Goal: Task Accomplishment & Management: Manage account settings

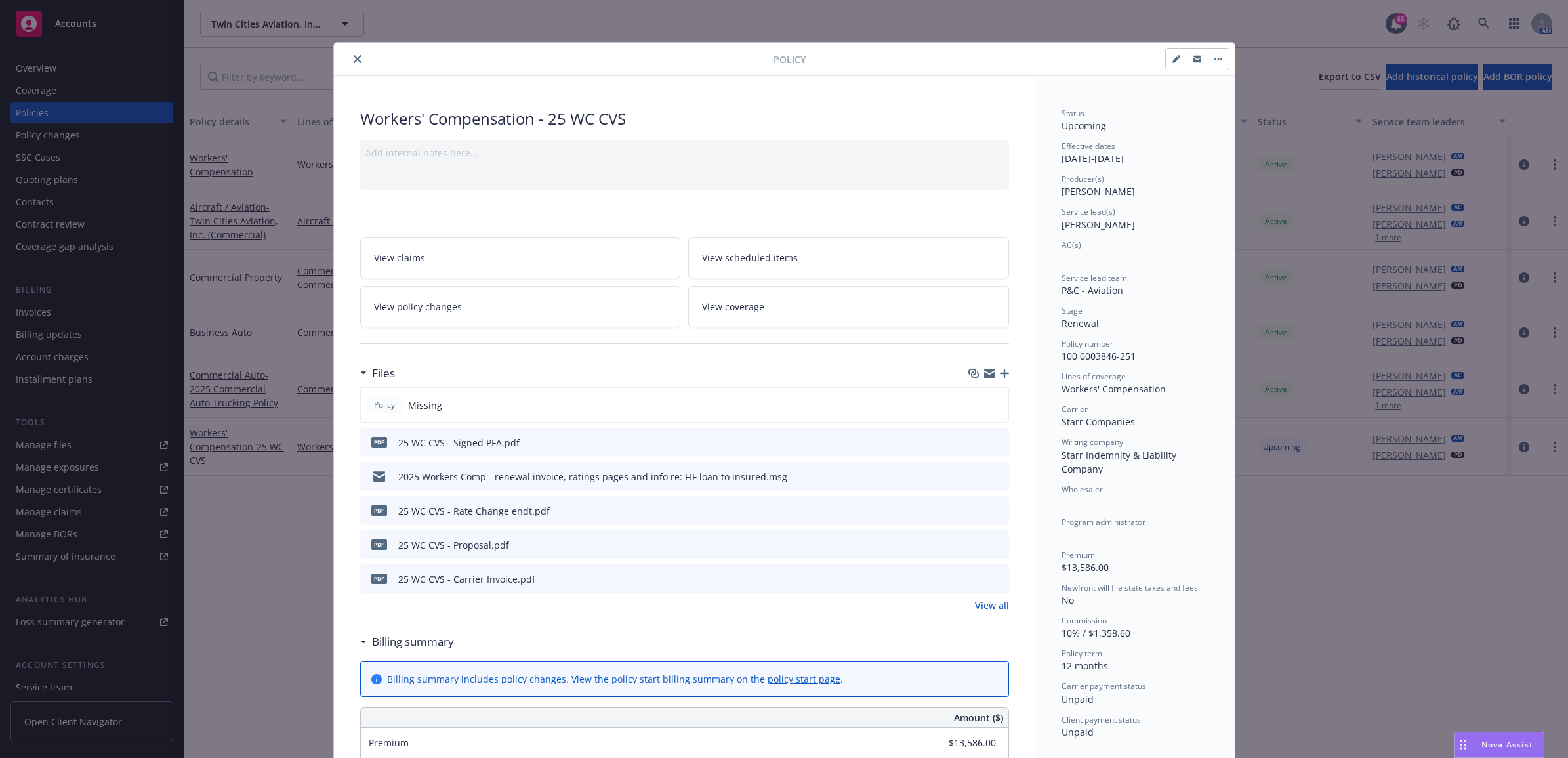
click at [729, 65] on div at bounding box center [556, 59] width 435 height 16
click at [358, 63] on button "close" at bounding box center [358, 59] width 16 height 16
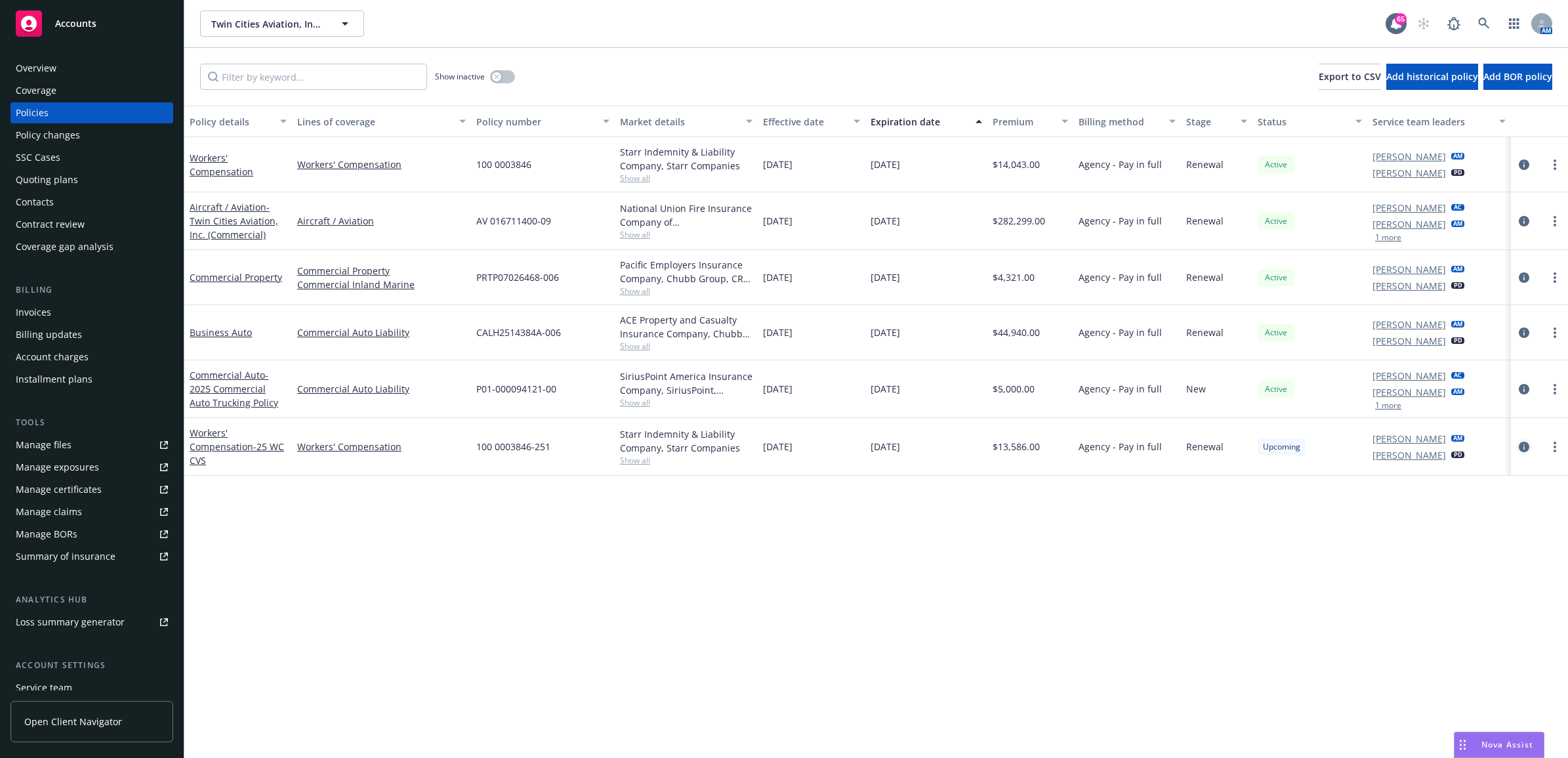
click at [1524, 448] on icon "circleInformation" at bounding box center [1524, 446] width 11 height 11
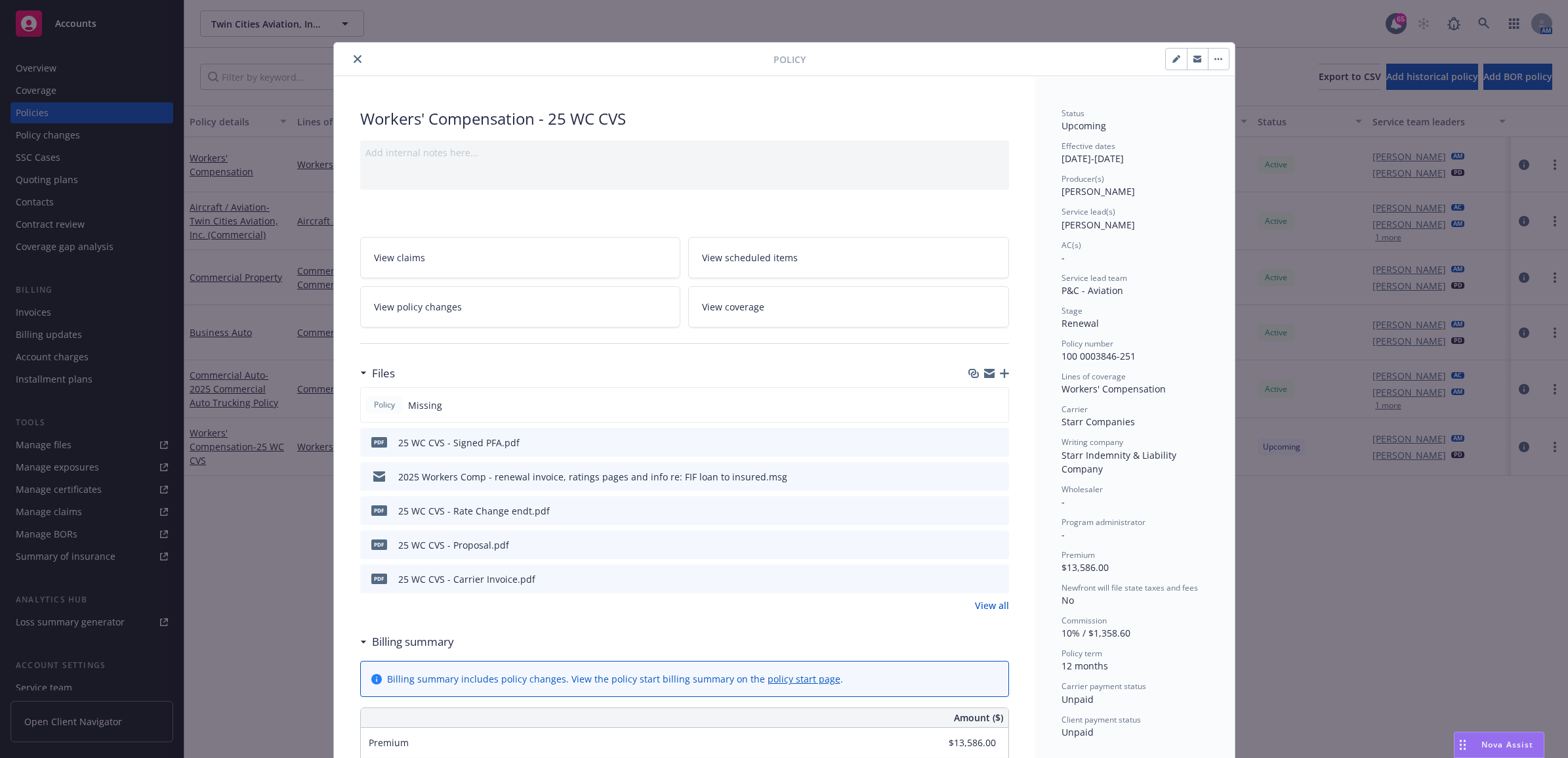
scroll to position [39, 0]
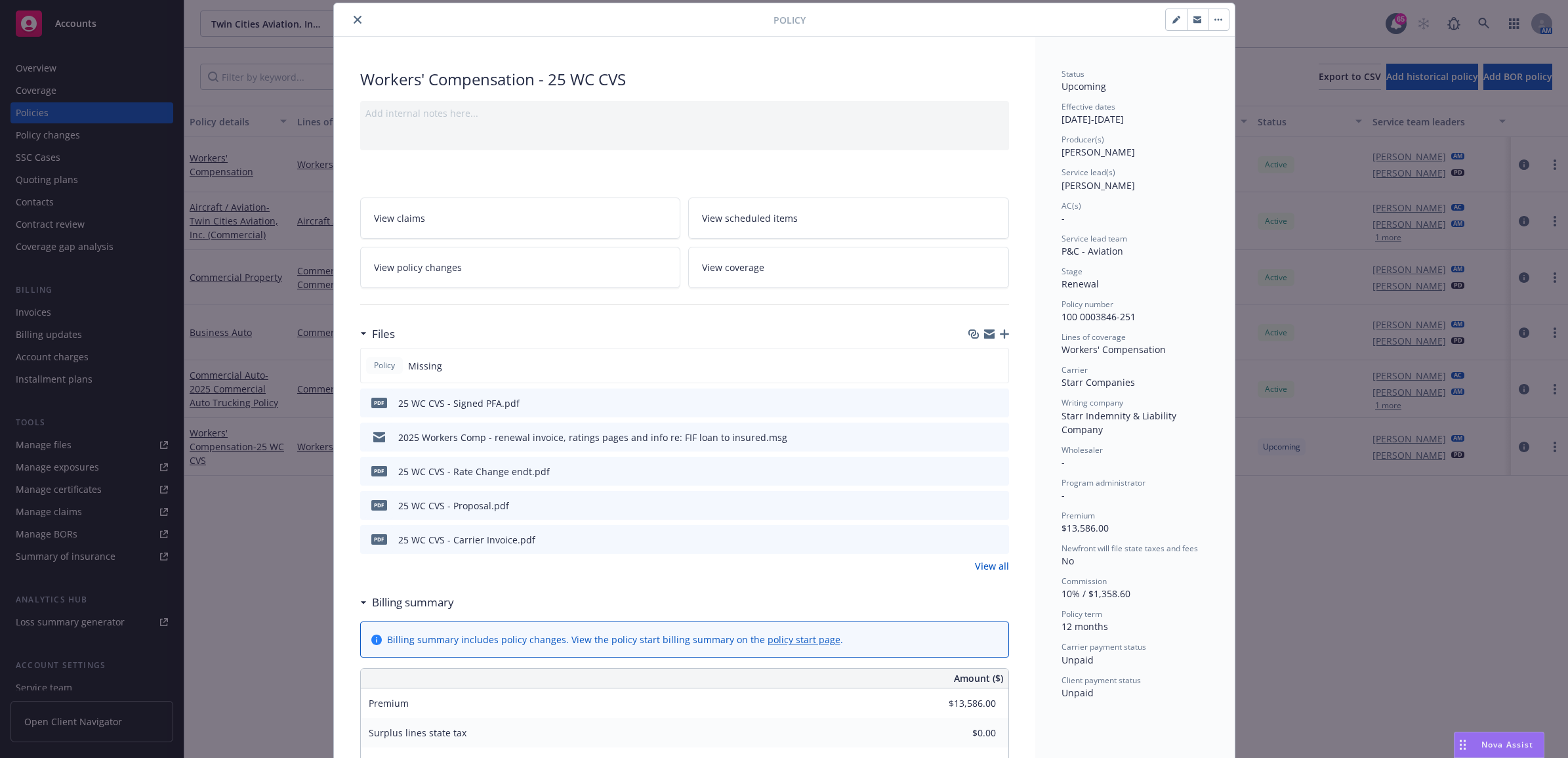
click at [1000, 336] on icon "button" at bounding box center [1004, 333] width 9 height 9
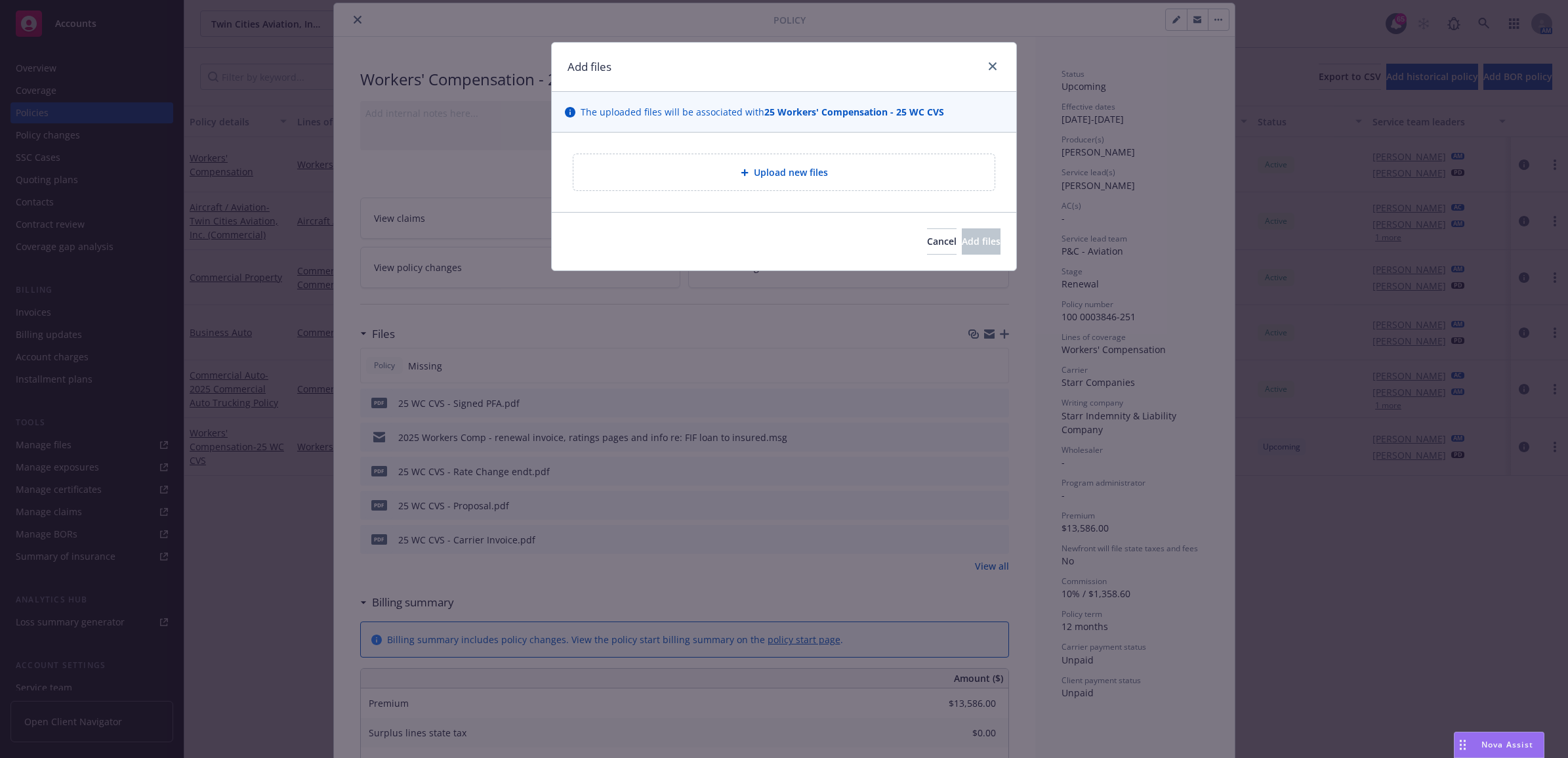
click at [631, 177] on div "Upload new files" at bounding box center [784, 172] width 401 height 15
type textarea "x"
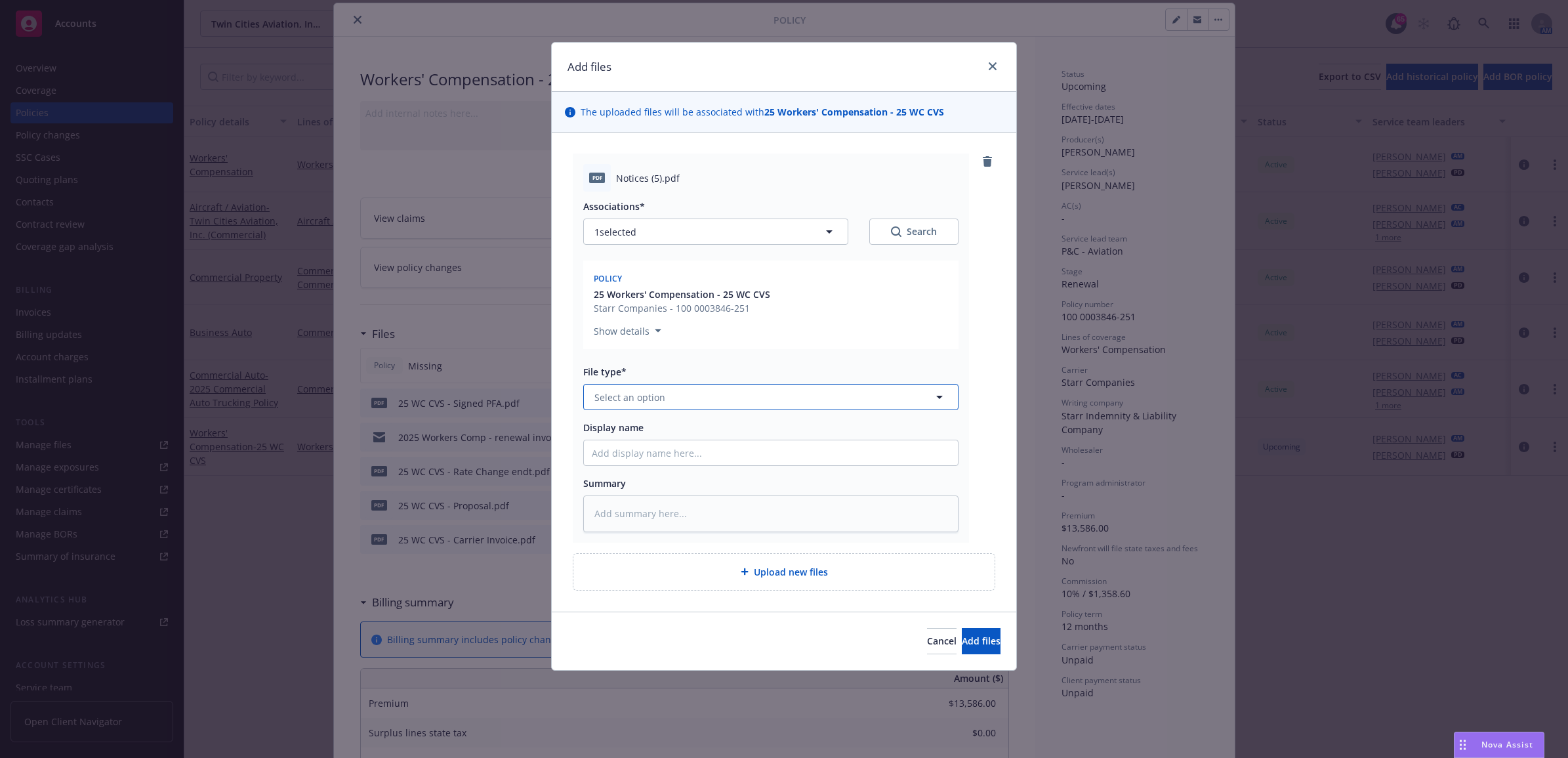
click at [655, 399] on span "Select an option" at bounding box center [630, 398] width 71 height 14
type input "other"
drag, startPoint x: 666, startPoint y: 439, endPoint x: 678, endPoint y: 437, distance: 12.2
click at [668, 439] on div "Other" at bounding box center [771, 433] width 359 height 19
type textarea "x"
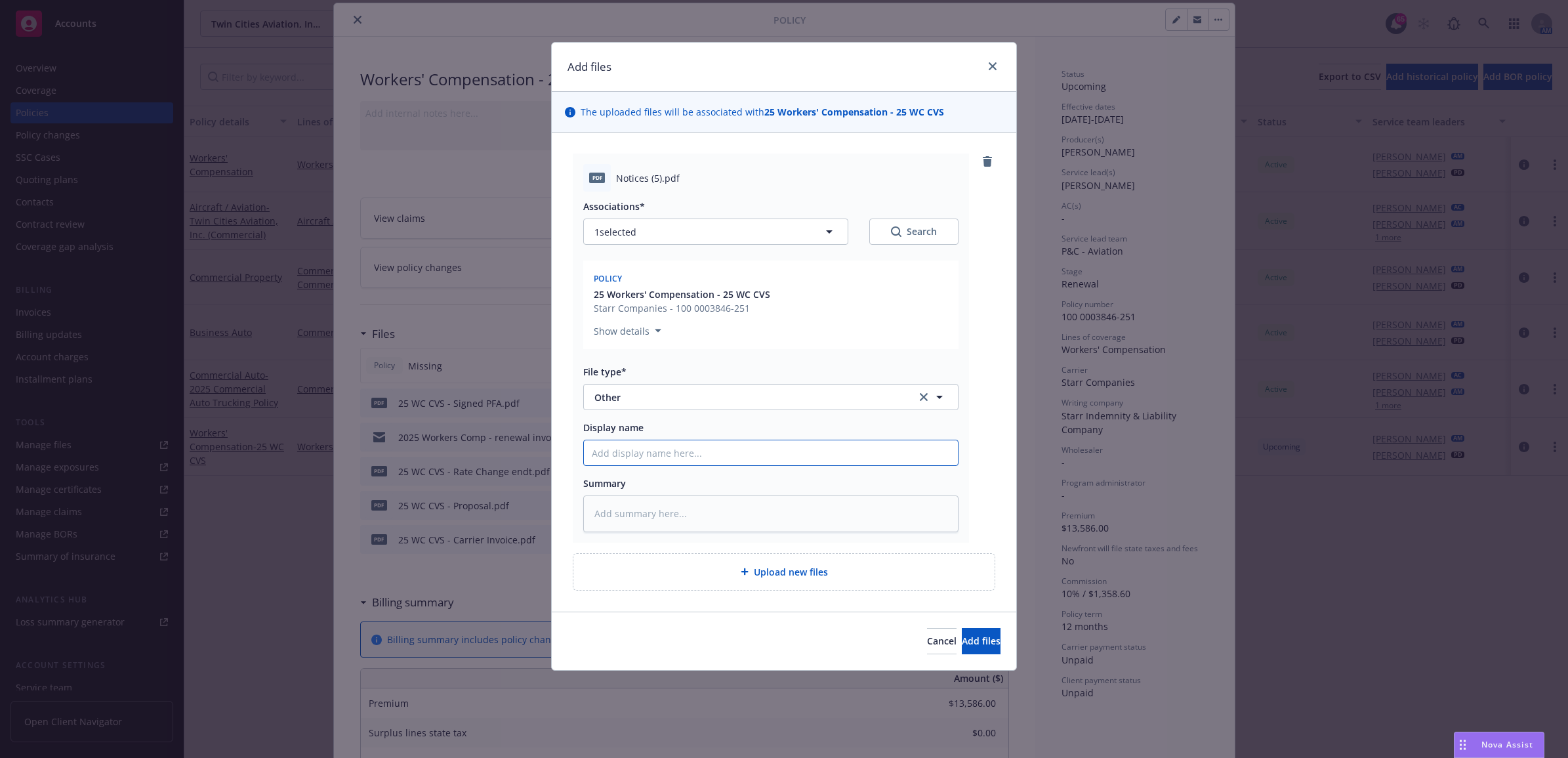
type input "2"
type textarea "x"
type input "25"
type textarea "x"
type input "25"
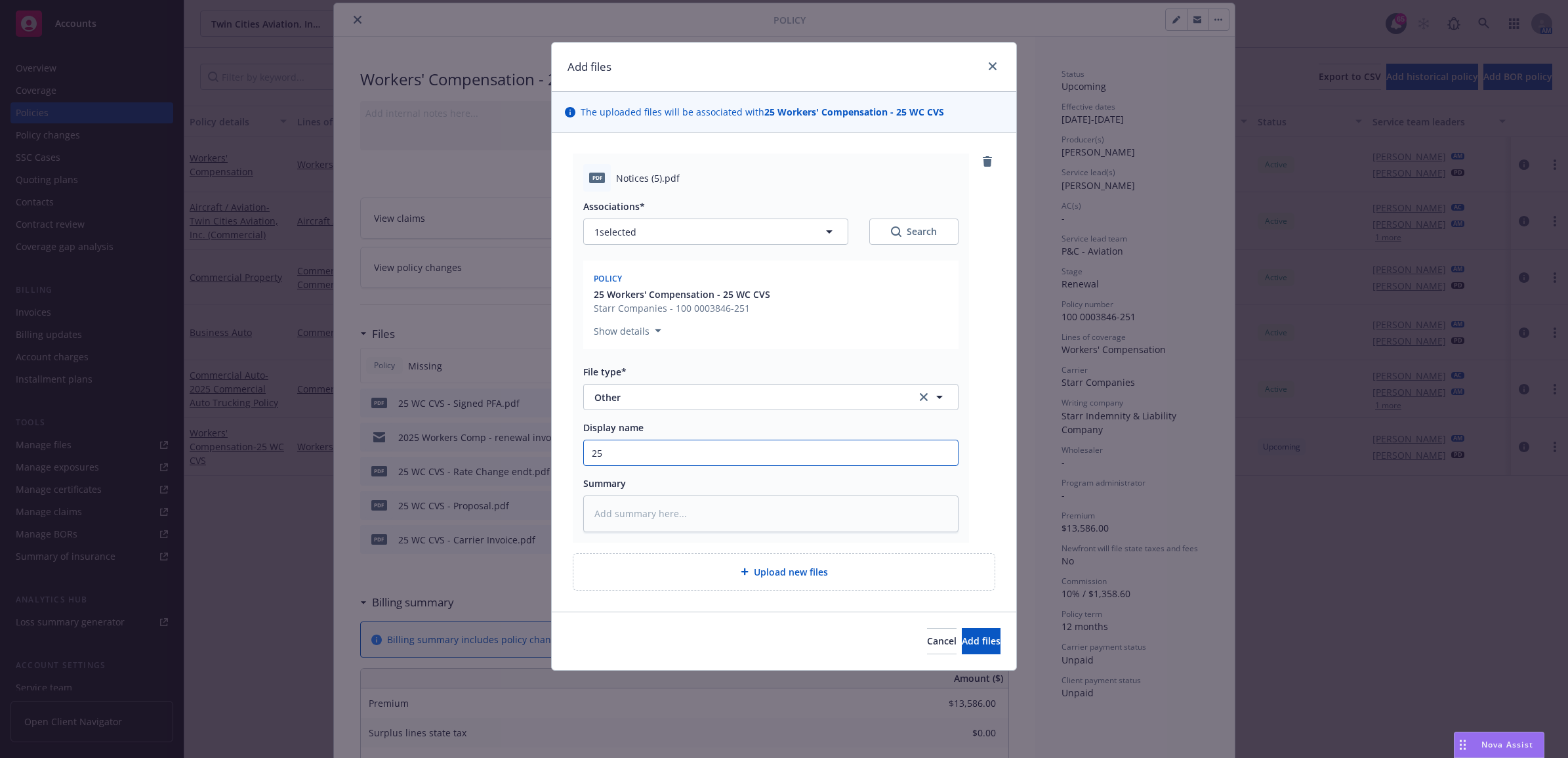
type textarea "x"
type input "25 C"
type textarea "x"
type input "25 CW"
type textarea "x"
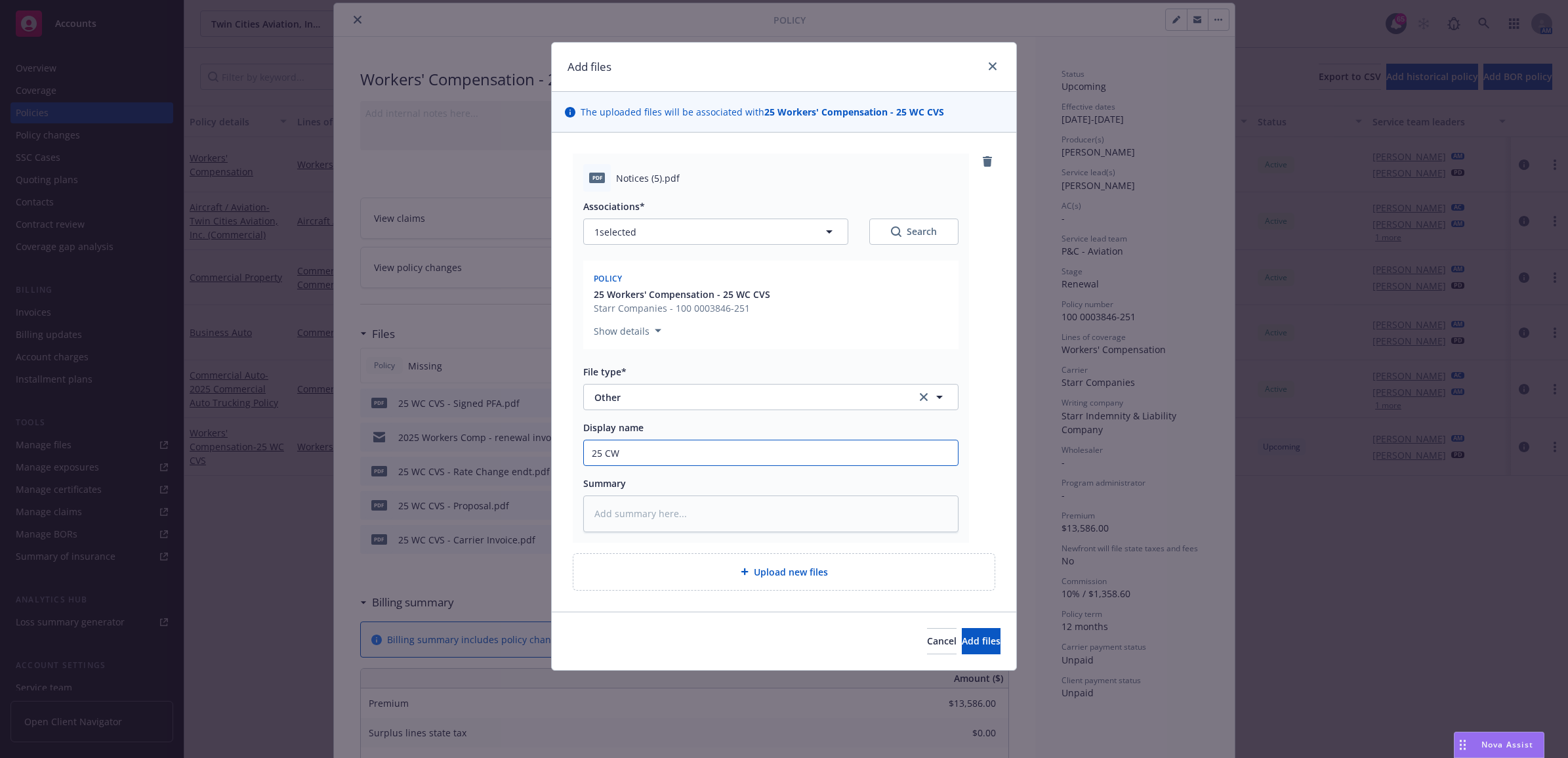
type input "25 CW"
type textarea "x"
type input "25 CW A"
type textarea "x"
type input "25 CW AV"
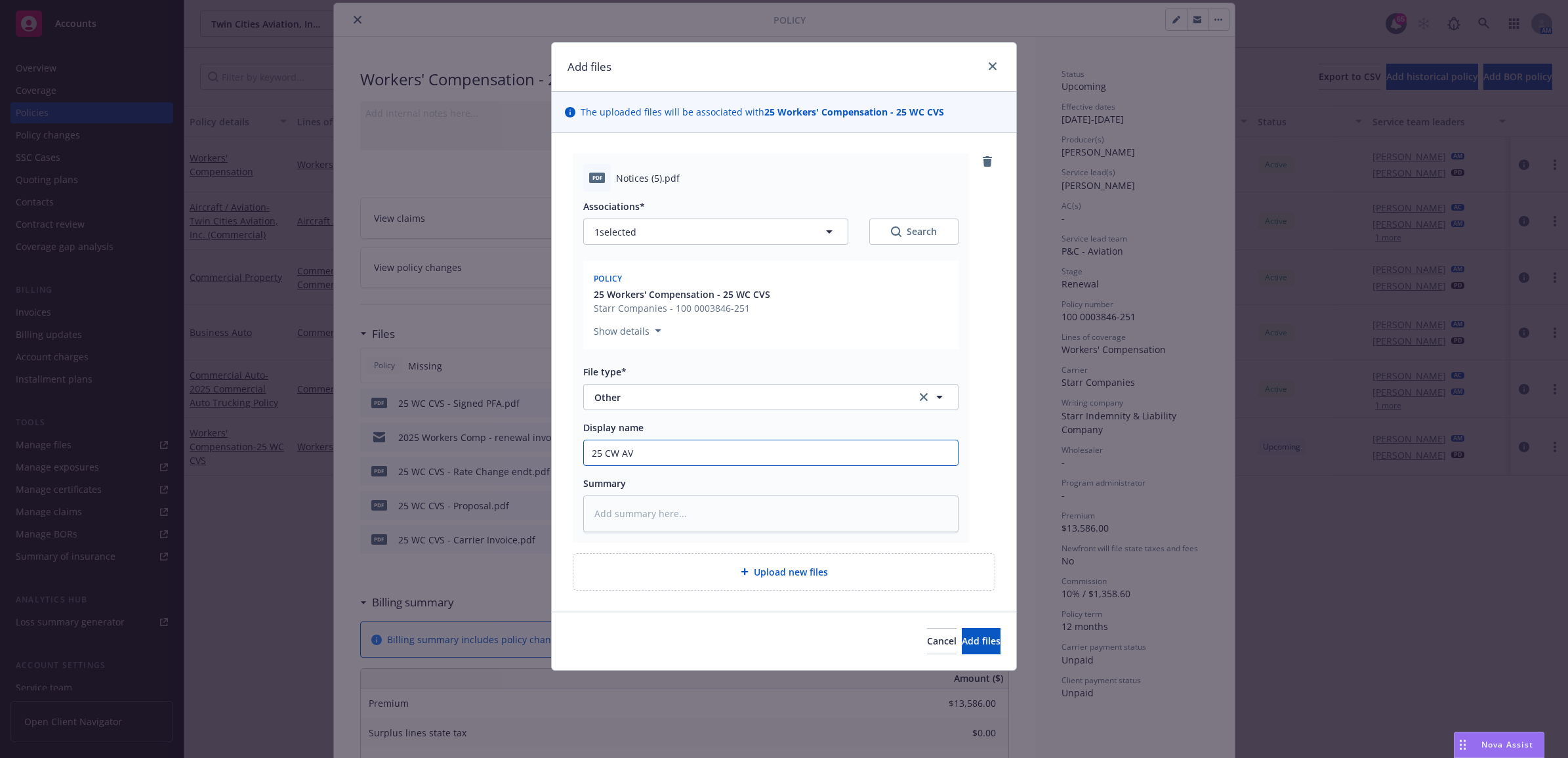
type textarea "x"
type input "25 CW A"
type textarea "x"
type input "25 CW"
type textarea "x"
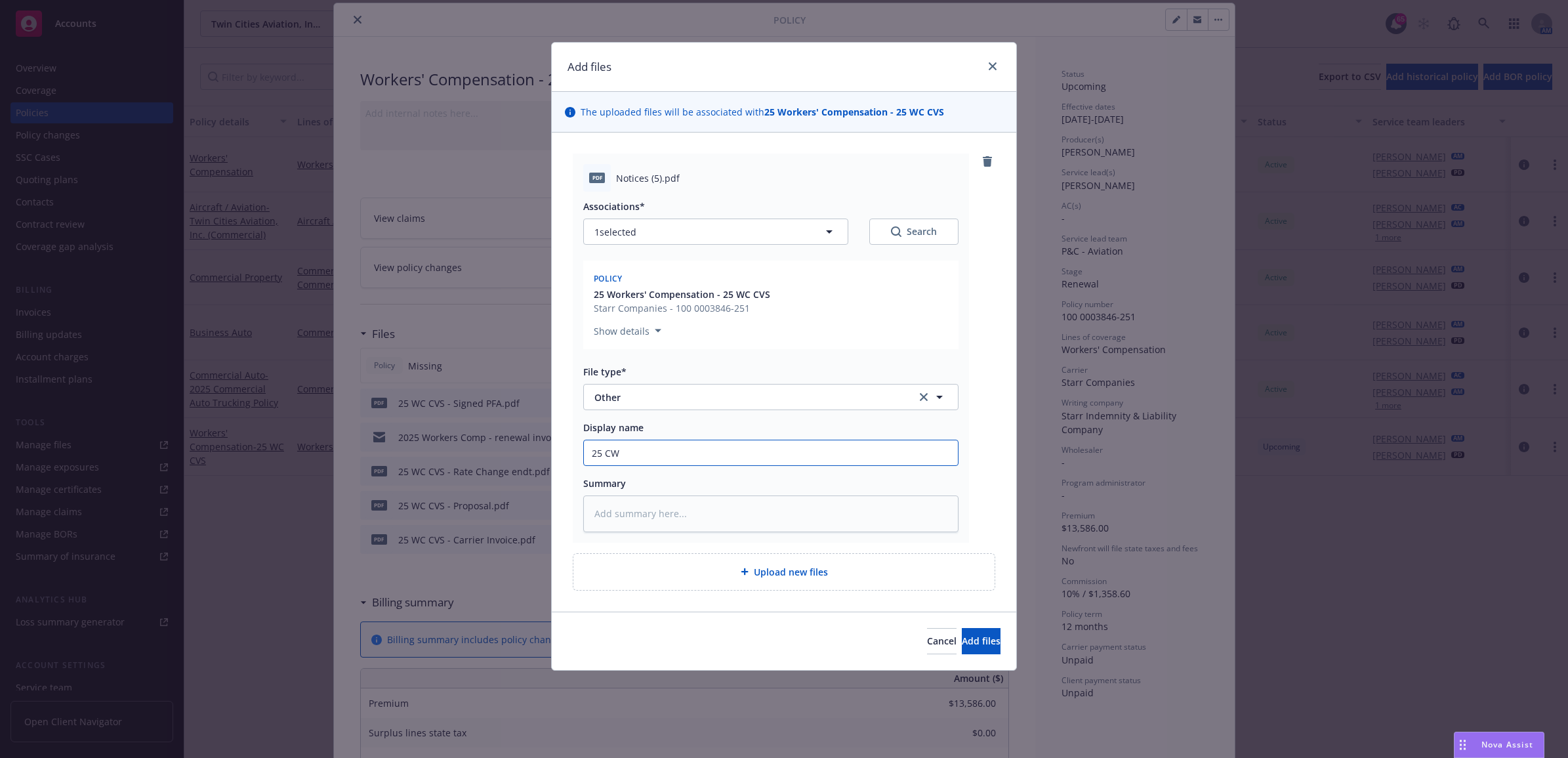
type input "25 CW"
type textarea "x"
type input "25 C"
type textarea "x"
type input "25"
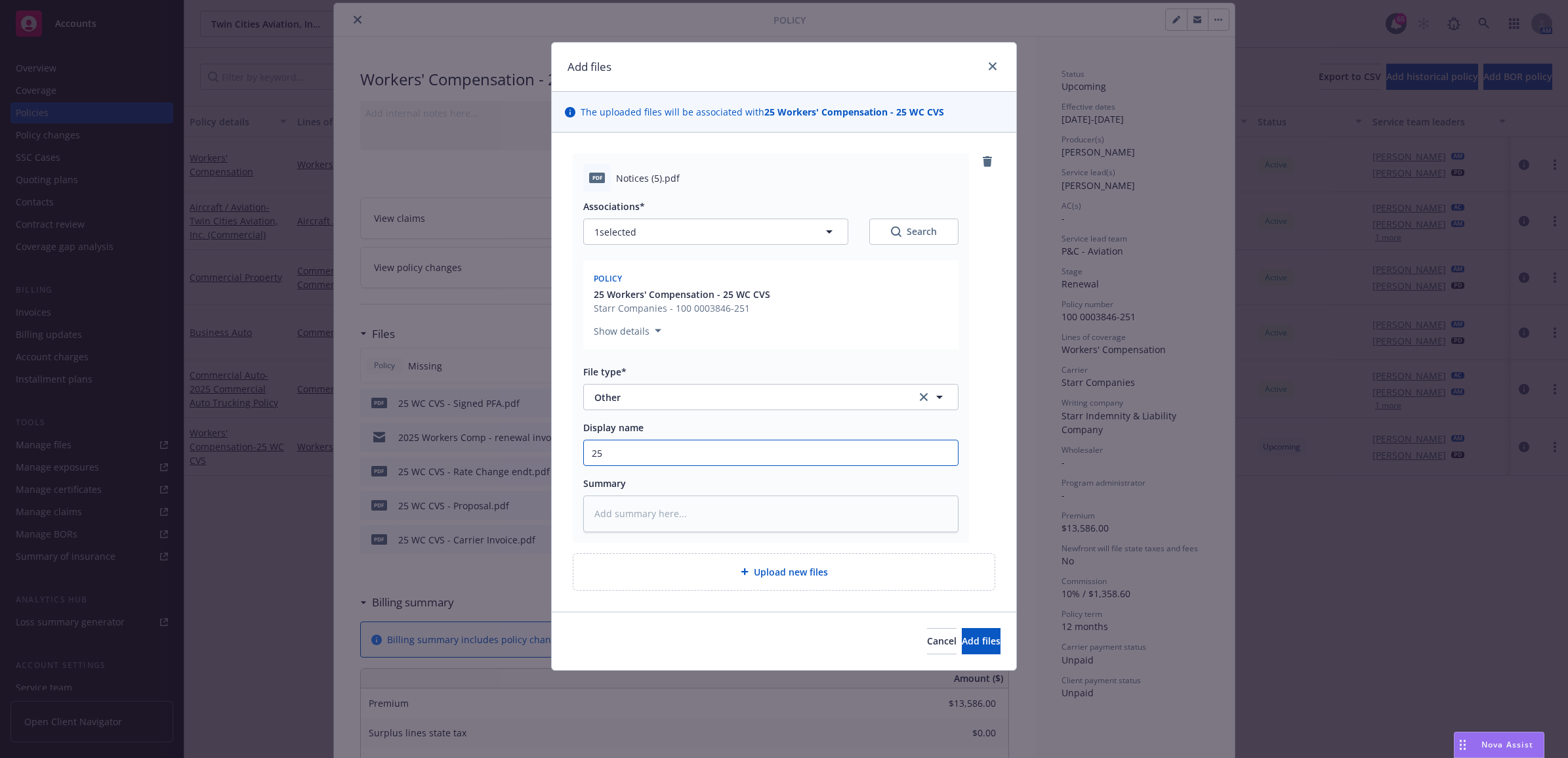
type textarea "x"
type input "25 W"
type textarea "x"
type input "25 WC"
type textarea "x"
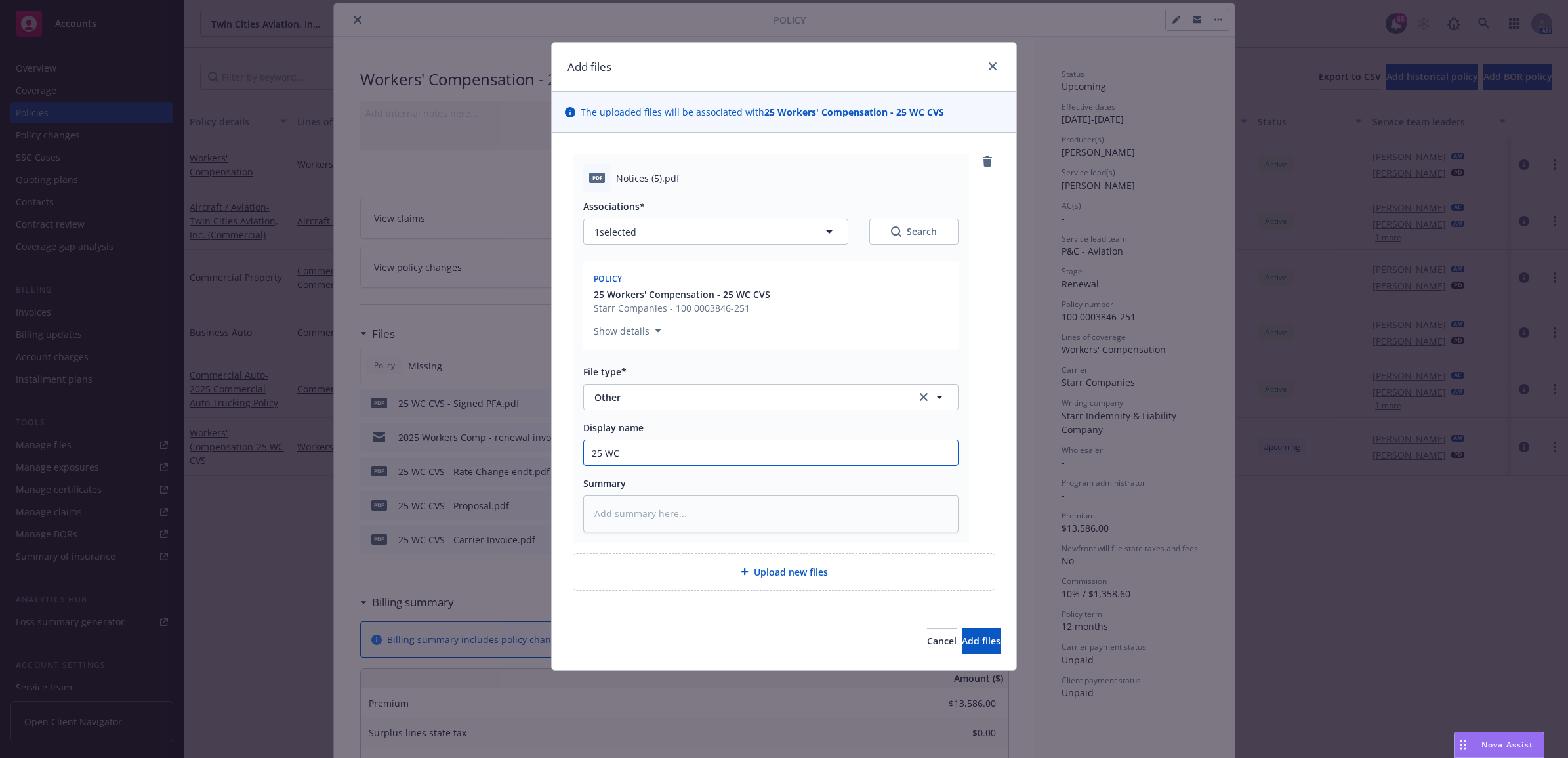
type input "25 WC"
type textarea "x"
type input "25 WC A"
type textarea "x"
type input "25 WC AV"
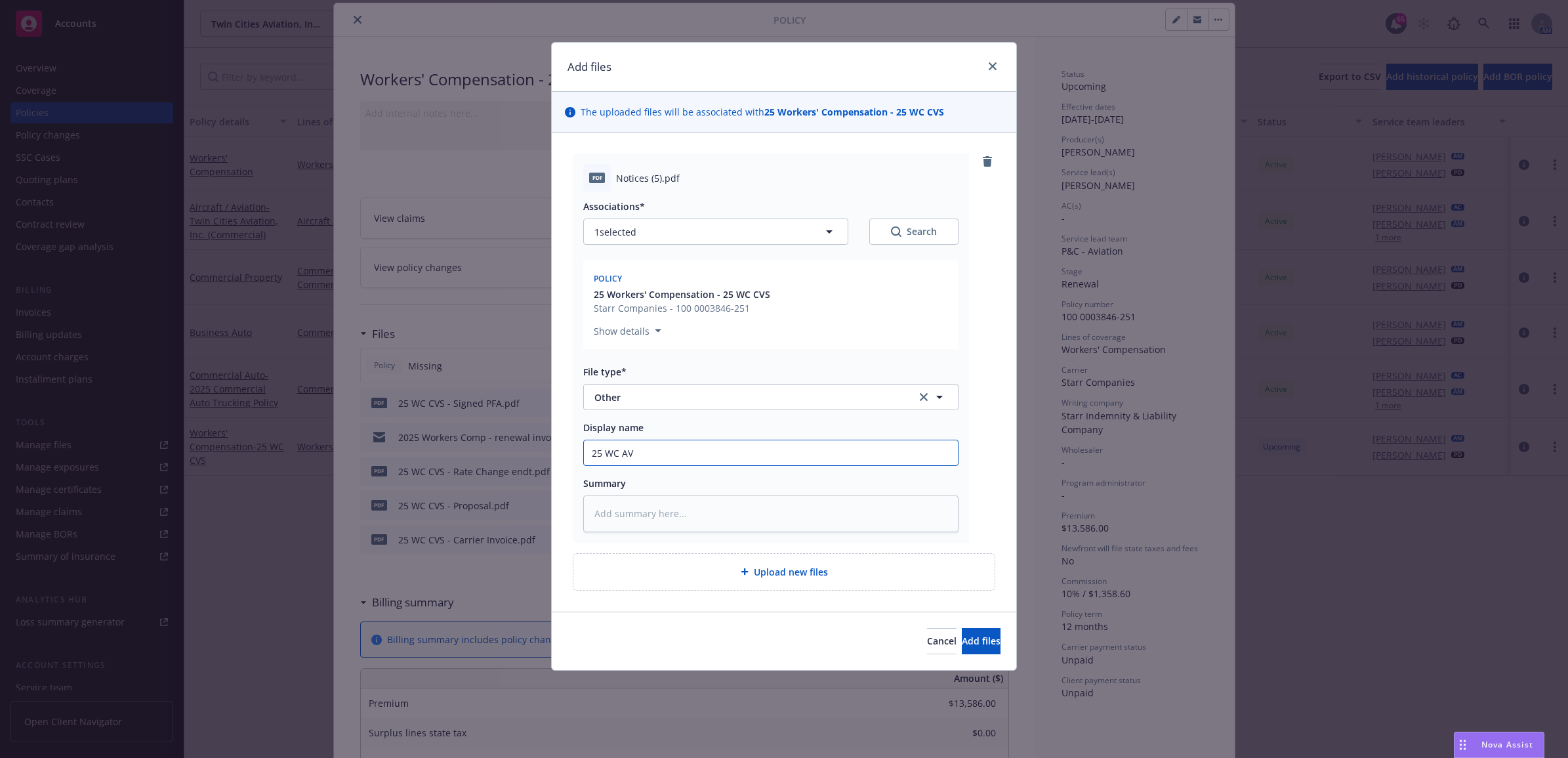
type textarea "x"
type input "25 WC AVC"
type textarea "x"
type input "25 WC AVC"
type textarea "x"
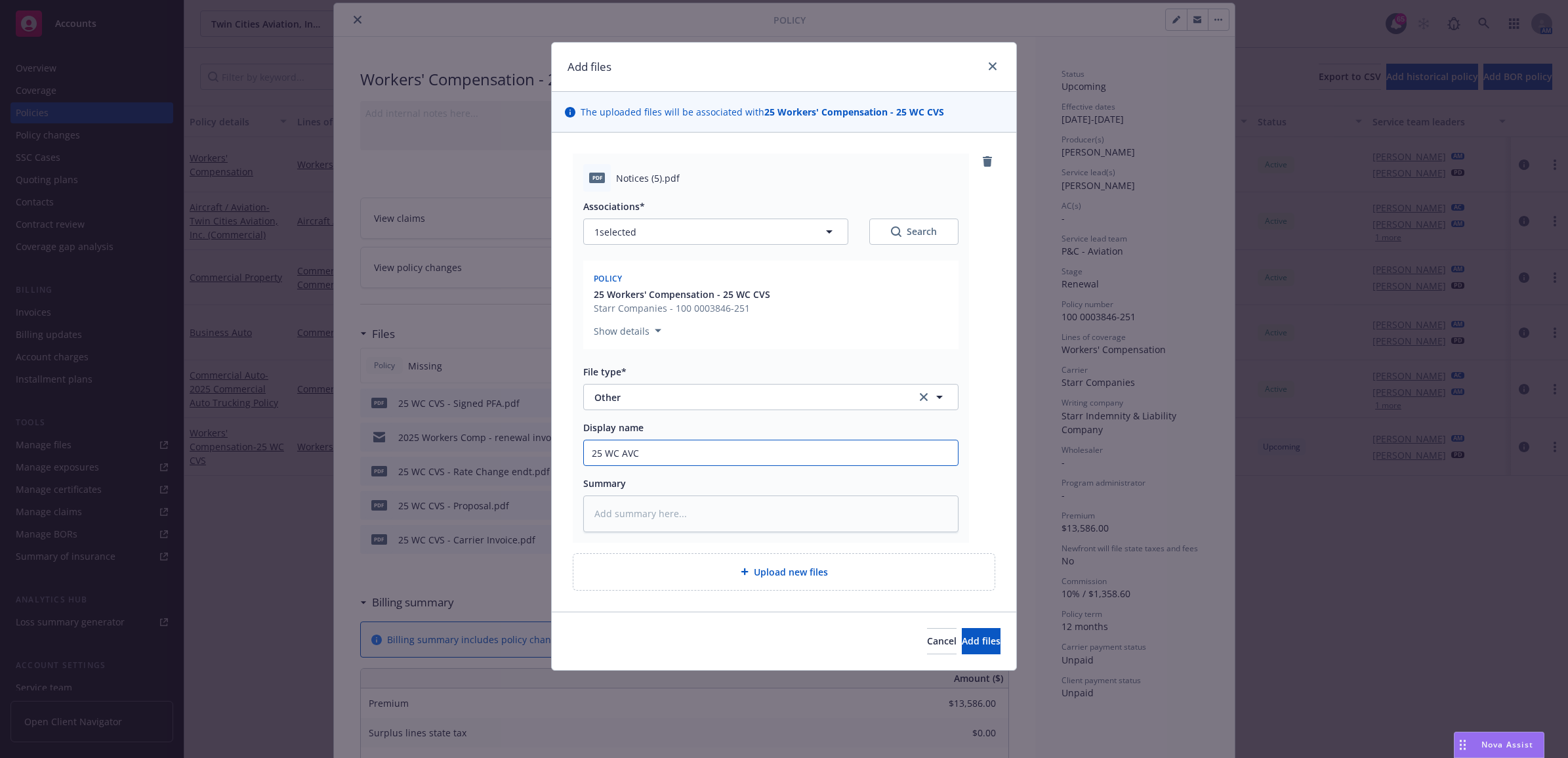
type input "25 WC AVC -"
type textarea "x"
type input "25 WC AVC -"
type textarea "x"
type input "25 WC AVC - N"
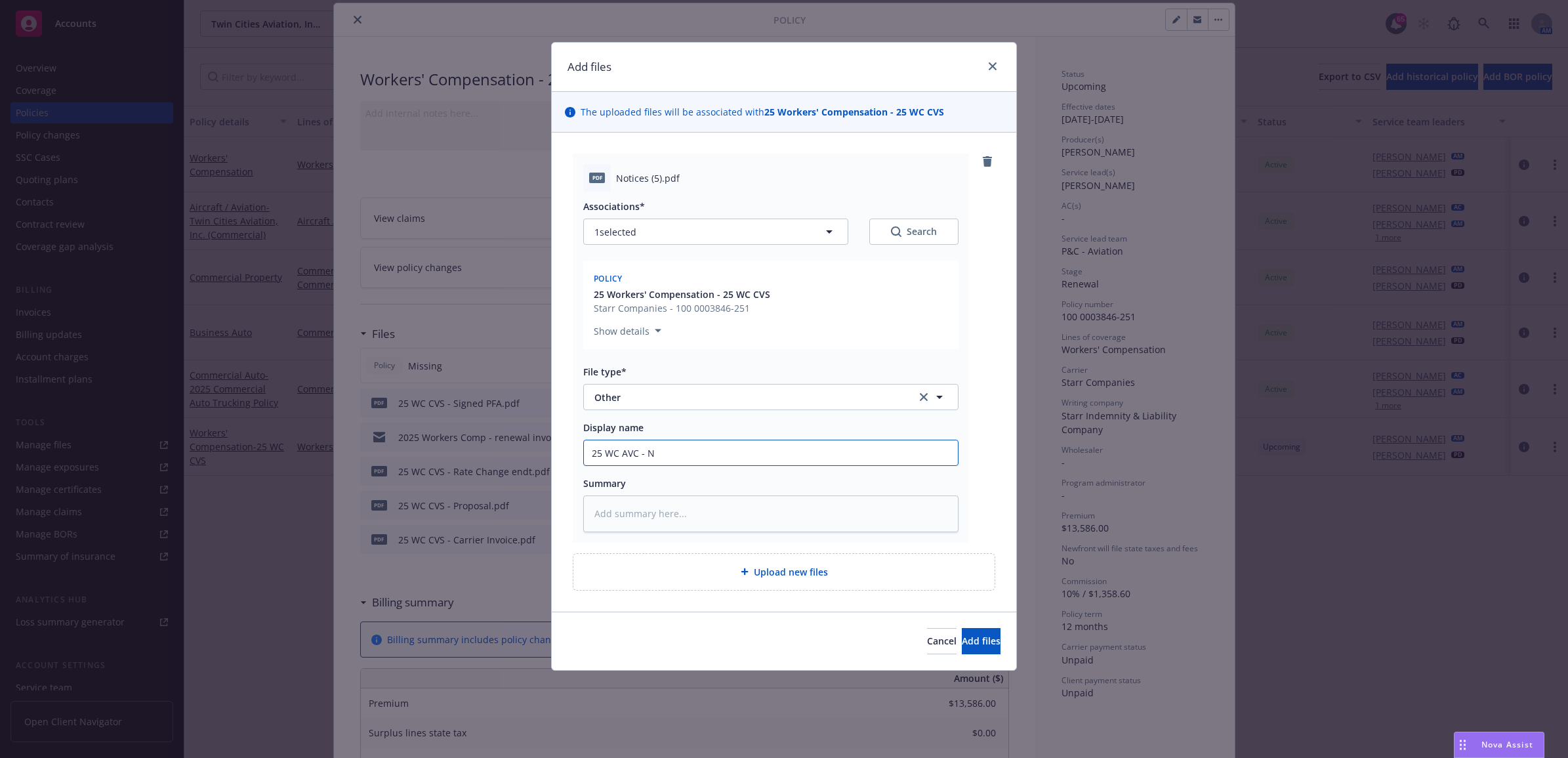
type textarea "x"
type input "25 WC AVC -"
type textarea "x"
type input "25 WC AVC -"
type textarea "x"
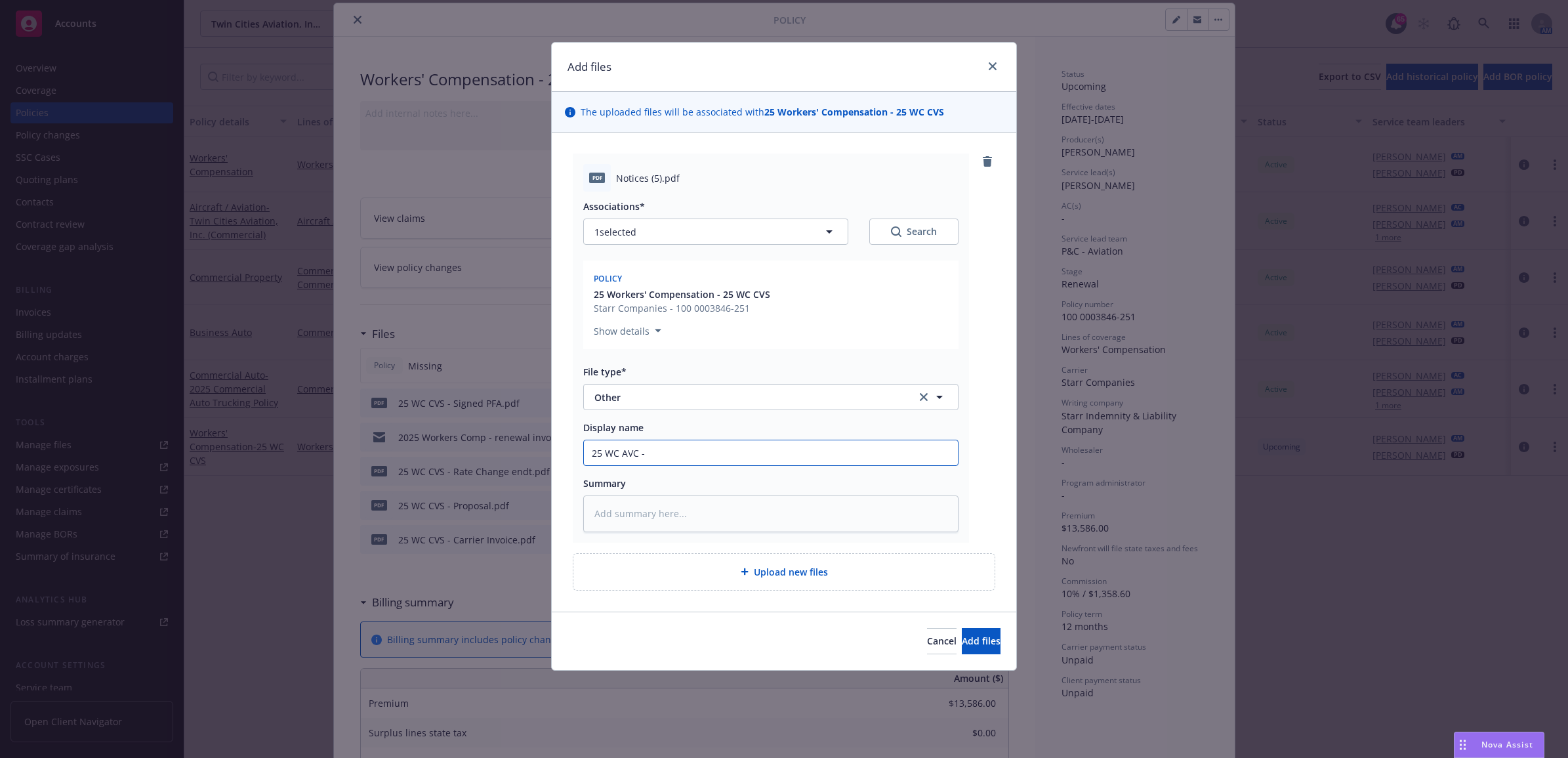
type input "25 WC AVC"
type textarea "x"
type input "25 WC AVC"
type textarea "x"
type input "25 WC AV"
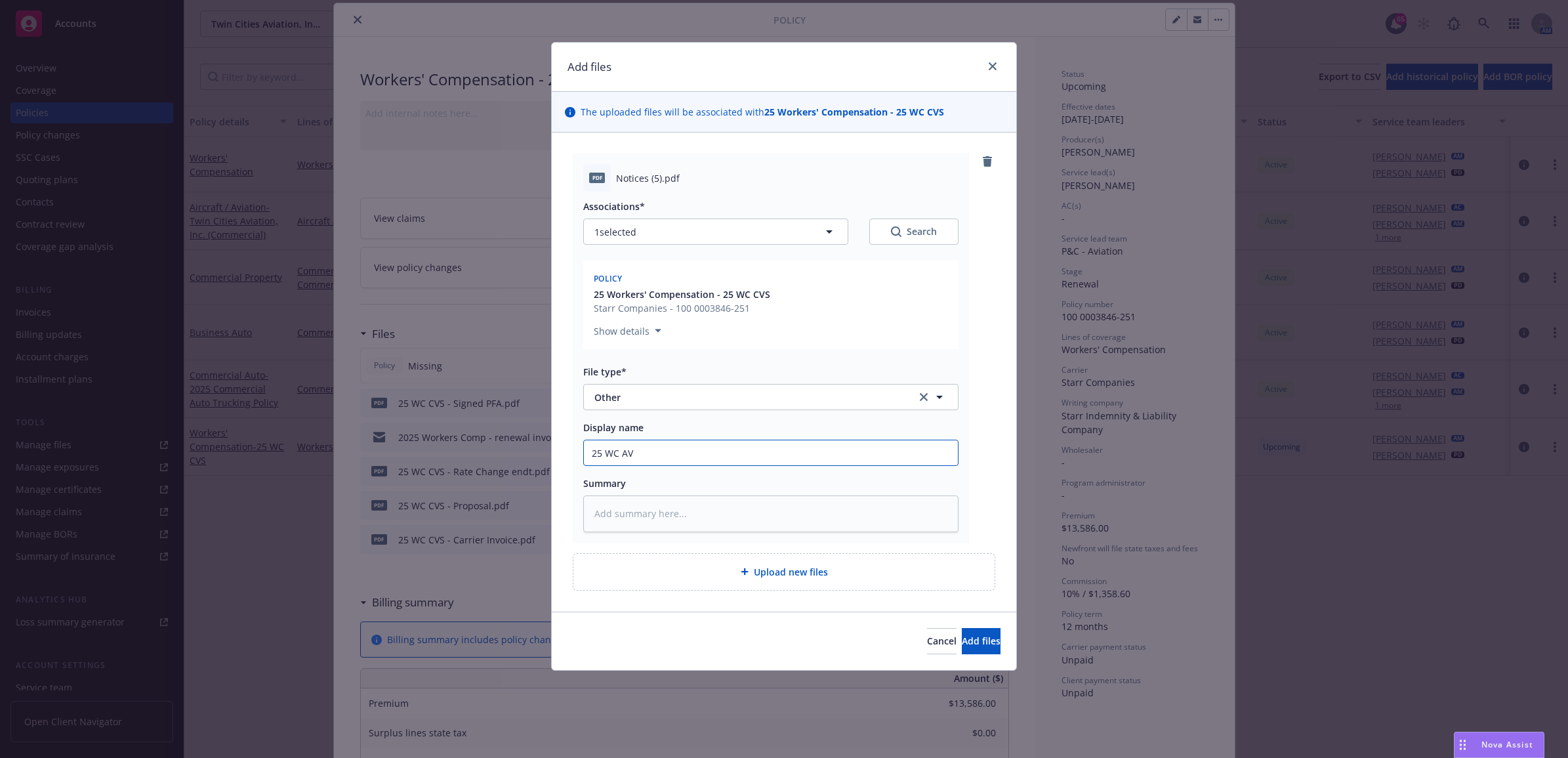
type textarea "x"
type input "25 WC A"
type textarea "x"
type input "25 WC"
type textarea "x"
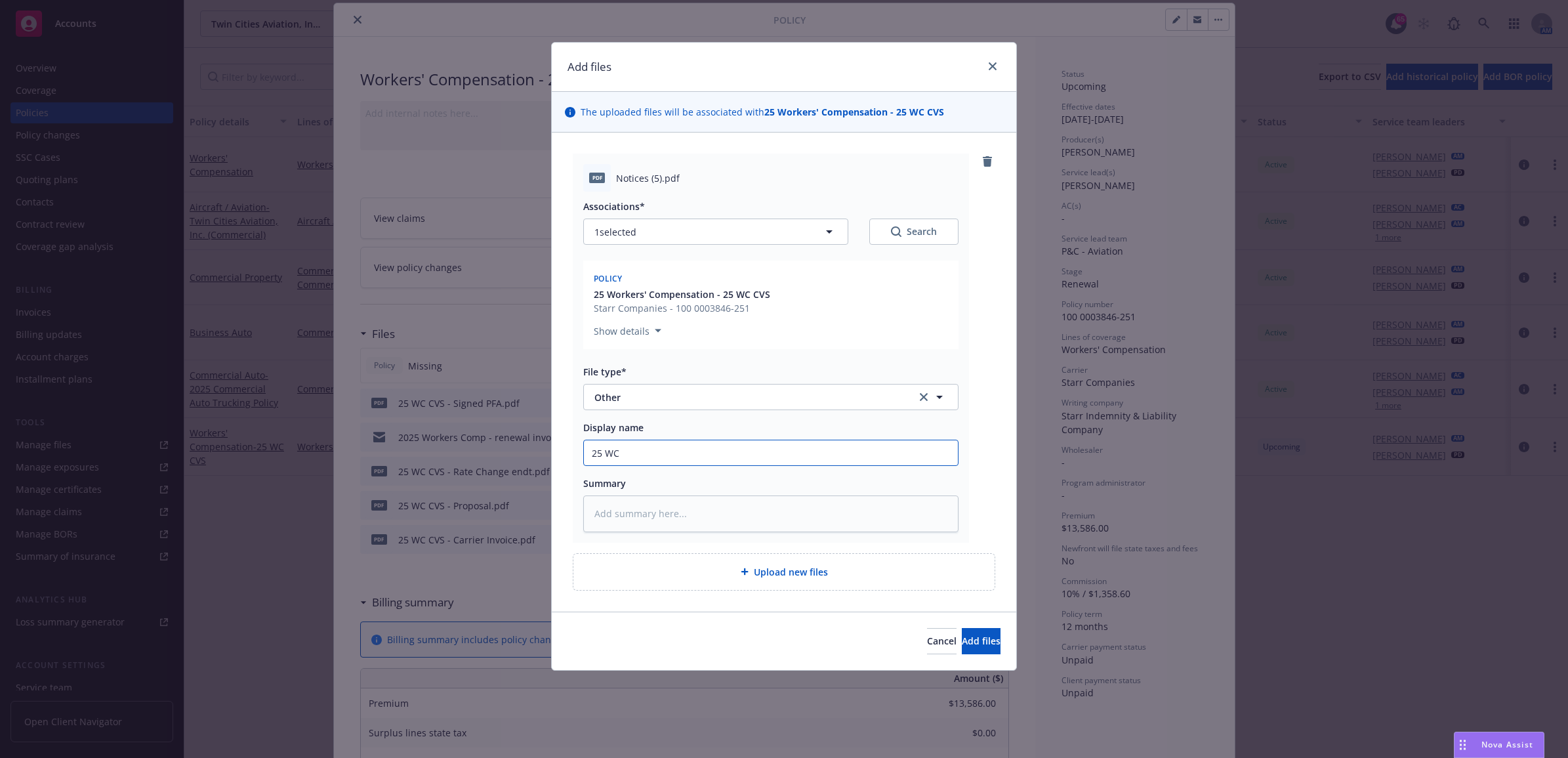
type input "25 WC C"
type textarea "x"
type input "25 WC CV"
type textarea "x"
type input "25 WC CVS"
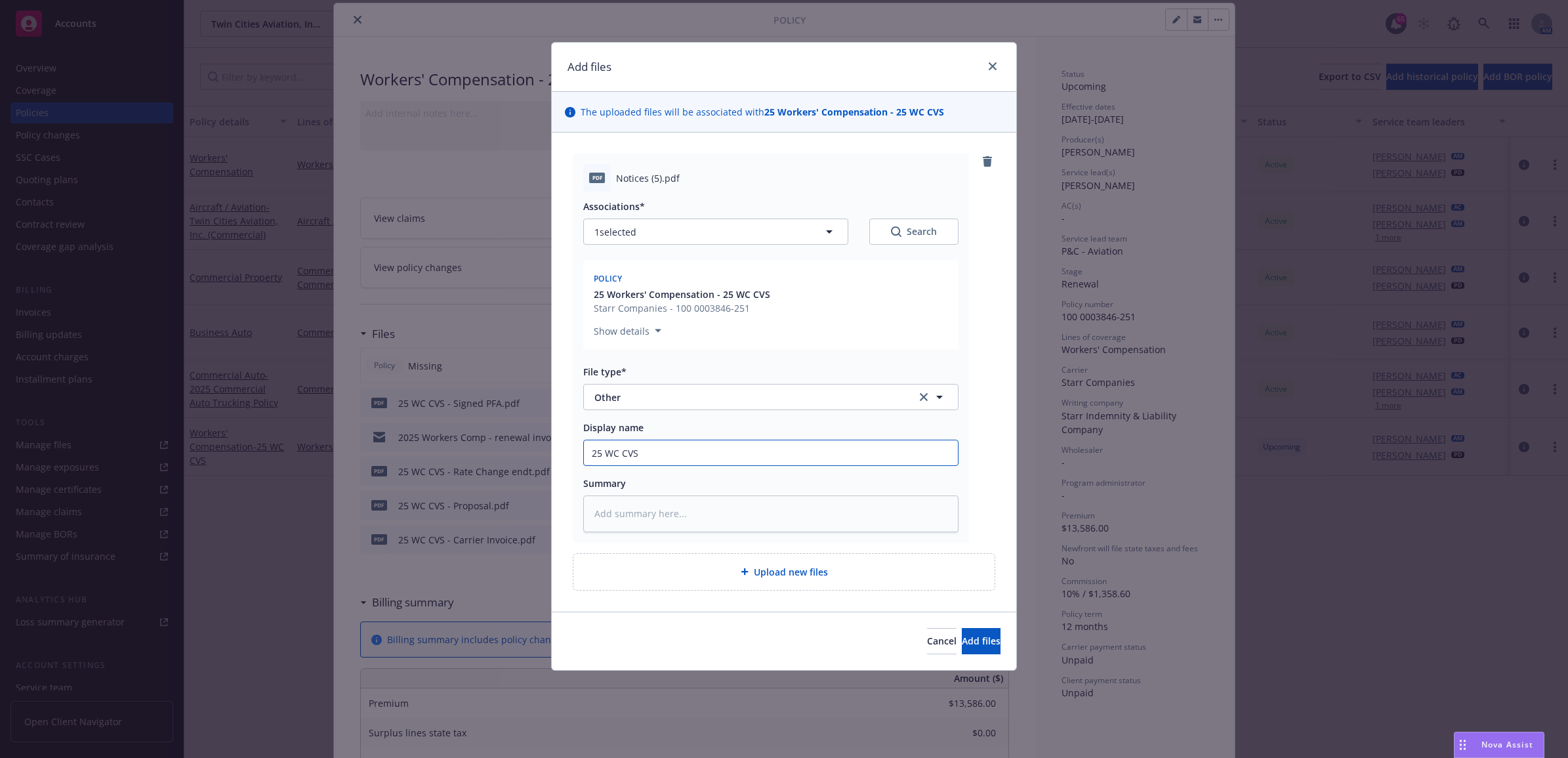
type textarea "x"
type input "25 WC CVS"
type textarea "x"
type input "25 WC CVS -"
type textarea "x"
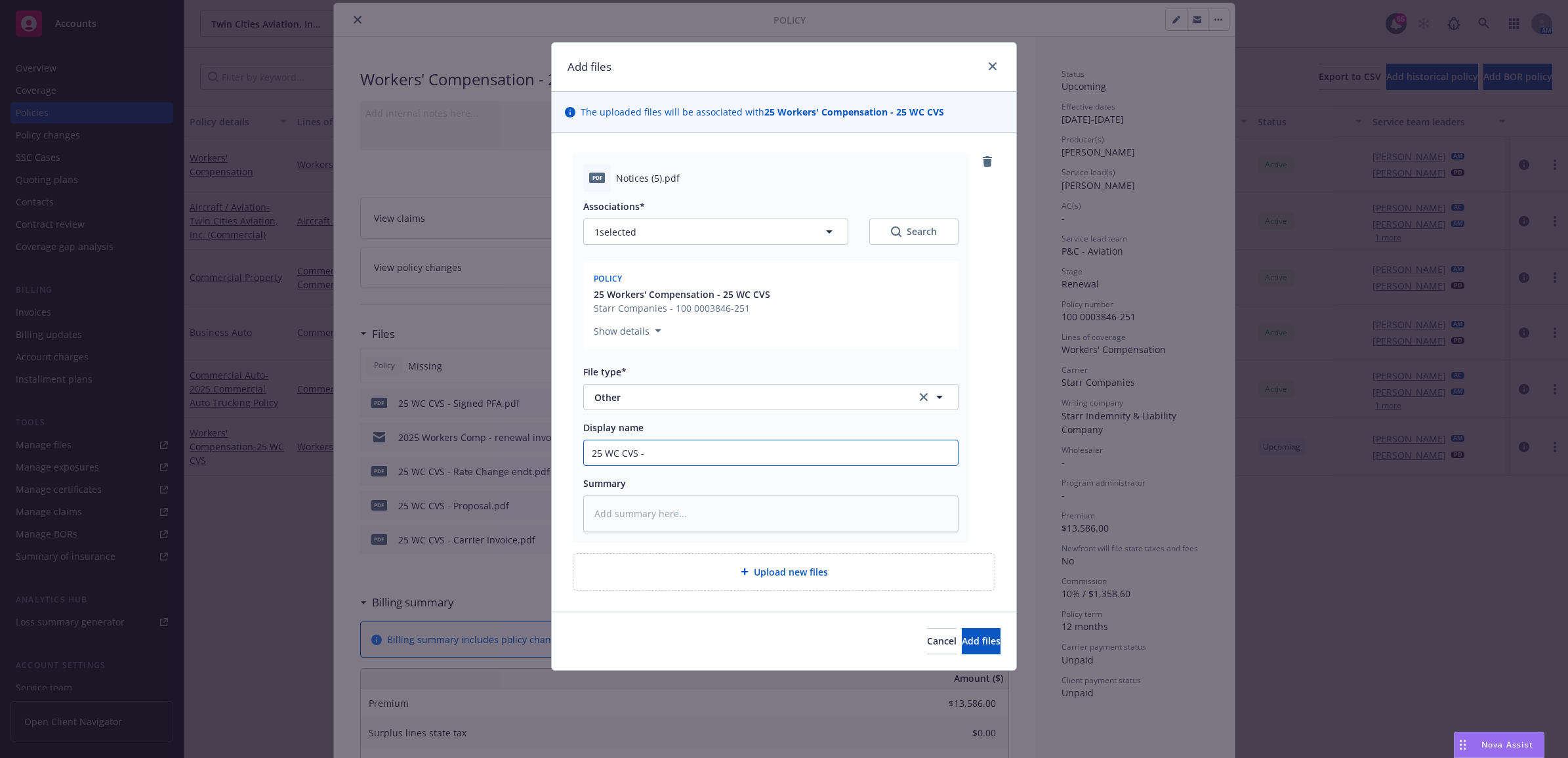
type input "25 WC CVS -"
type textarea "x"
type input "25 WC CVS - N"
type textarea "x"
type input "25 WC CVS - No"
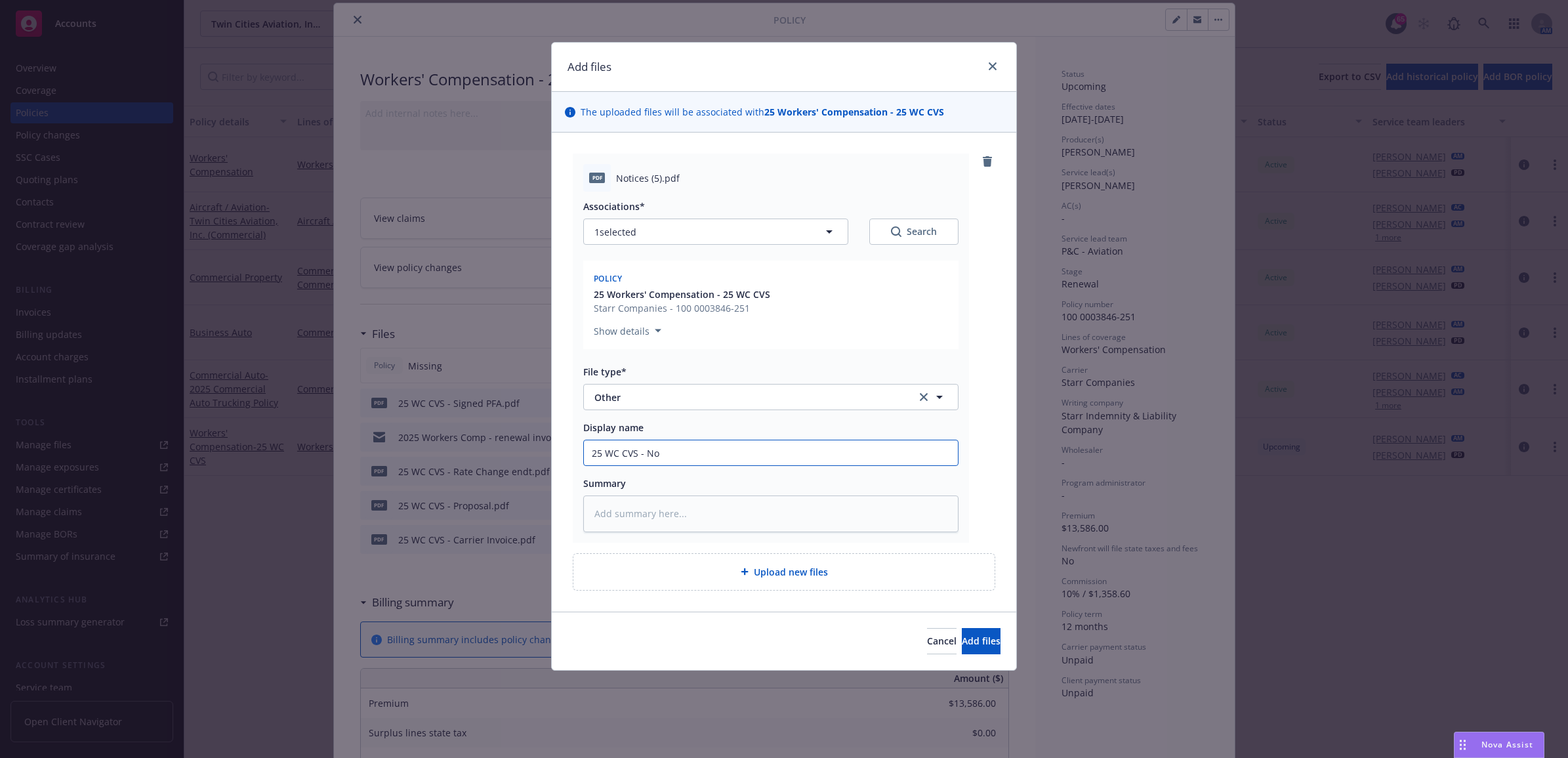
type textarea "x"
type input "25 WC CVS - Not"
type textarea "x"
type input "25 WC CVS - Noti"
type textarea "x"
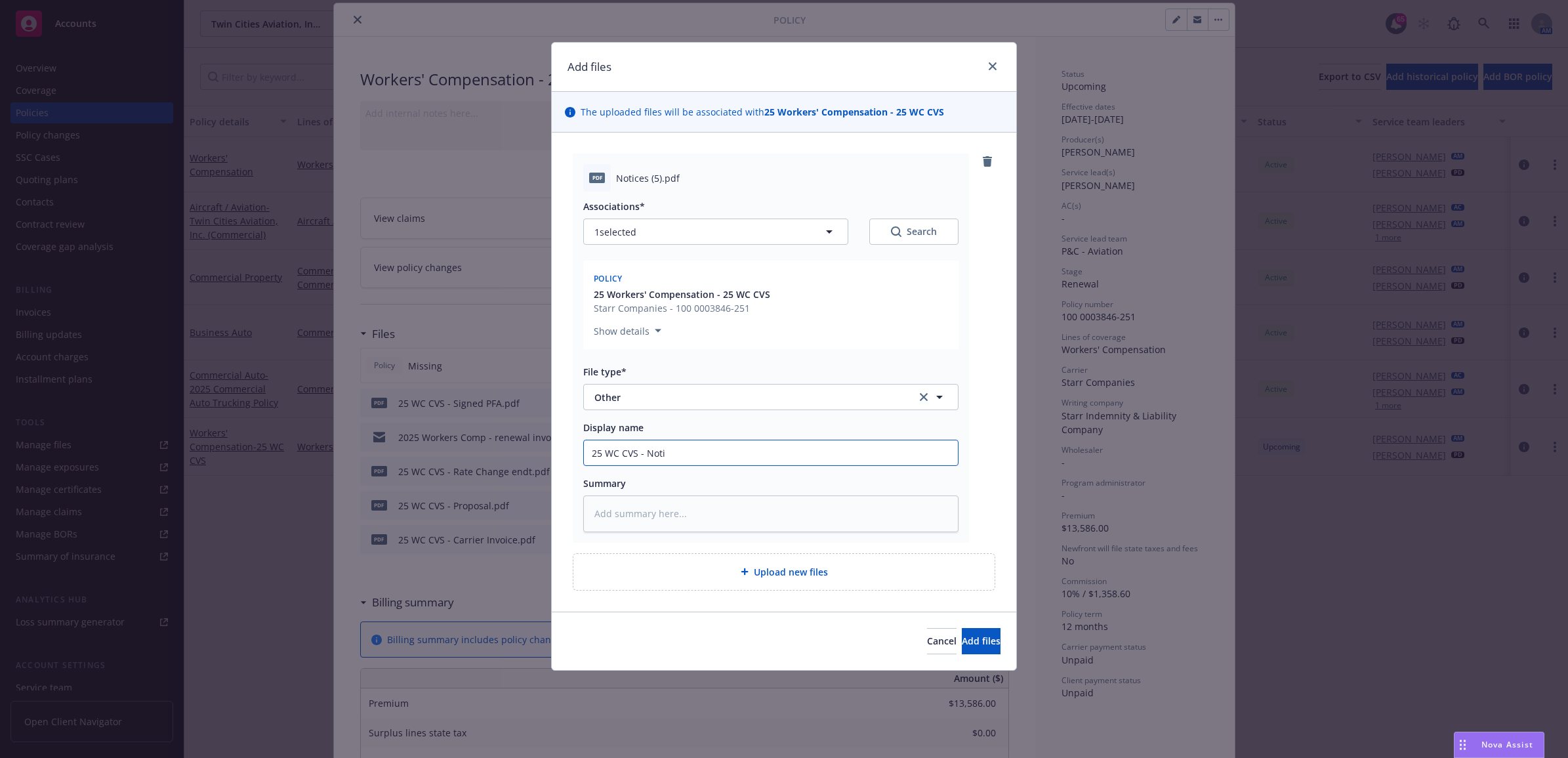
type input "25 WC CVS - Notic"
type textarea "x"
type input "25 WC CVS - Notice"
type textarea "x"
type input "25 WC CVS - Notice"
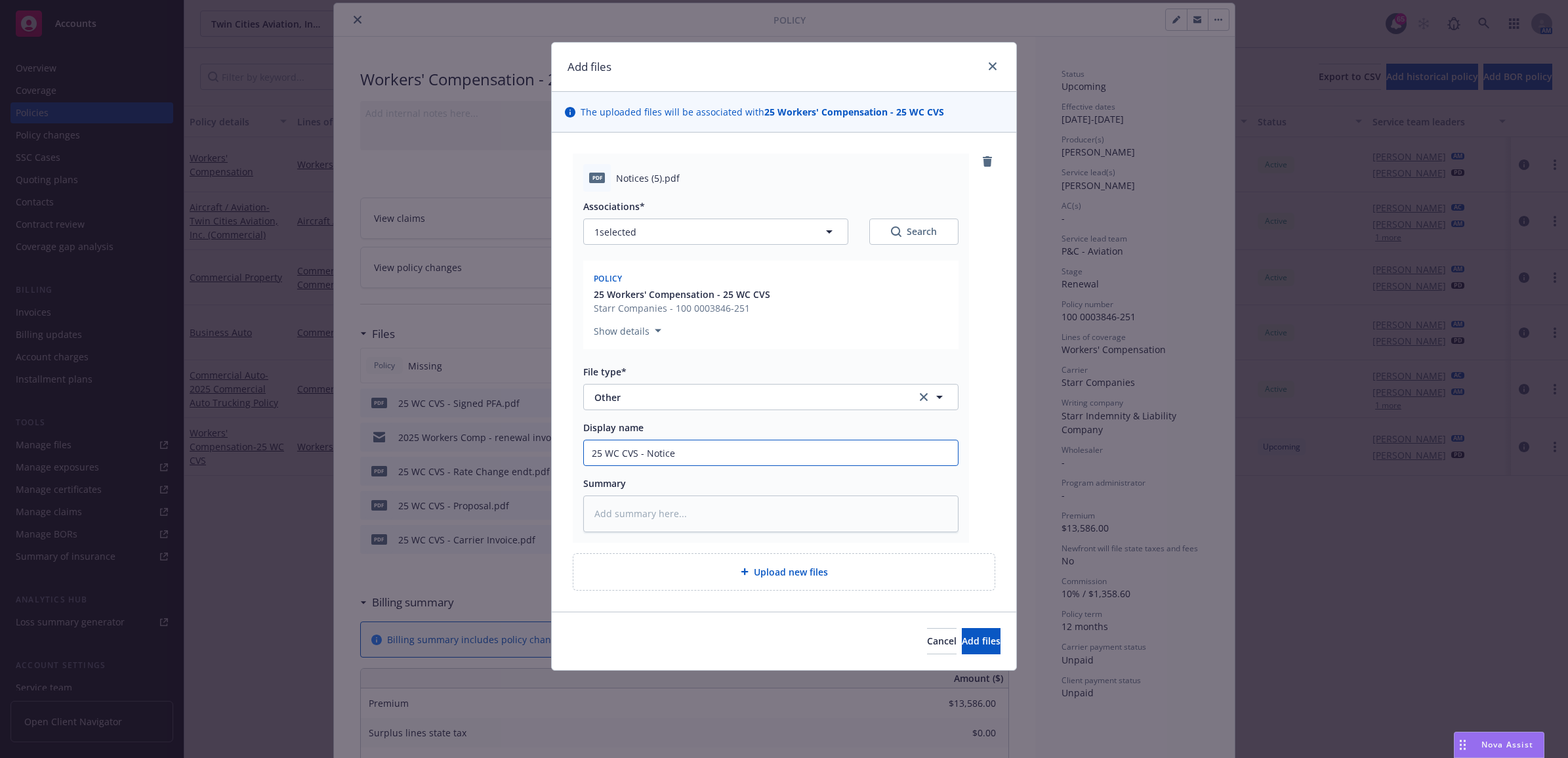
type textarea "x"
type input "25 WC CVS - Notice o"
type textarea "x"
type input "25 WC CVS - Notice of"
type textarea "x"
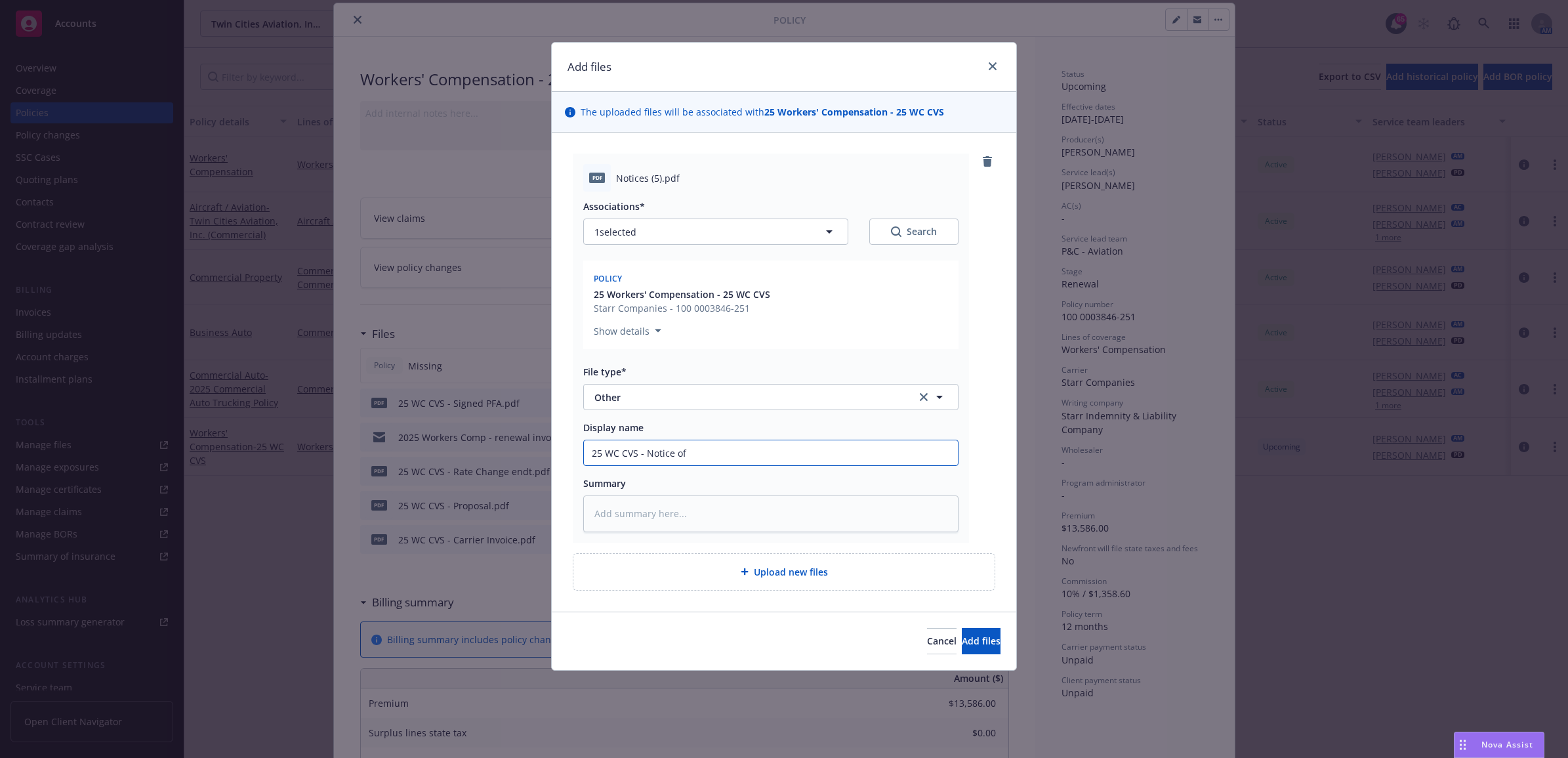
type input "25 WC CVS - Notice of"
type textarea "x"
type input "25 WC CVS - Notice of S"
type textarea "x"
type input "25 WC CVS - Notice of"
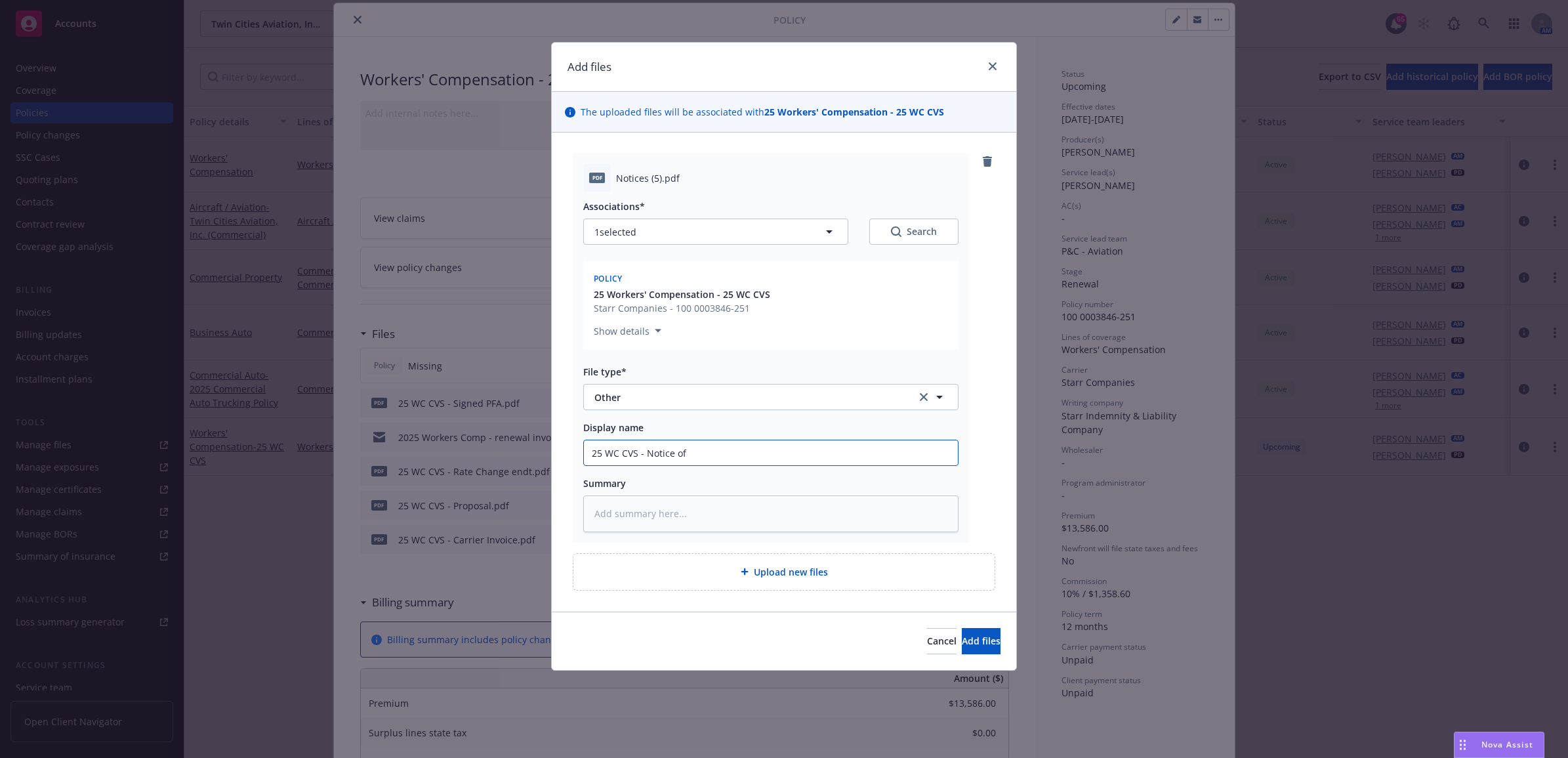
type textarea "x"
type input "25 WC CVS - Notice of A"
type textarea "x"
type input "25 WC CVS - Notice of Ac"
type textarea "x"
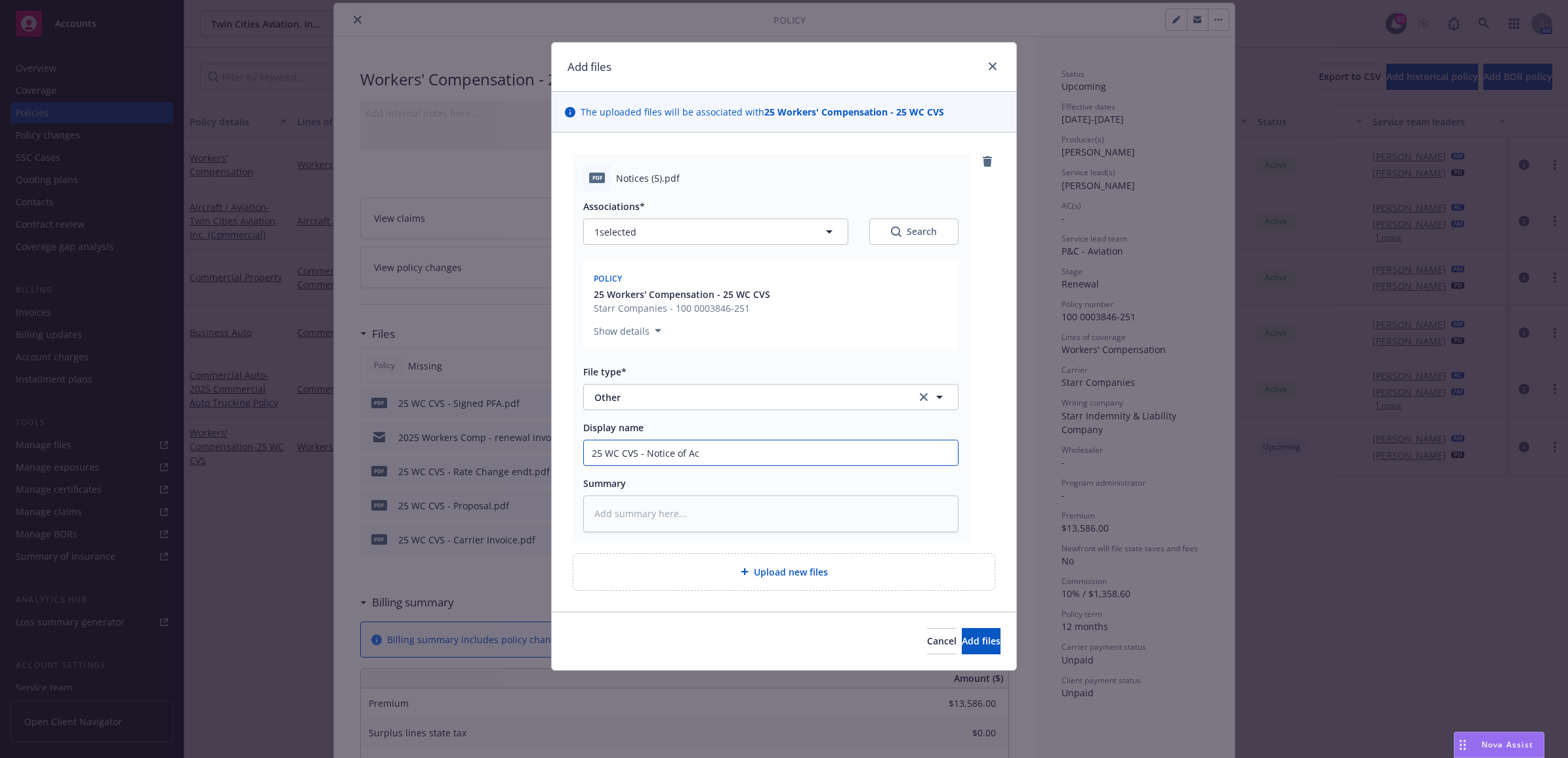
type input "25 WC CVS - Notice of Acc"
type textarea "x"
type input "25 WC CVS - Notice of Acce"
type textarea "x"
type input "25 WC CVS - Notice of Accep"
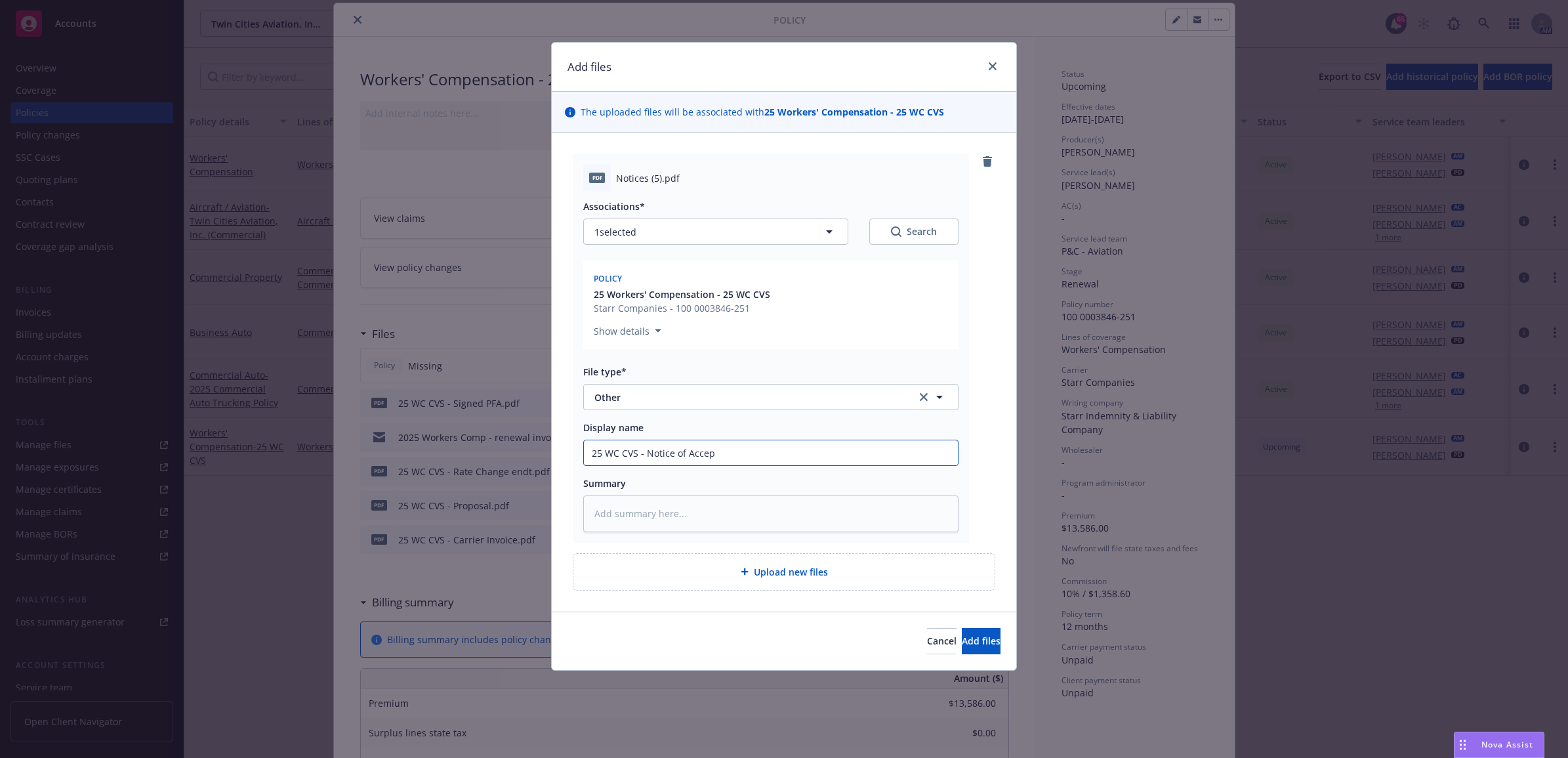
type textarea "x"
type input "25 WC CVS - Notice of Accept"
type textarea "x"
type input "25 WC CVS - Notice of Accepta"
type textarea "x"
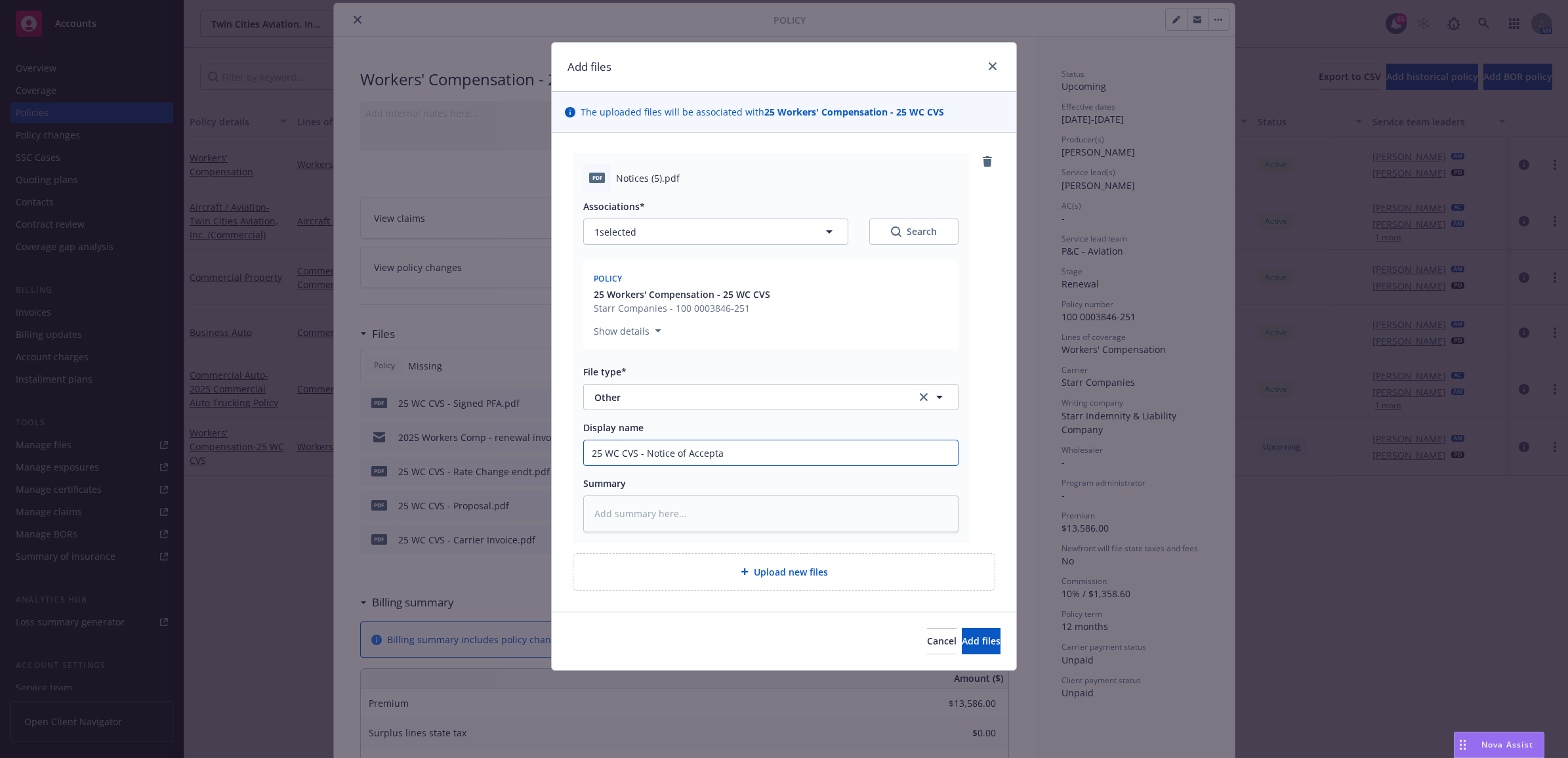
type input "25 WC CVS - Notice of Acceptan"
type textarea "x"
type input "25 WC CVS - Notice of Acceptanc"
type textarea "x"
type input "25 WC CVS - Notice of Acceptance"
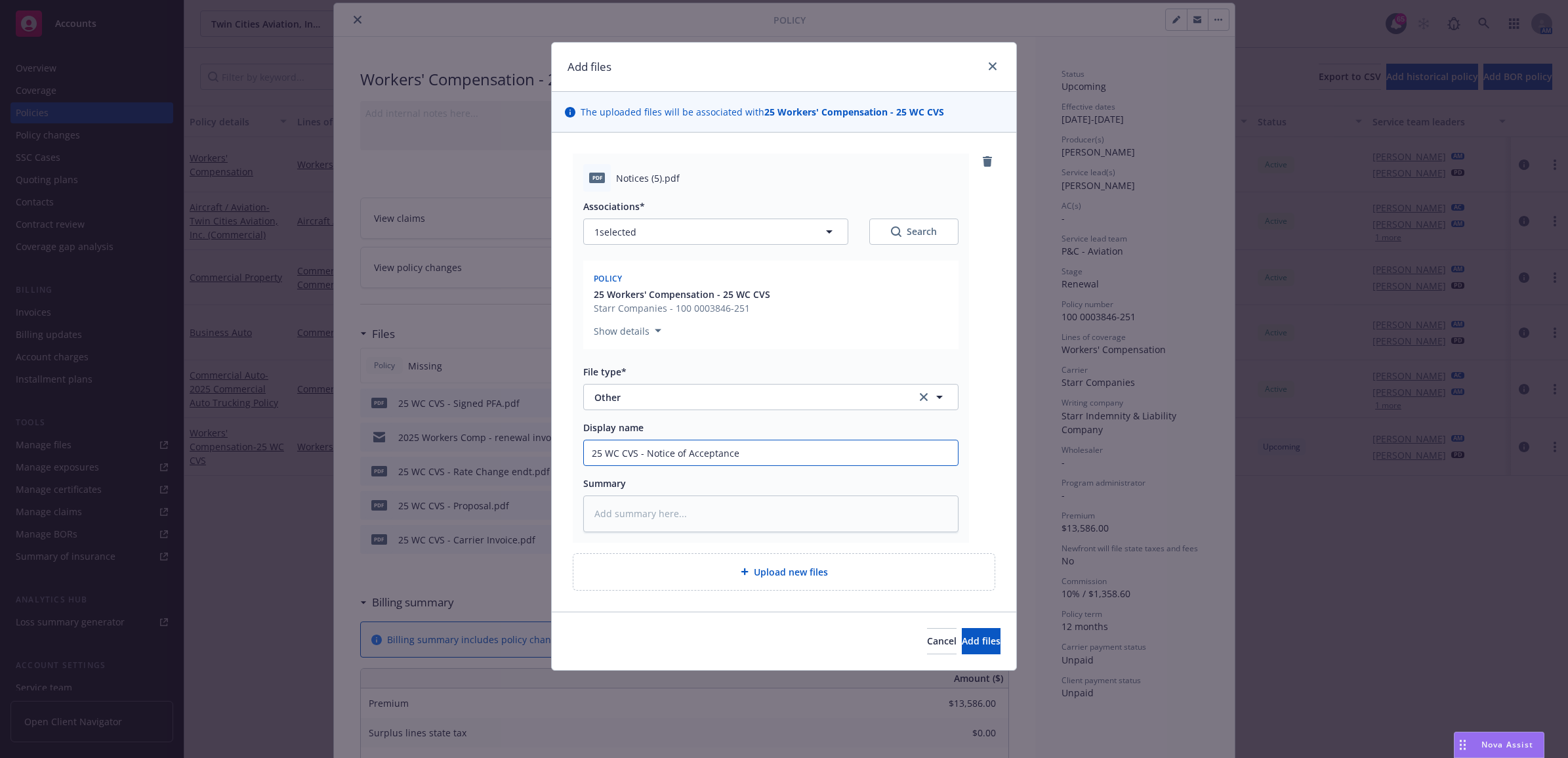
type textarea "x"
type input "25 WC CVS - Notice of Acceptance"
click at [647, 449] on input "25 WC CVS - Notice of Acceptance" at bounding box center [771, 453] width 374 height 25
type textarea "x"
type input "25 WC CVS - FNotice of Acceptance"
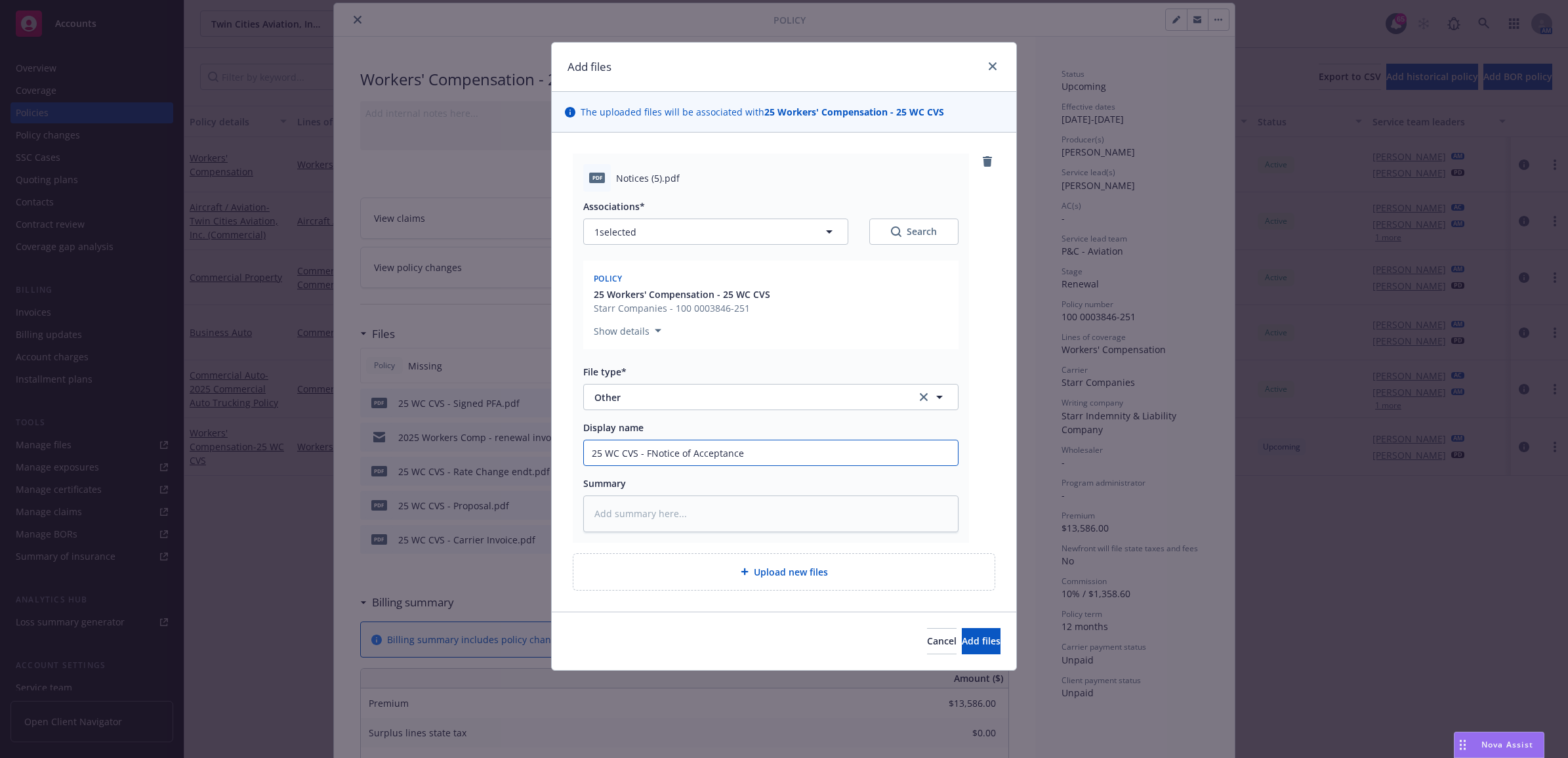
type textarea "x"
type input "25 WC CVS - FINotice of Acceptance"
type textarea "x"
type input "25 WC CVS - FIFNotice of Acceptance"
type textarea "x"
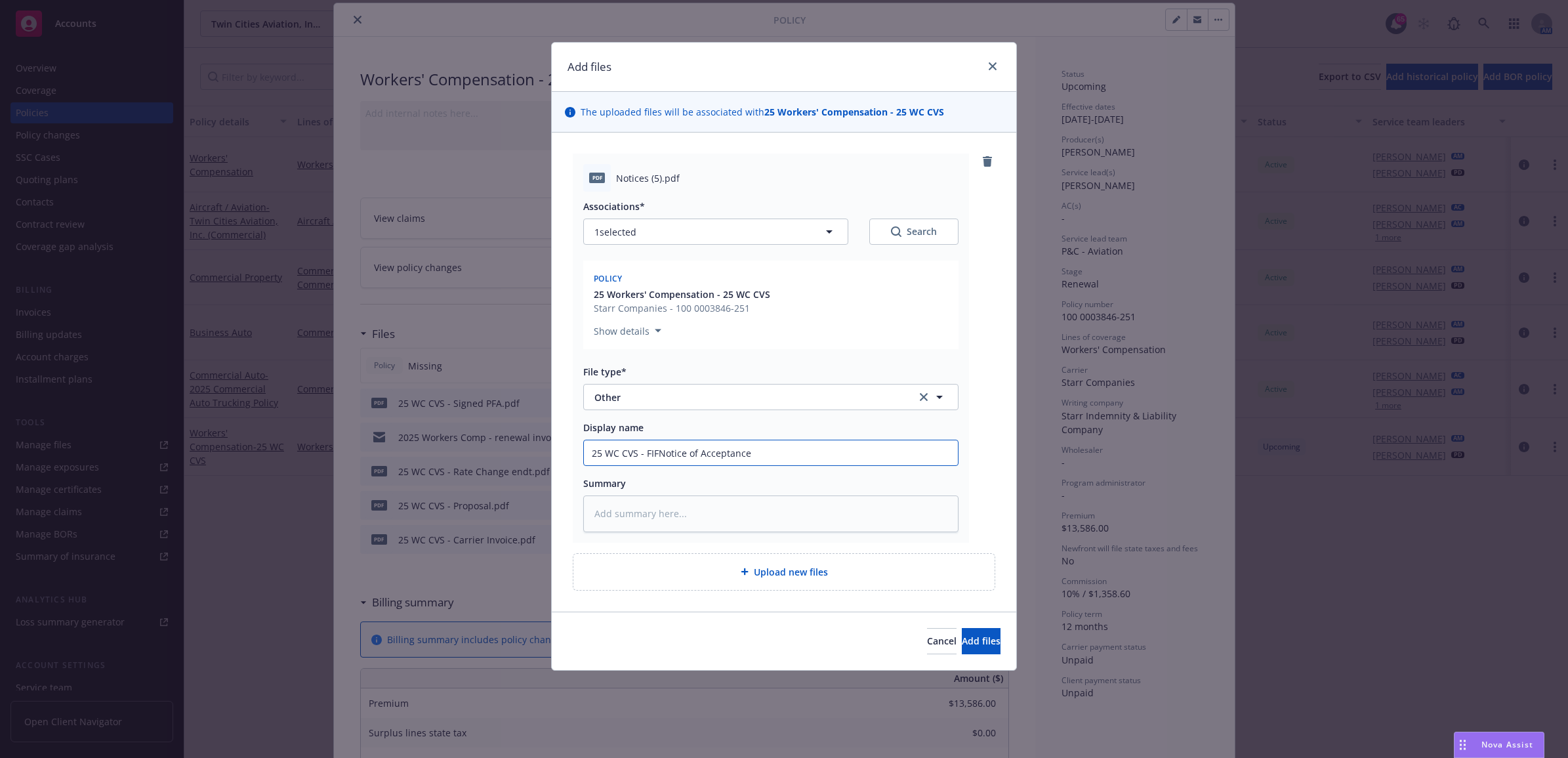
type input "25 WC CVS - FIF Notice of Acceptance"
type textarea "x"
type input "25 WC CVS - FIF PNotice of Acceptance"
type textarea "x"
type input "25 WC CVS - FIF PFNotice of Acceptance"
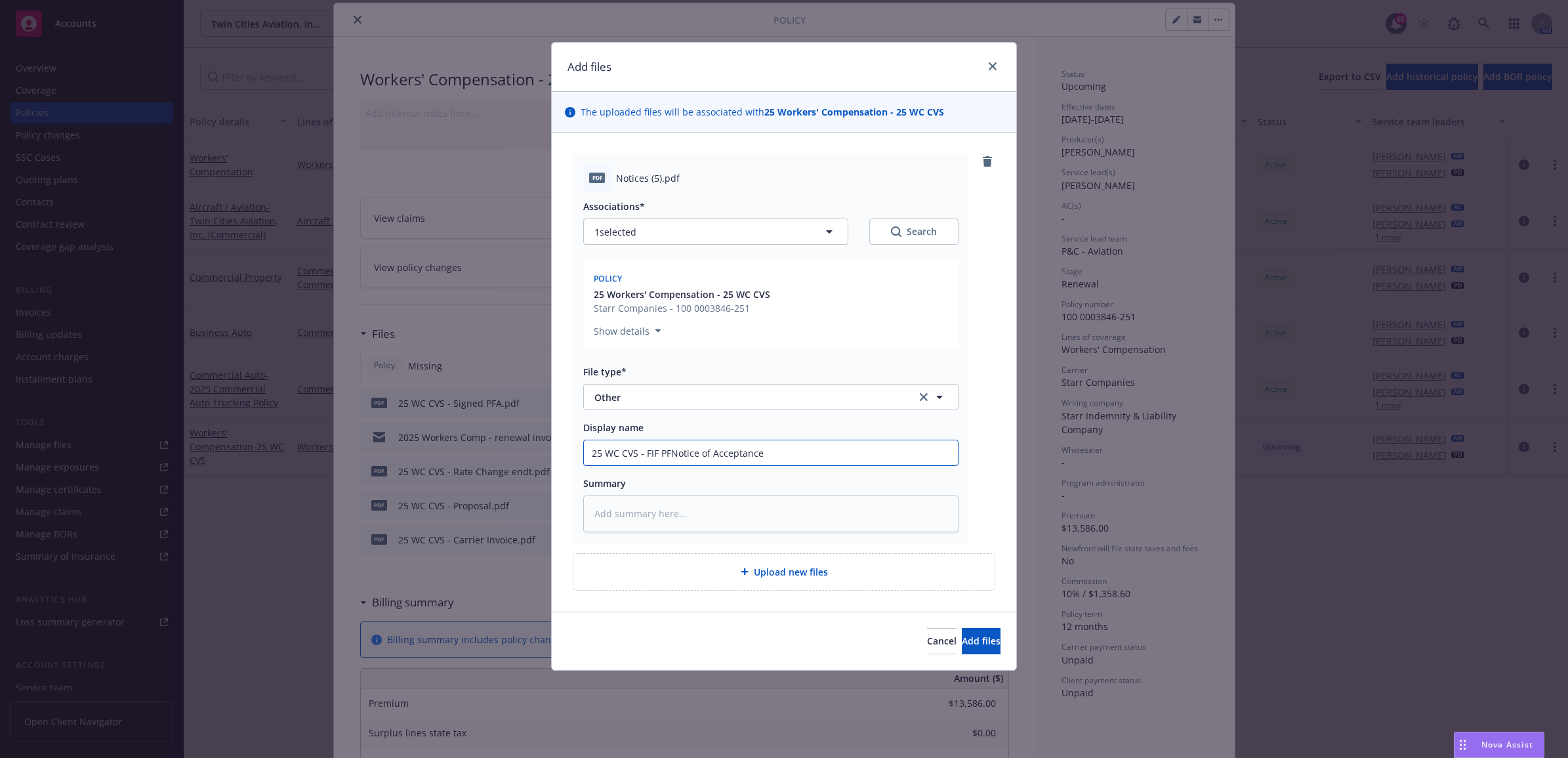
type textarea "x"
type input "25 WC CVS - FIF PFANotice of Acceptance"
type textarea "x"
drag, startPoint x: 480, startPoint y: 453, endPoint x: 495, endPoint y: 452, distance: 15.0
click at [467, 454] on div "Add files The uploaded files will be associated with 25 Workers' Compensation -…" at bounding box center [784, 379] width 1568 height 758
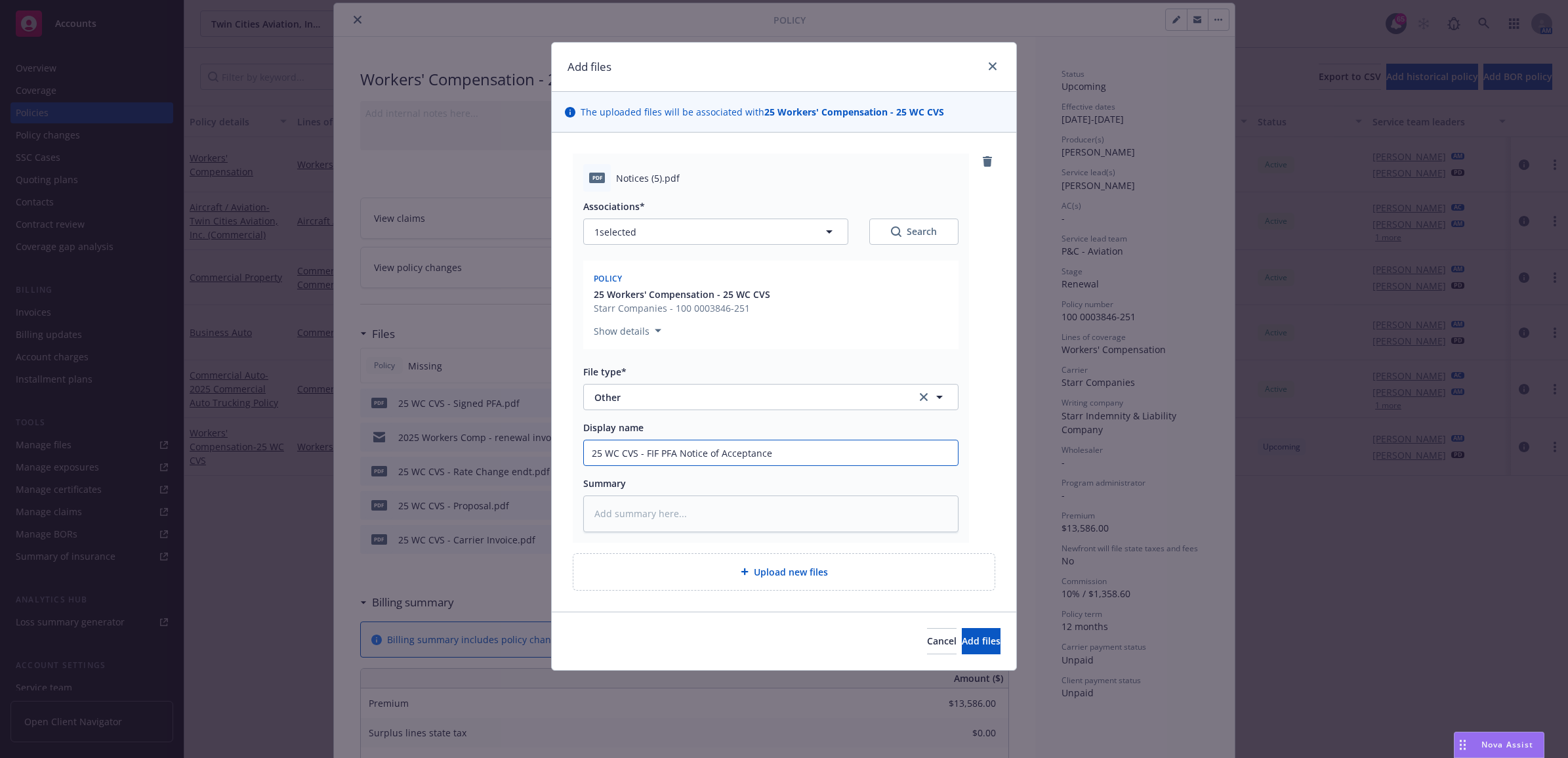
type input "25 WC CVS - FIF PFA Notice of Acceptance"
paste textarea "25 WC CVS - FIF PFA Notice of Acceptance"
type textarea "x"
type textarea "25 WC CVS - FIF PFA Notice of Acceptance"
click at [962, 644] on span "Add files" at bounding box center [982, 641] width 39 height 13
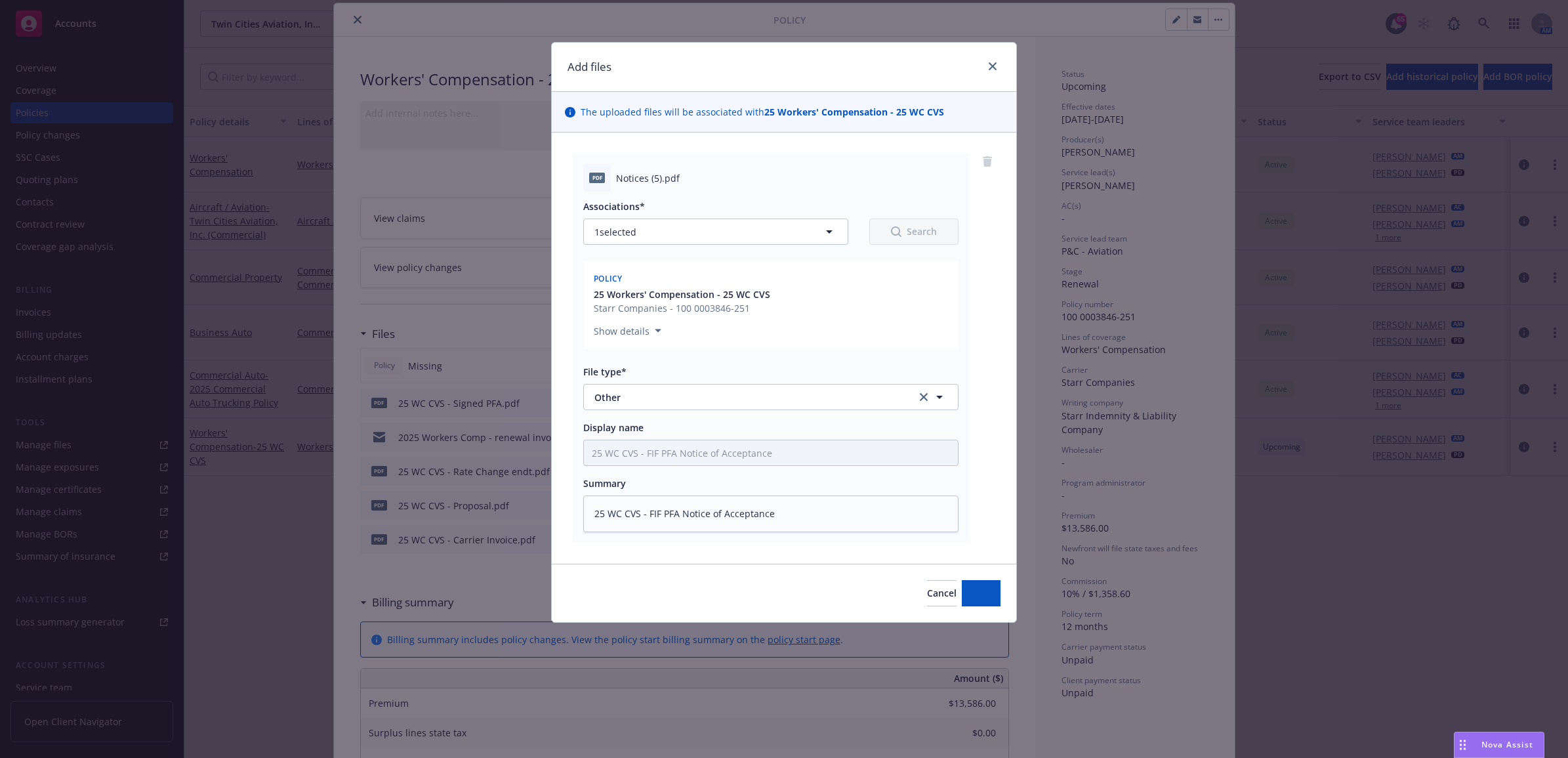
type textarea "x"
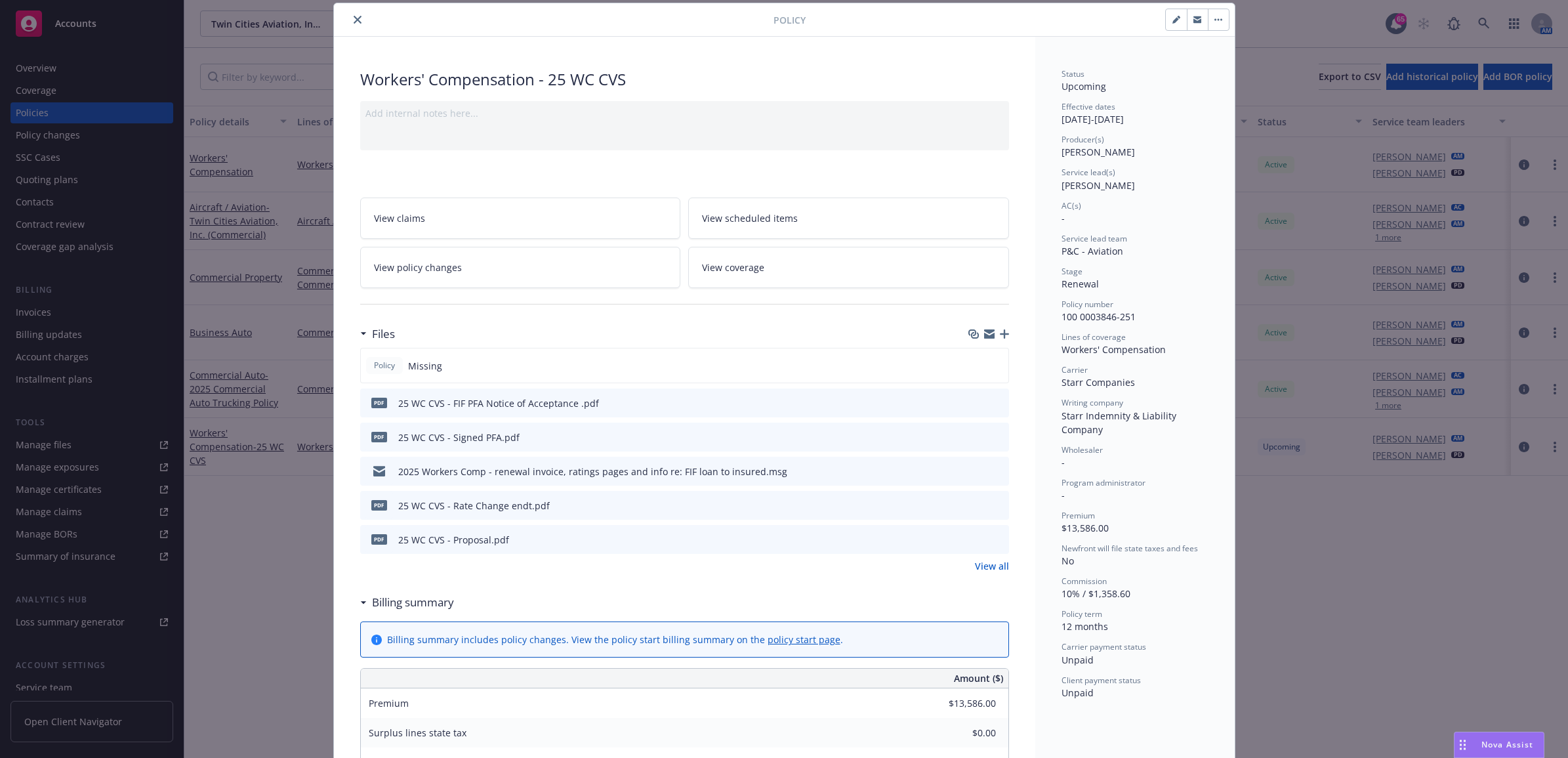
click at [256, 379] on div "Policy Workers' Compensation - 25 WC CVS Add internal notes here... View claims…" at bounding box center [784, 379] width 1568 height 758
click at [354, 16] on icon "close" at bounding box center [358, 20] width 8 height 8
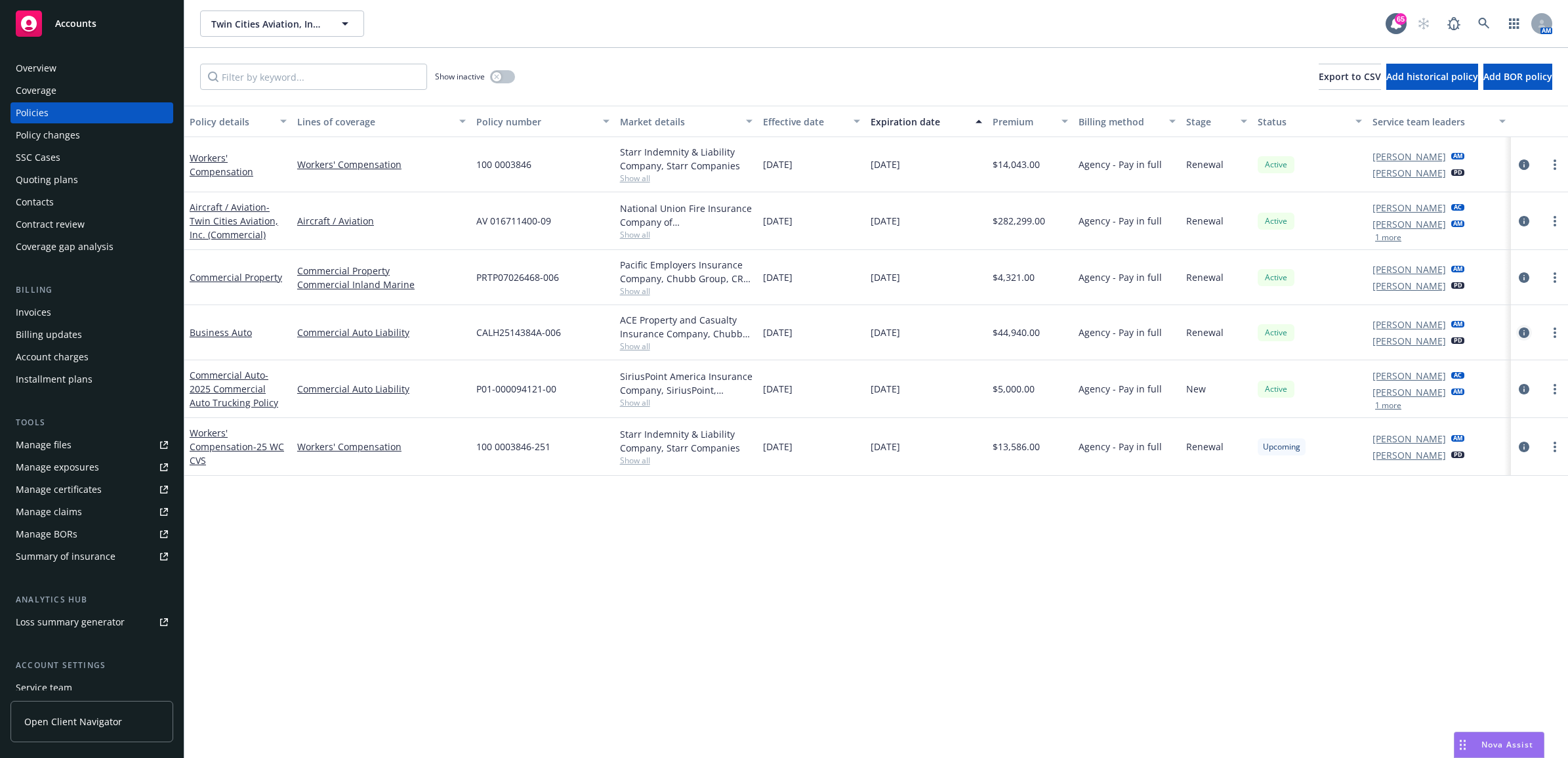
click at [1522, 329] on icon "circleInformation" at bounding box center [1524, 332] width 11 height 11
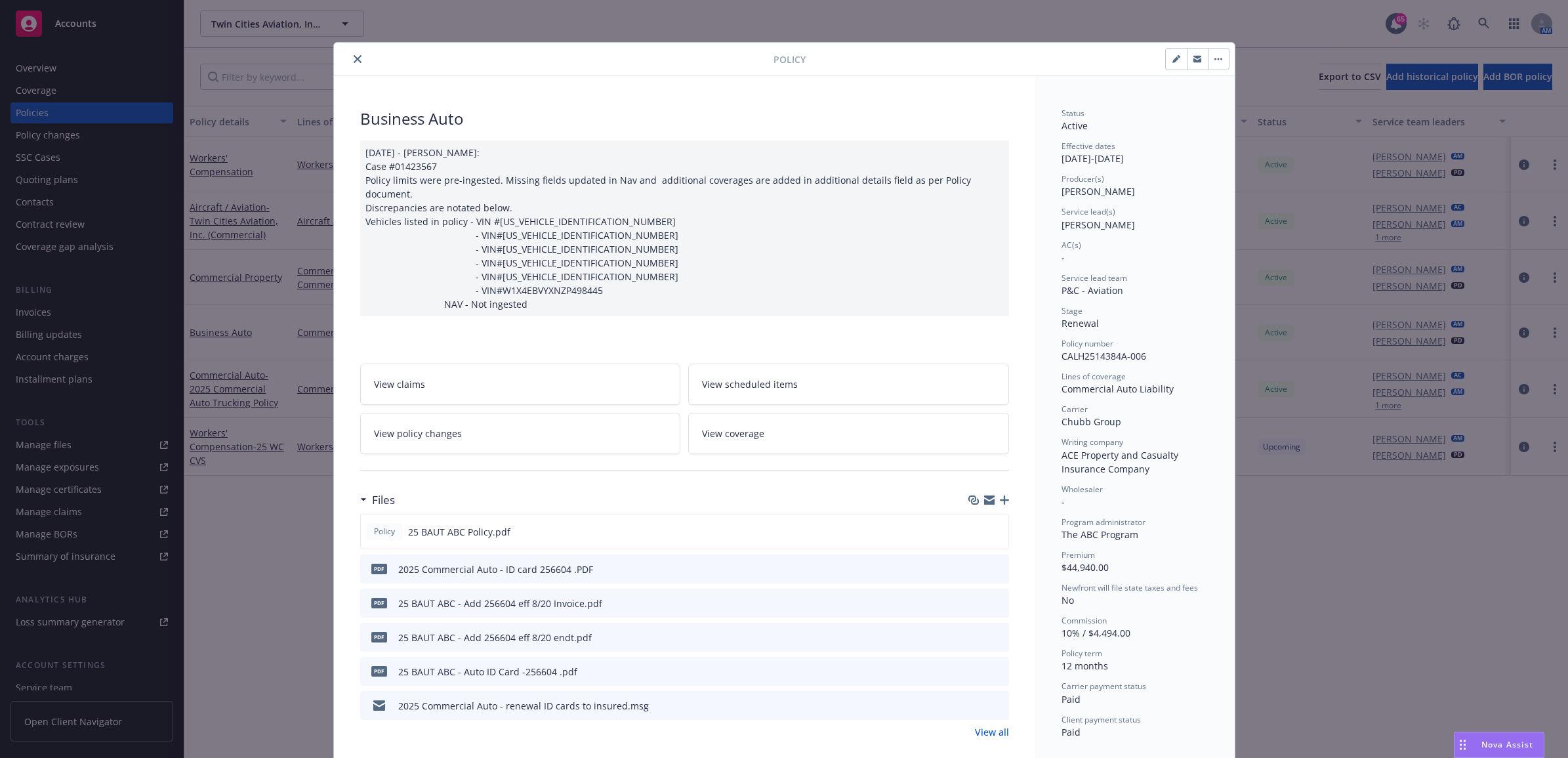
click at [350, 55] on button "close" at bounding box center [358, 59] width 16 height 16
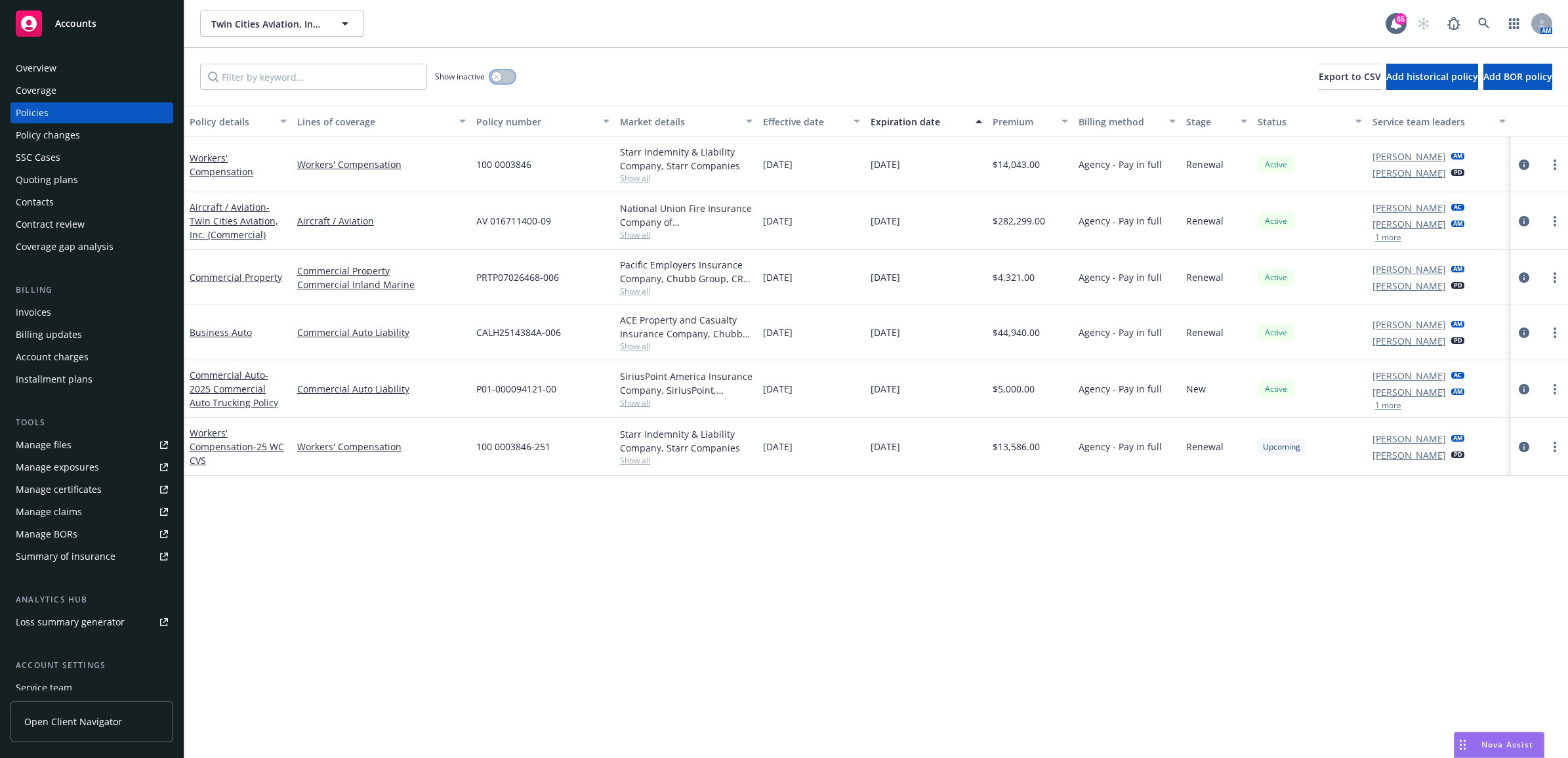
click at [503, 70] on button "button" at bounding box center [503, 76] width 25 height 13
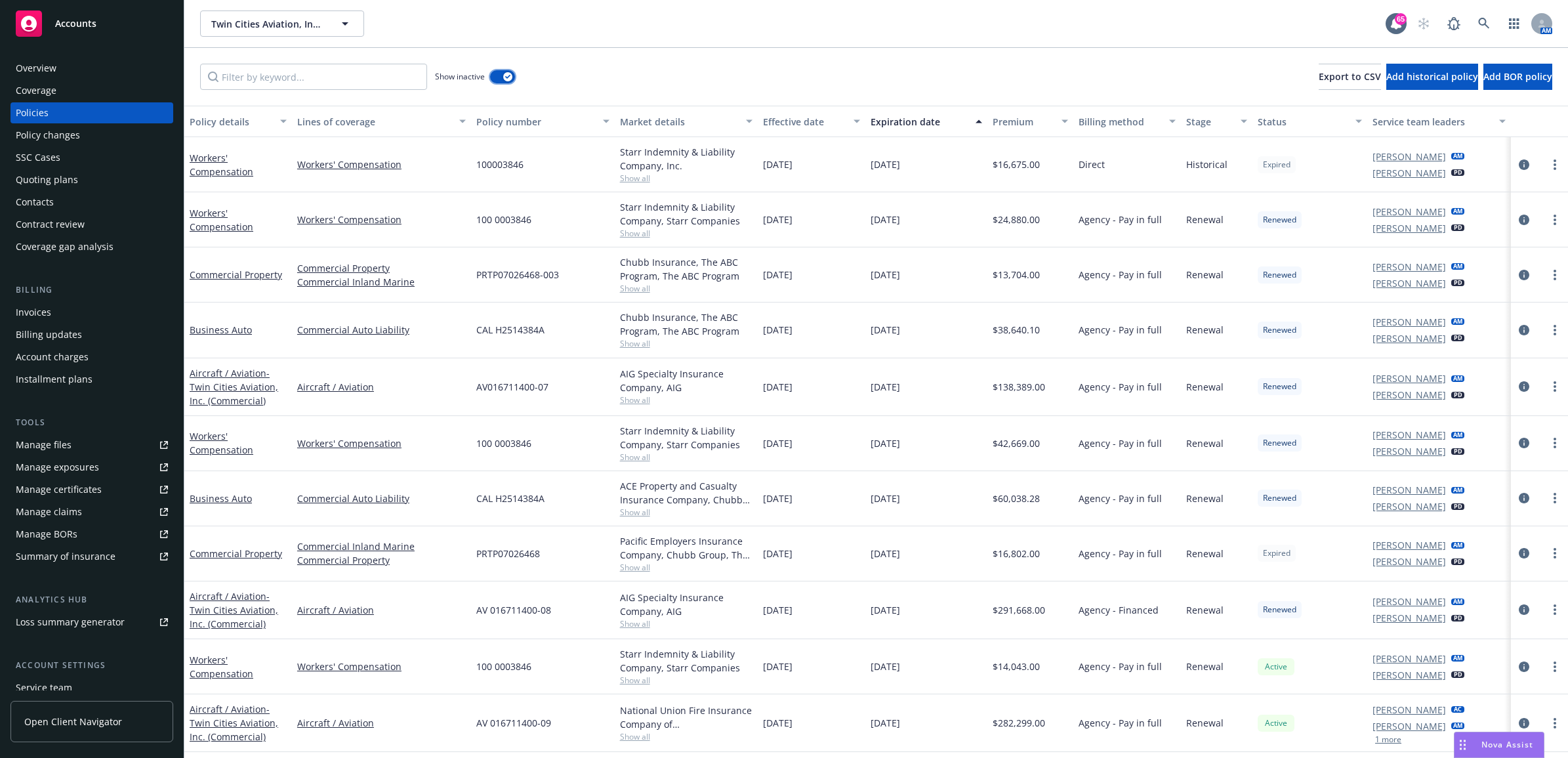
click at [503, 76] on div "button" at bounding box center [507, 76] width 9 height 9
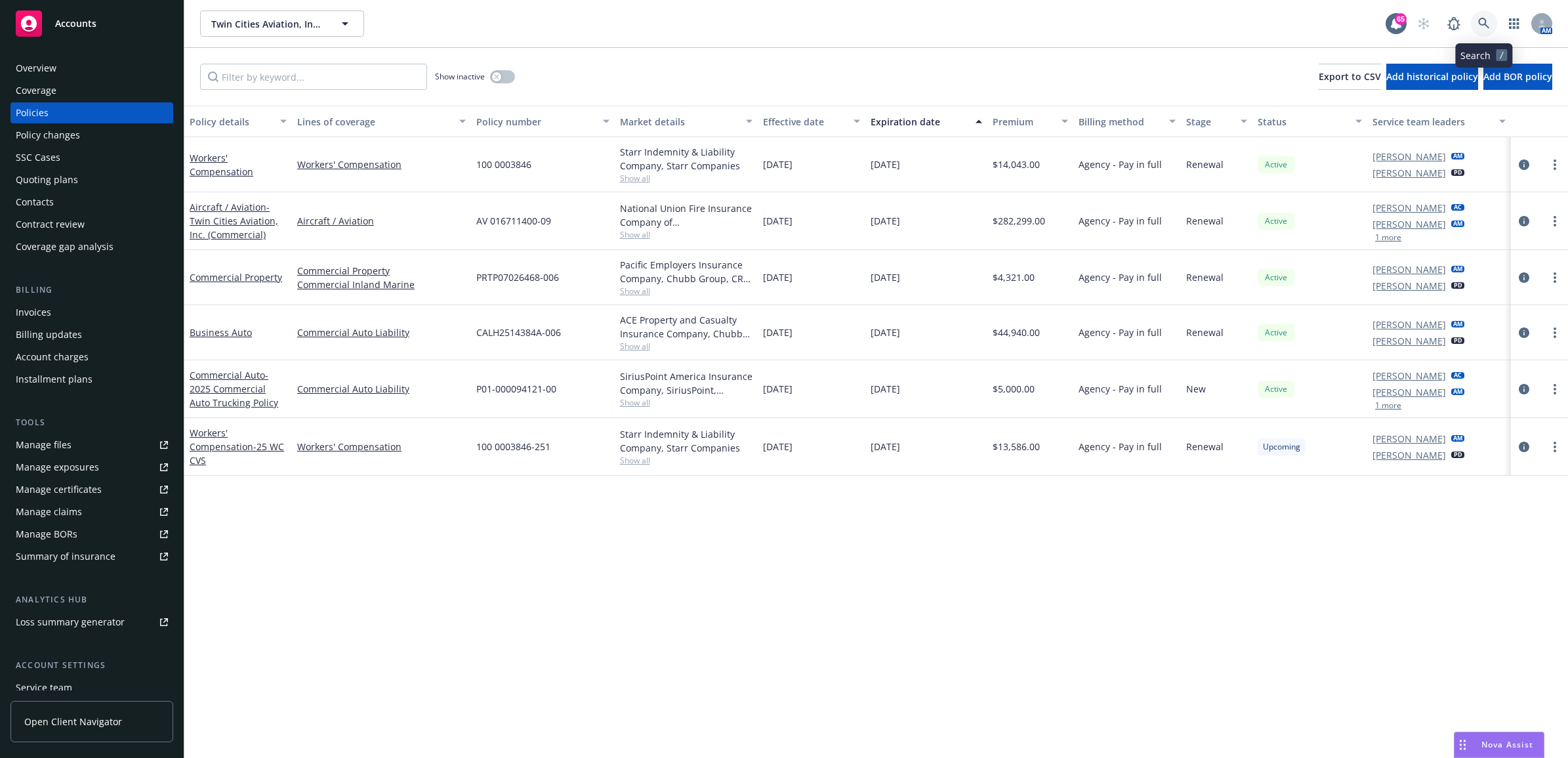
click at [1480, 27] on icon at bounding box center [1484, 23] width 12 height 12
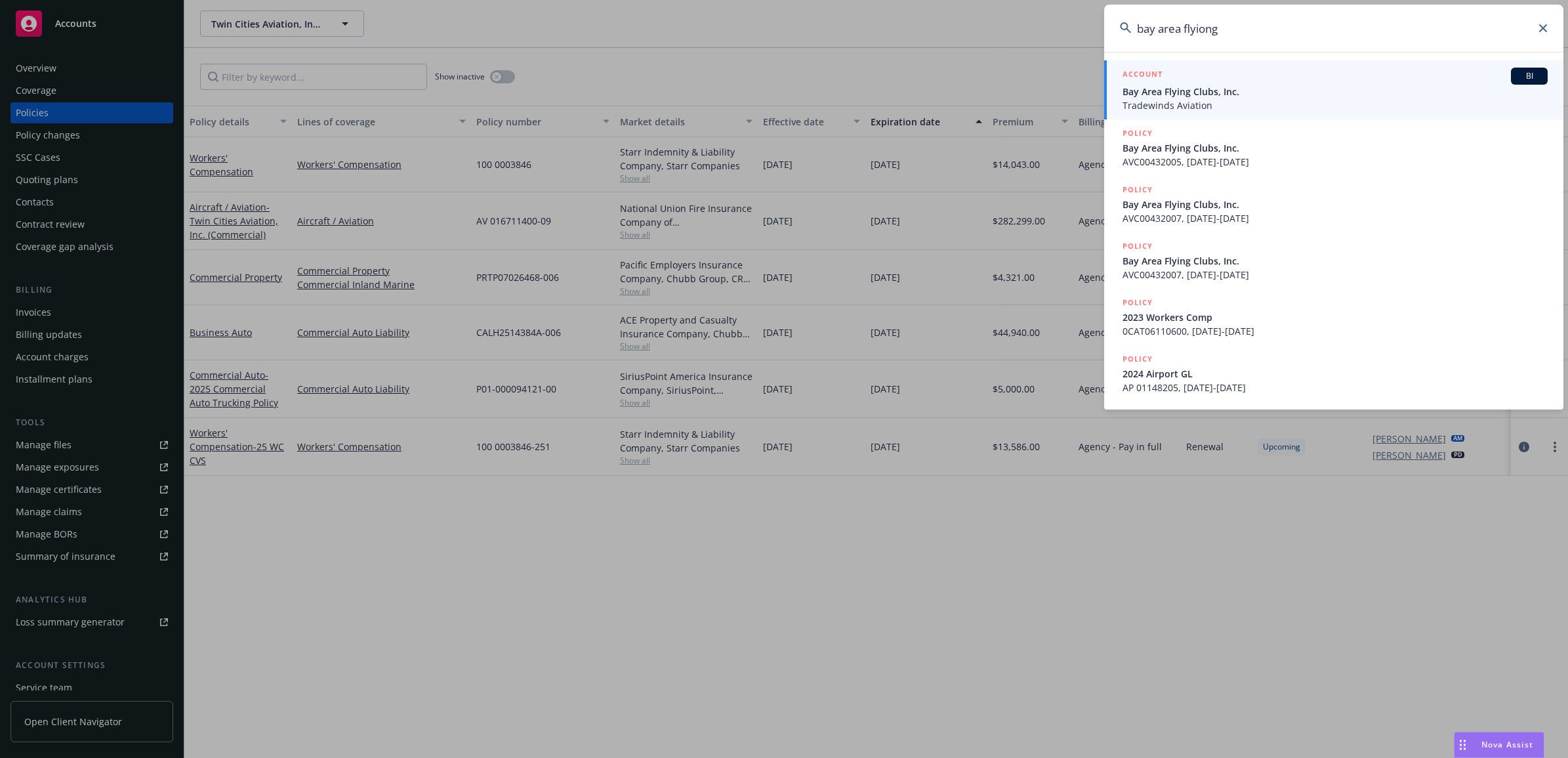
type input "bay area flyiong"
click at [1219, 89] on span "Bay Area Flying Clubs, Inc." at bounding box center [1335, 92] width 425 height 14
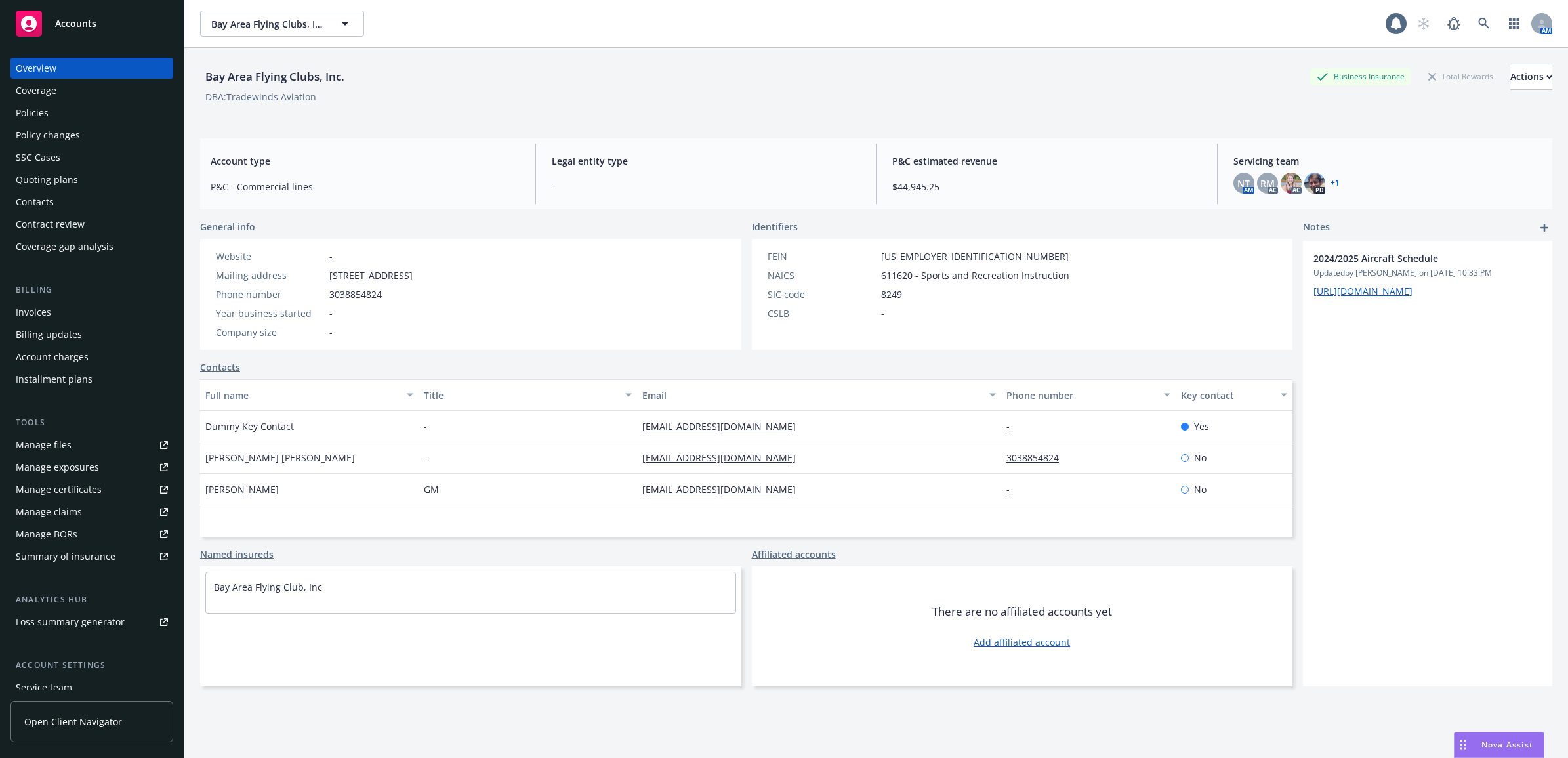
click at [53, 113] on div "Policies" at bounding box center [92, 112] width 152 height 21
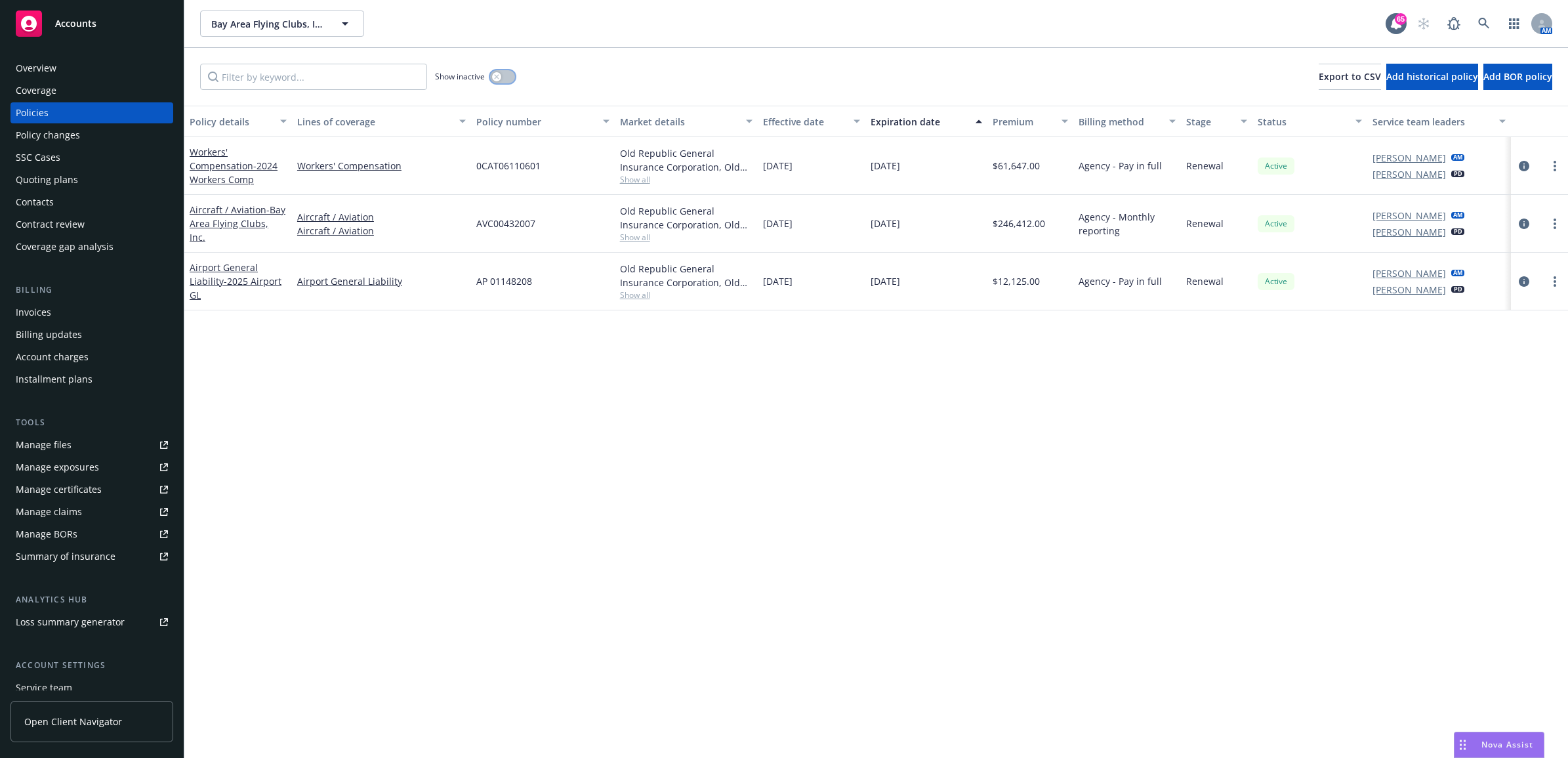
click at [500, 77] on div "button" at bounding box center [496, 76] width 9 height 9
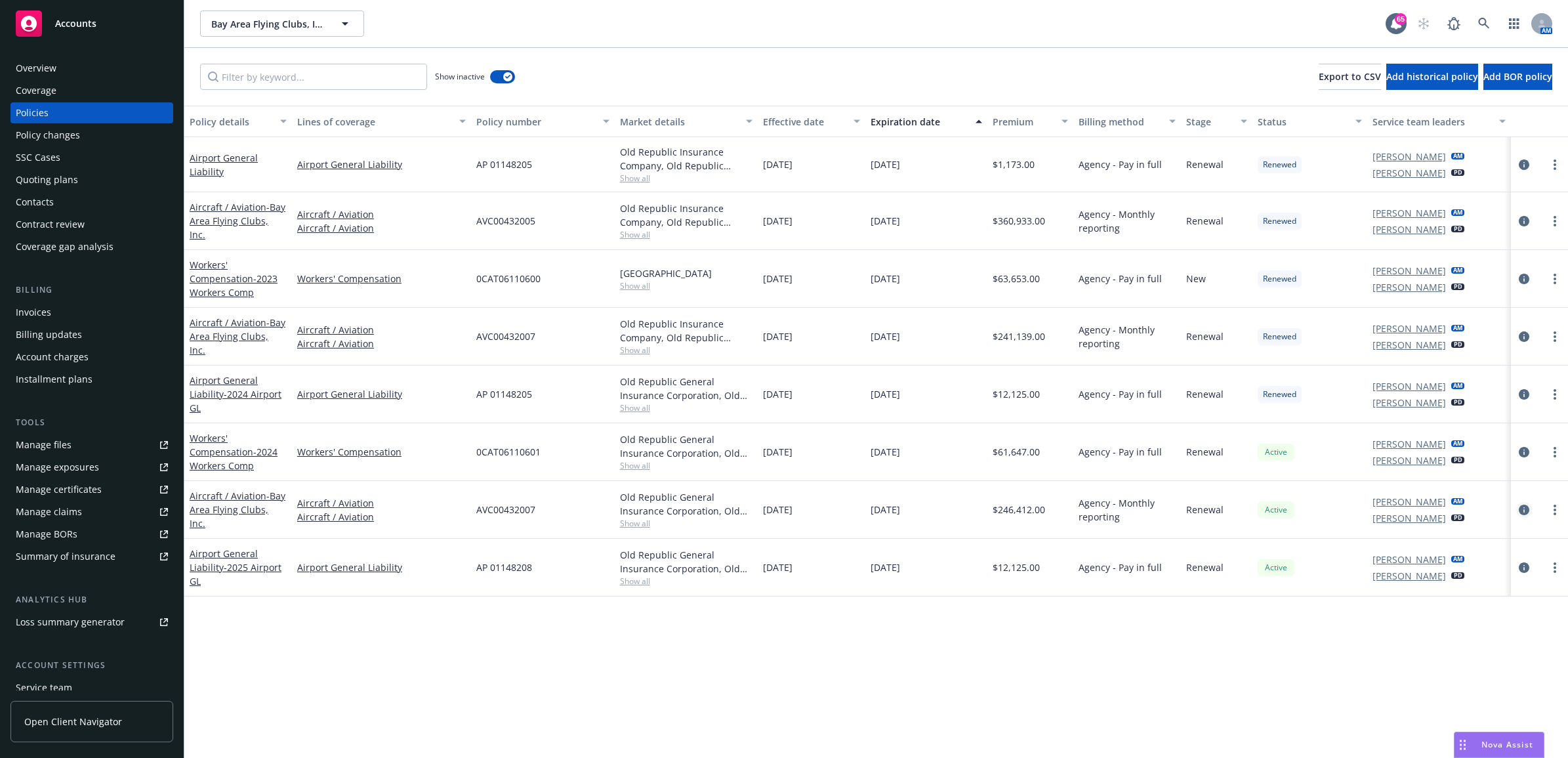
click at [1527, 512] on icon "circleInformation" at bounding box center [1524, 510] width 11 height 11
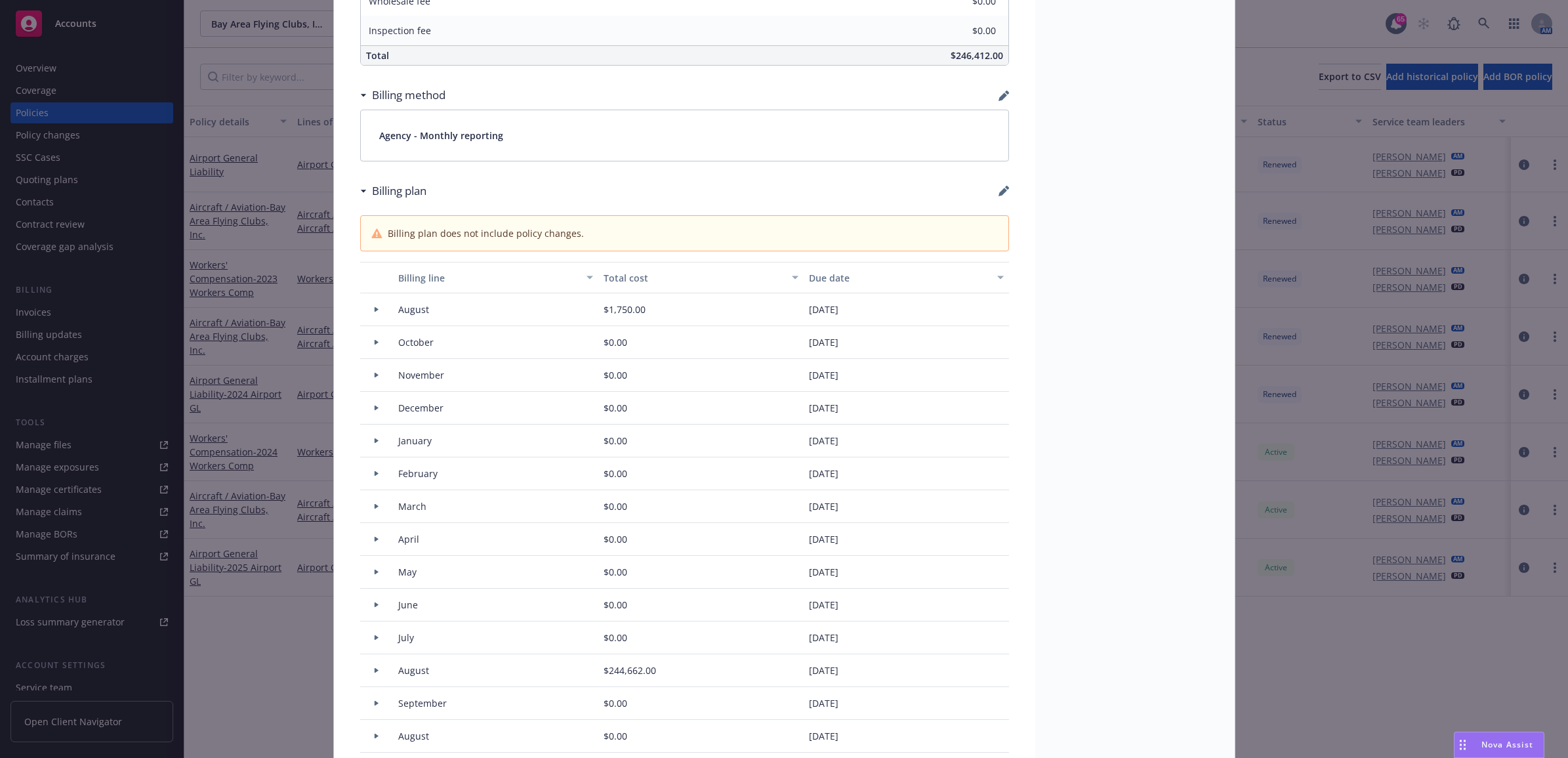
scroll to position [903, 0]
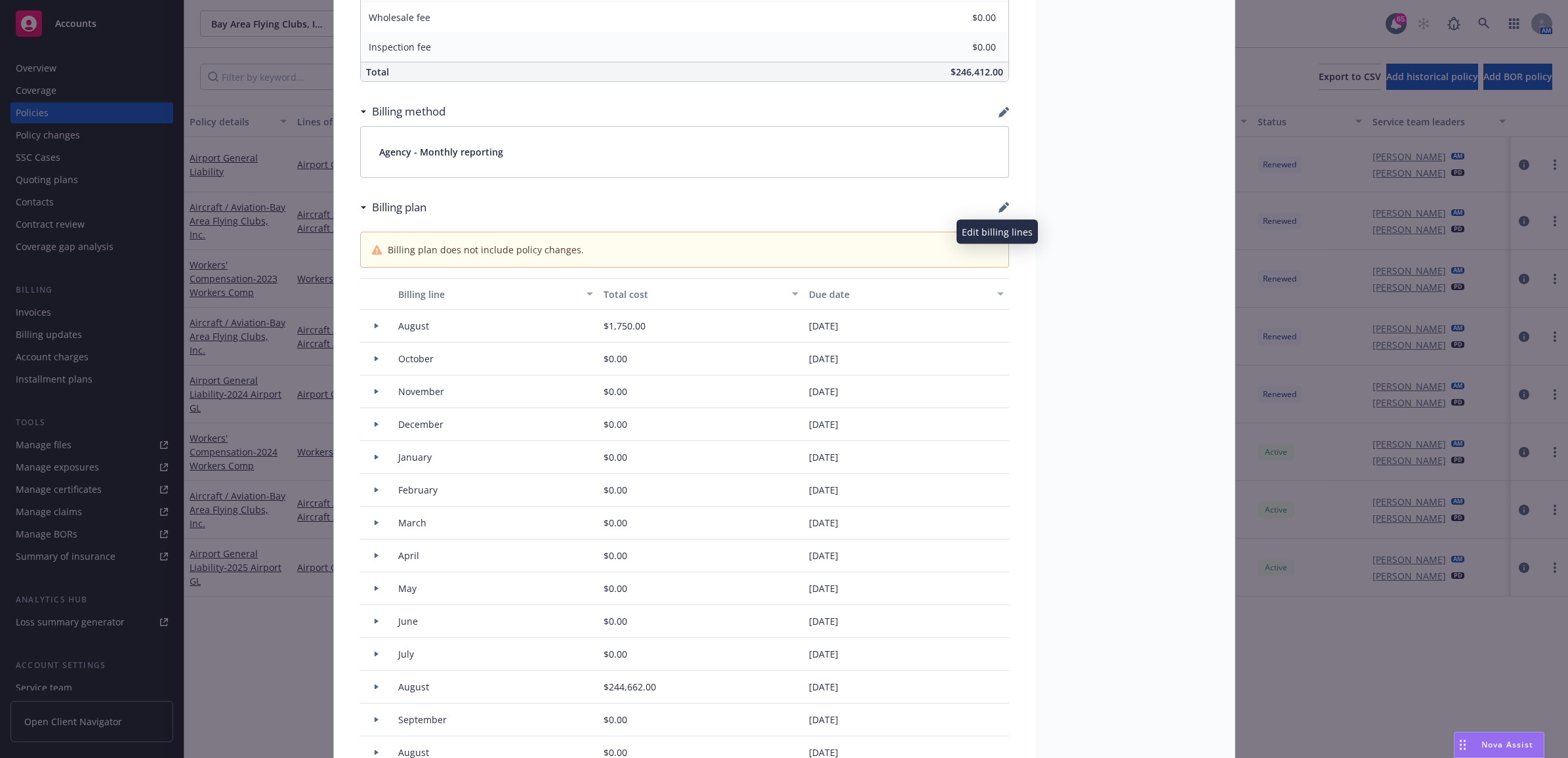
click at [998, 211] on icon "button" at bounding box center [1002, 208] width 9 height 9
select select "August"
select select "October"
select select "November"
select select "December"
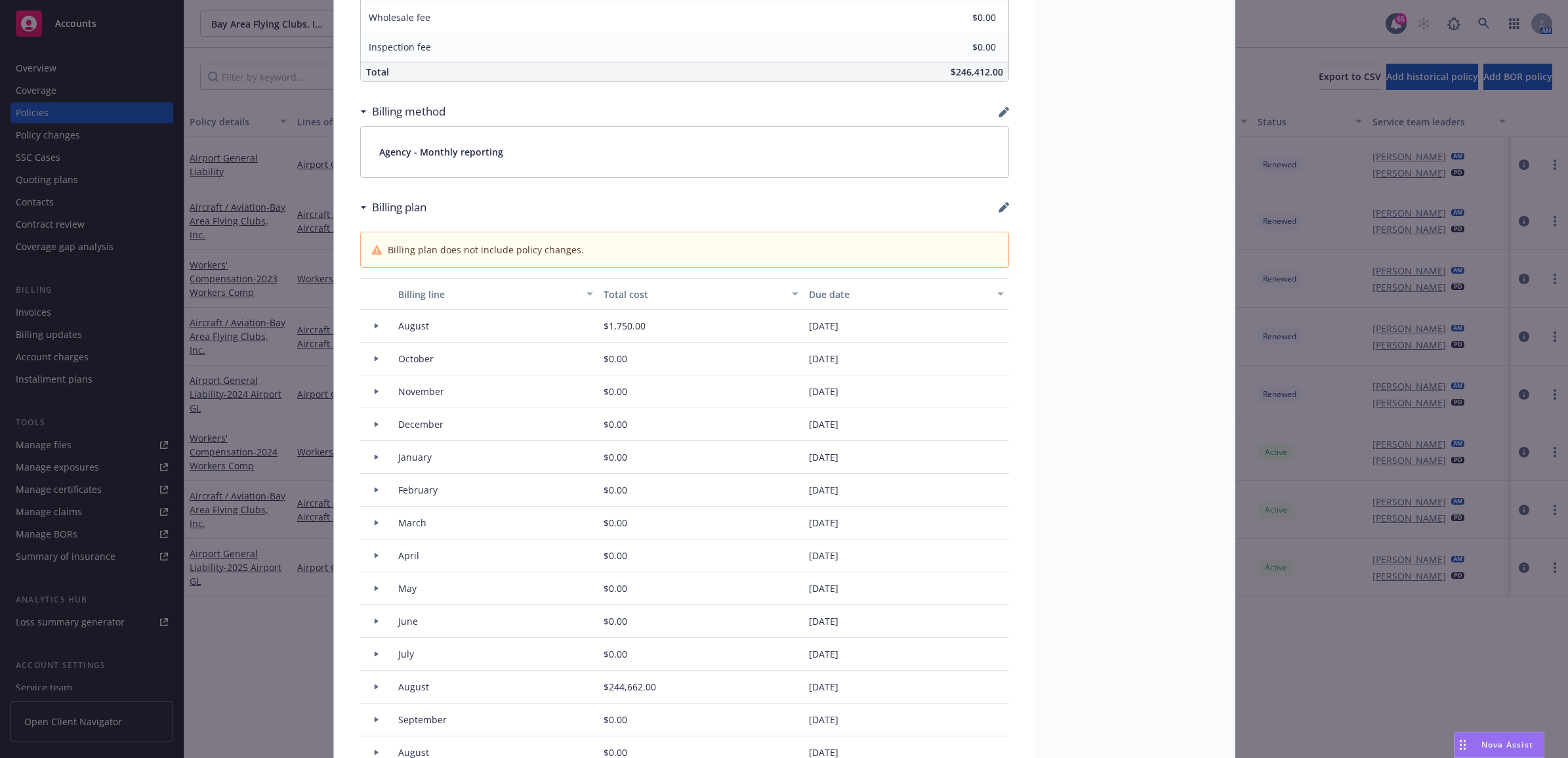
select select "February"
select select "March"
select select "April"
select select "May"
select select "June"
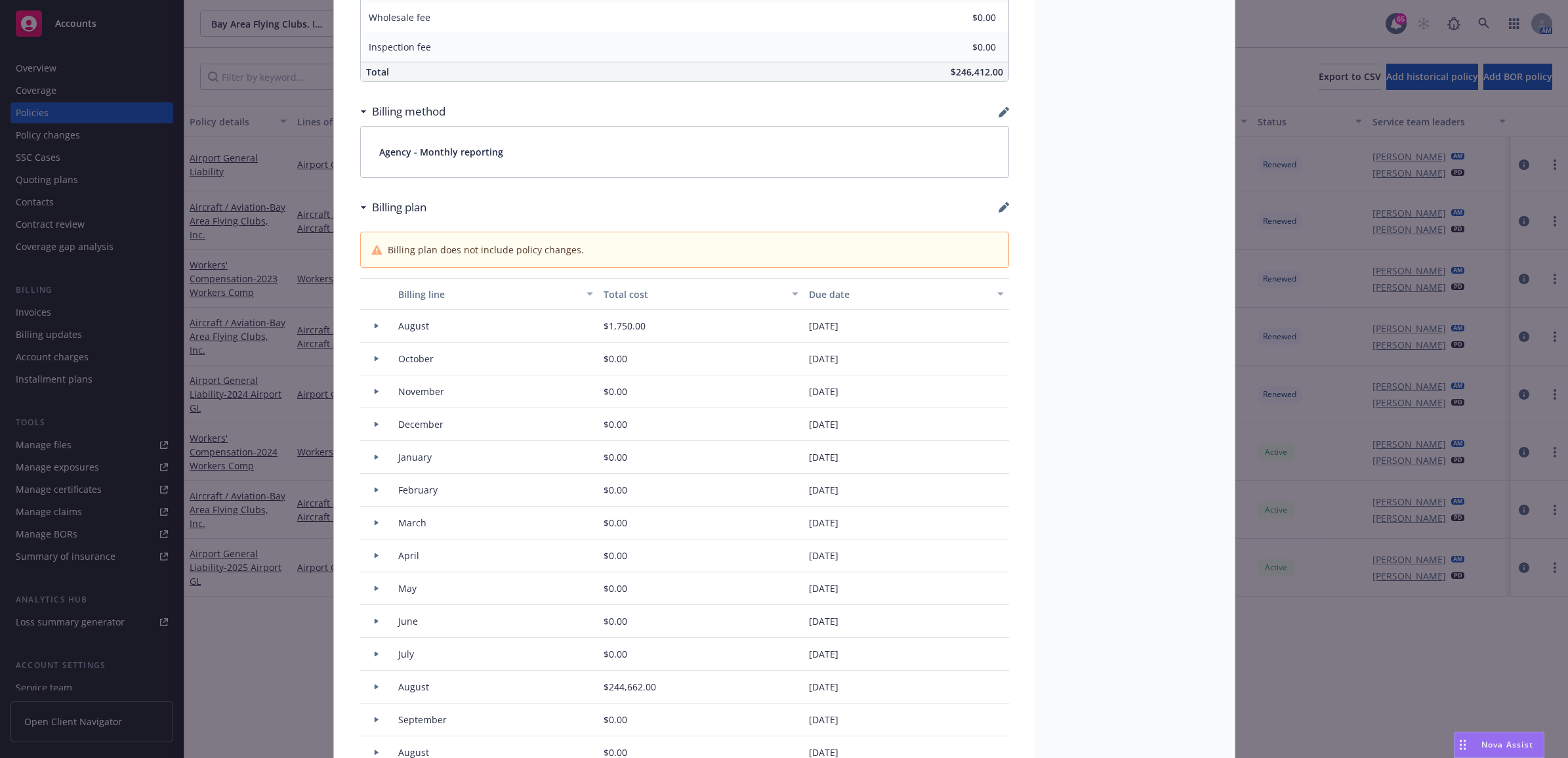
select select "July"
select select "August"
select select "September"
select select "August"
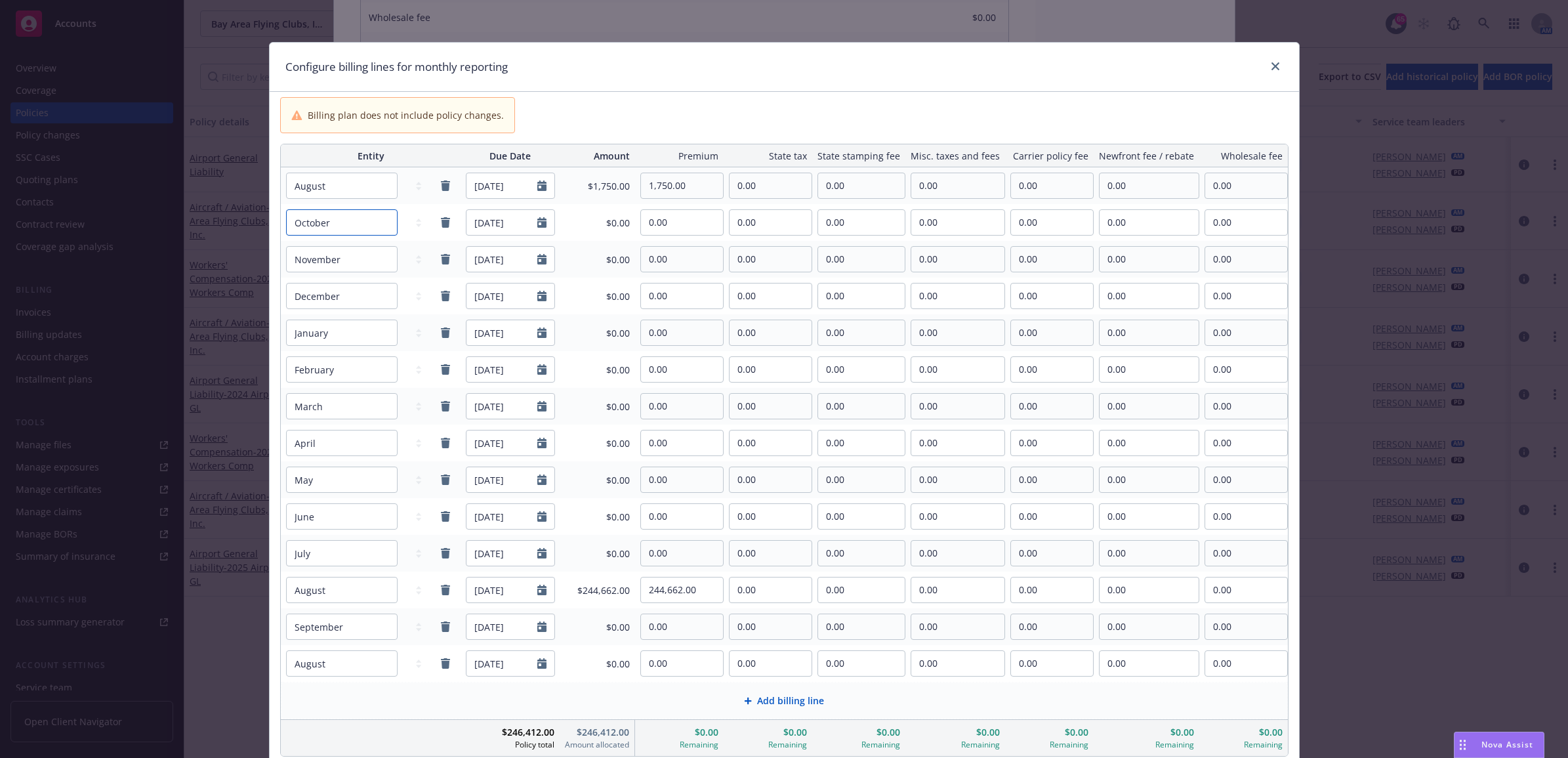
click at [385, 199] on select "January February March April May June July August September October November De…" at bounding box center [342, 186] width 111 height 26
select select "August"
click at [286, 199] on select "January February March April May June July August September October November De…" at bounding box center [342, 186] width 111 height 26
type input "08/01/2028"
drag, startPoint x: 675, startPoint y: 225, endPoint x: 593, endPoint y: 218, distance: 82.3
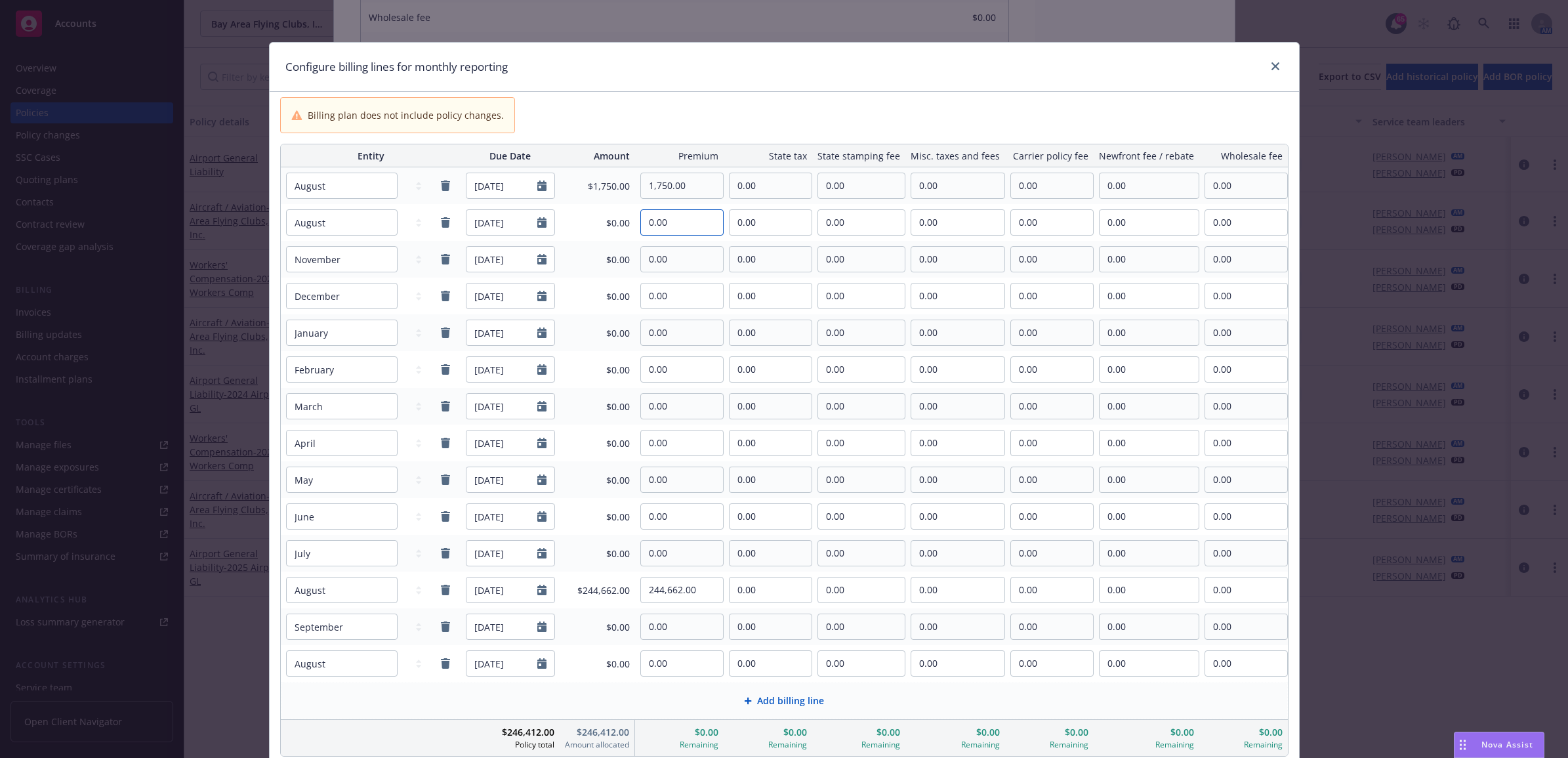
click at [603, 224] on tr "January February March April May June July August September October November De…" at bounding box center [784, 223] width 1007 height 37
type input "20,000.00"
click at [736, 97] on div "Billing plan does not include policy changes." at bounding box center [784, 115] width 1030 height 47
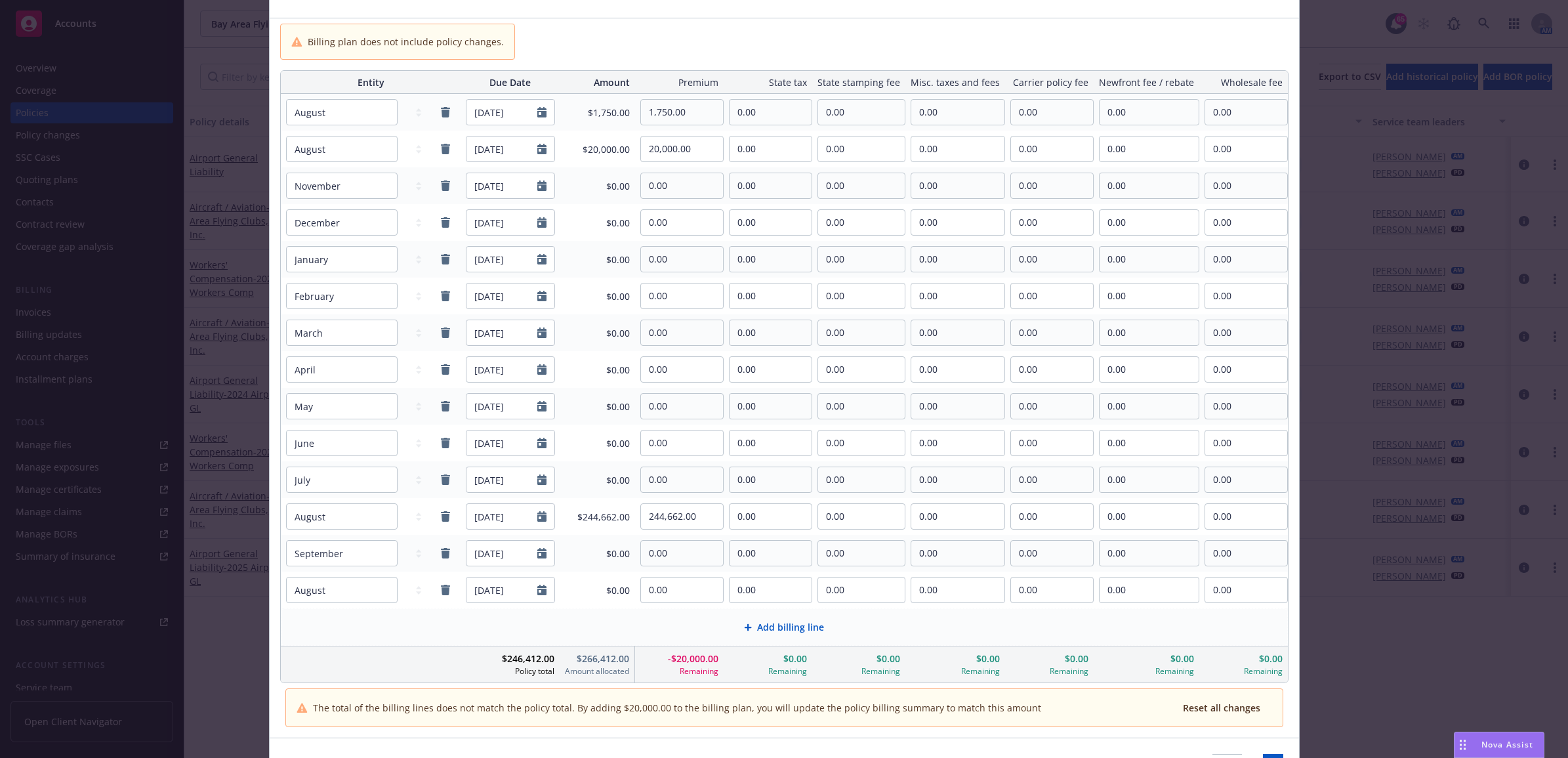
scroll to position [155, 0]
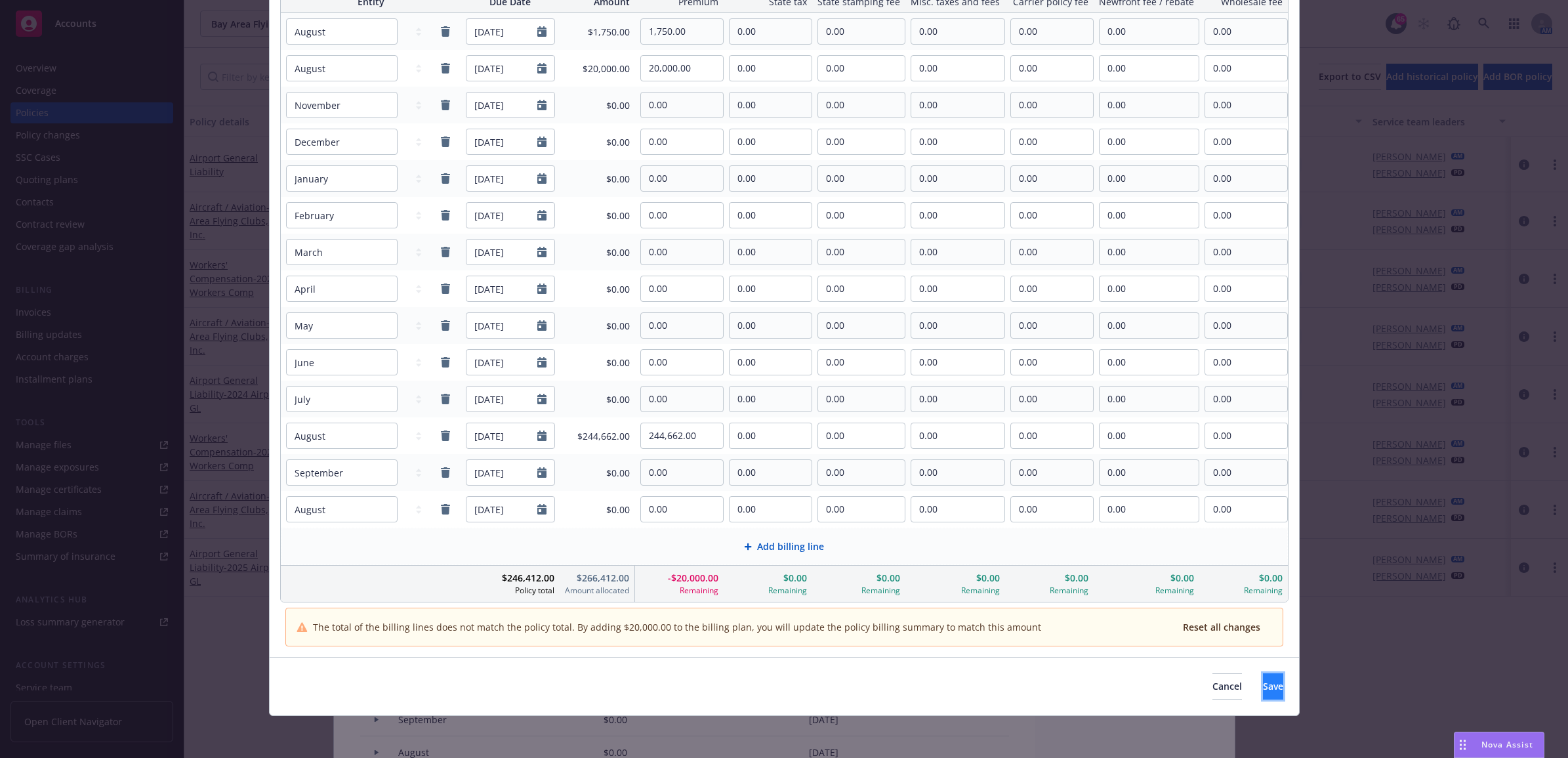
click at [1263, 690] on span "Save" at bounding box center [1273, 686] width 21 height 13
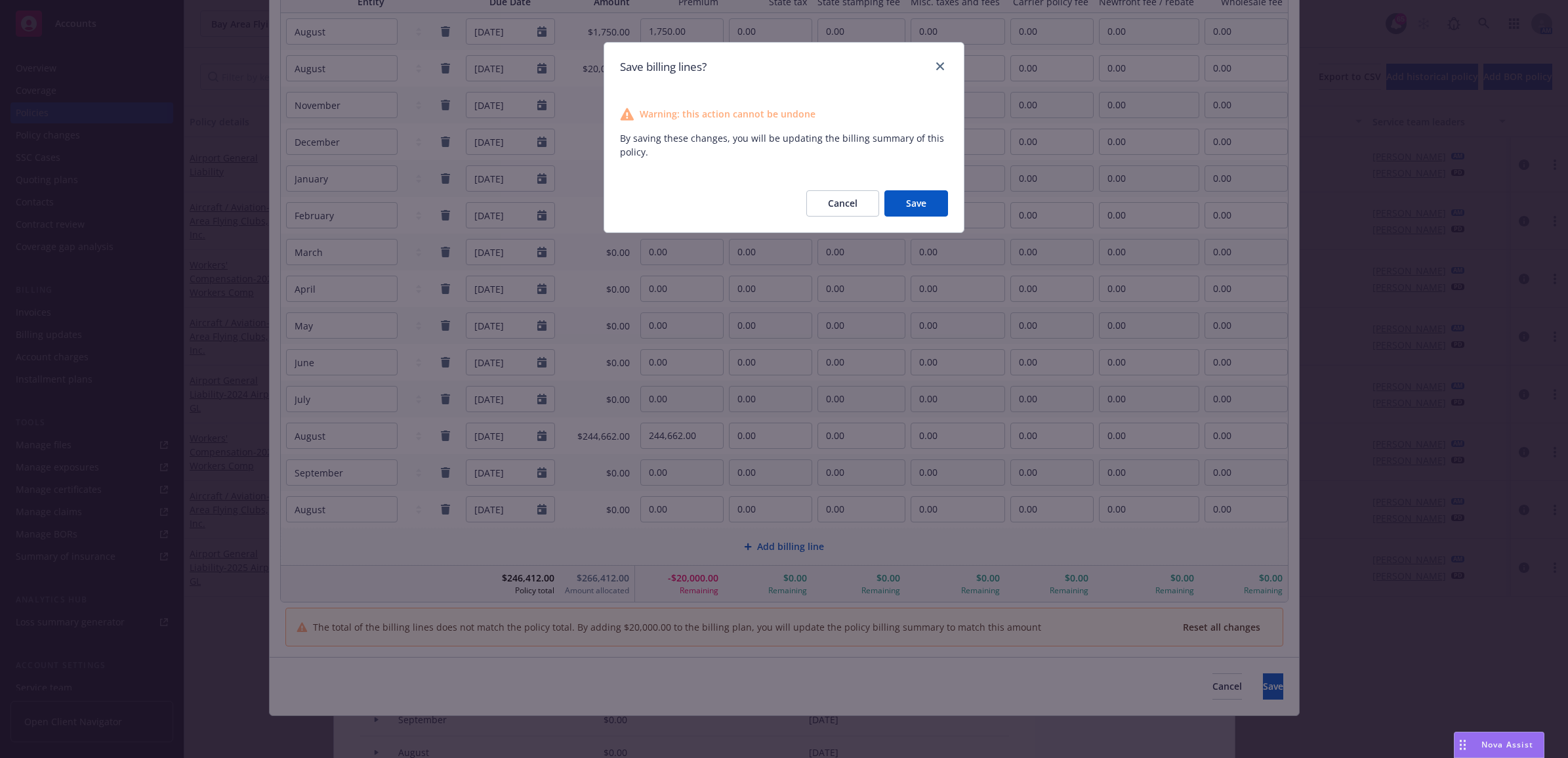
click at [914, 201] on button "Save" at bounding box center [915, 203] width 64 height 26
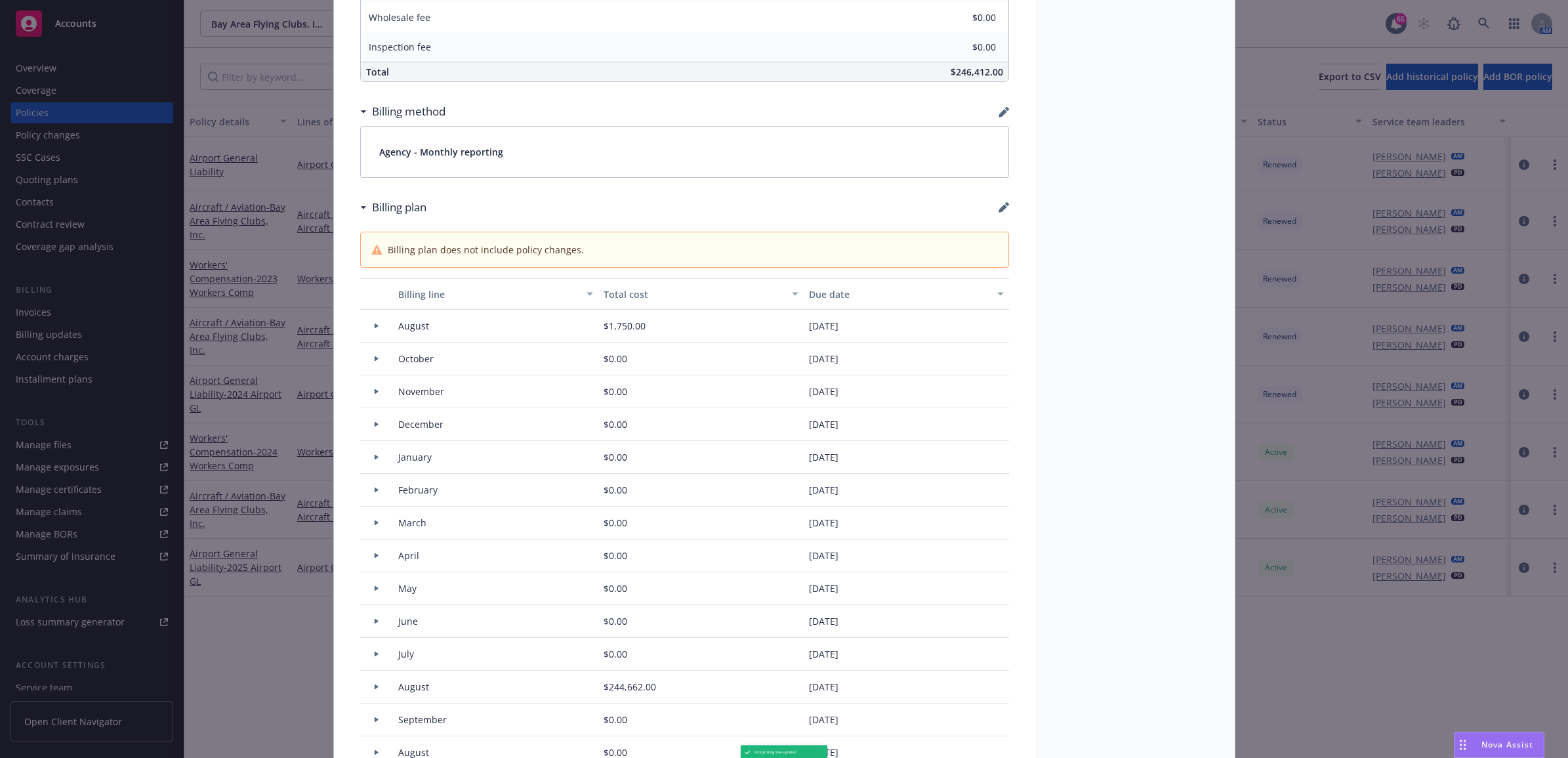
type input "$266,412.00"
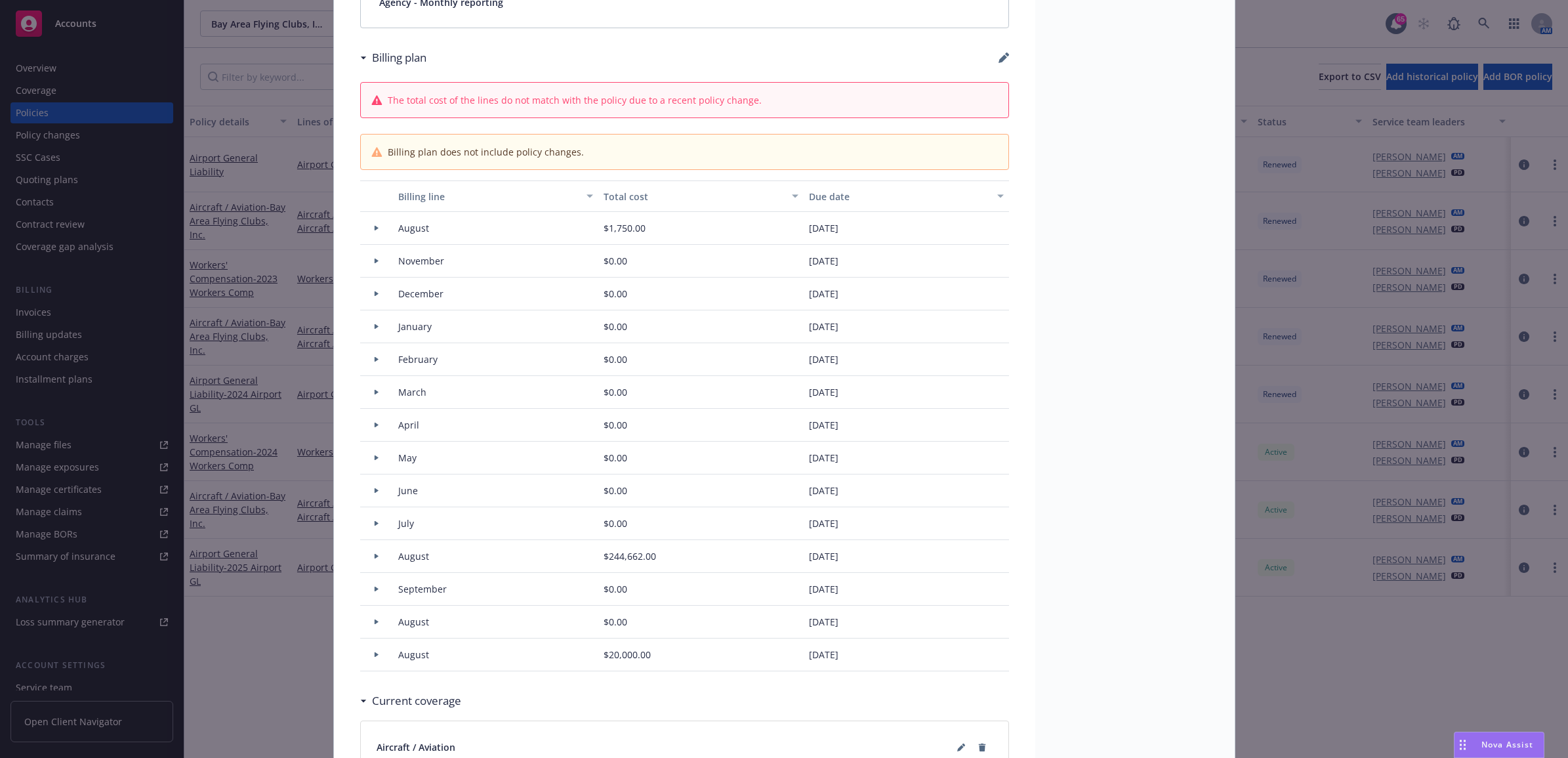
scroll to position [985, 0]
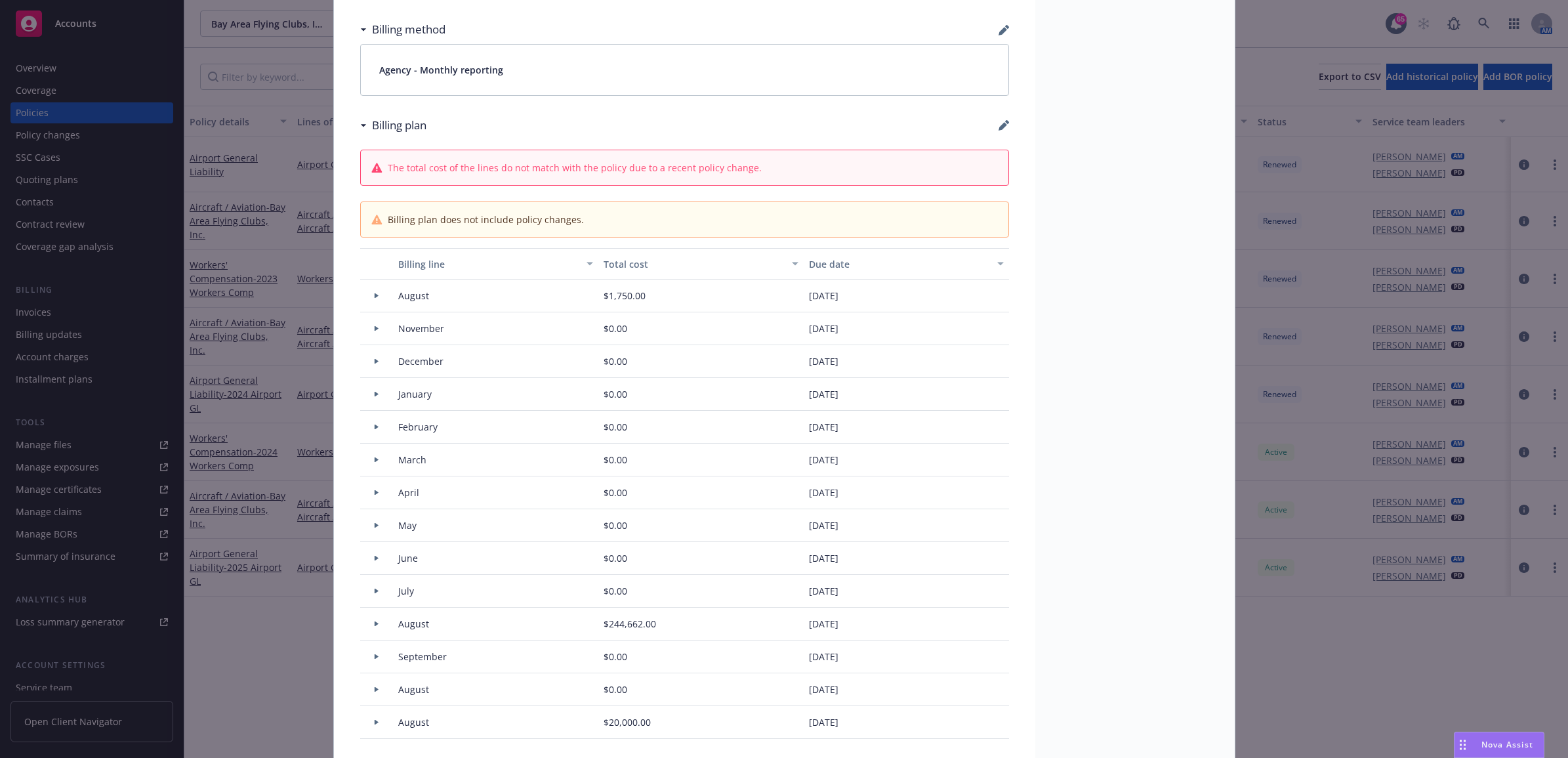
click at [990, 130] on div "Billing plan" at bounding box center [685, 125] width 649 height 27
click at [998, 129] on icon "button" at bounding box center [1002, 126] width 9 height 9
select select "August"
select select "November"
select select "December"
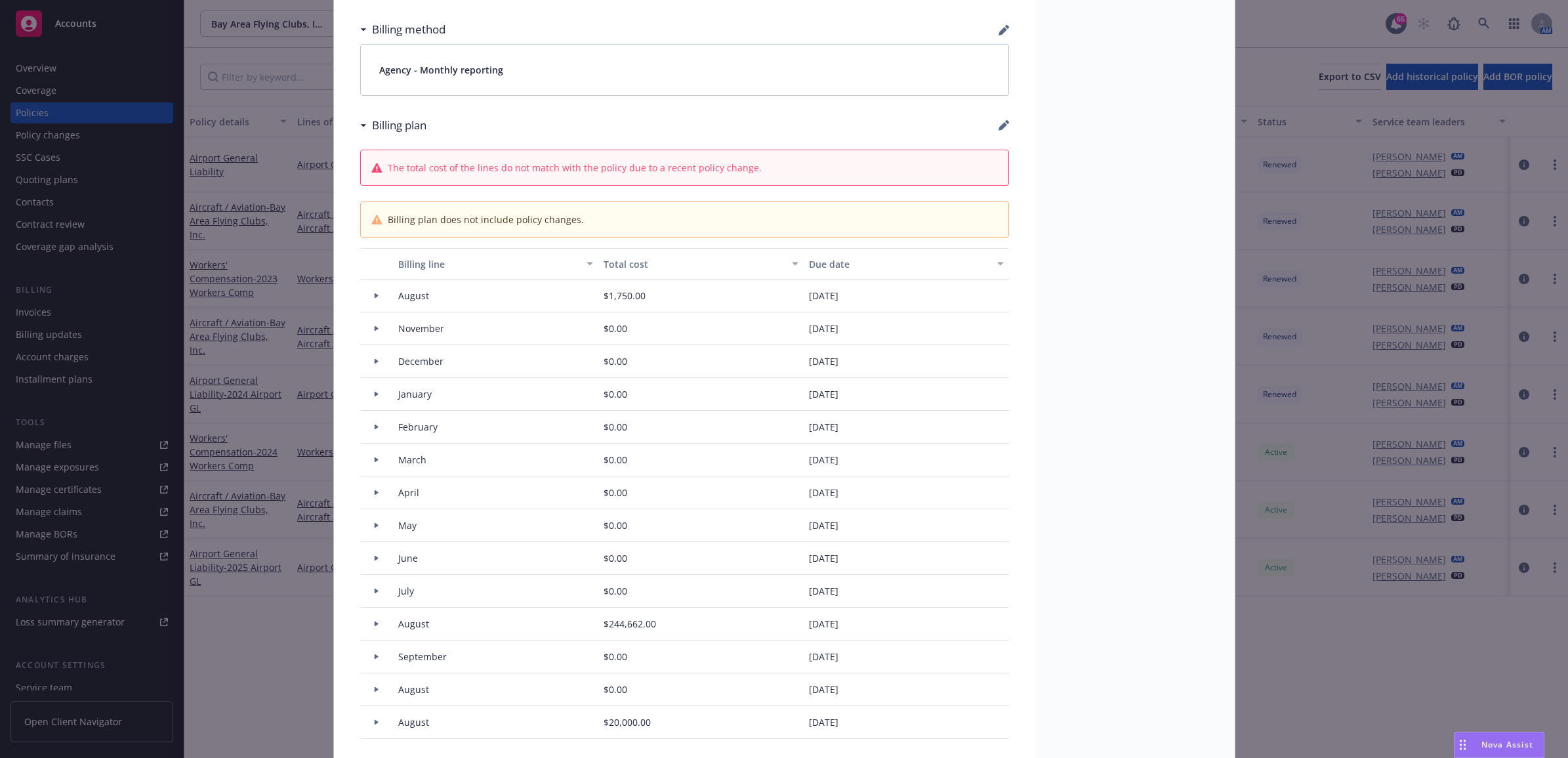
select select "February"
select select "March"
select select "April"
select select "May"
select select "June"
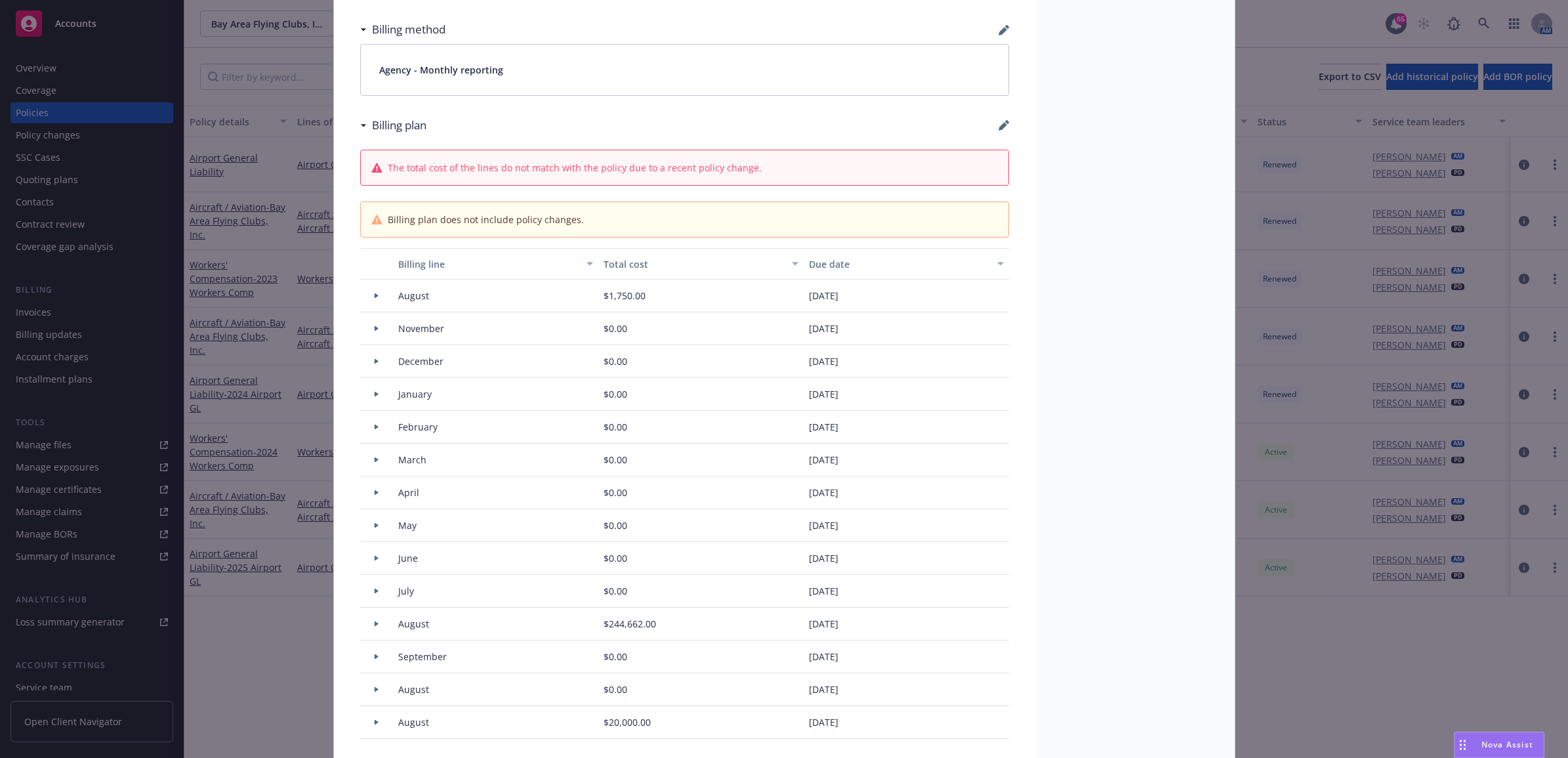
select select "July"
select select "August"
select select "September"
select select "August"
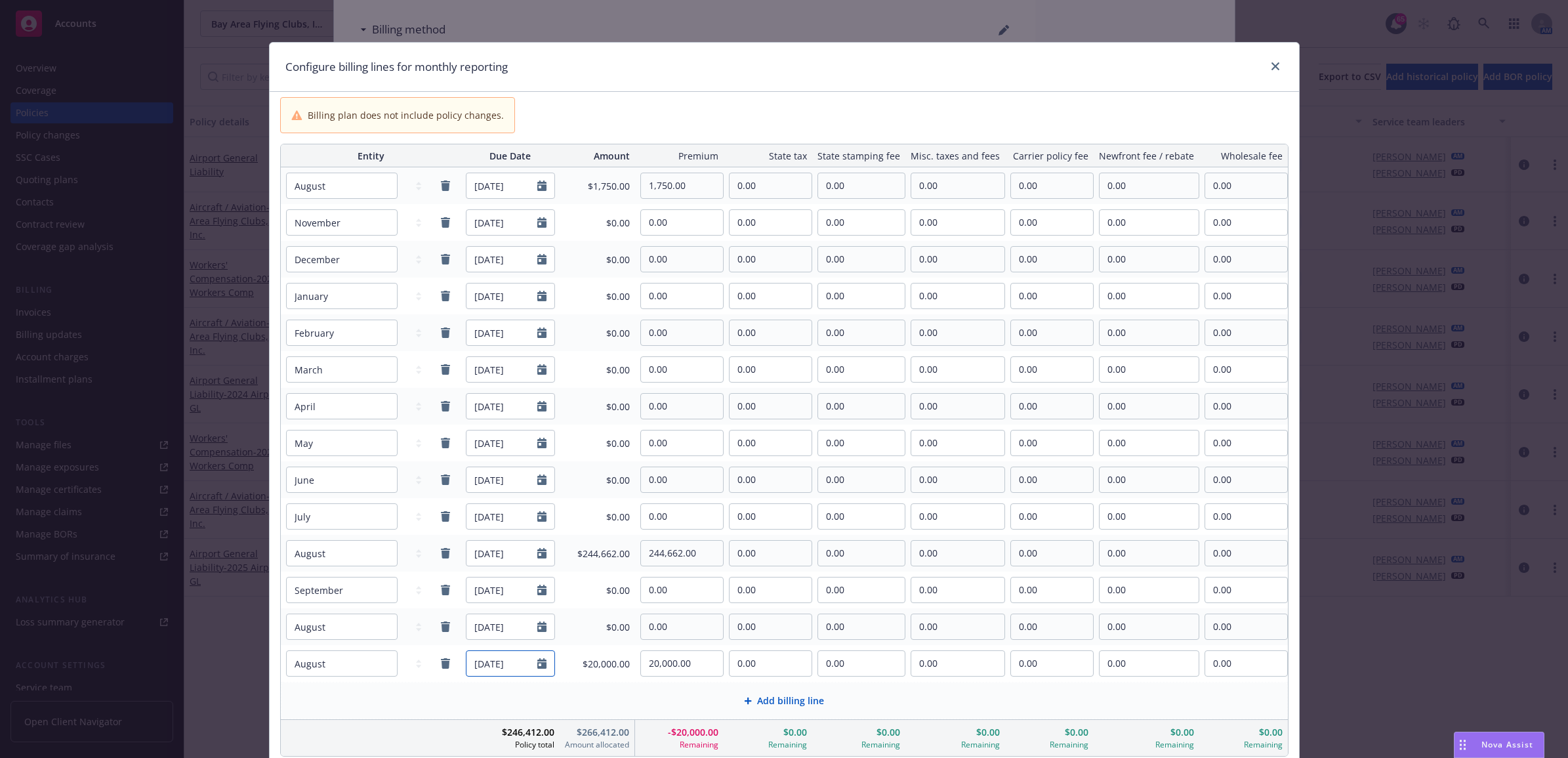
click at [543, 664] on icon "Calendar" at bounding box center [541, 663] width 9 height 11
select select "8"
click at [589, 483] on input "2029" at bounding box center [578, 489] width 43 height 14
click at [589, 494] on input "2028" at bounding box center [578, 489] width 43 height 14
click at [589, 494] on input "2027" at bounding box center [578, 489] width 43 height 14
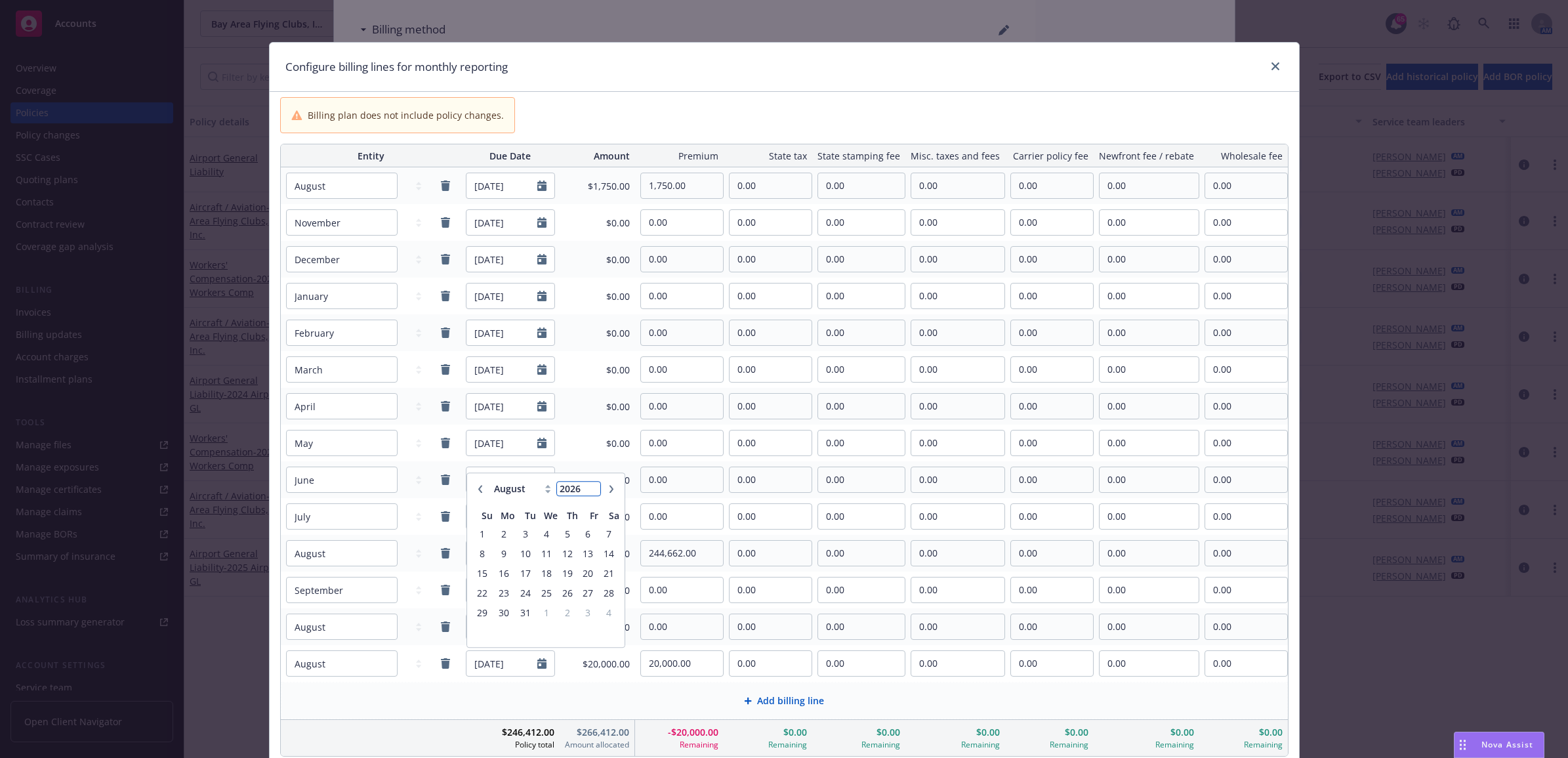
click at [589, 494] on input "2026" at bounding box center [578, 489] width 43 height 14
type input "2025"
click at [589, 494] on input "2025" at bounding box center [578, 489] width 43 height 14
click at [579, 526] on span "1" at bounding box center [588, 533] width 18 height 17
type input "08/01/2025"
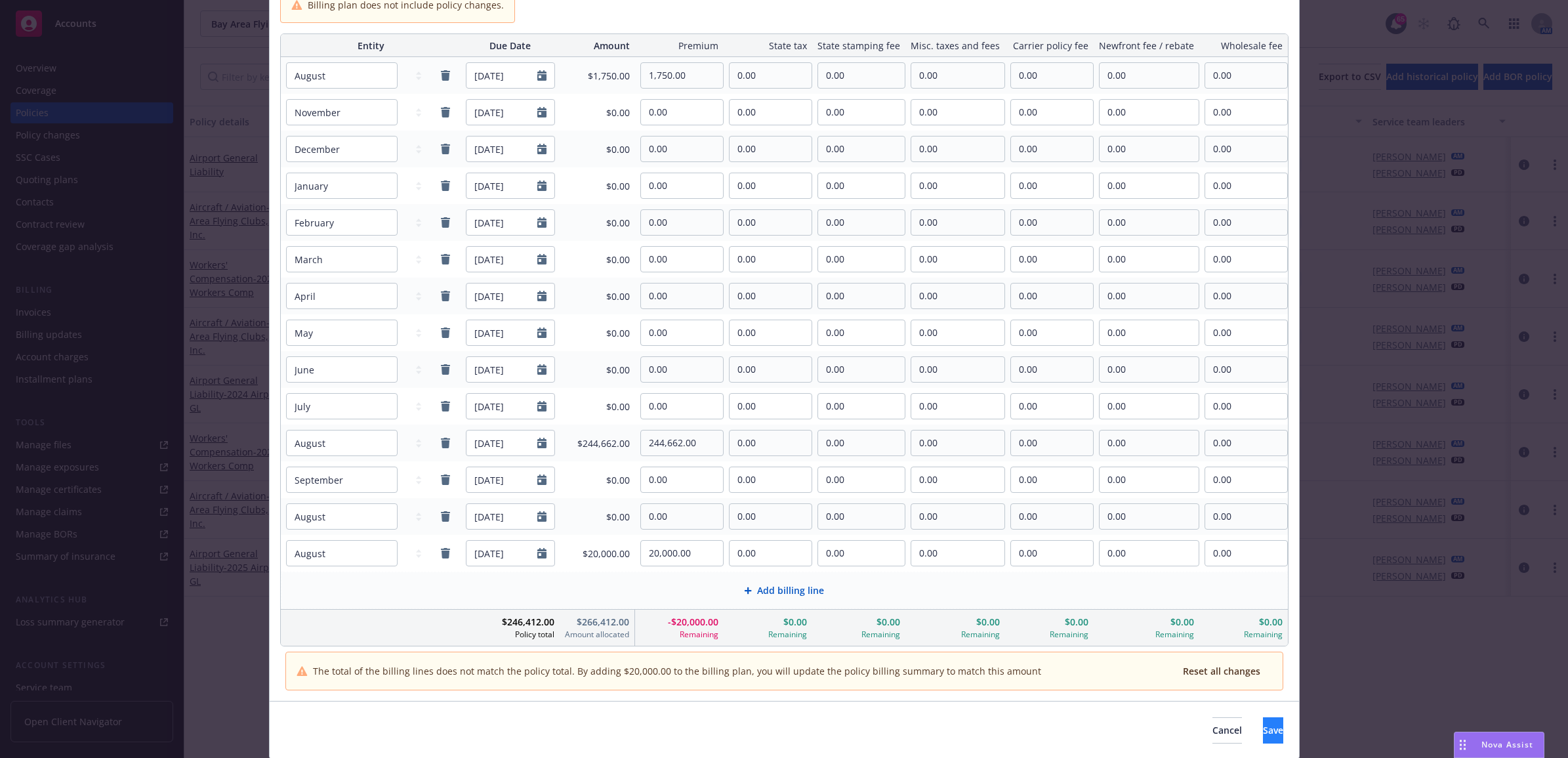
scroll to position [155, 0]
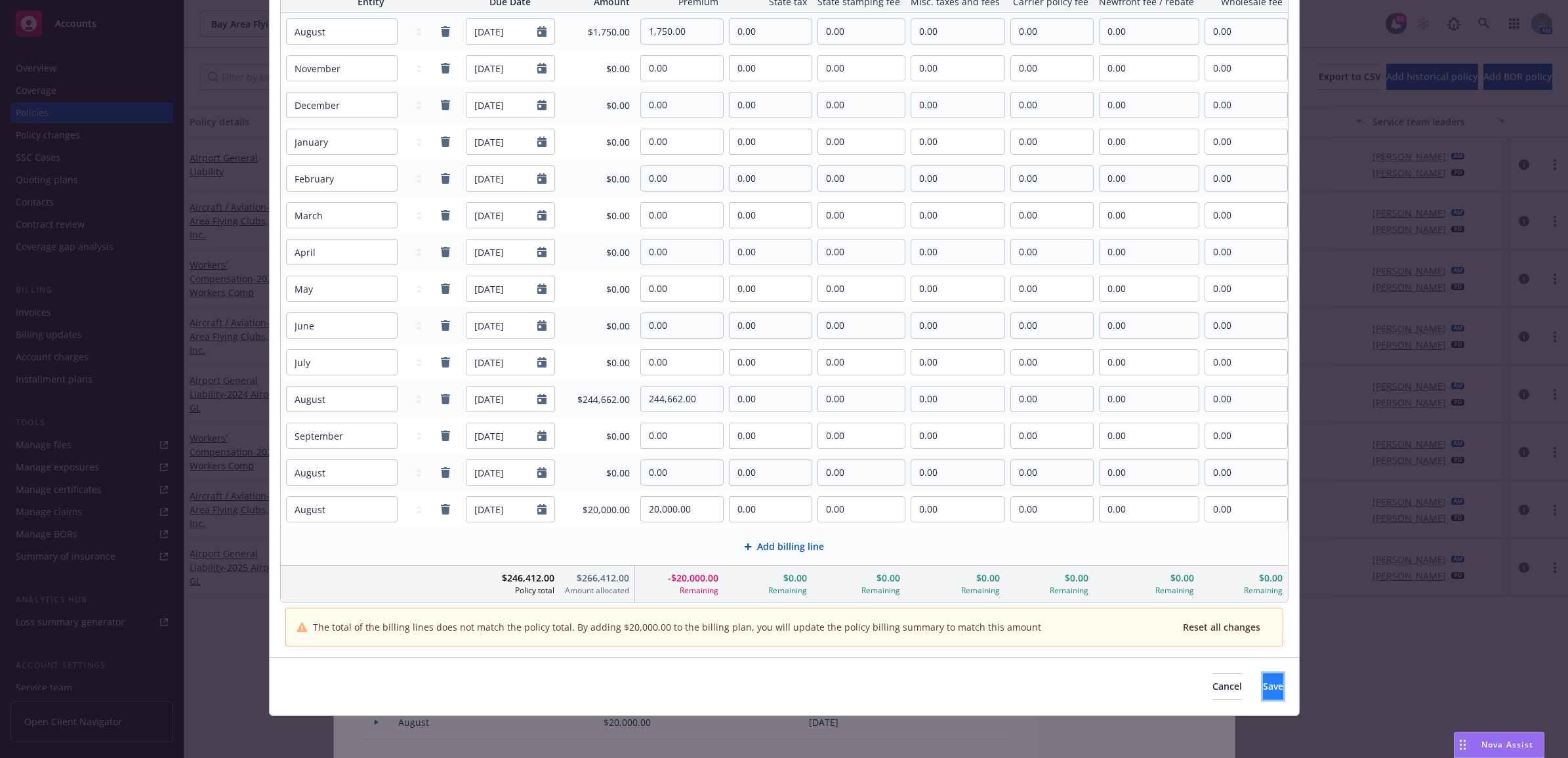
click at [1263, 694] on button "Save" at bounding box center [1273, 686] width 21 height 26
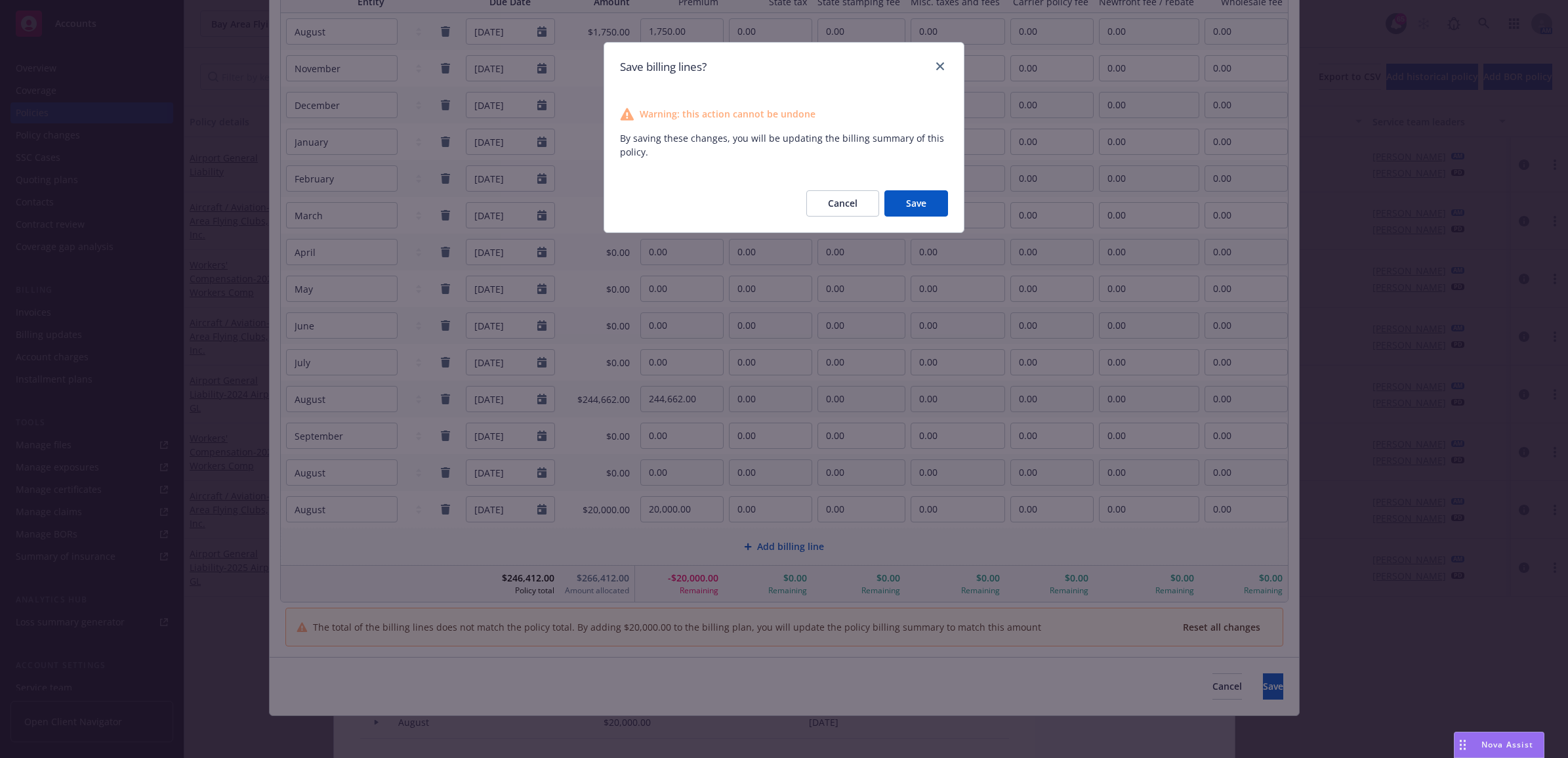
click at [933, 219] on div "Cancel Save" at bounding box center [784, 203] width 360 height 58
click at [917, 217] on div "Cancel Save" at bounding box center [784, 203] width 360 height 58
click at [920, 204] on button "Save" at bounding box center [915, 203] width 64 height 26
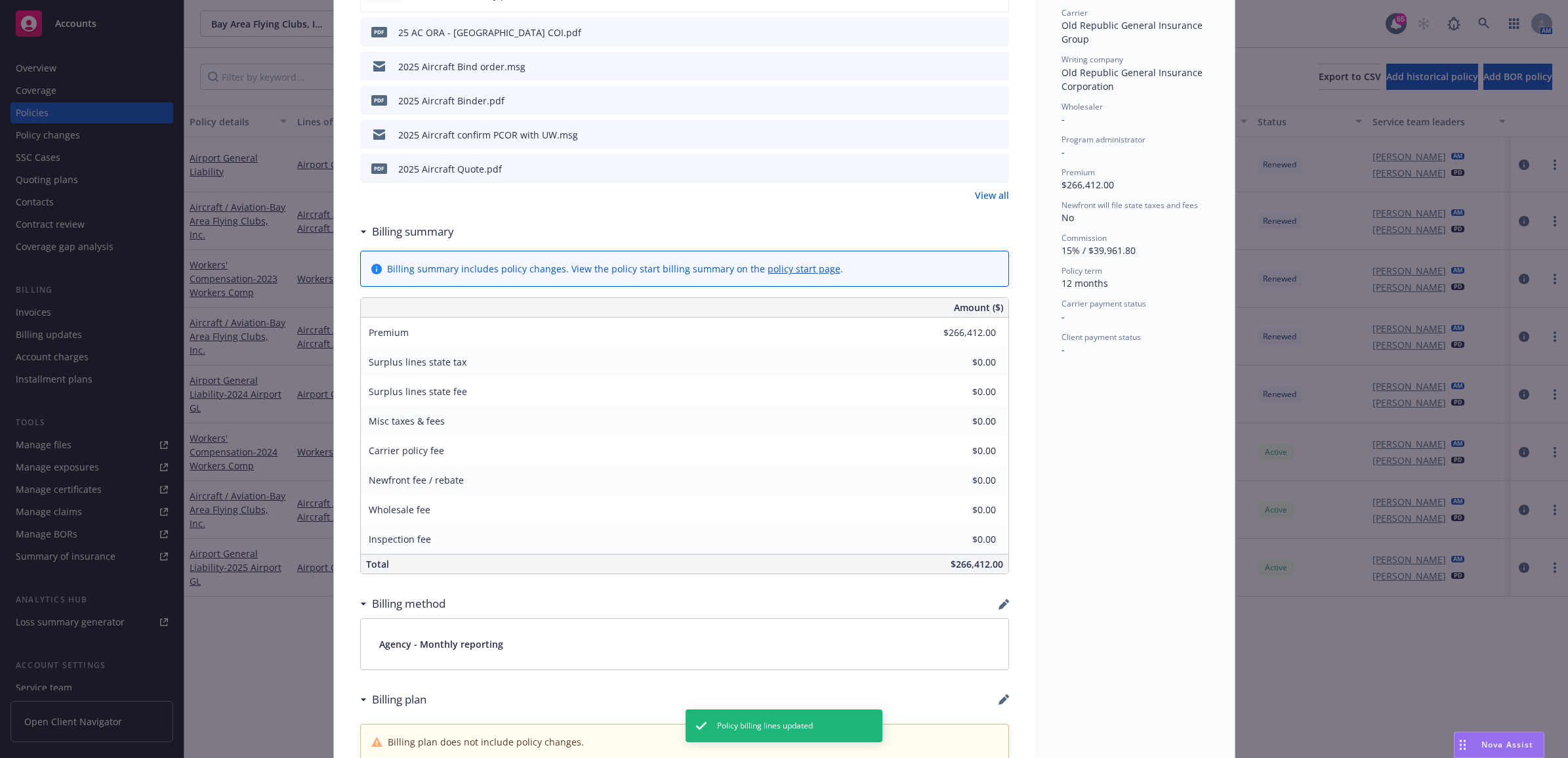
scroll to position [0, 0]
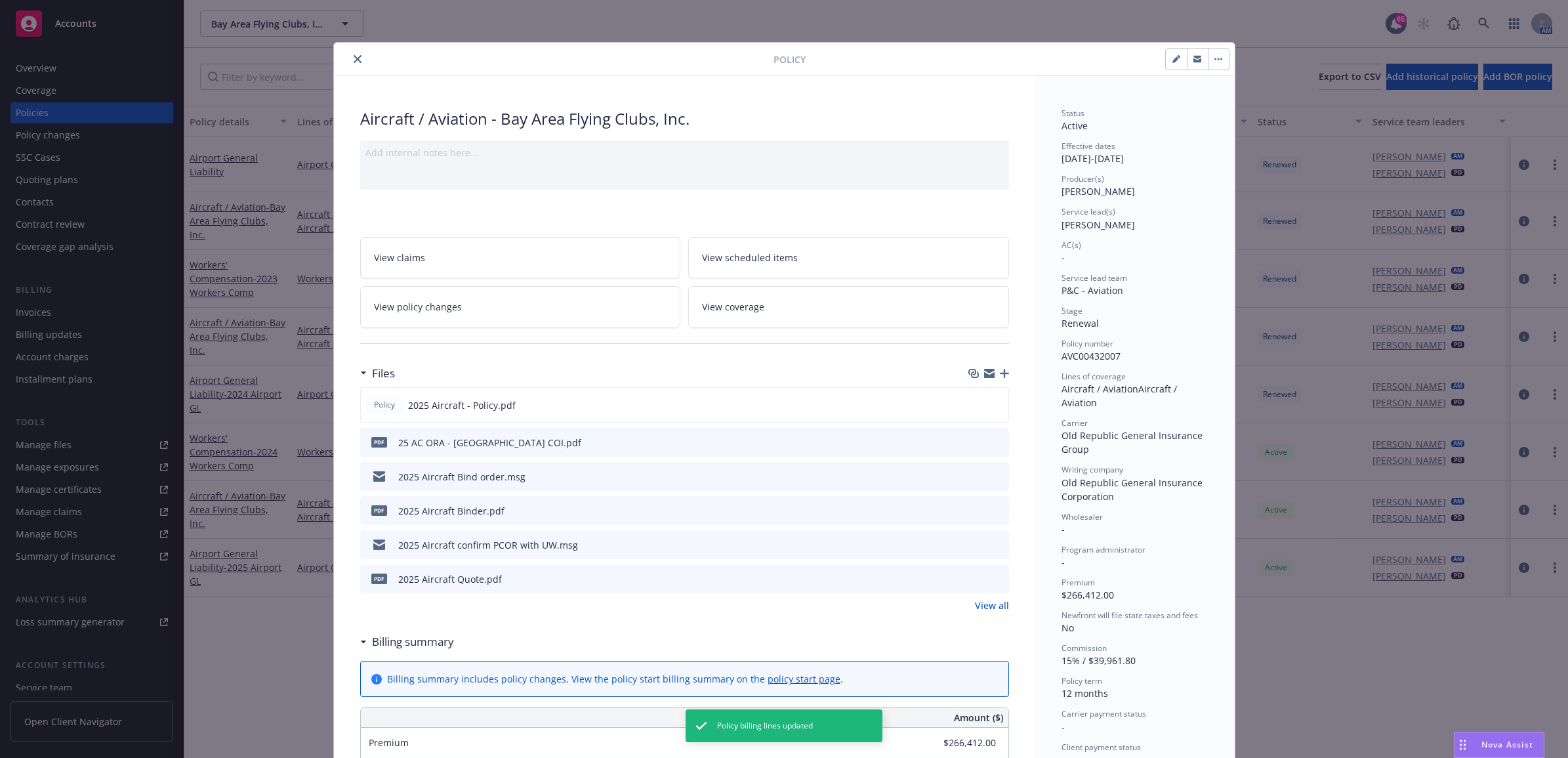
drag, startPoint x: 345, startPoint y: 61, endPoint x: 326, endPoint y: 83, distance: 29.1
click at [350, 61] on button "close" at bounding box center [358, 59] width 16 height 16
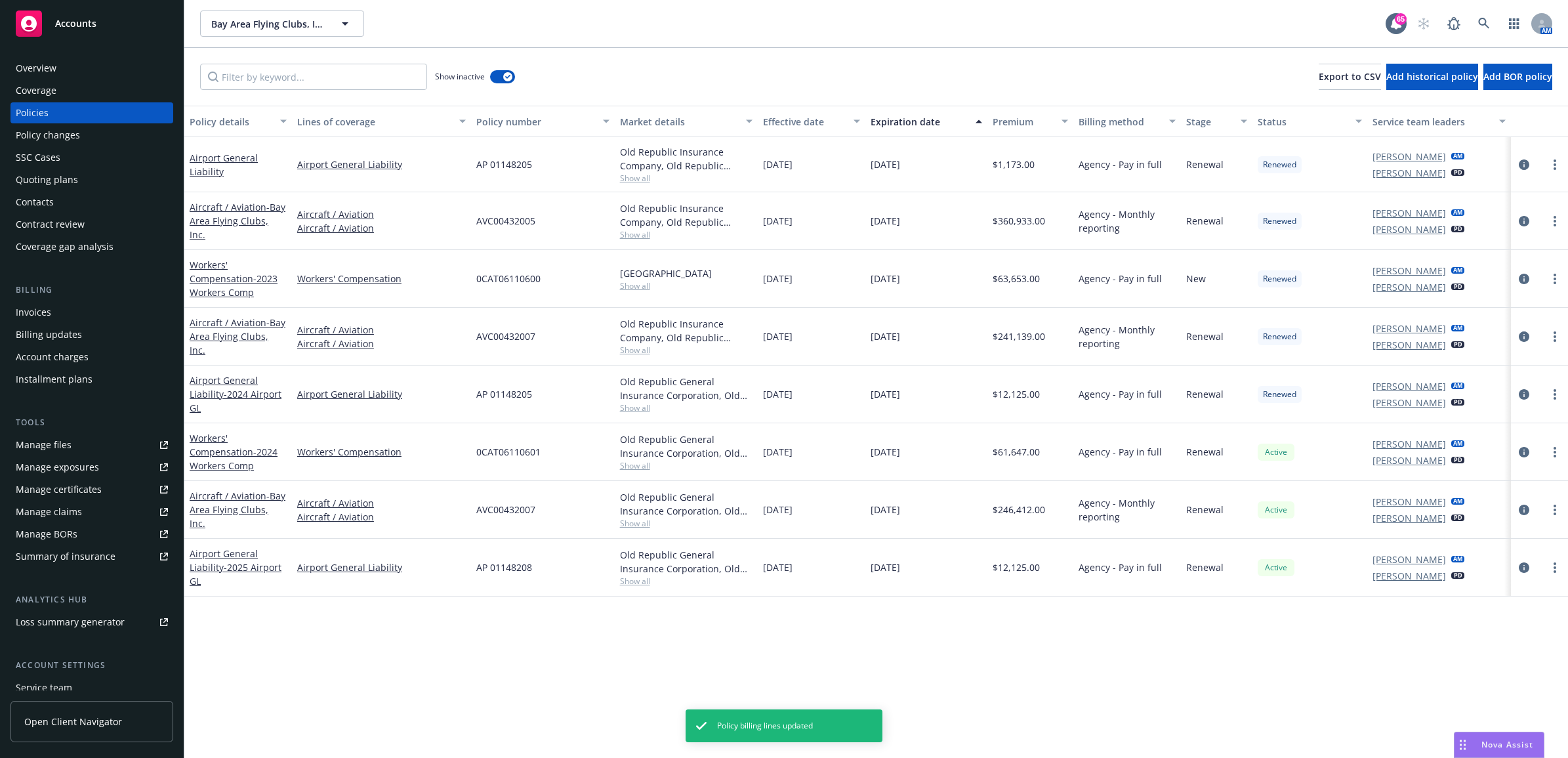
click at [61, 306] on div "Invoices" at bounding box center [92, 312] width 152 height 21
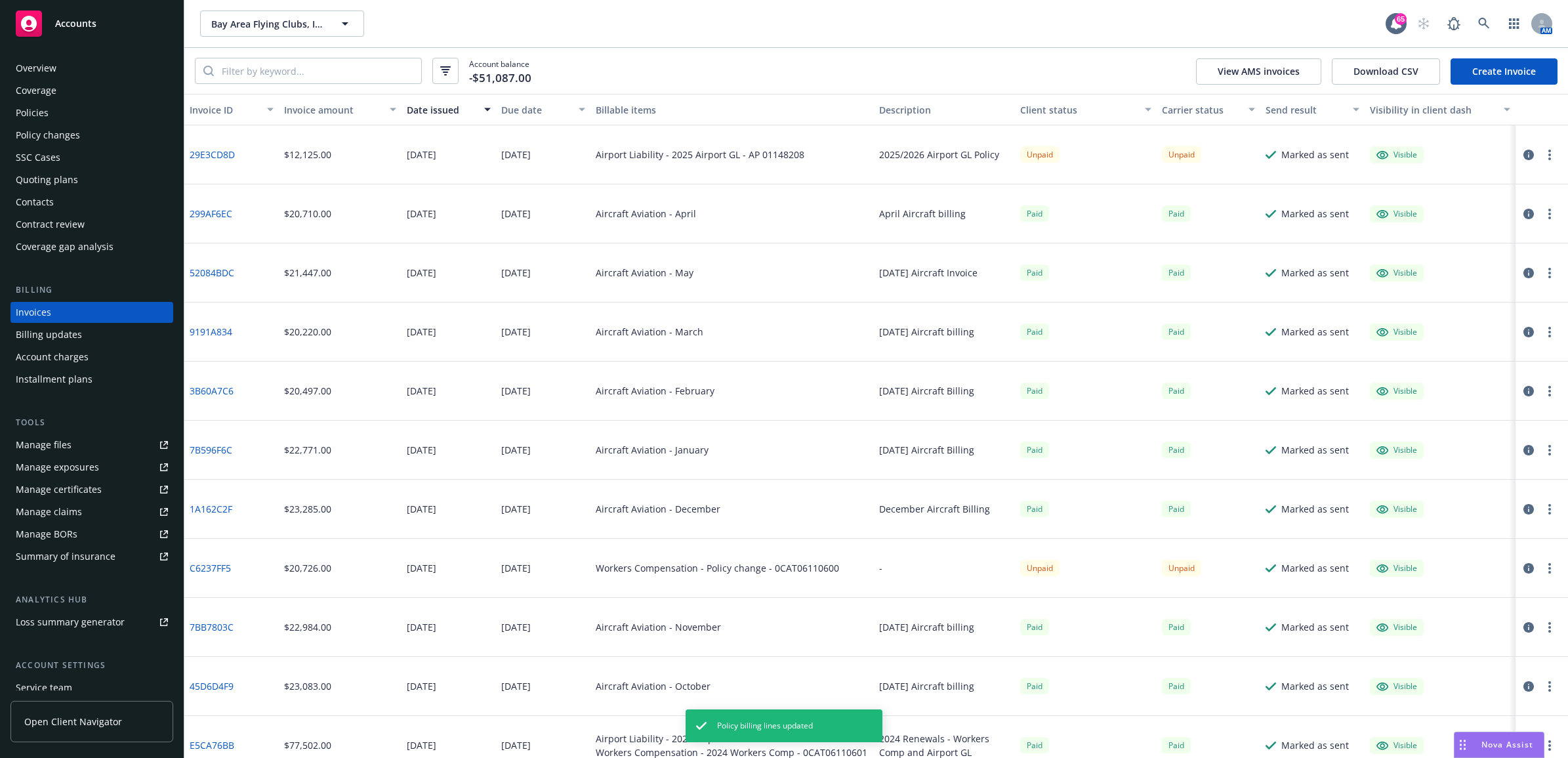
click at [1497, 79] on link "Create Invoice" at bounding box center [1504, 71] width 106 height 26
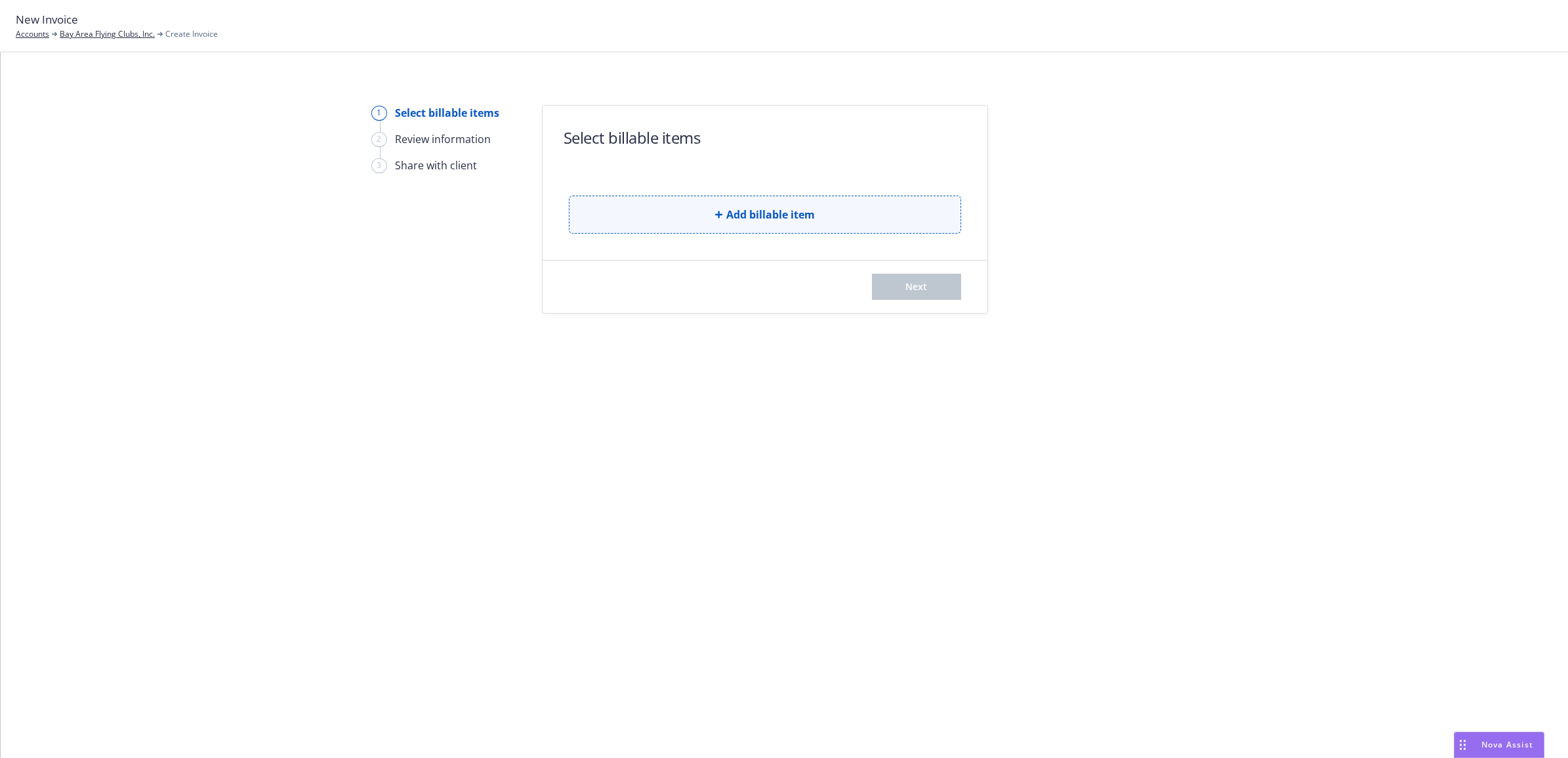
click at [809, 224] on button "Add billable item" at bounding box center [765, 214] width 393 height 38
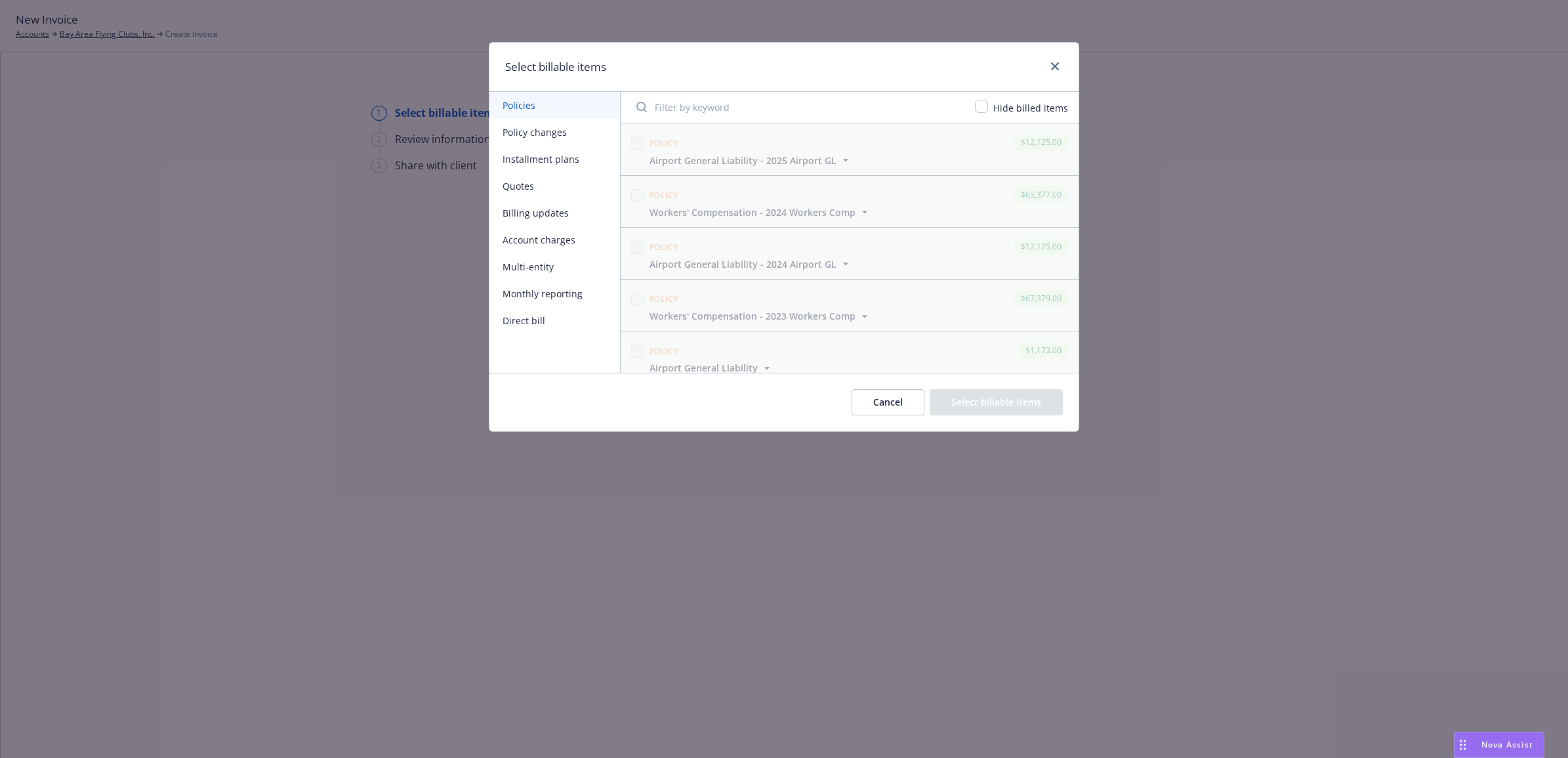
click at [546, 294] on button "Monthly reporting" at bounding box center [555, 294] width 131 height 27
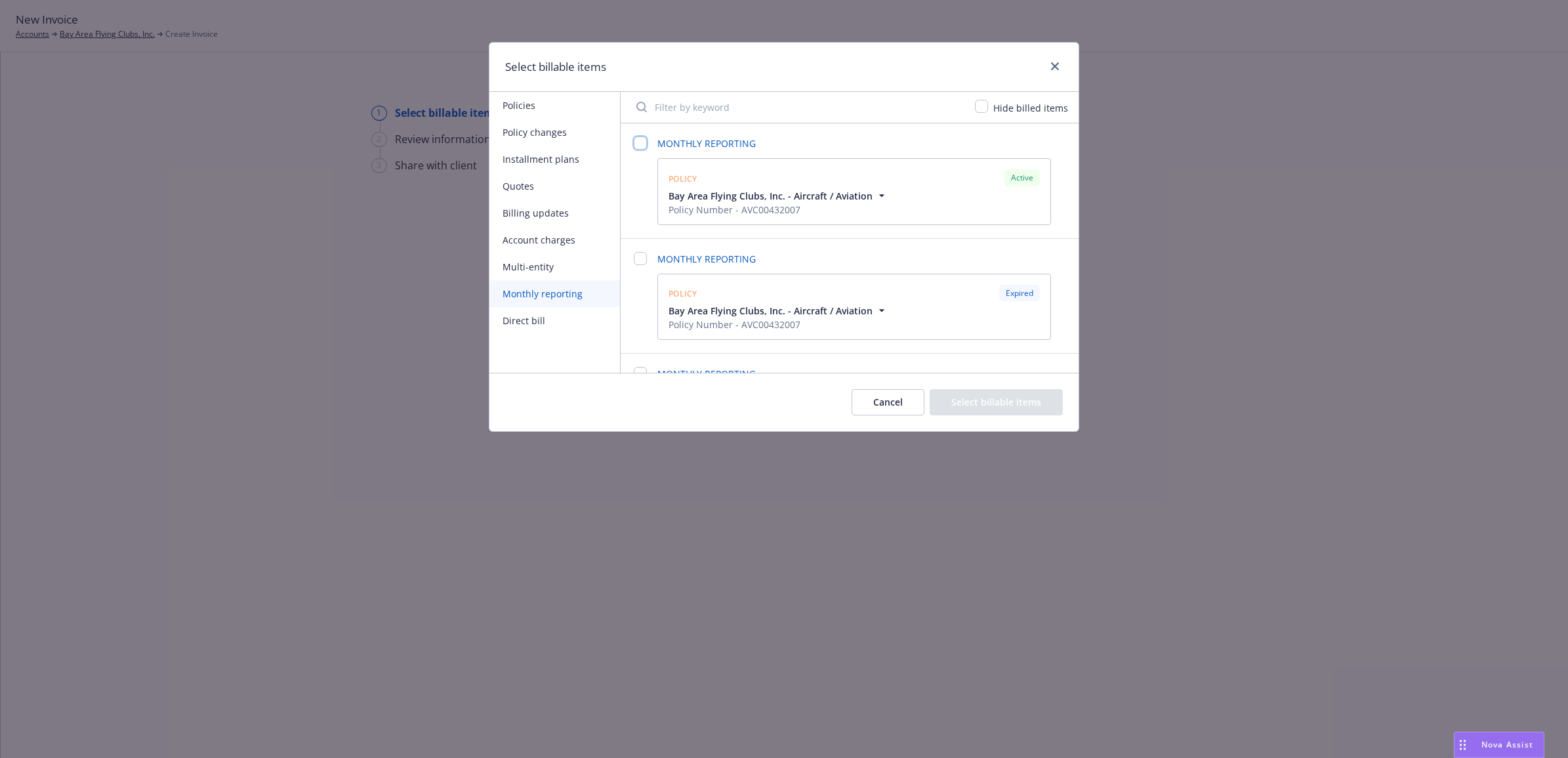
click at [643, 142] on input "checkbox" at bounding box center [640, 143] width 13 height 13
checkbox input "false"
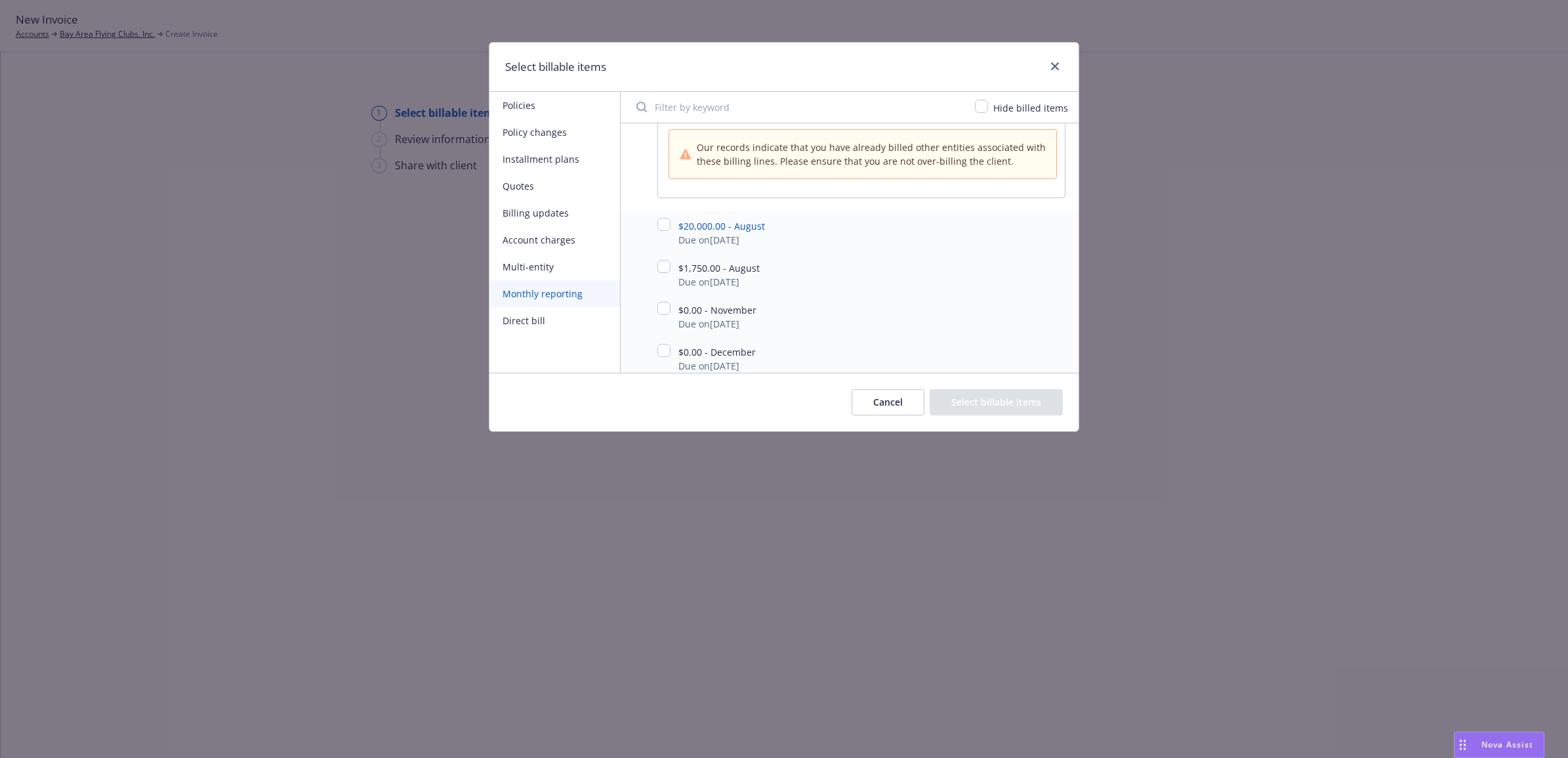
scroll to position [82, 0]
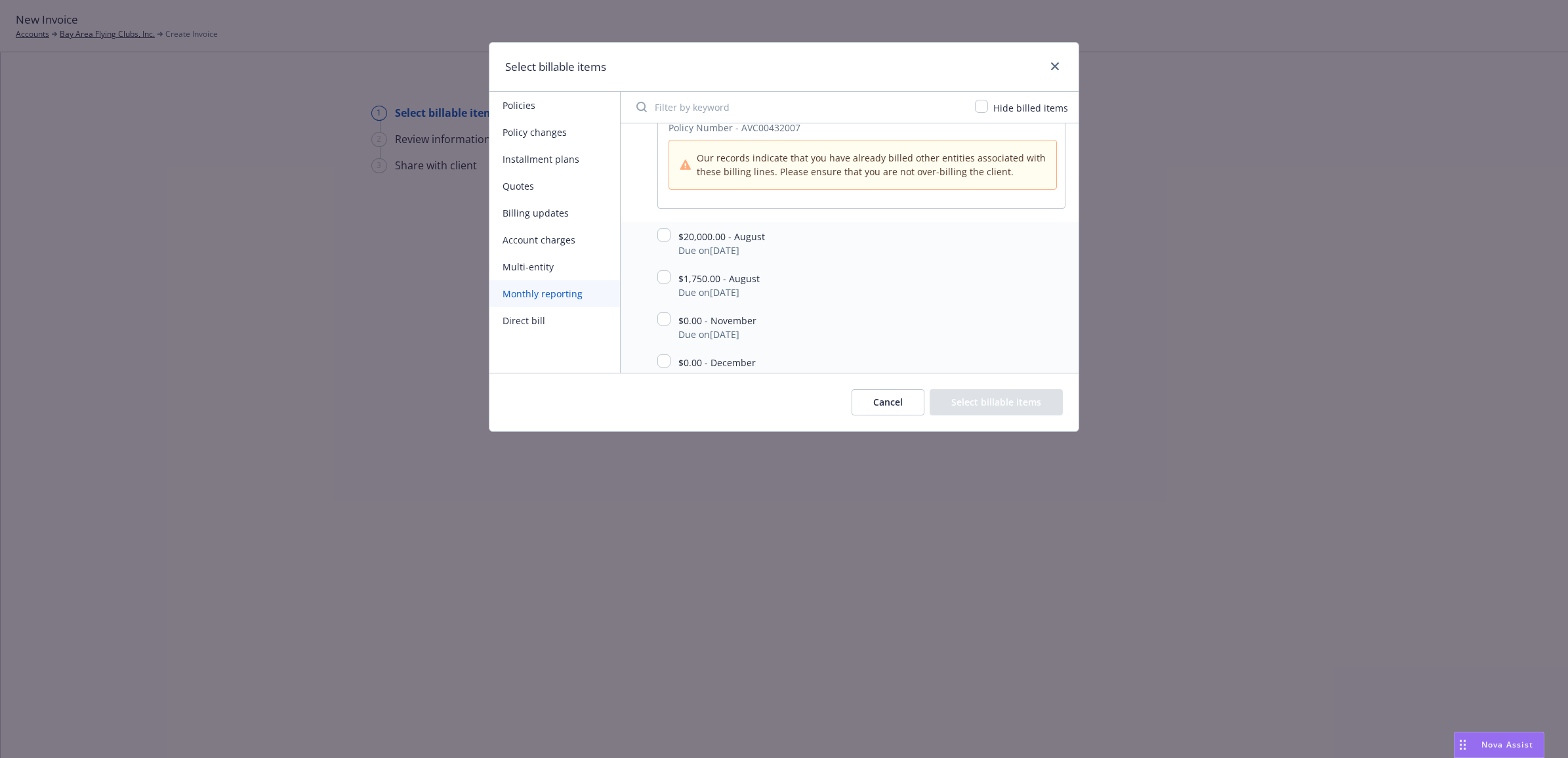
click at [661, 225] on div "$20,000.00 - August Due on 08/01/2025" at bounding box center [849, 242] width 458 height 42
click at [663, 229] on input "checkbox" at bounding box center [663, 234] width 13 height 13
checkbox input "true"
click at [1000, 414] on button "Select billable items" at bounding box center [996, 401] width 133 height 26
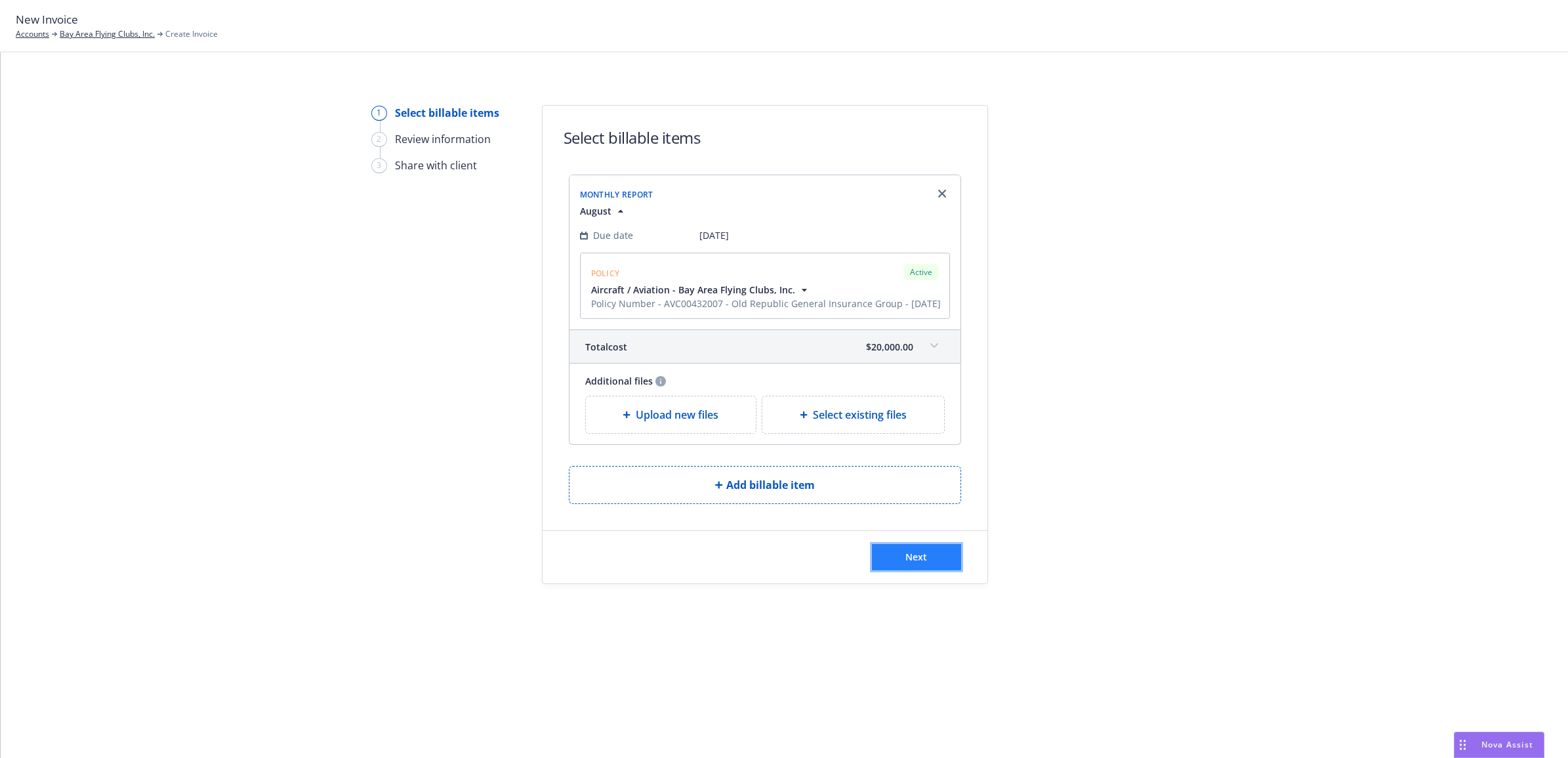
click at [903, 570] on button "Next" at bounding box center [916, 557] width 89 height 26
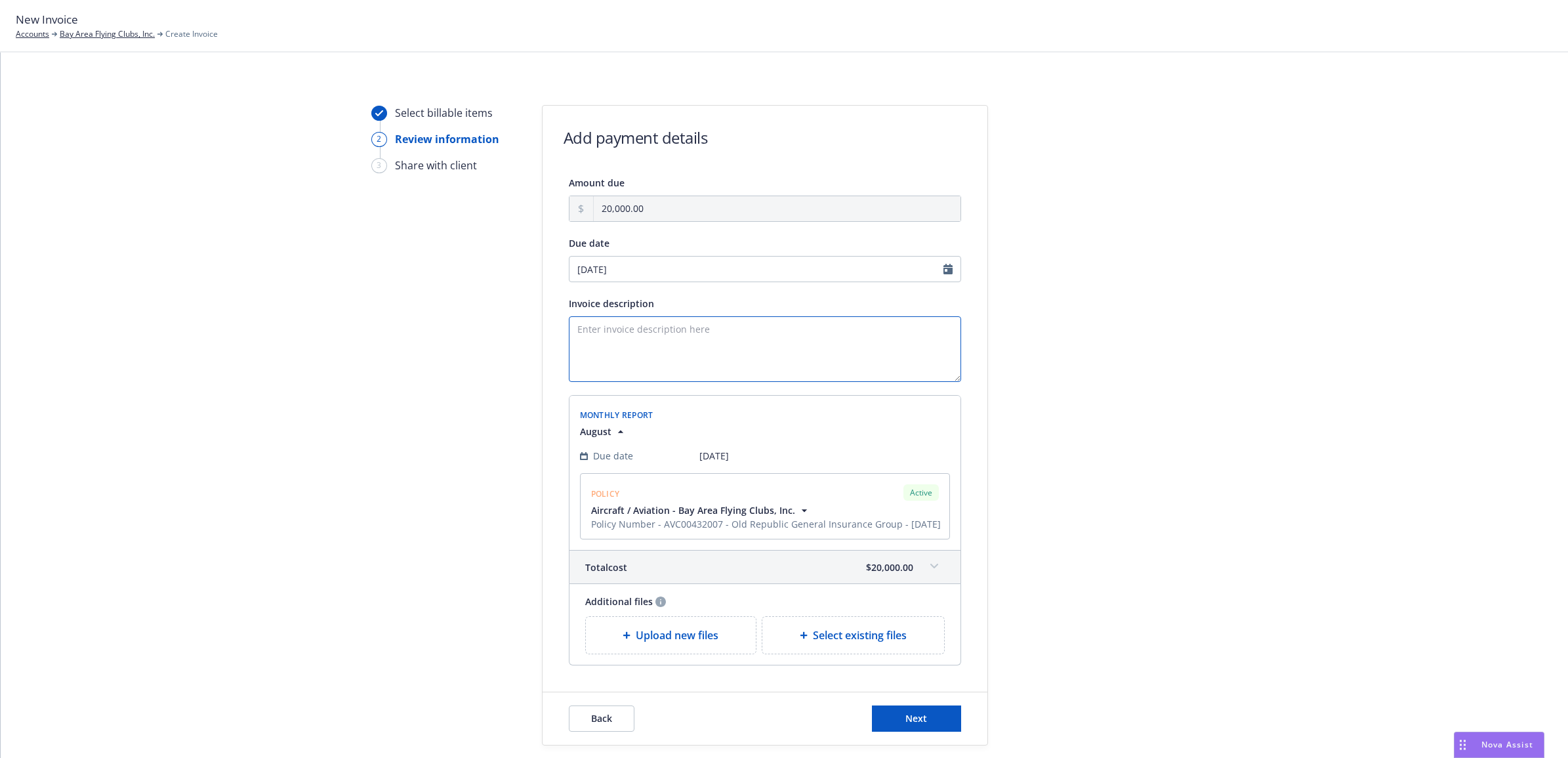
click at [693, 359] on textarea "Invoice description" at bounding box center [765, 349] width 393 height 65
type textarea "2025/2026 Aircraft Minimum And Deposit"
click at [916, 720] on button "Next" at bounding box center [916, 718] width 89 height 26
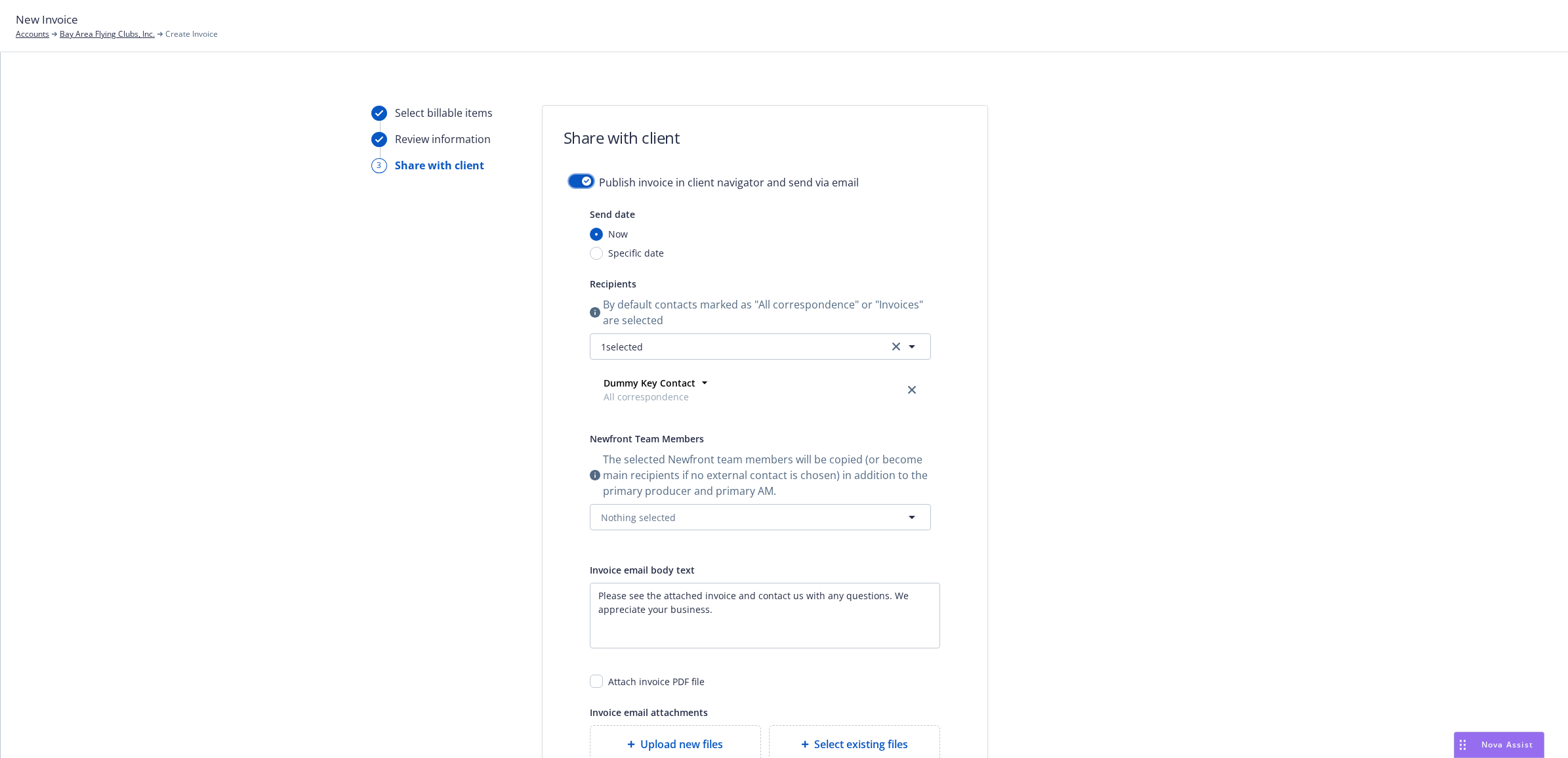
click at [585, 178] on button "button" at bounding box center [581, 181] width 25 height 13
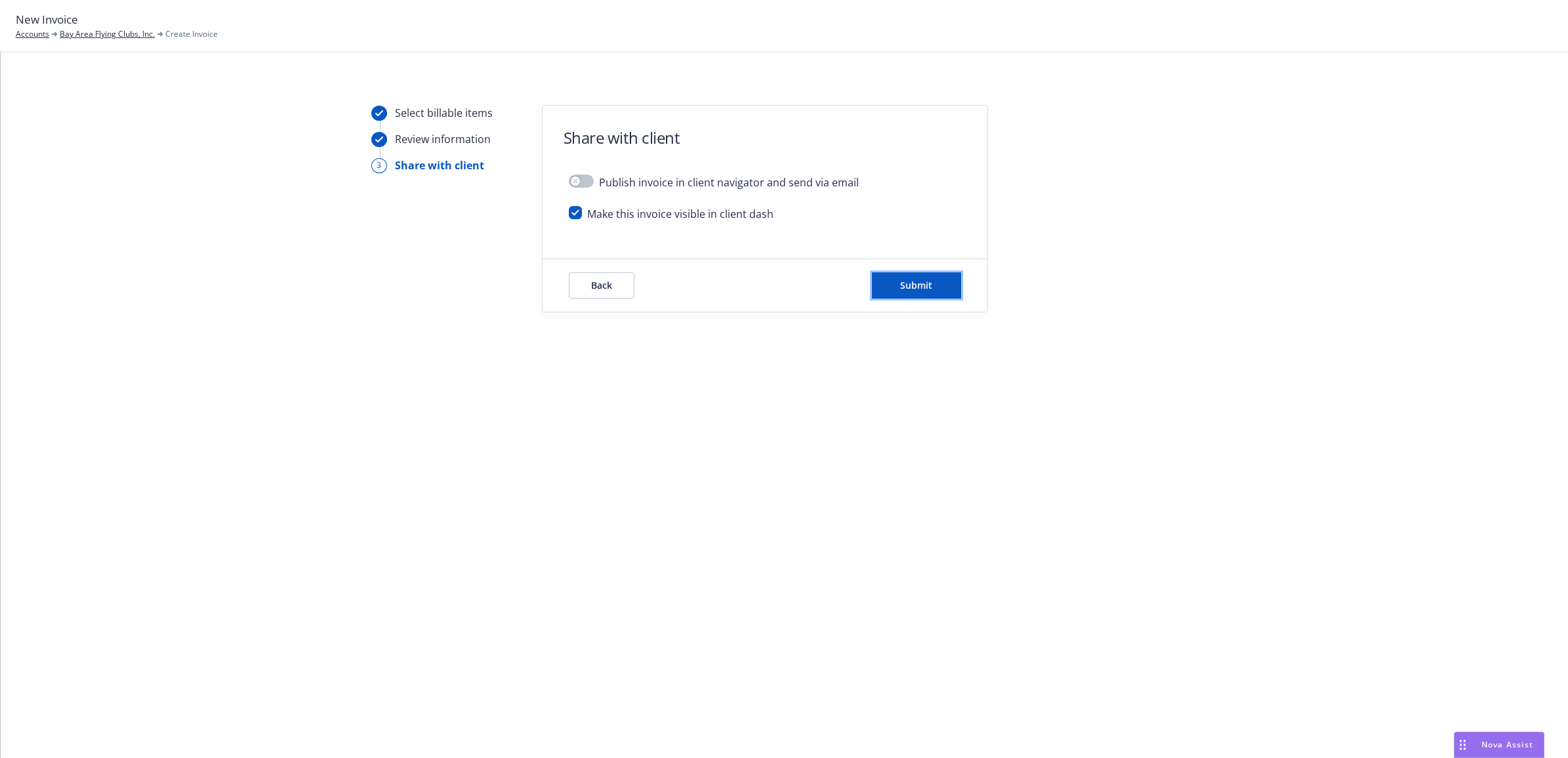
click at [922, 292] on button "Submit" at bounding box center [916, 285] width 89 height 26
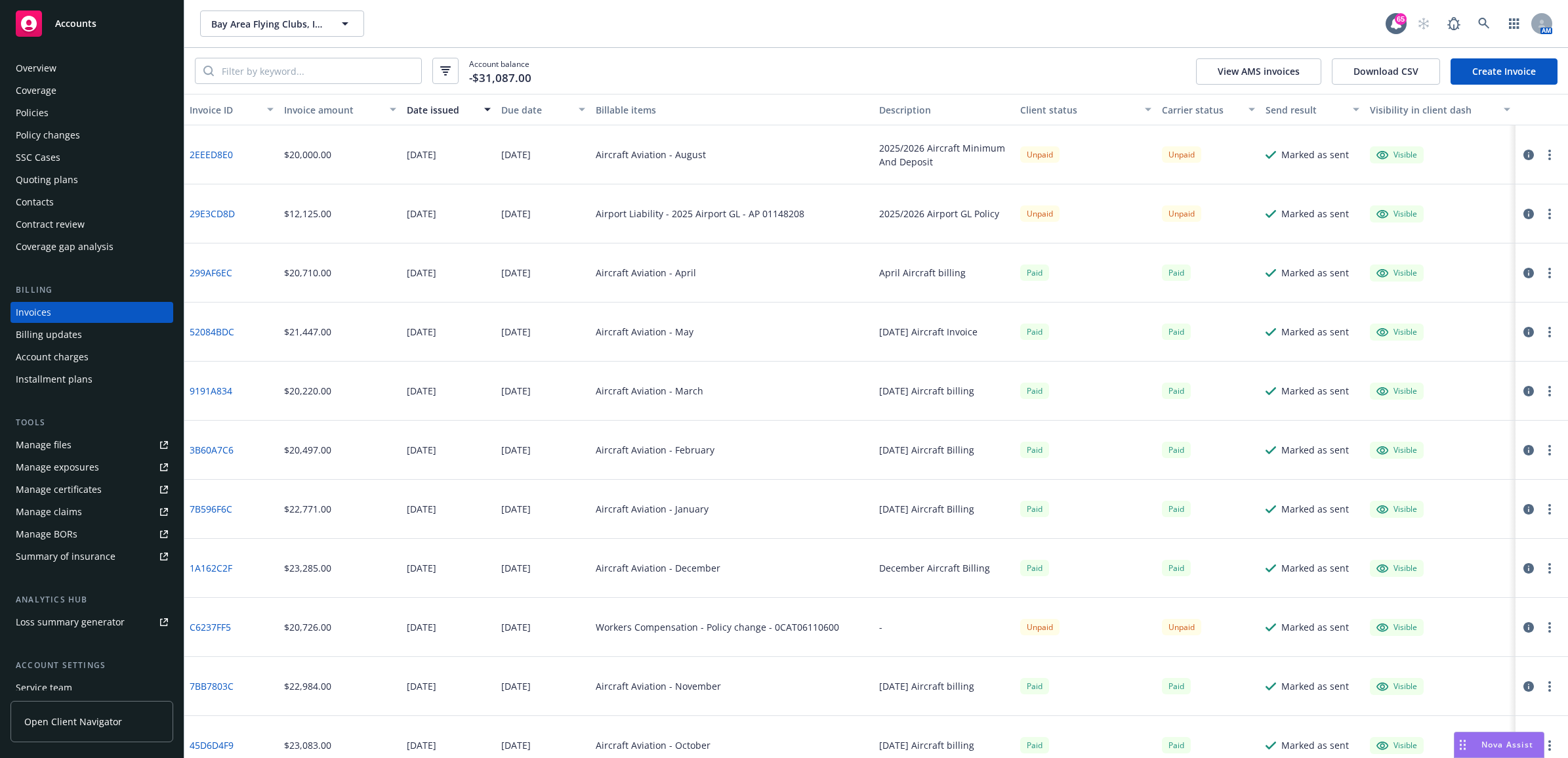
drag, startPoint x: 60, startPoint y: 115, endPoint x: 66, endPoint y: 119, distance: 7.2
click at [60, 115] on div "Policies" at bounding box center [92, 112] width 152 height 21
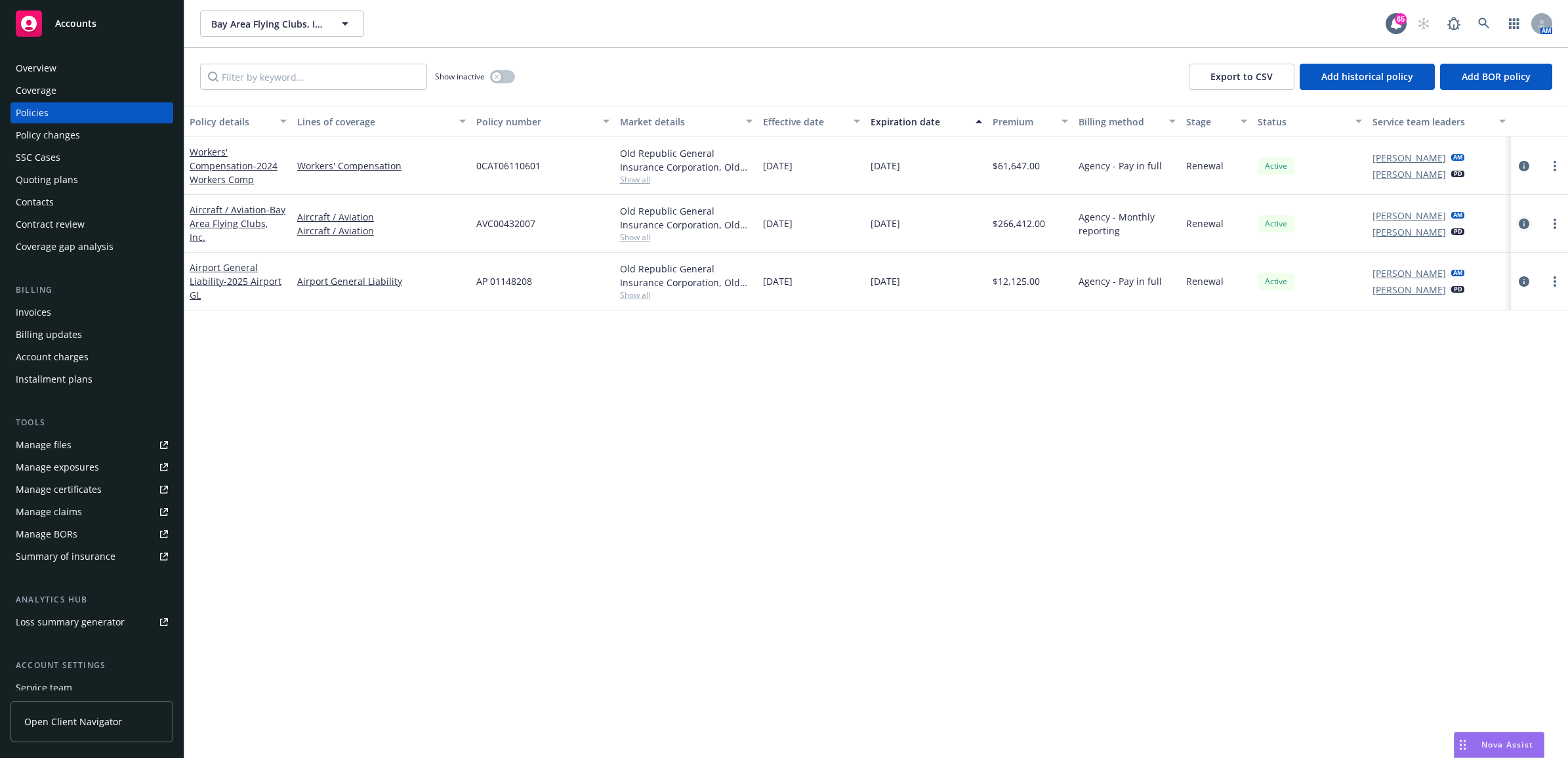
click at [1521, 223] on icon "circleInformation" at bounding box center [1524, 224] width 11 height 11
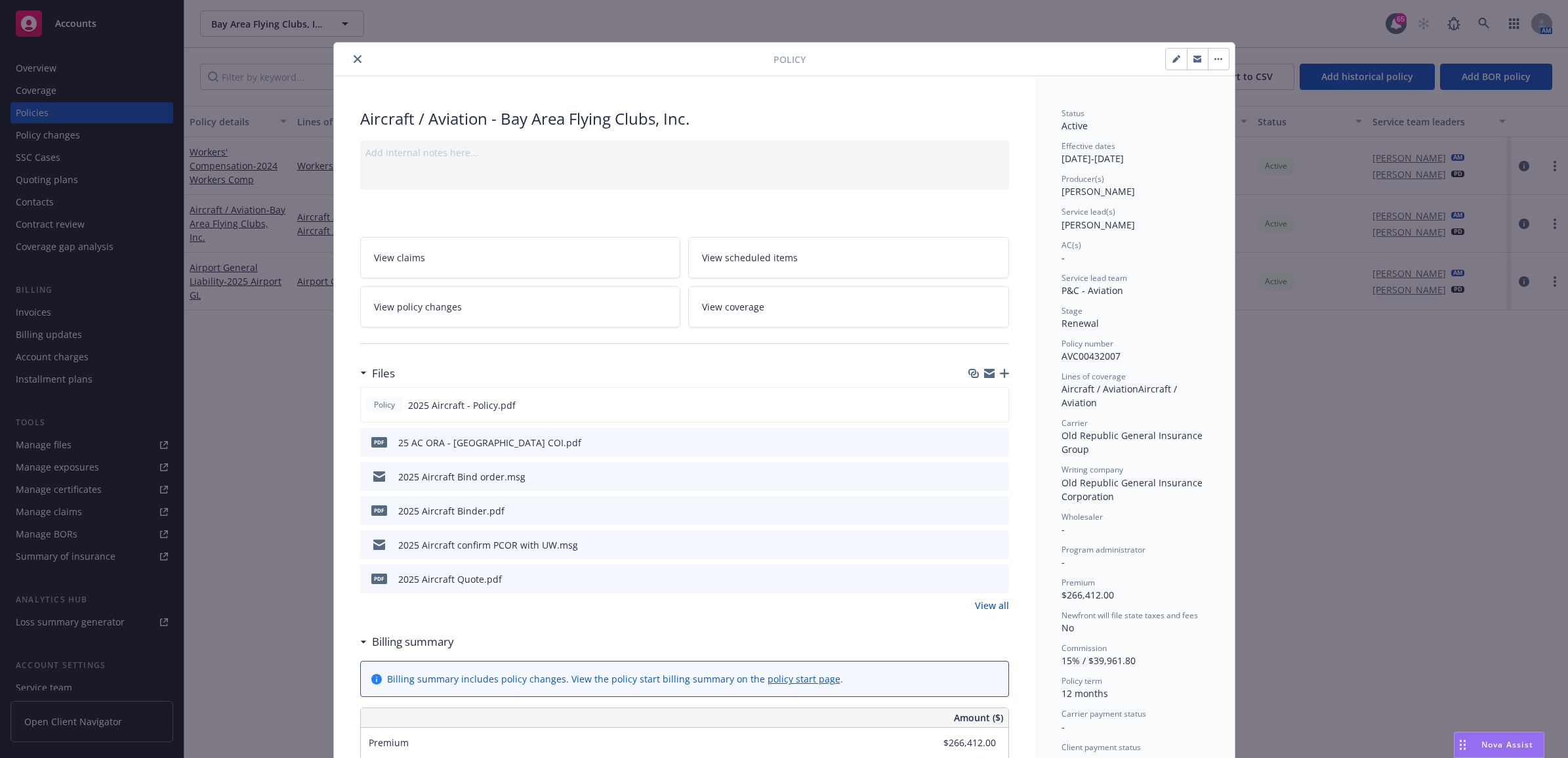
click at [1000, 375] on icon "button" at bounding box center [1004, 373] width 9 height 9
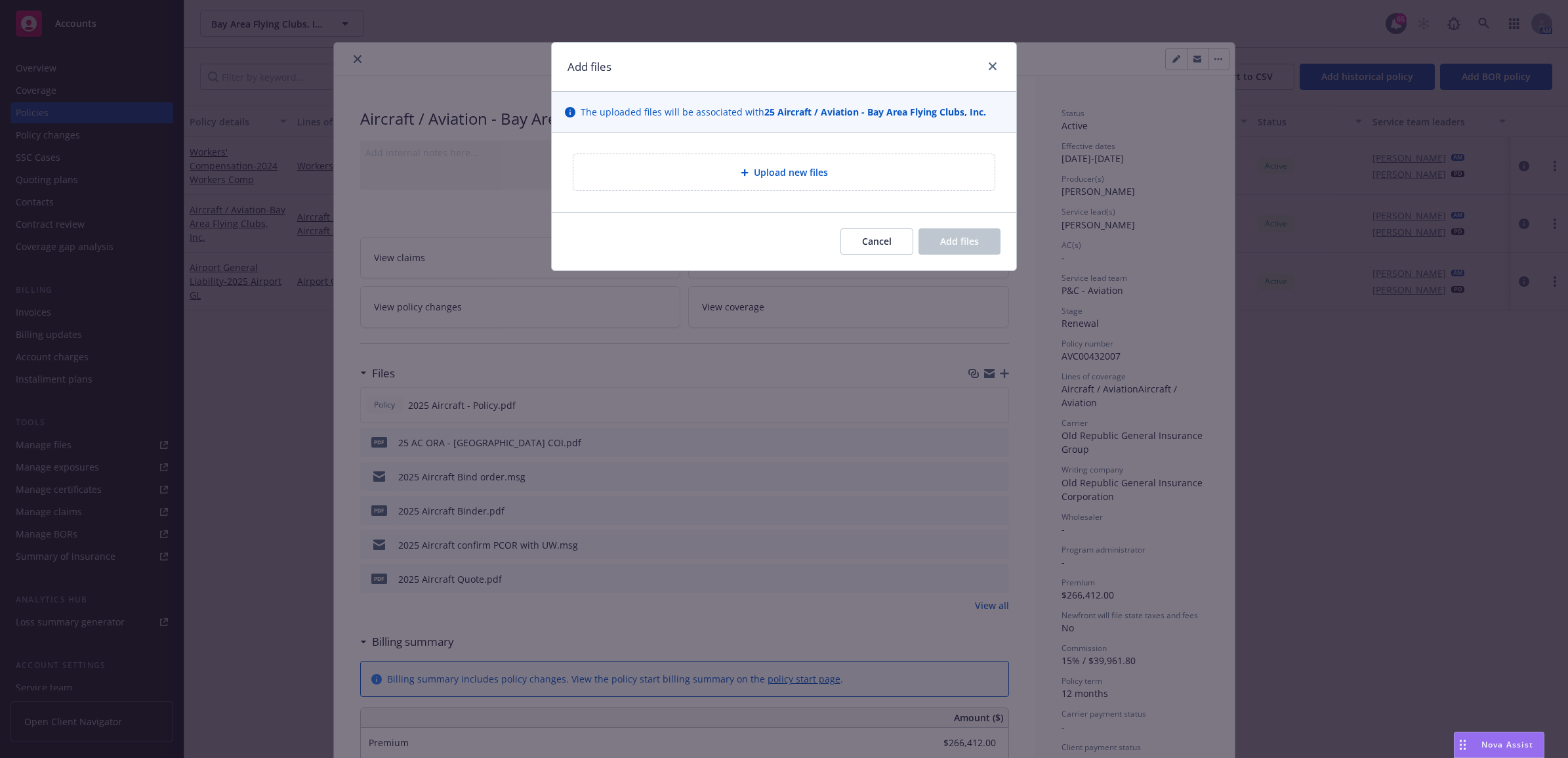
click at [769, 179] on span "Upload new files" at bounding box center [791, 172] width 74 height 14
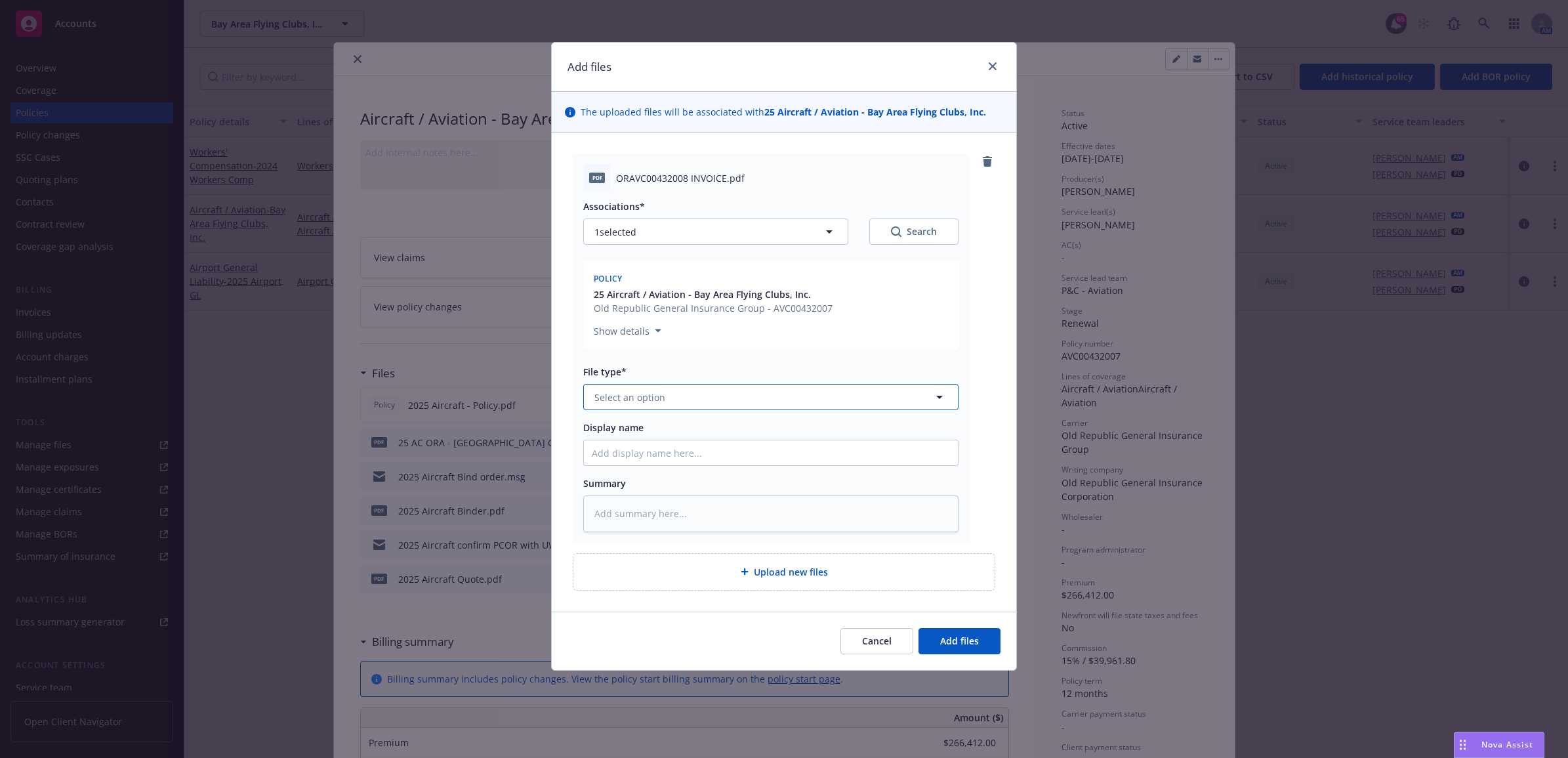
click at [674, 400] on button "Select an option" at bounding box center [771, 397] width 375 height 26
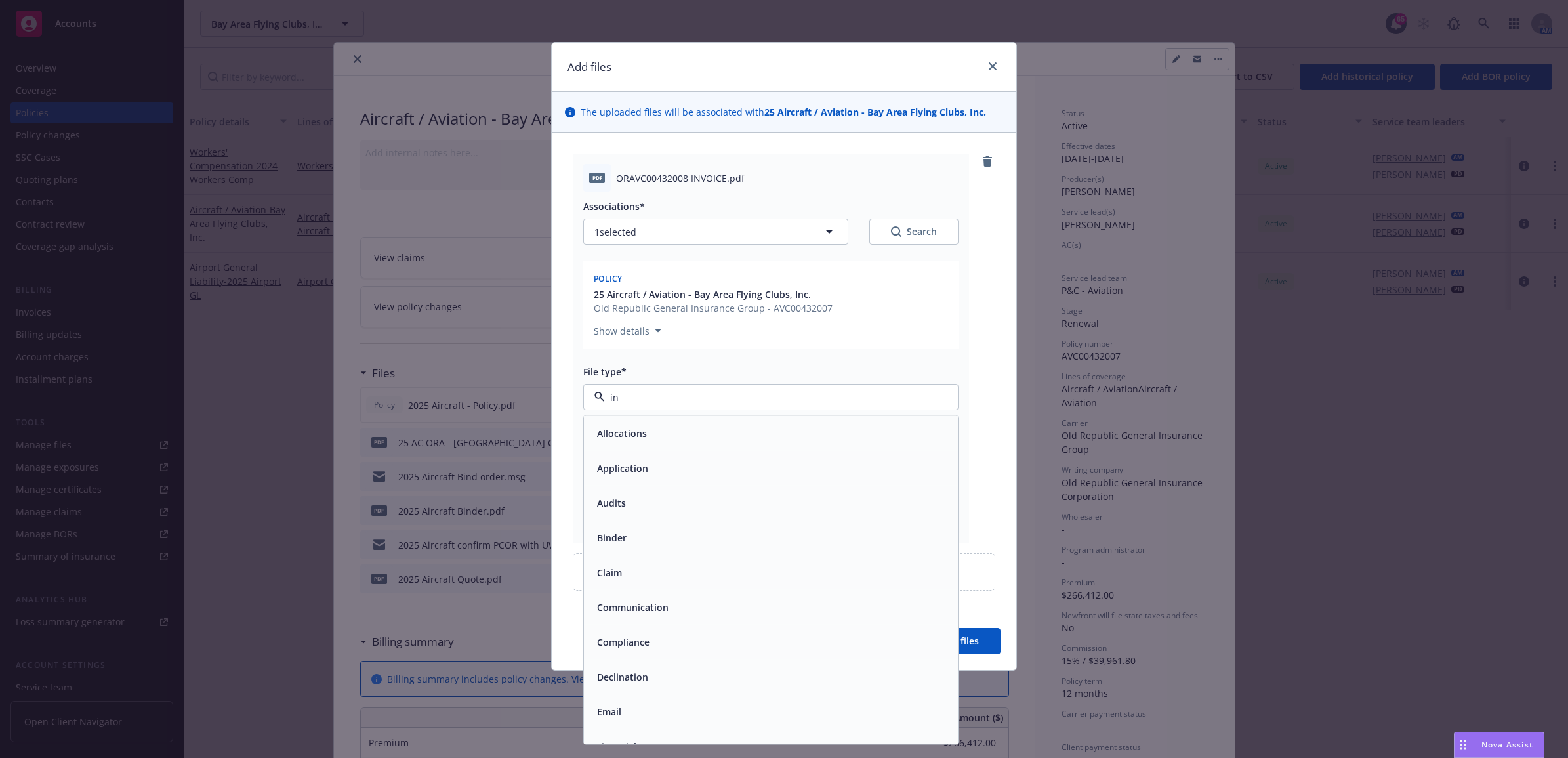
type input "inv"
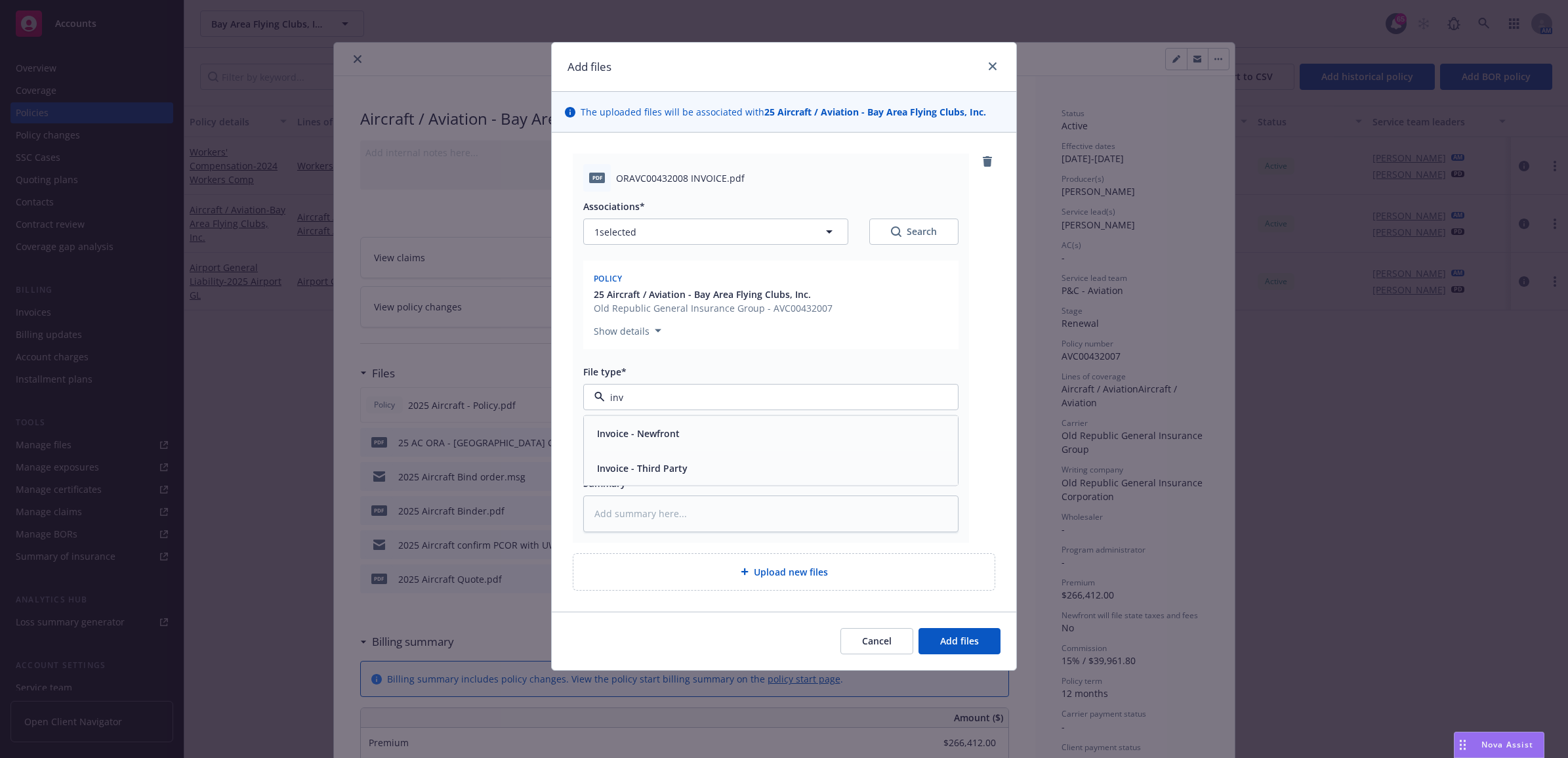
click at [678, 467] on span "Invoice - Third Party" at bounding box center [642, 468] width 91 height 14
click at [669, 450] on input "Display name" at bounding box center [771, 453] width 374 height 25
type textarea "x"
type input "2"
type textarea "x"
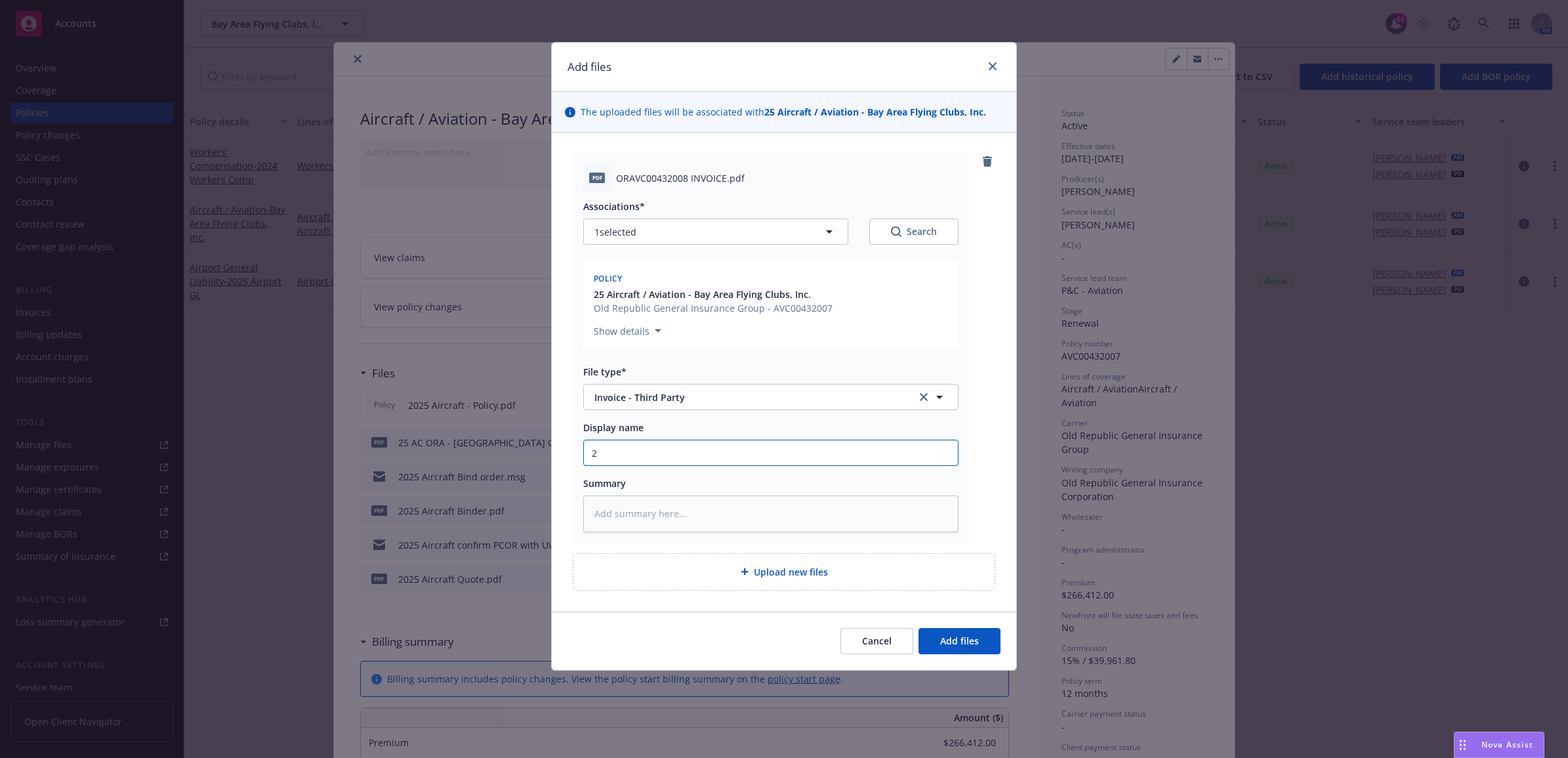
type input "25"
type textarea "x"
type input "25"
type textarea "x"
type input "25 A"
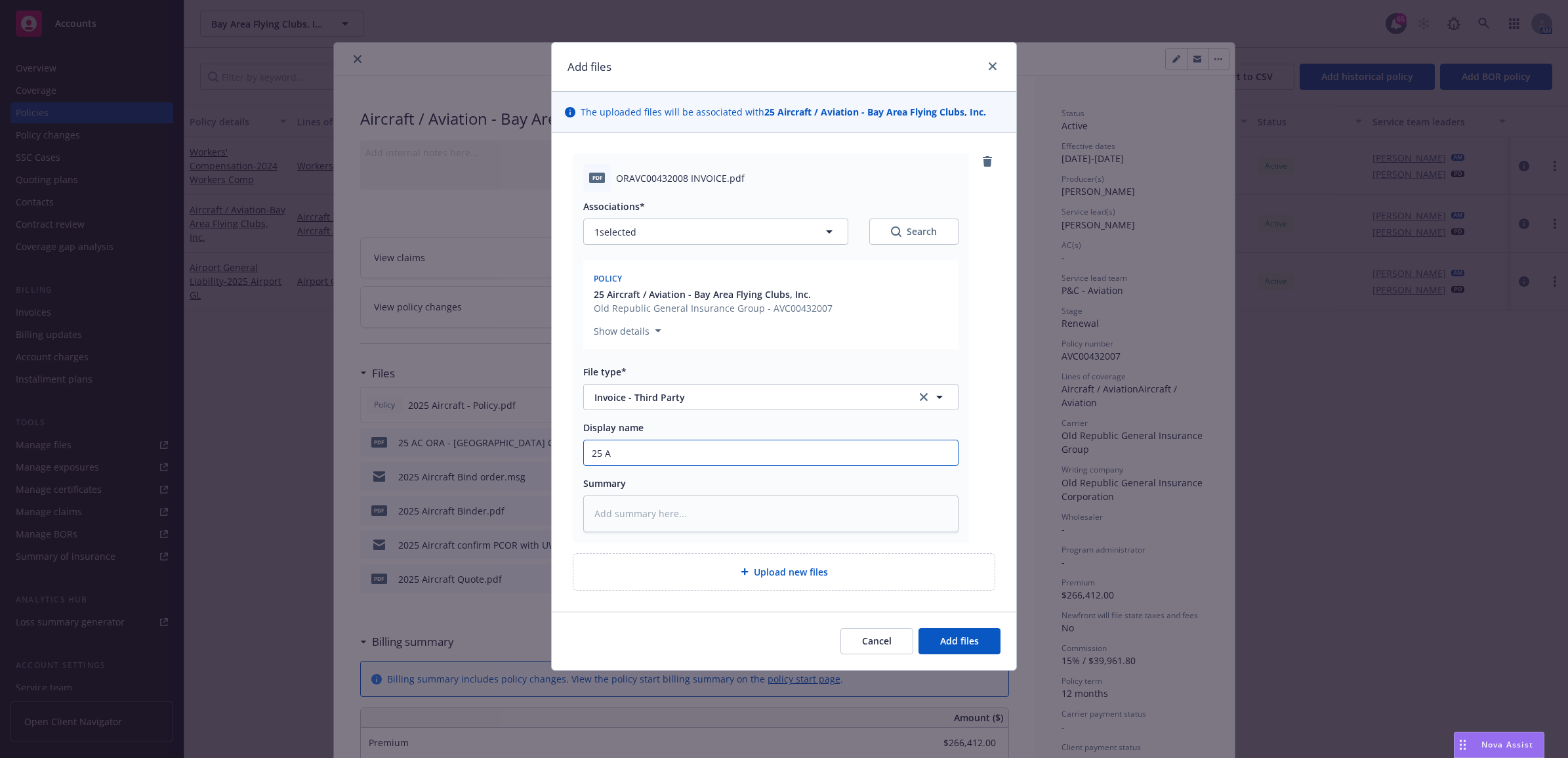
type textarea "x"
type input "25 AC"
type textarea "x"
type input "25 AC"
type textarea "x"
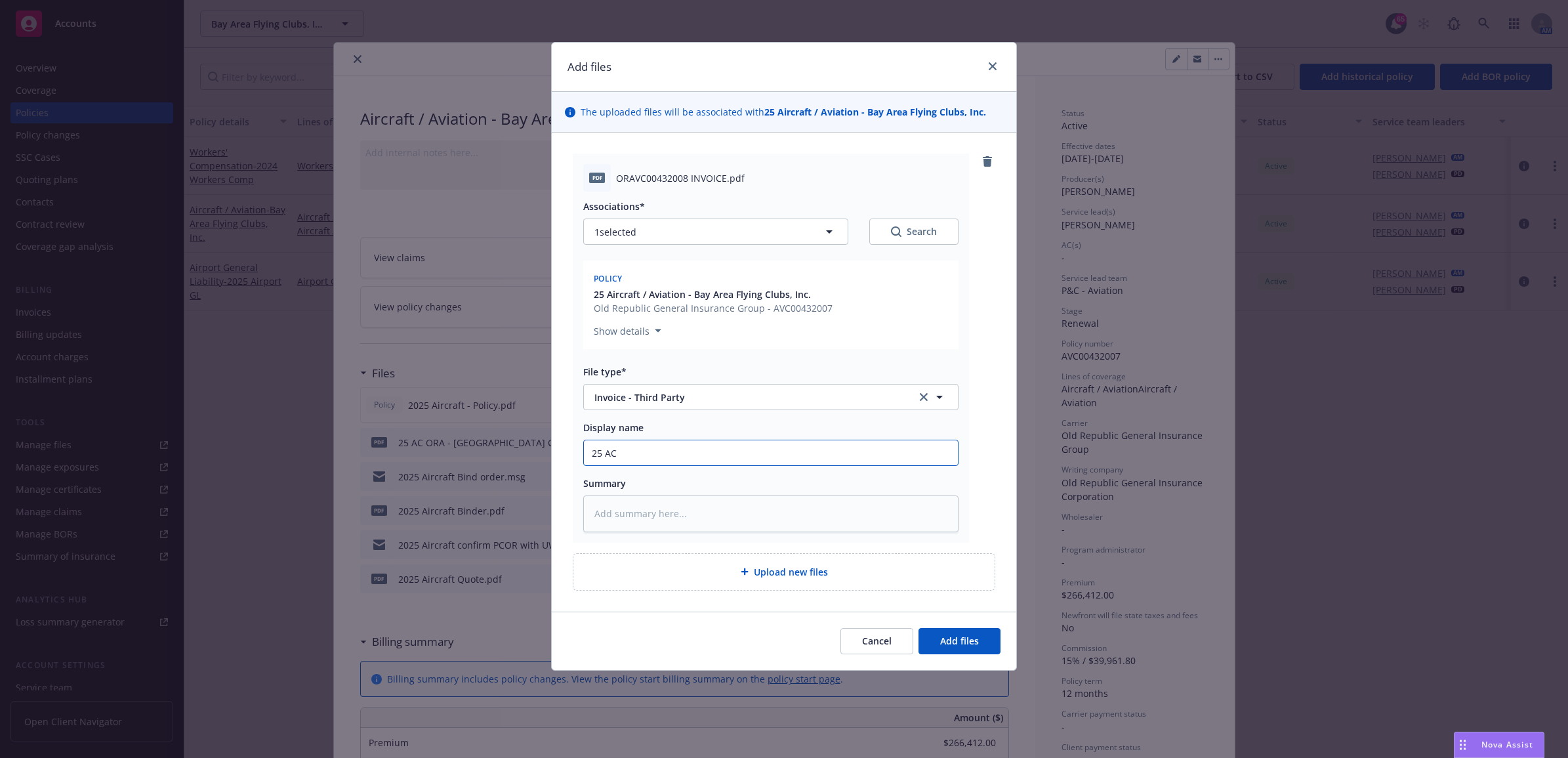
type input "25 AC O"
type textarea "x"
type input "25 AC OR"
type textarea "x"
type input "25 AC ORA"
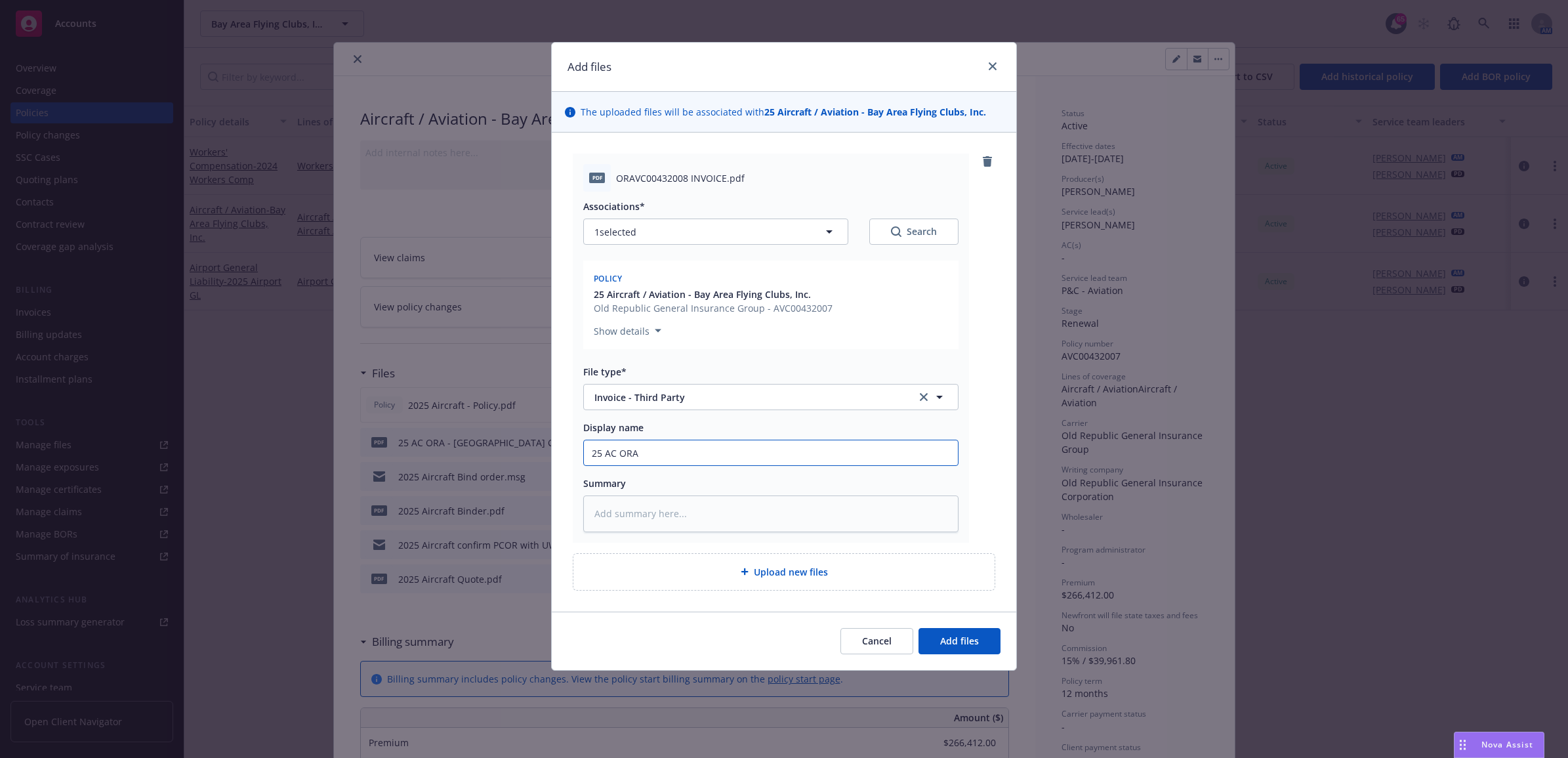
type textarea "x"
type input "25 AC ORA"
type textarea "x"
type input "25 AC ORA -"
type textarea "x"
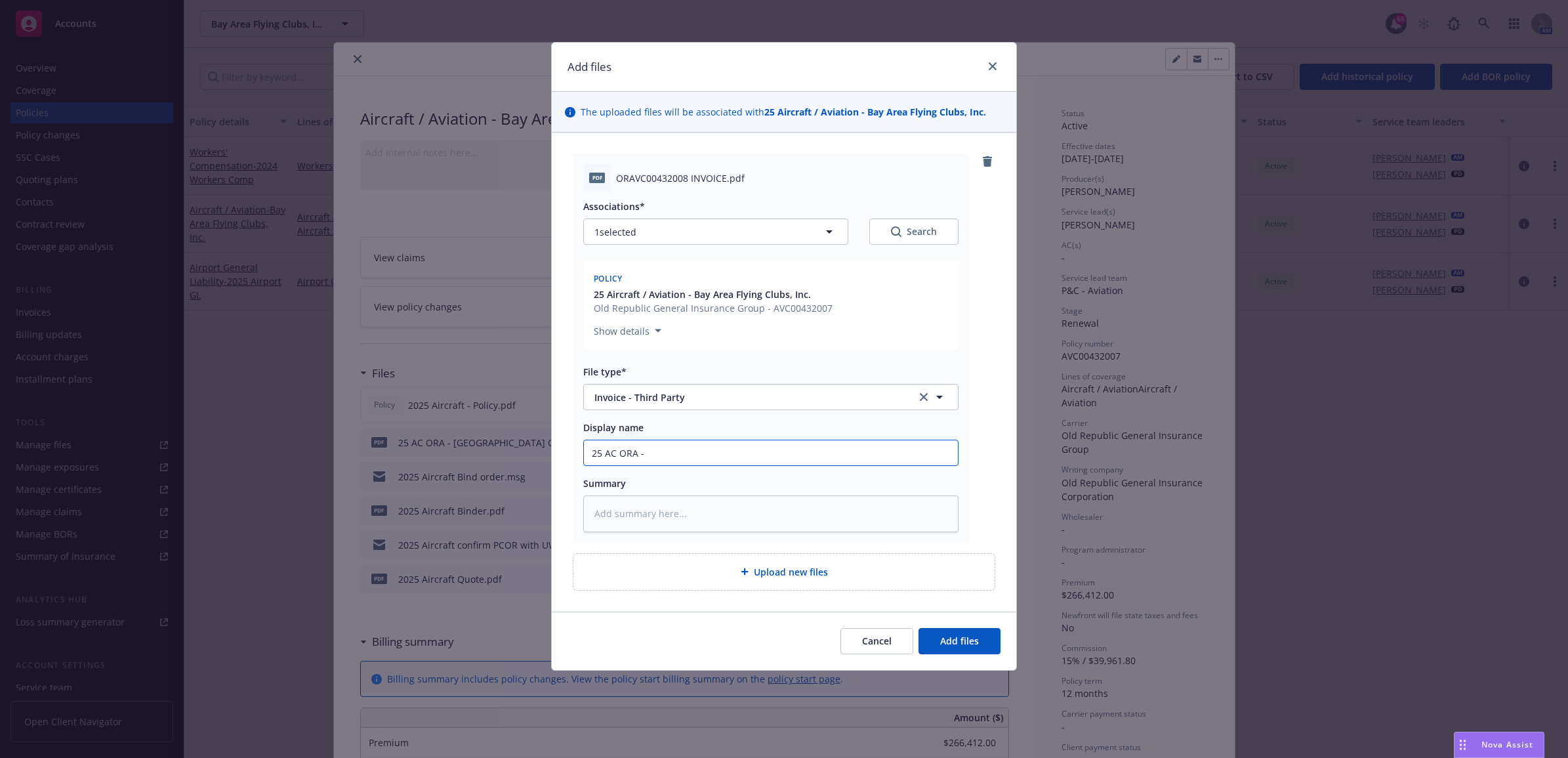
type input "25 AC ORA -"
type textarea "x"
type input "25 AC ORA - 2"
type textarea "x"
type input "25 AC ORA - 25"
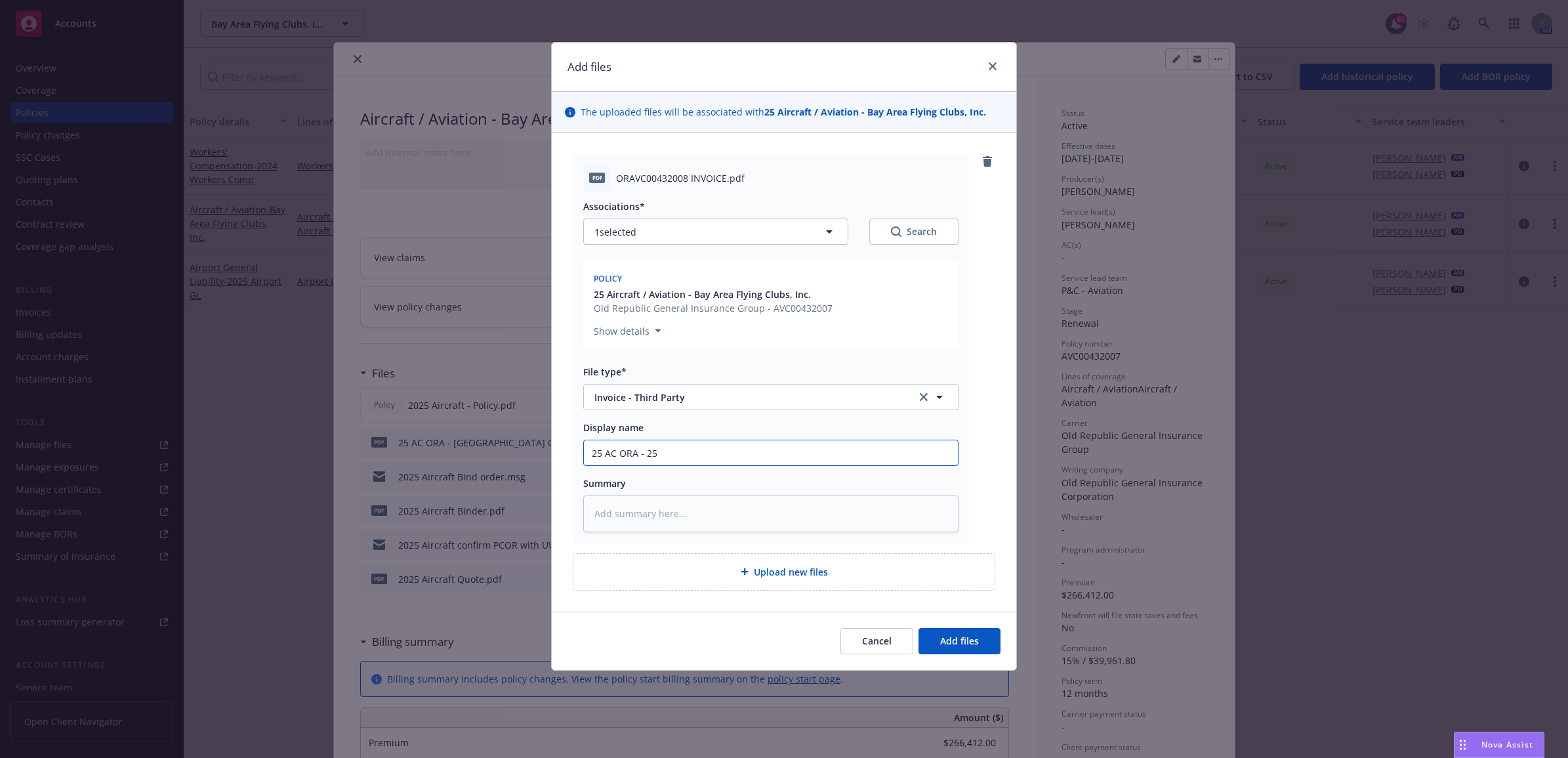
type textarea "x"
type input "25 AC ORA - 25/"
type textarea "x"
type input "25 AC ORA - 25/2"
type textarea "x"
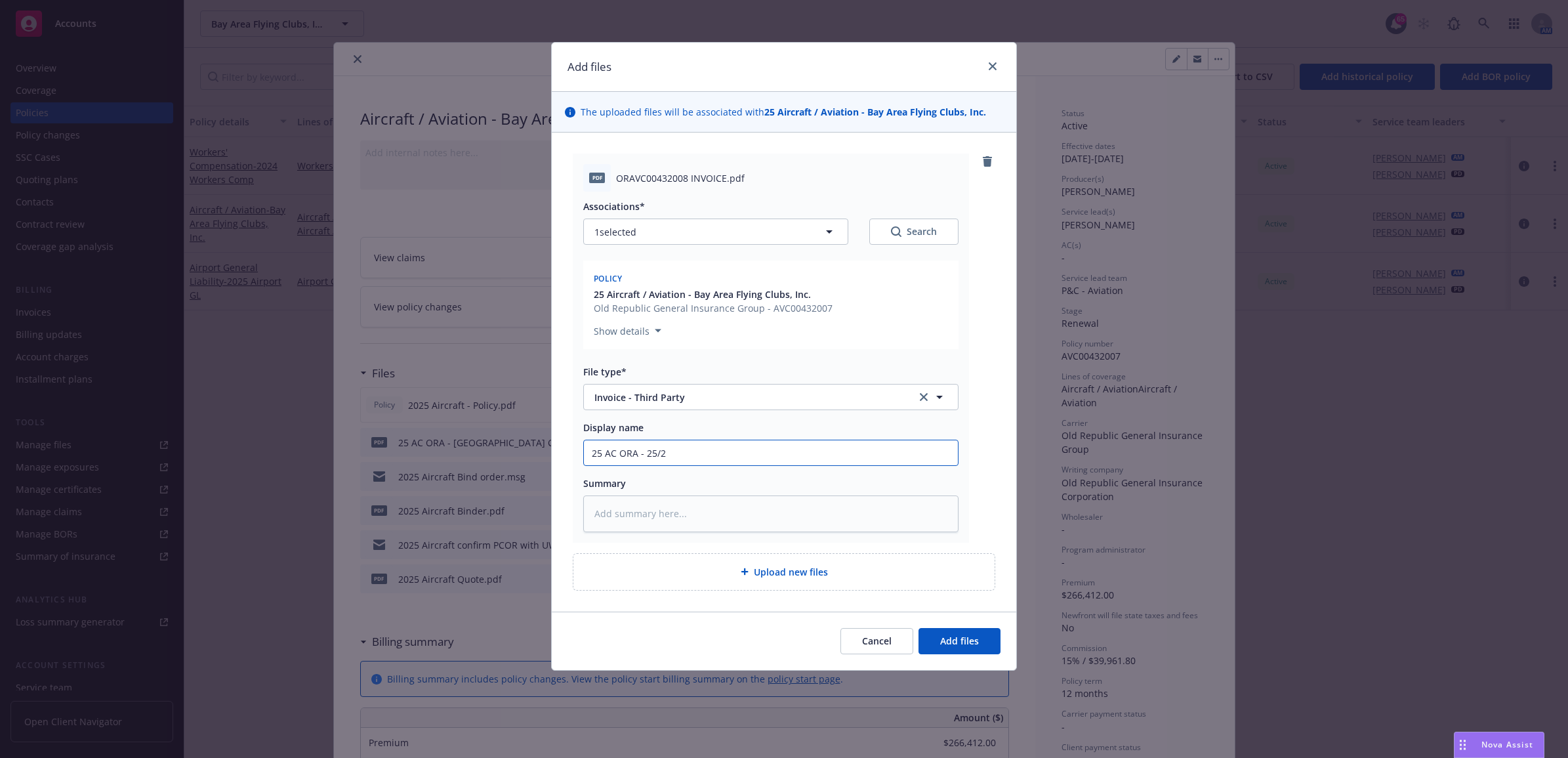
type input "25 AC ORA - 25/26"
type textarea "x"
type input "25 AC ORA - 25/26"
type textarea "x"
type input "25 AC ORA - 25/26 M"
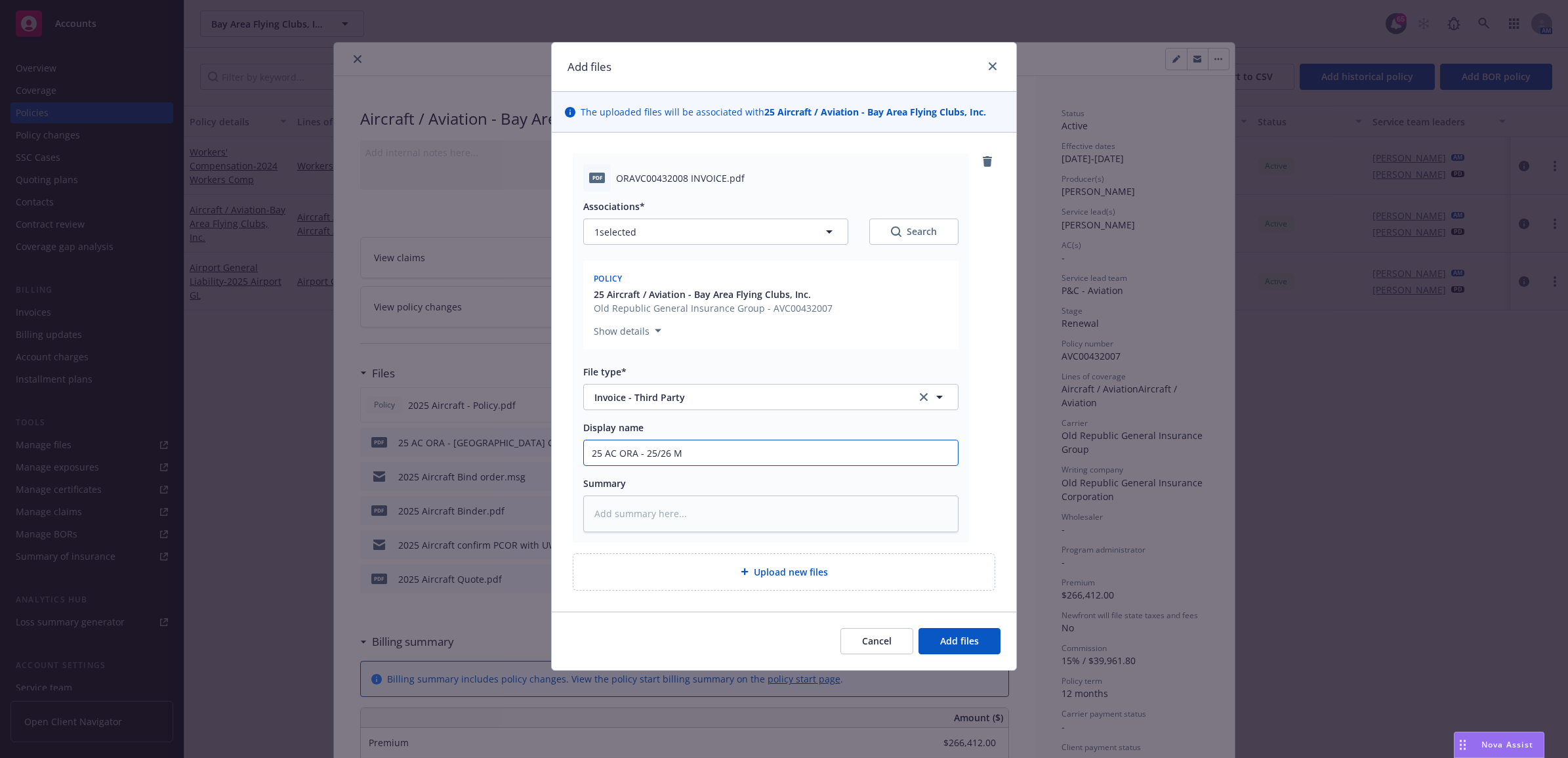
type textarea "x"
type input "25 AC ORA - 25/26 M&"
type textarea "x"
type input "25 AC ORA - 25/26 M&D"
type textarea "x"
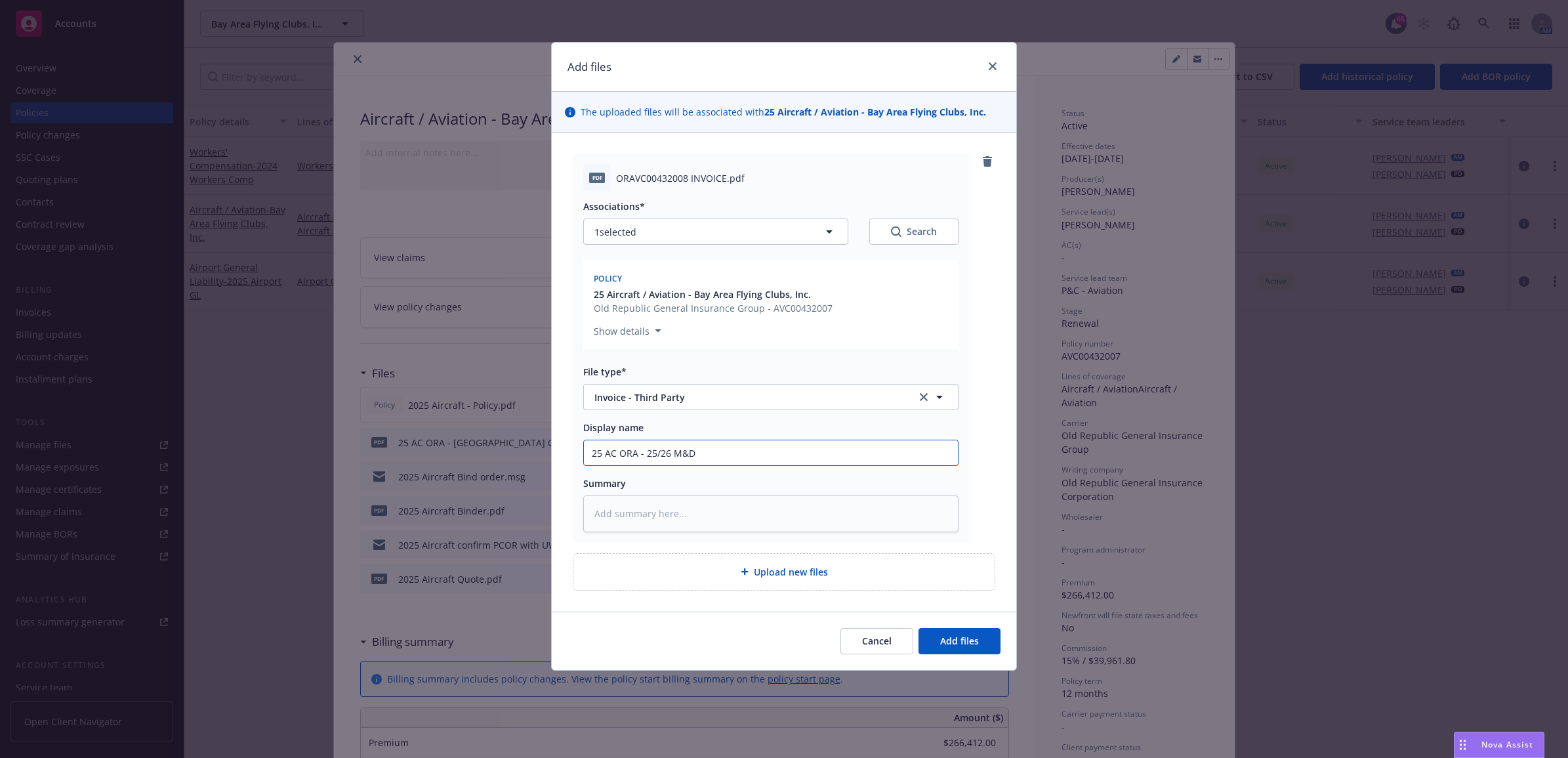
type input "25 AC ORA - 25/26 M&D"
type textarea "x"
type input "25 AC ORA - 25/26 M&D C"
type textarea "x"
type input "25 AC ORA - 25/26 M&D Ca"
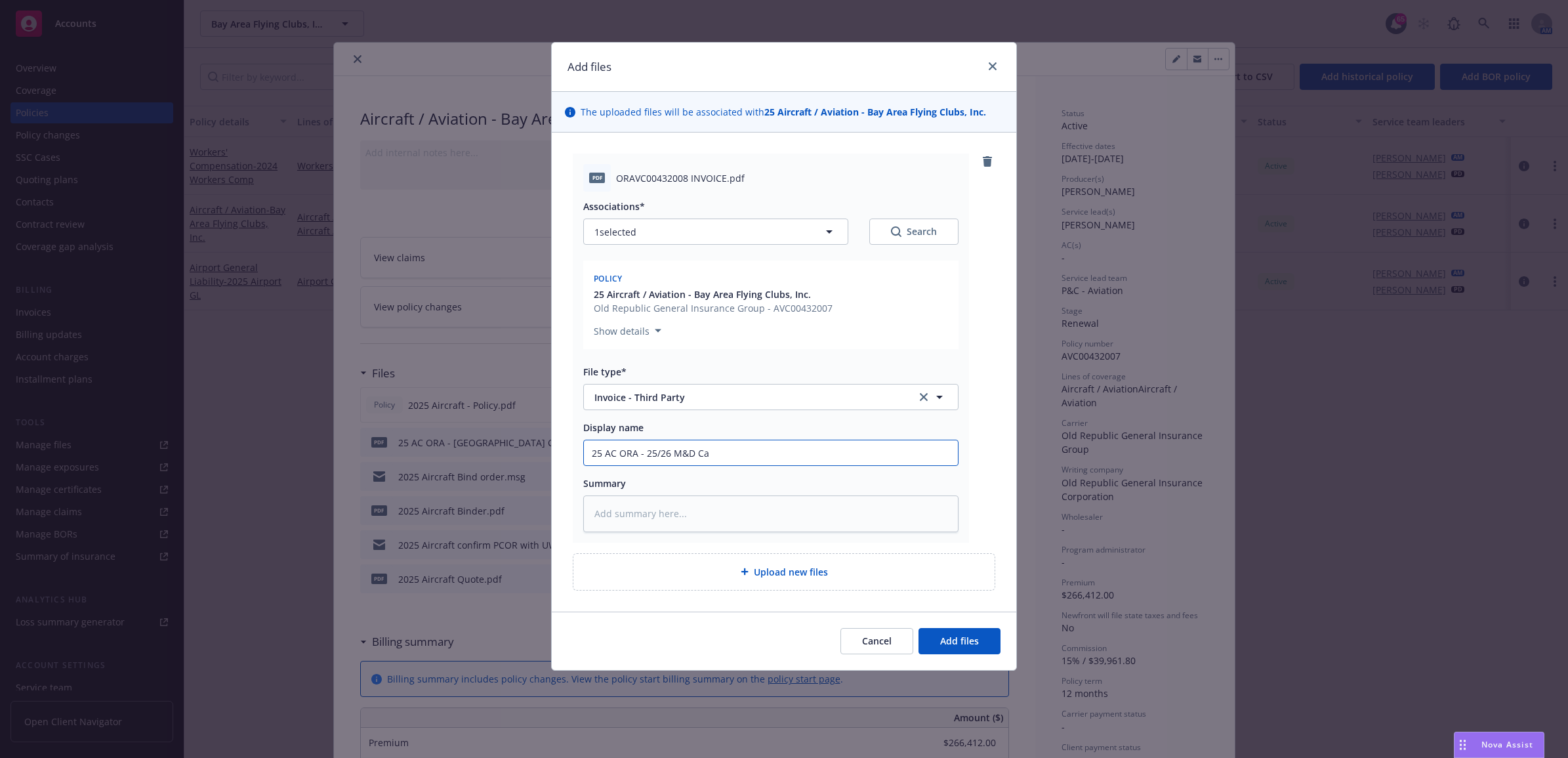
type textarea "x"
type input "25 AC ORA - 25/26 M&D Car"
type textarea "x"
type input "25 AC ORA - 25/26 M&D Carr"
type textarea "x"
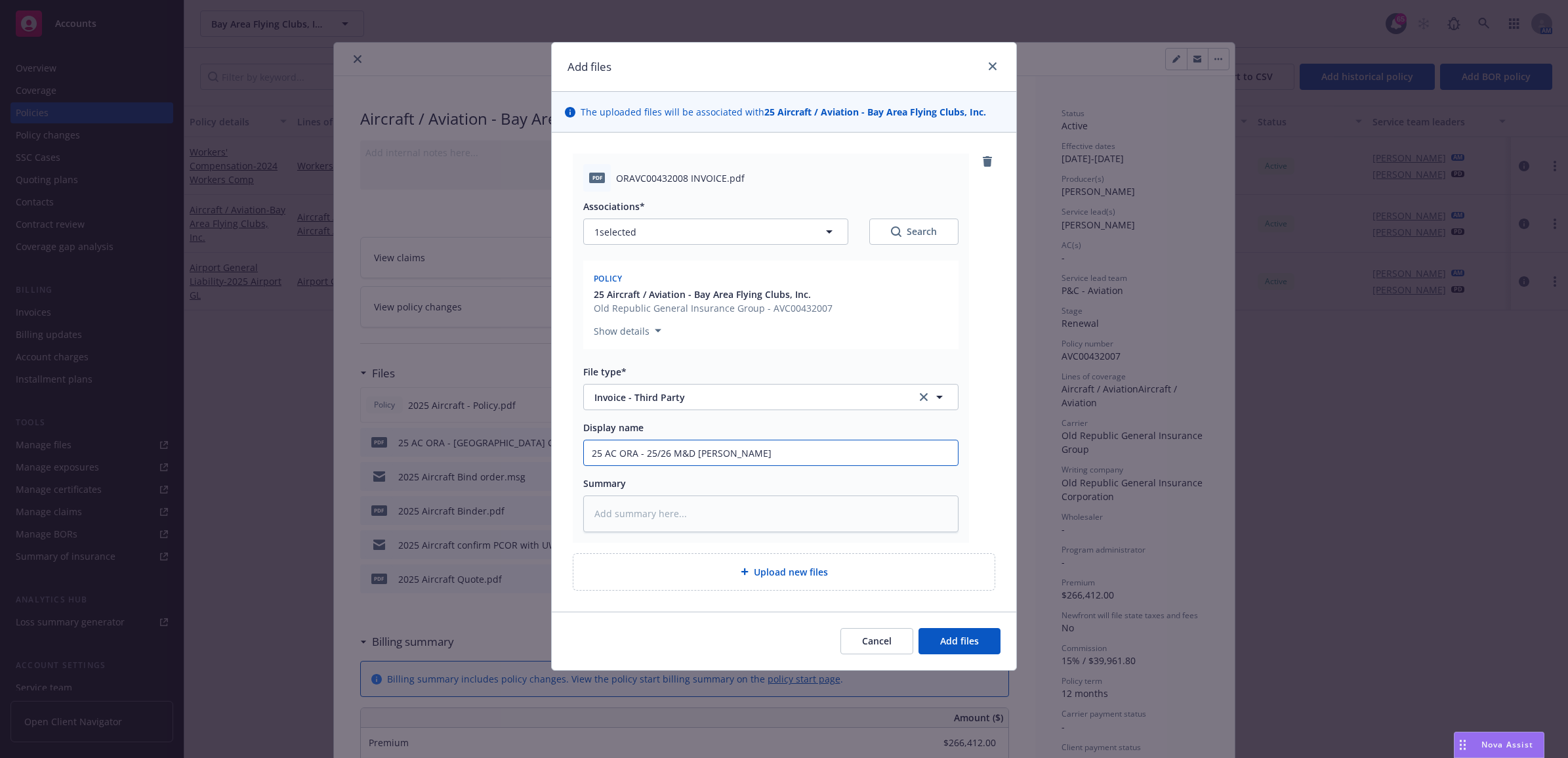
type input "25 AC ORA - 25/26 M&D Carri"
type textarea "x"
type input "25 AC ORA - 25/26 M&D Carrie"
type textarea "x"
type input "25 AC ORA - 25/26 M&D Carrier"
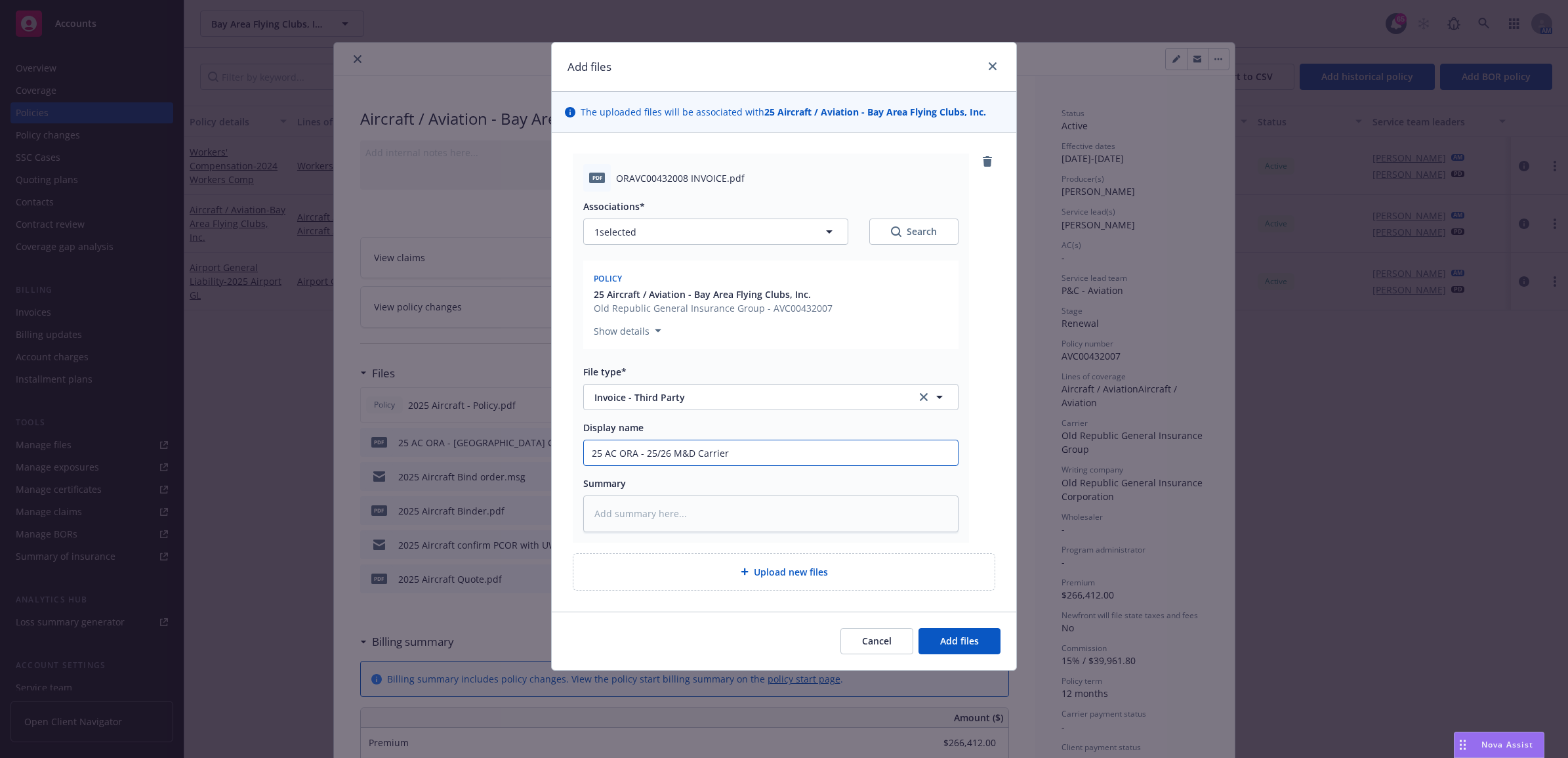
type textarea "x"
type input "25 AC ORA - 25/26 M&D Carrier"
type textarea "x"
type input "25 AC ORA - 25/26 M&D Carrier I"
type textarea "x"
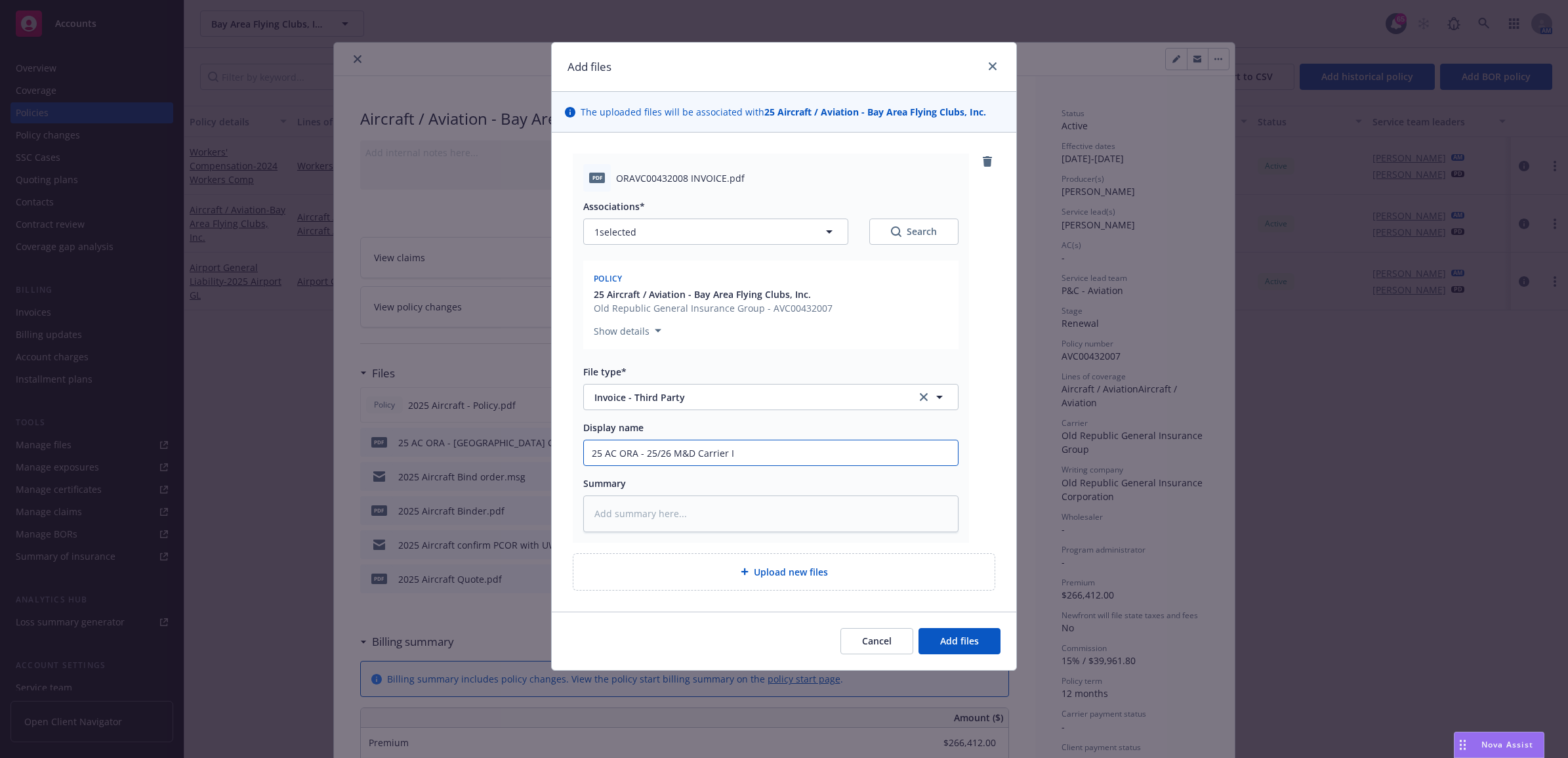
type input "25 AC ORA - 25/26 M&D Carrier In"
type textarea "x"
type input "25 AC ORA - 25/26 M&D Carrier Inv"
type textarea "x"
type input "25 AC ORA - 25/26 M&D Carrier Invo"
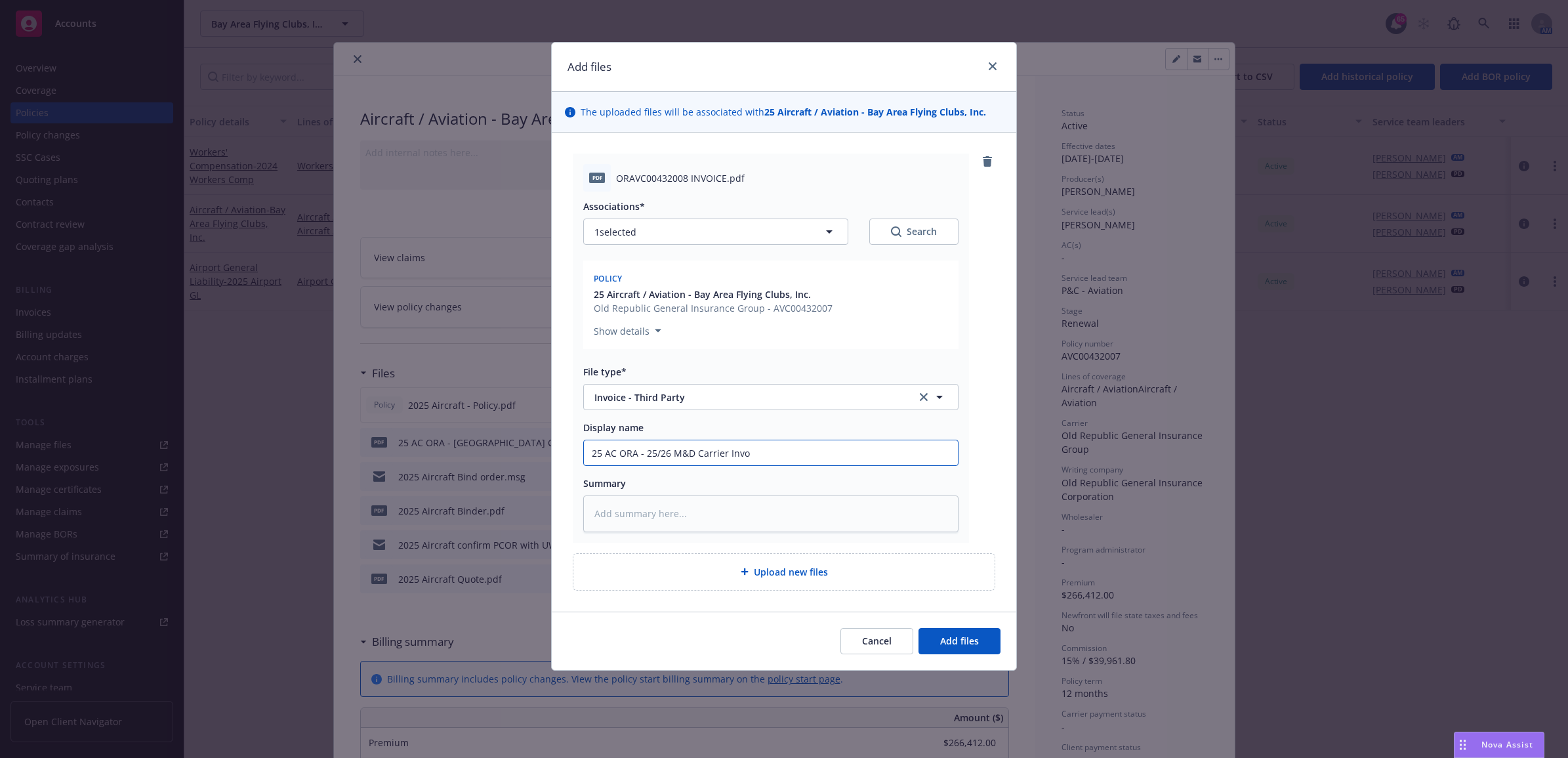
type textarea "x"
type input "25 AC ORA - 25/26 M&D Carrier Invoi"
type textarea "x"
type input "25 AC ORA - 25/26 M&D Carrier Invoic"
type textarea "x"
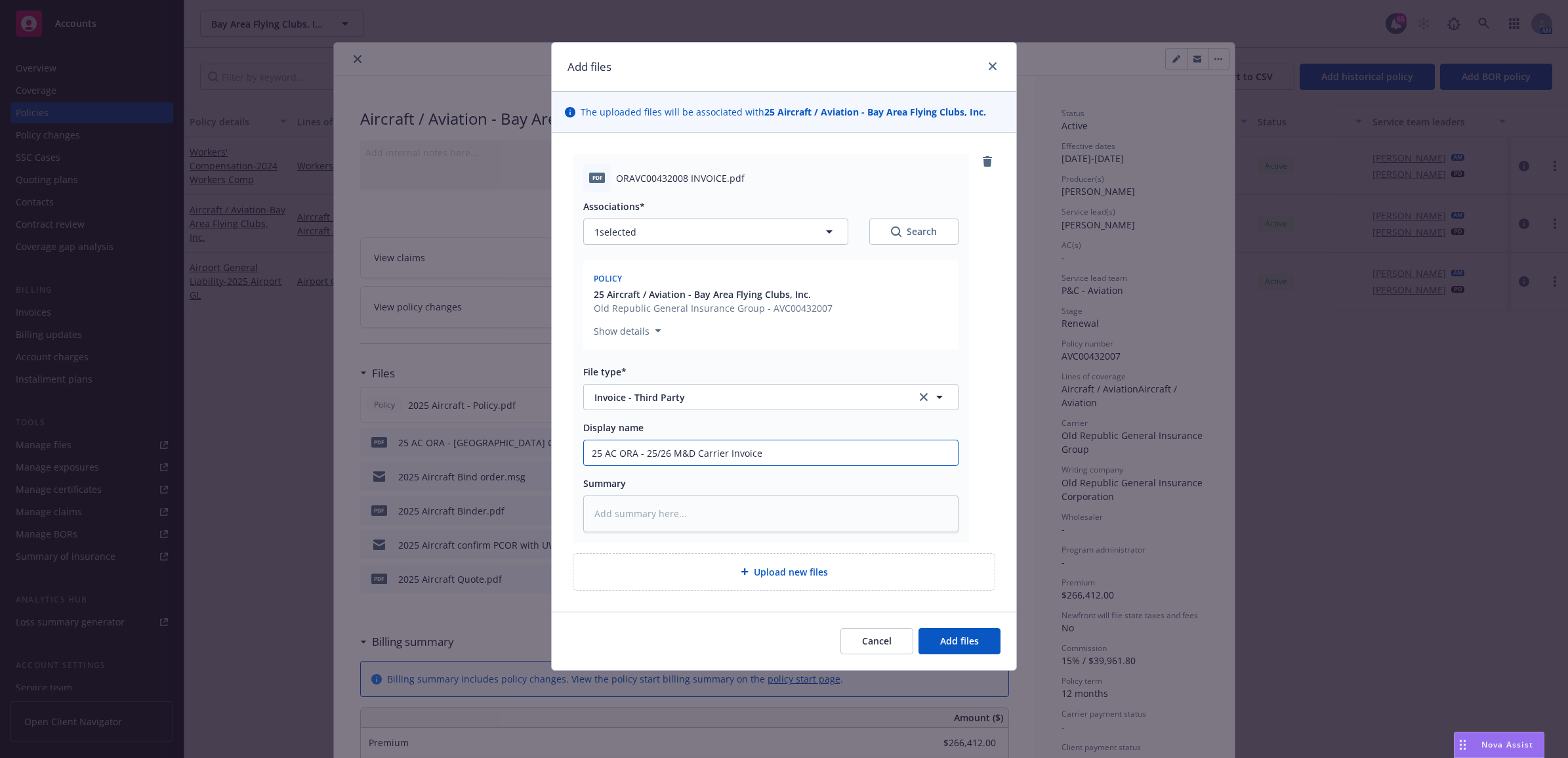
type input "25 AC ORA - 25/26 M&D Carrier Invoice"
type textarea "x"
type textarea "C"
type textarea "x"
type textarea "Ca"
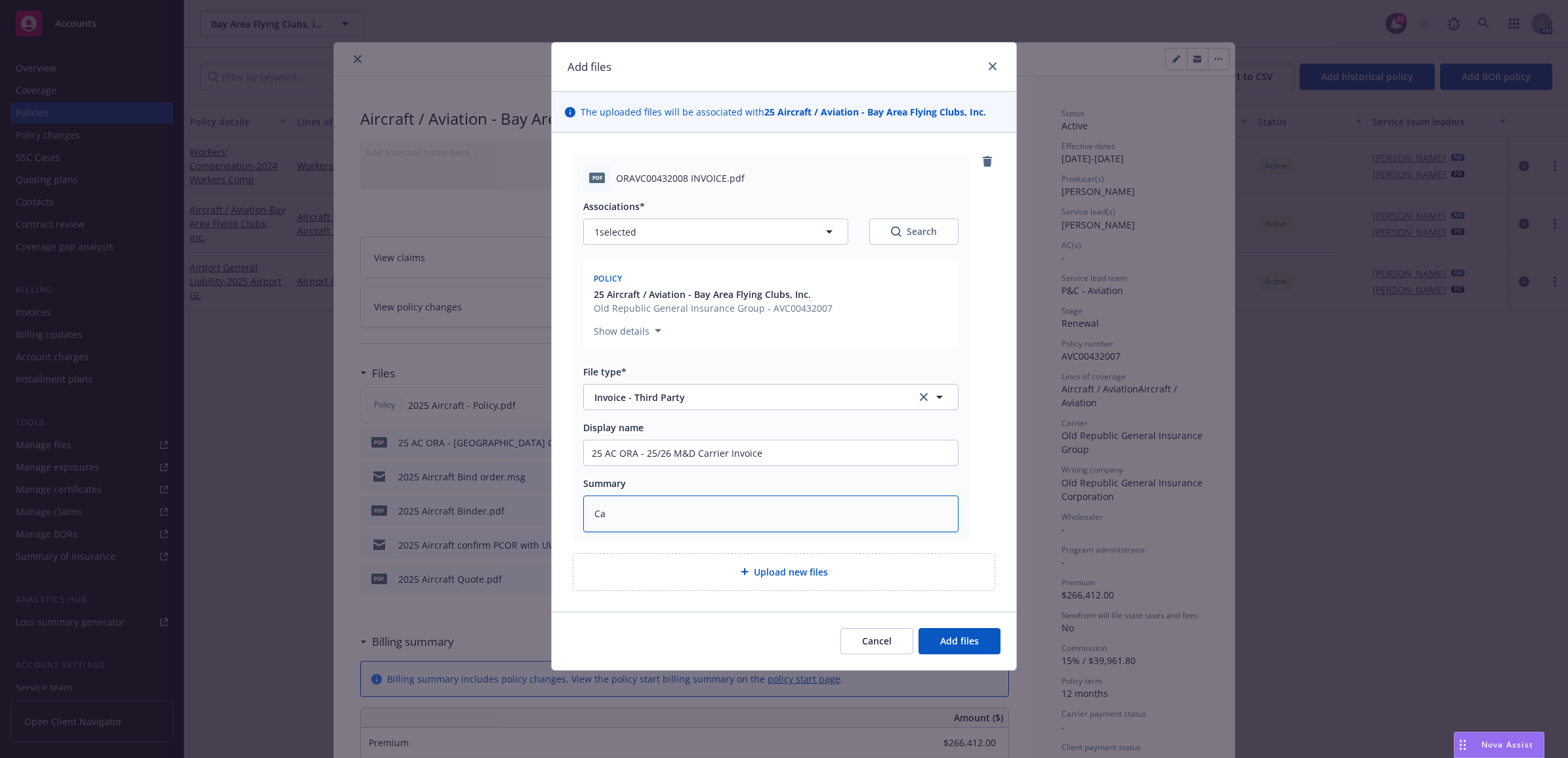
type textarea "x"
type textarea "Car"
type textarea "x"
type textarea "Carr"
type textarea "x"
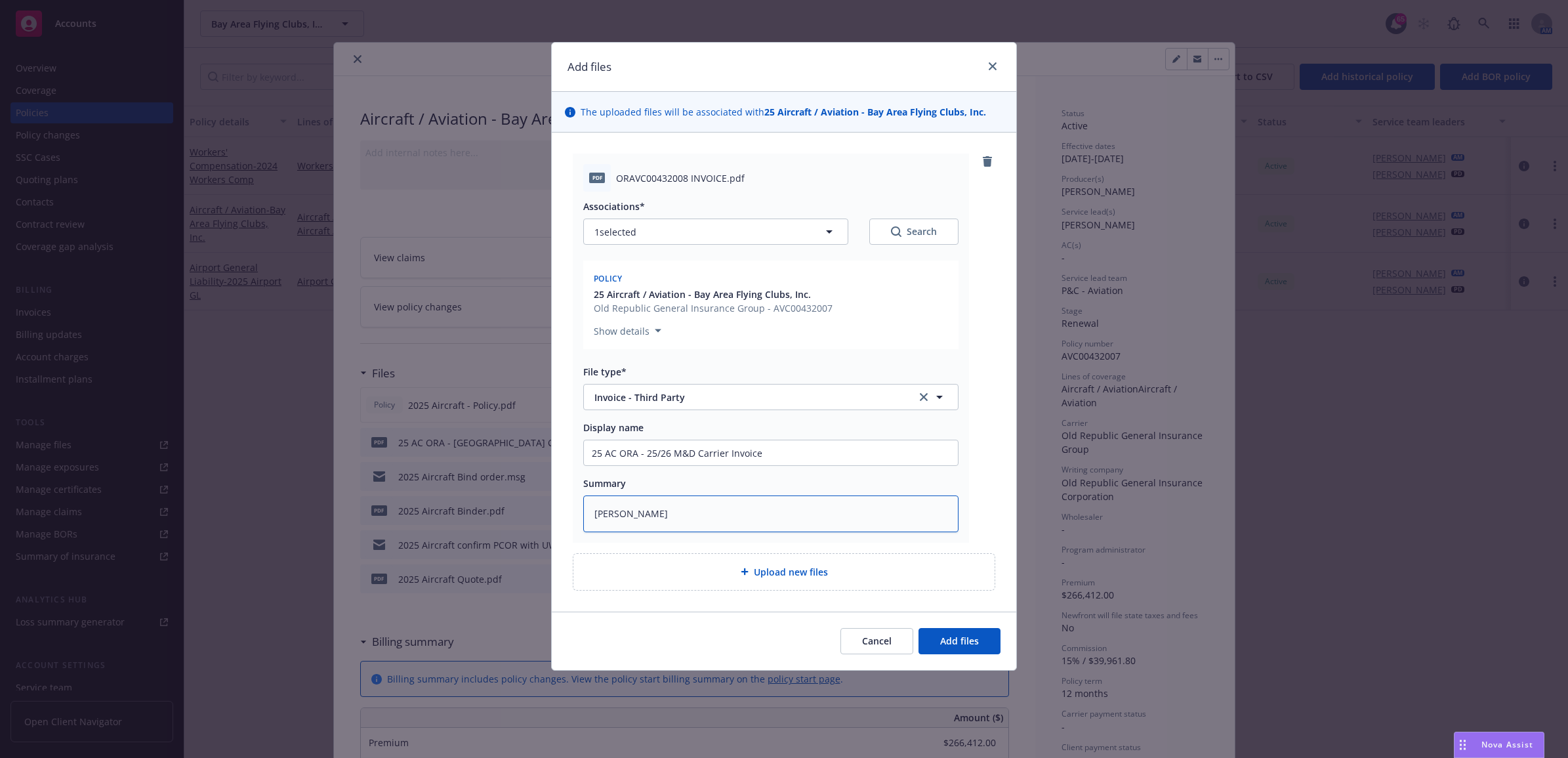
type textarea "Carri"
type textarea "x"
type textarea "Carrier"
type textarea "x"
type textarea "Carrier"
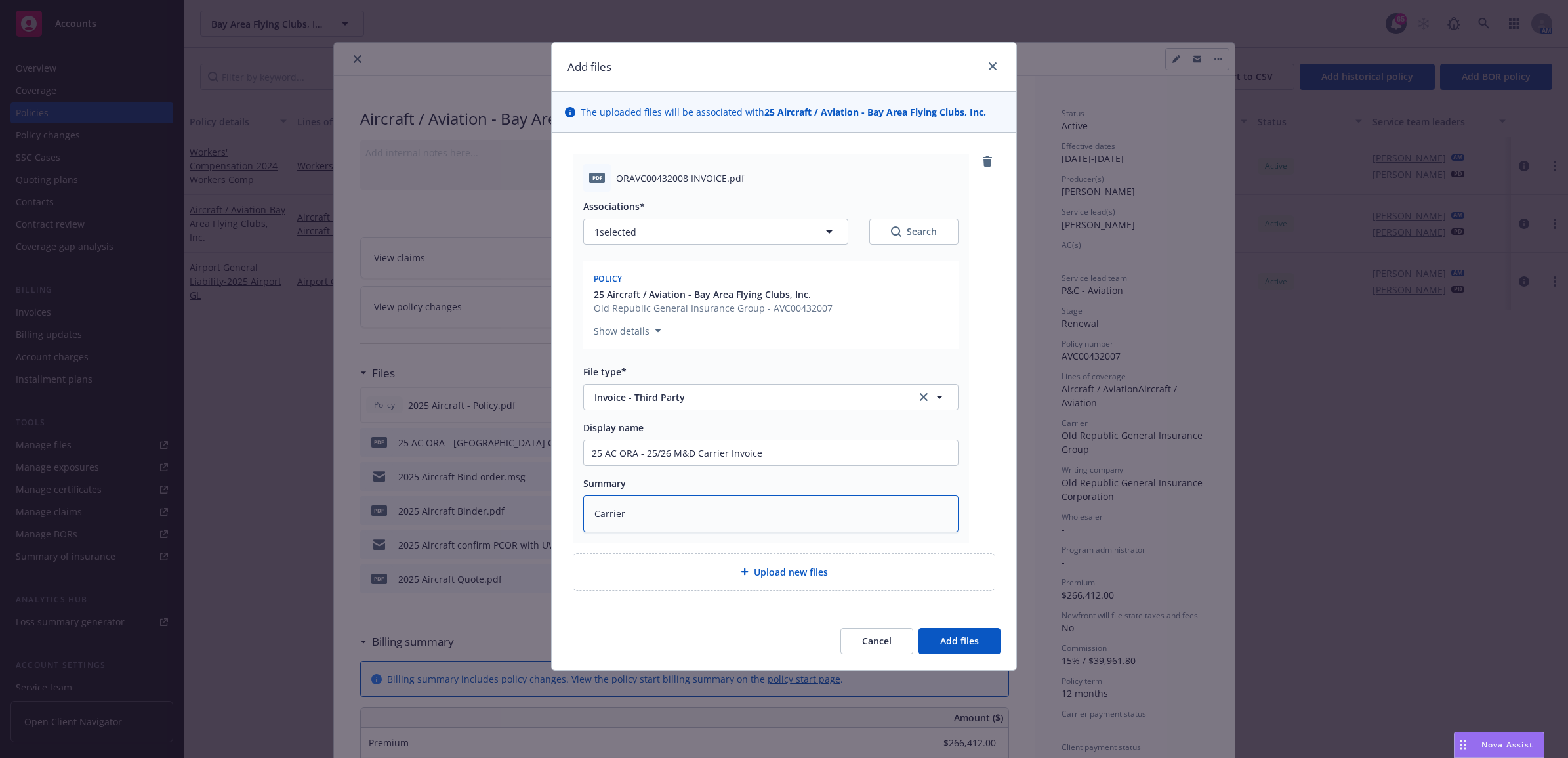
type textarea "x"
type textarea "Carrier I"
type textarea "x"
type textarea "Carrier In"
type textarea "x"
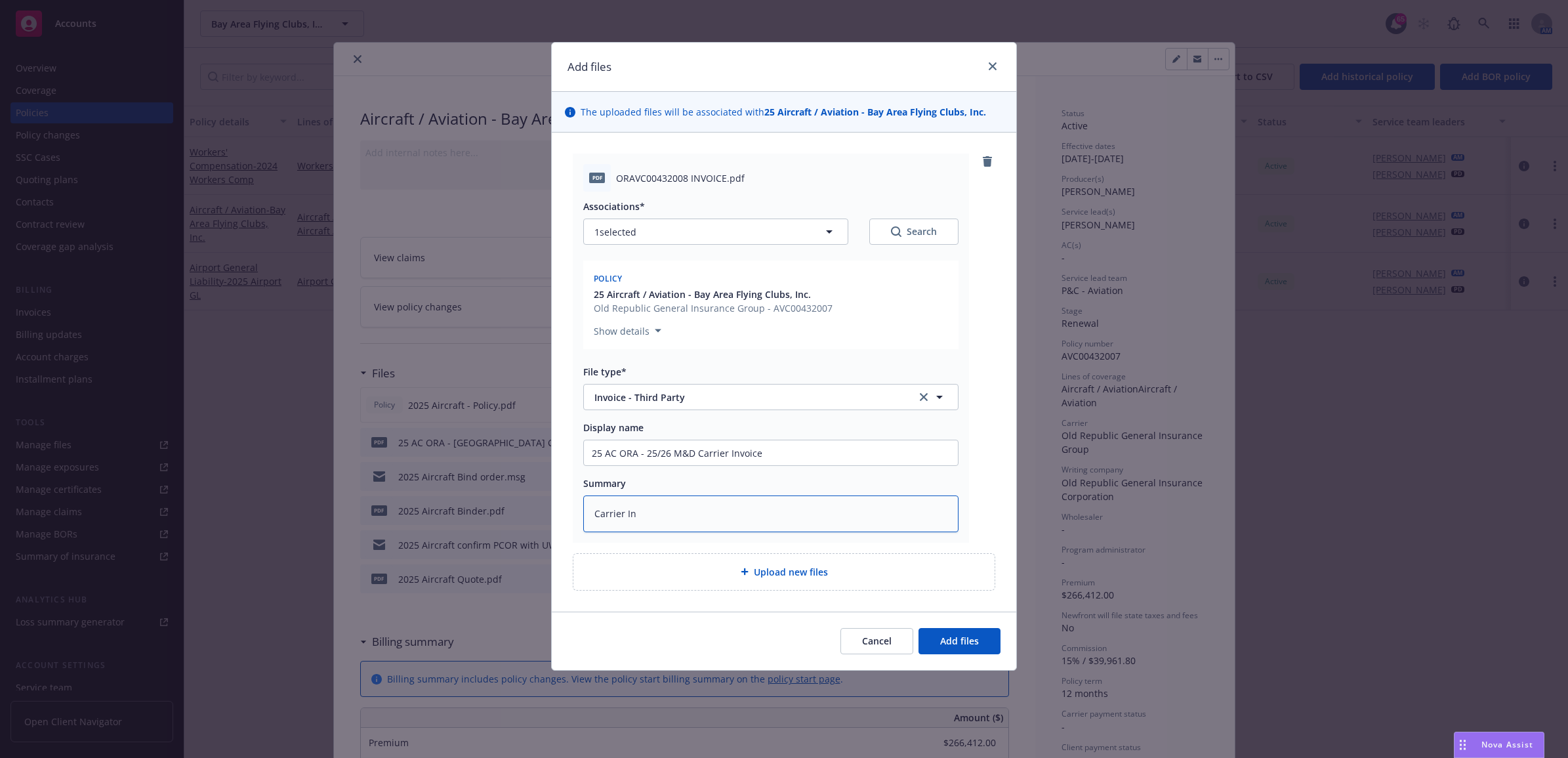
type textarea "Carrier Inv"
type textarea "x"
type textarea "Carrier Invo"
type textarea "x"
type textarea "Carrier Invoi"
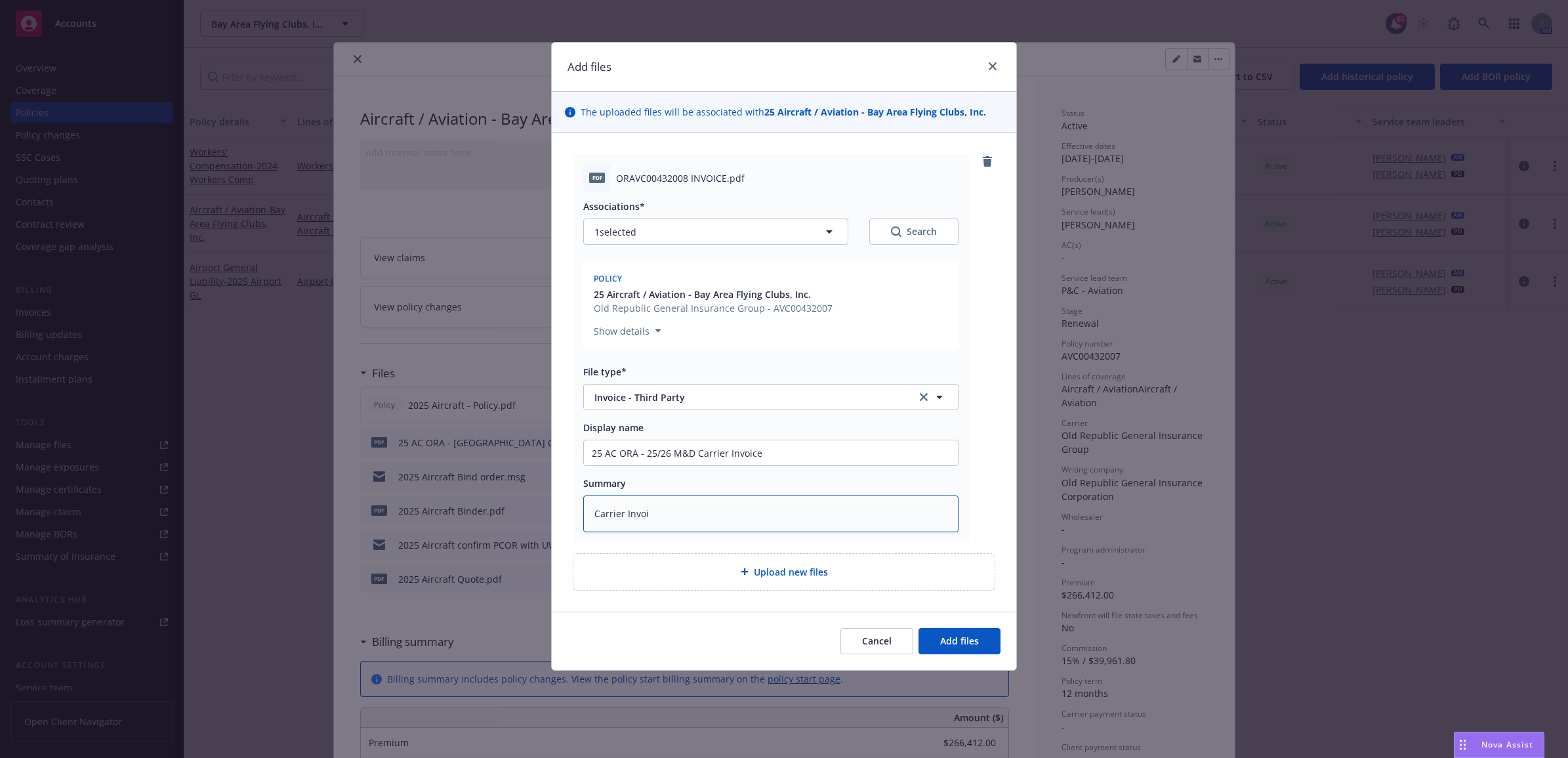
type textarea "x"
type textarea "Carrier Invoic"
type textarea "x"
type textarea "Carrier Invoice"
type textarea "x"
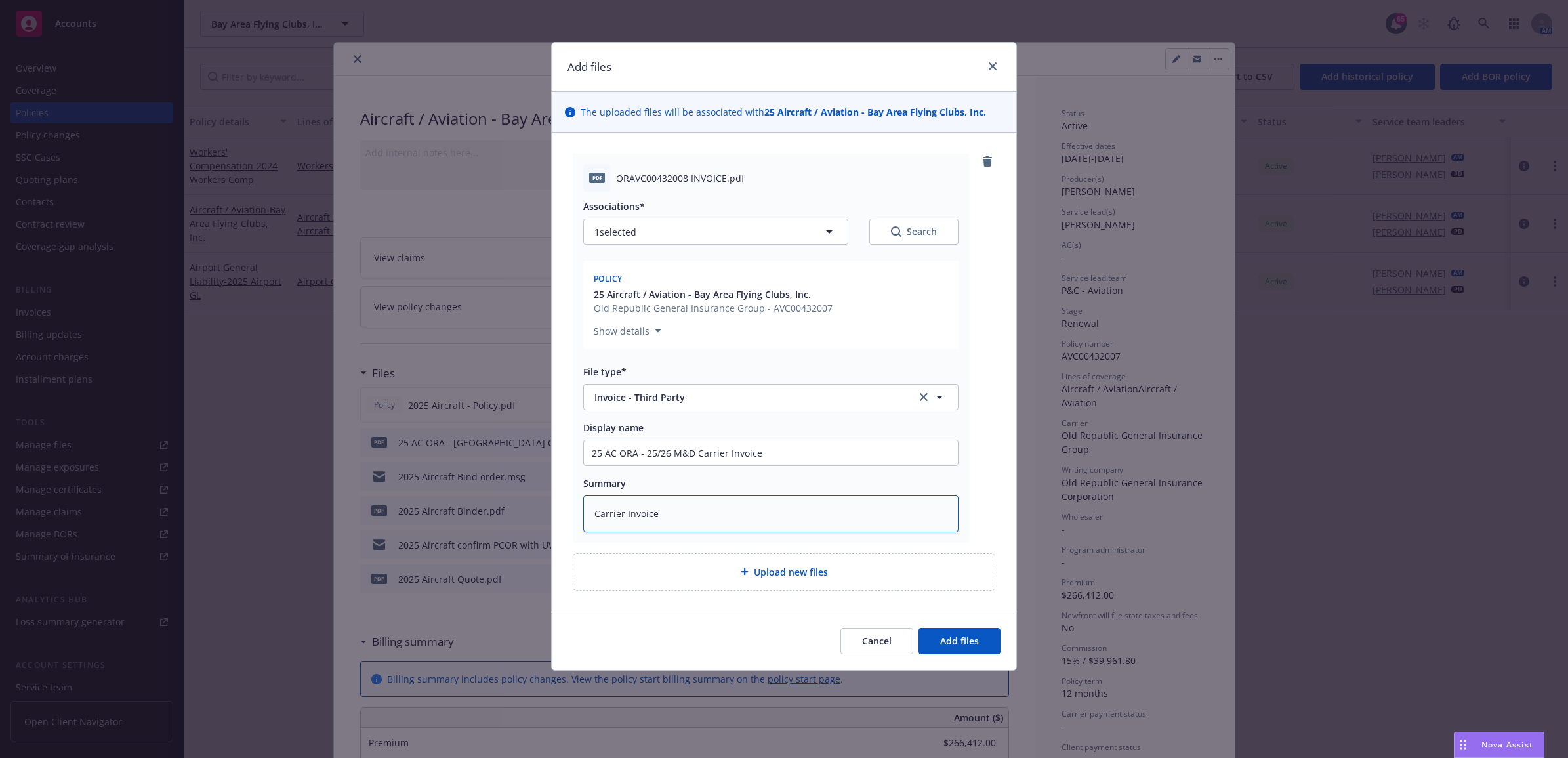
type textarea "Carrier Invoice"
type textarea "x"
type textarea "Carrier Invoice $"
type textarea "x"
type textarea "Carrier Invoice $2"
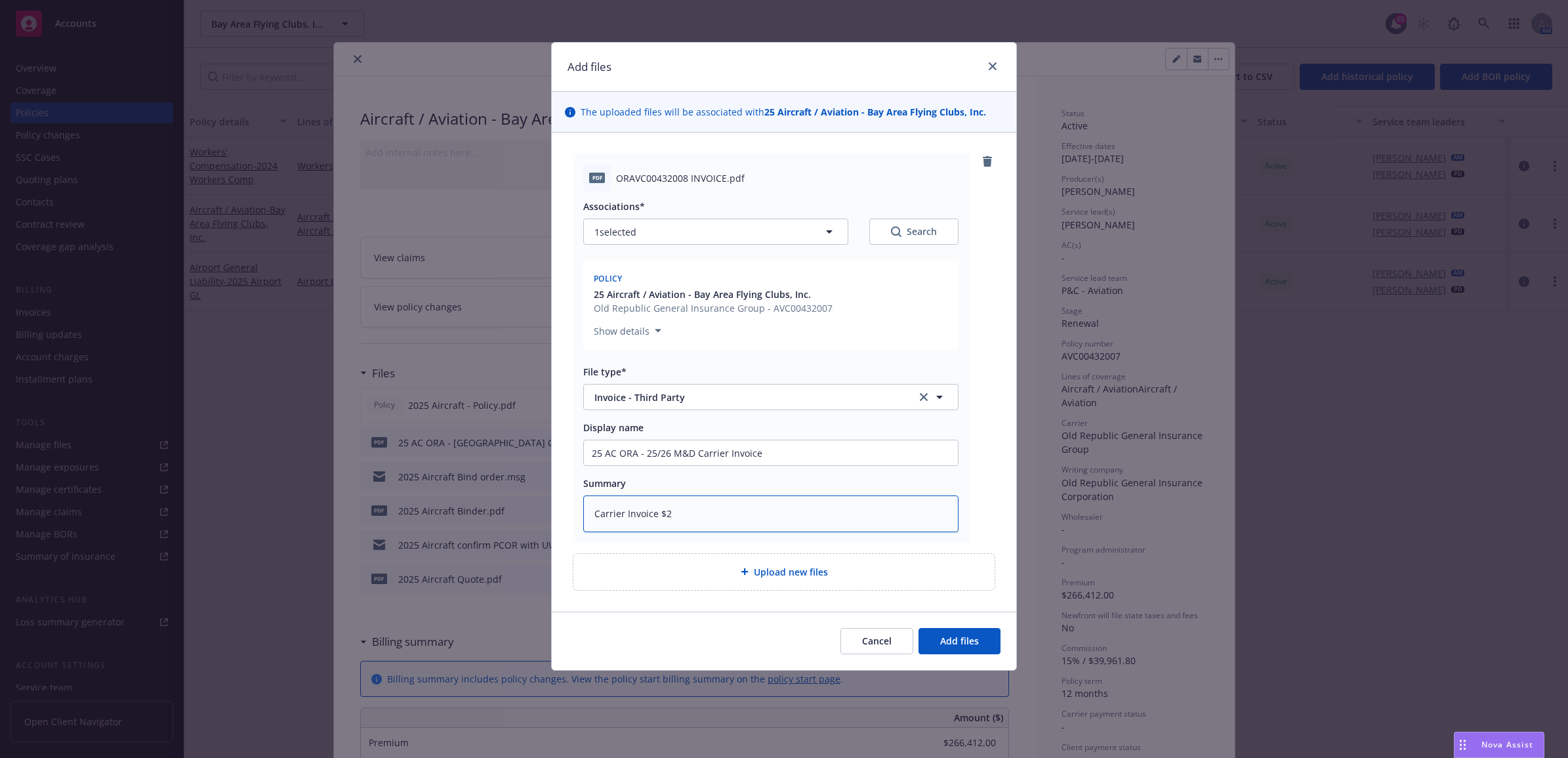
type textarea "x"
type textarea "Carrier Invoice $20"
type textarea "x"
type textarea "Carrier Invoice $20,"
type textarea "x"
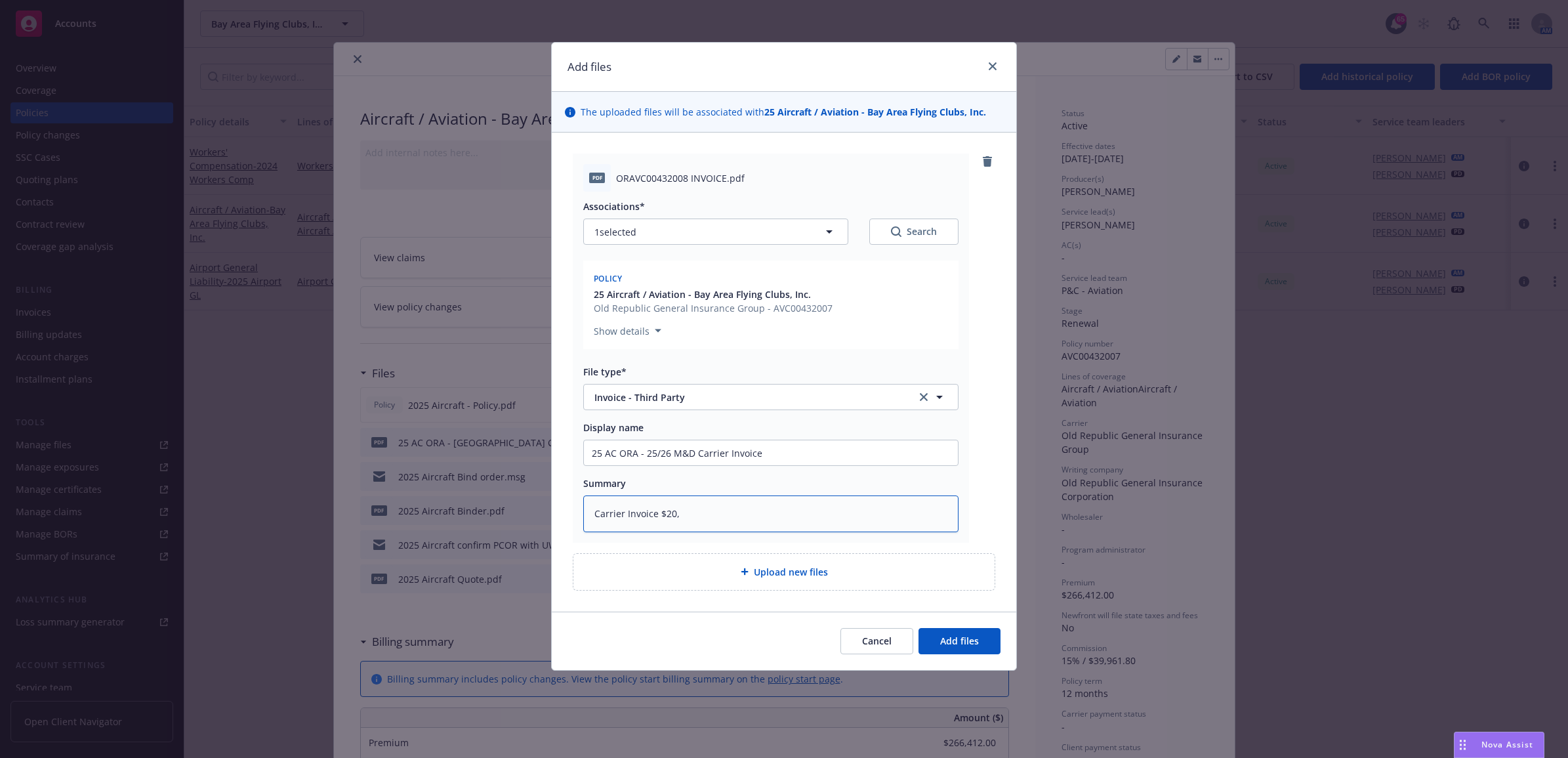
type textarea "Carrier Invoice $20,0"
type textarea "x"
type textarea "Carrier Invoice $20,00"
type textarea "x"
type textarea "Carrier Invoice $20,000"
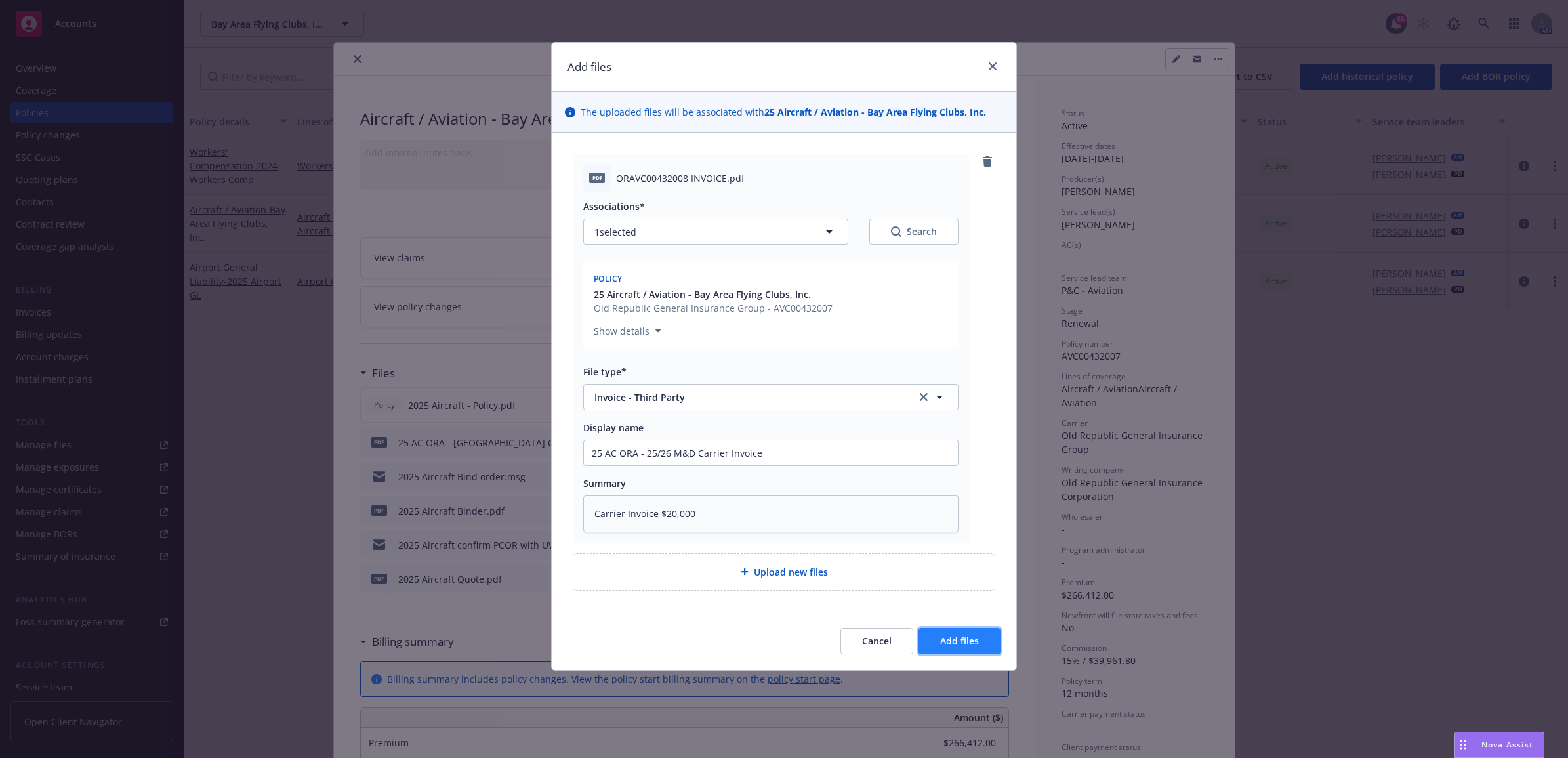
click at [960, 629] on button "Add files" at bounding box center [959, 641] width 82 height 26
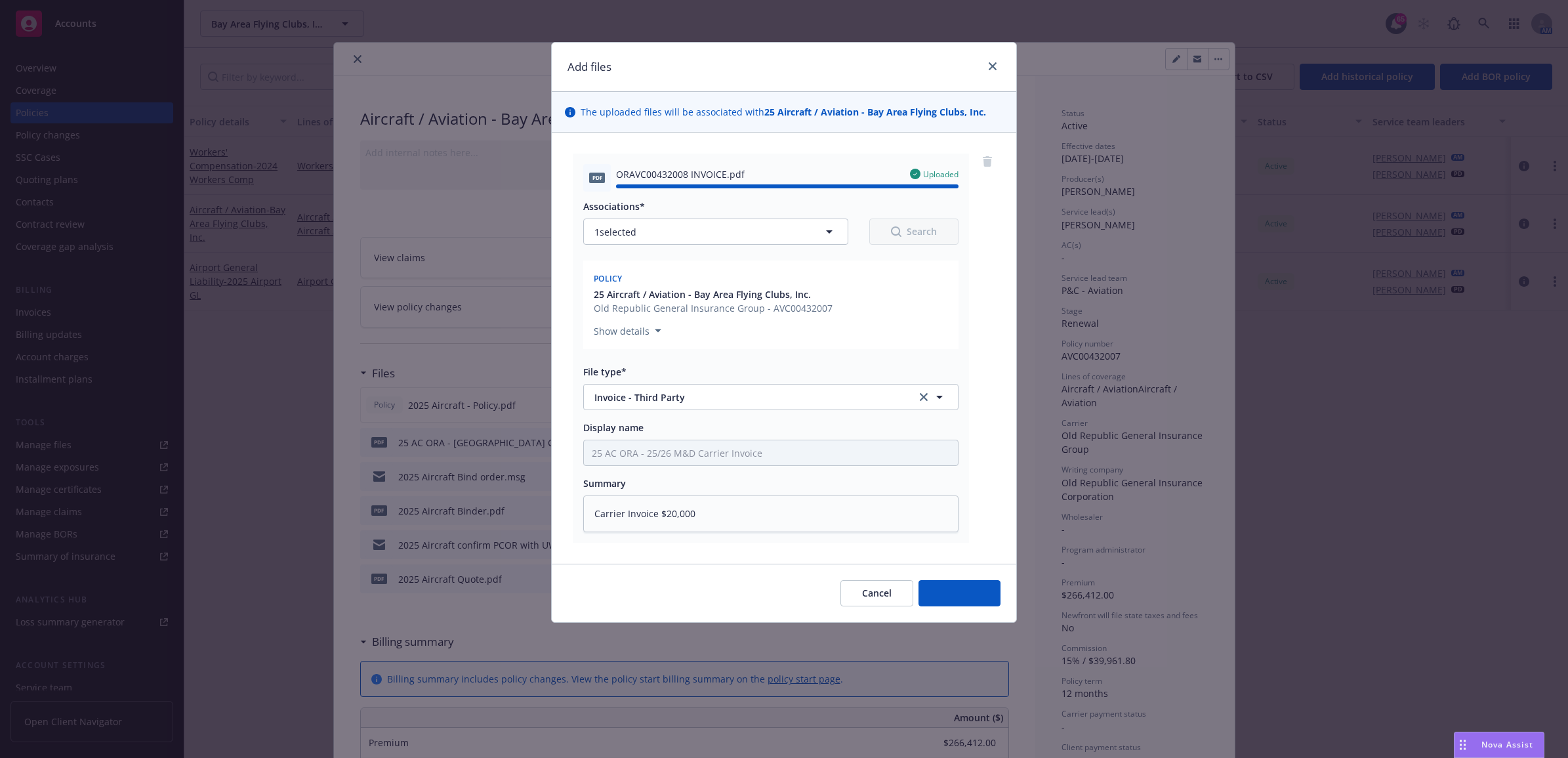
type textarea "x"
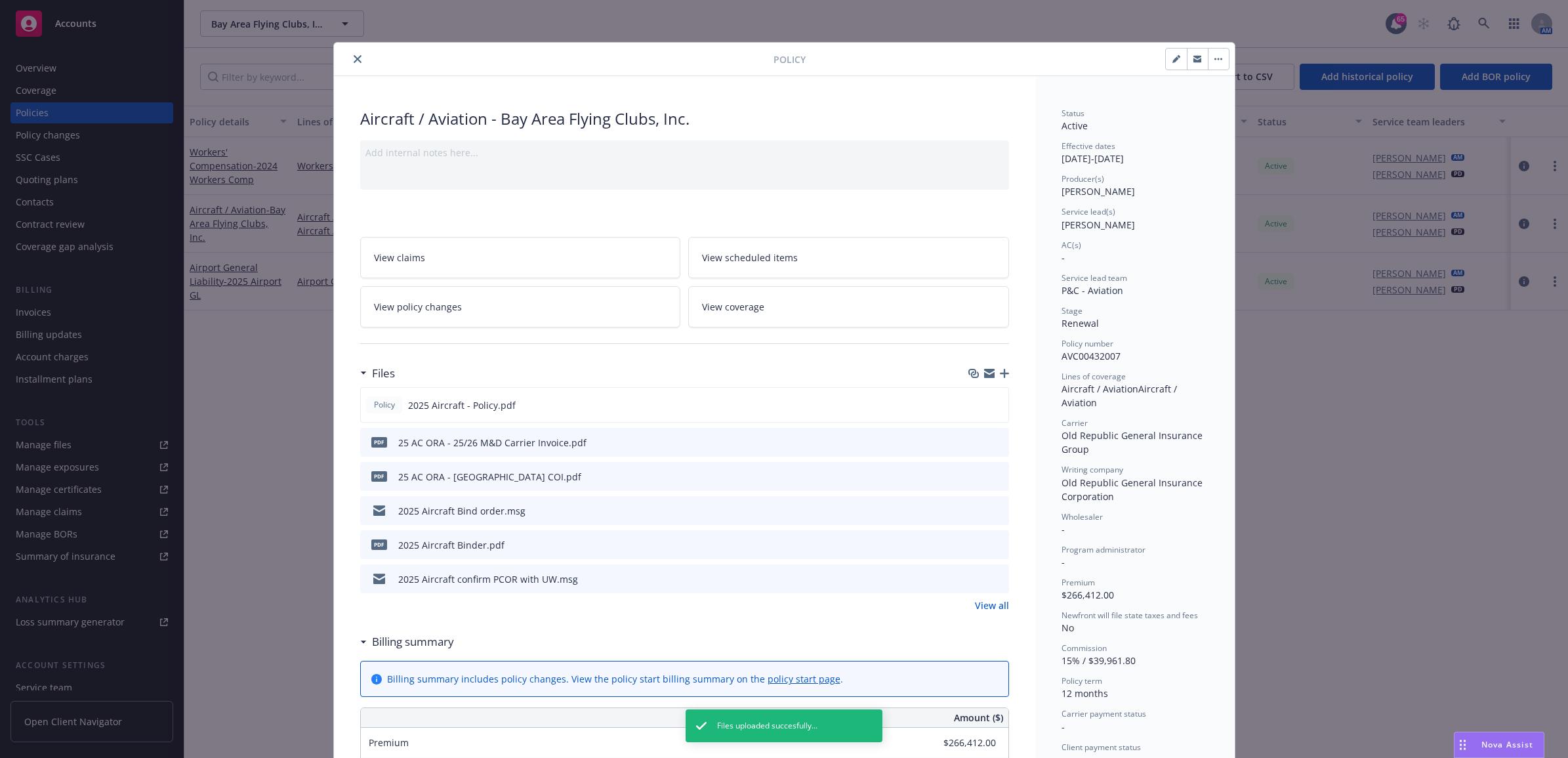
click at [355, 63] on icon "close" at bounding box center [358, 59] width 8 height 8
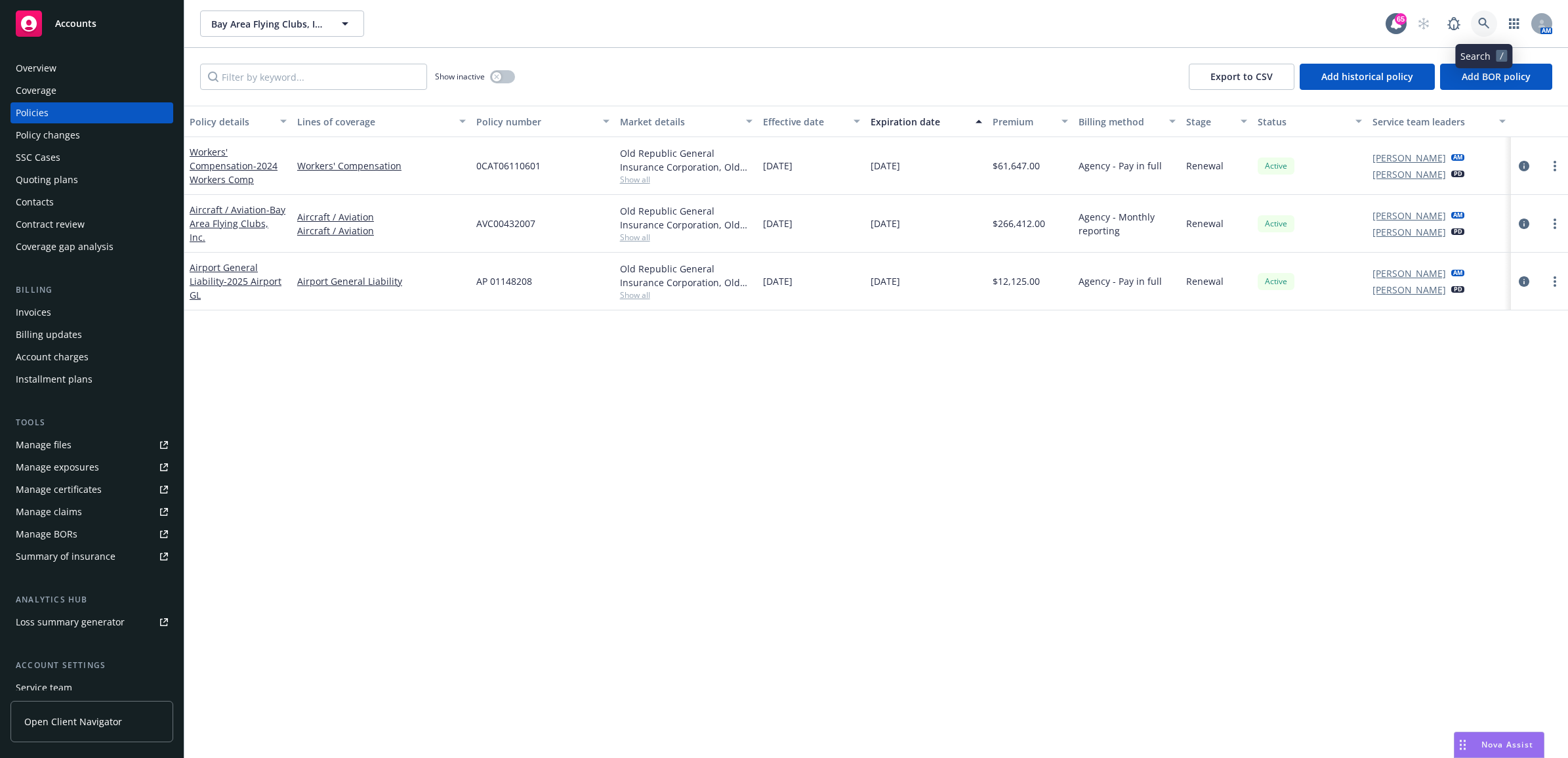
click at [1486, 15] on link at bounding box center [1484, 23] width 26 height 26
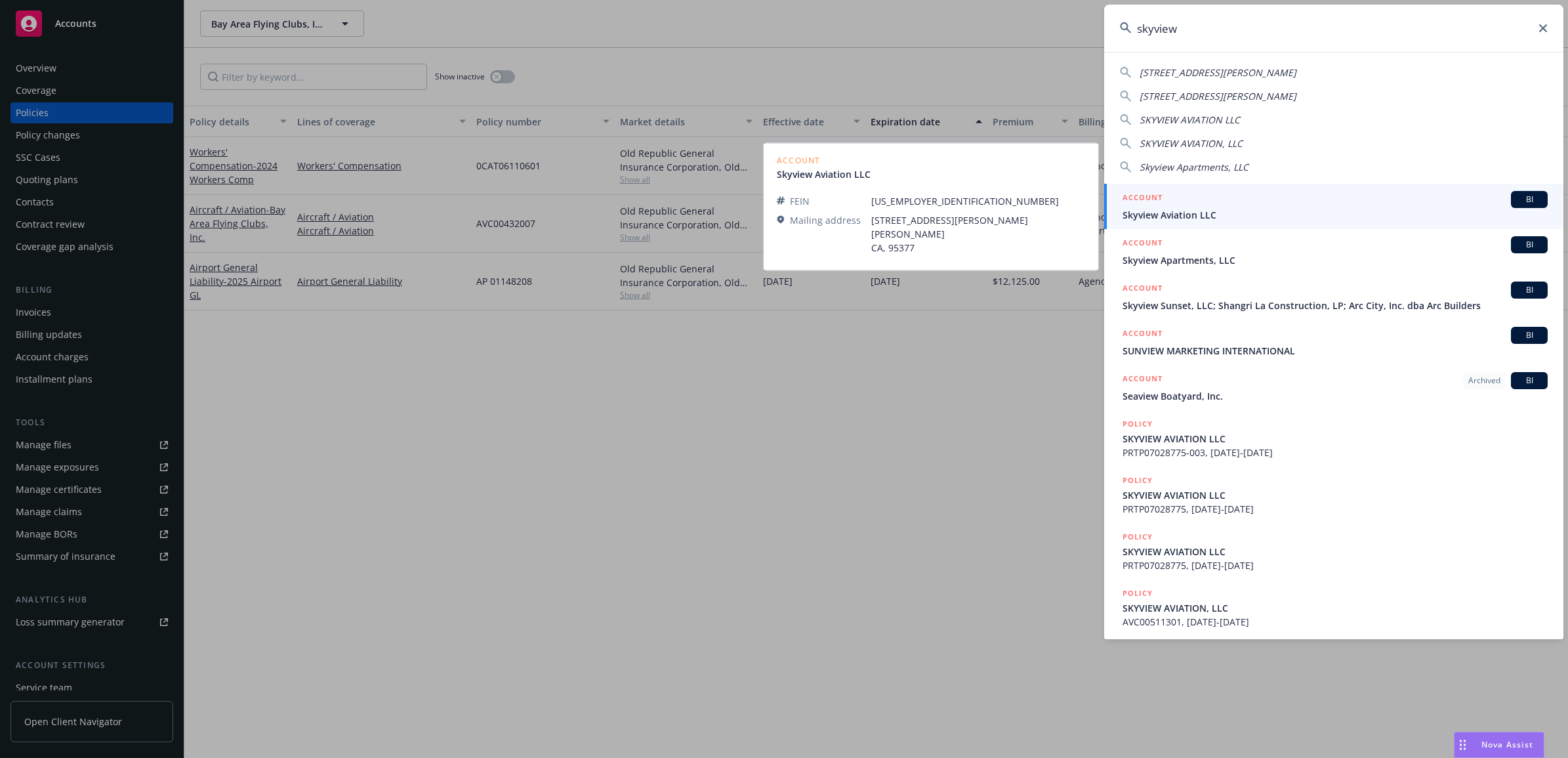
type input "skyview"
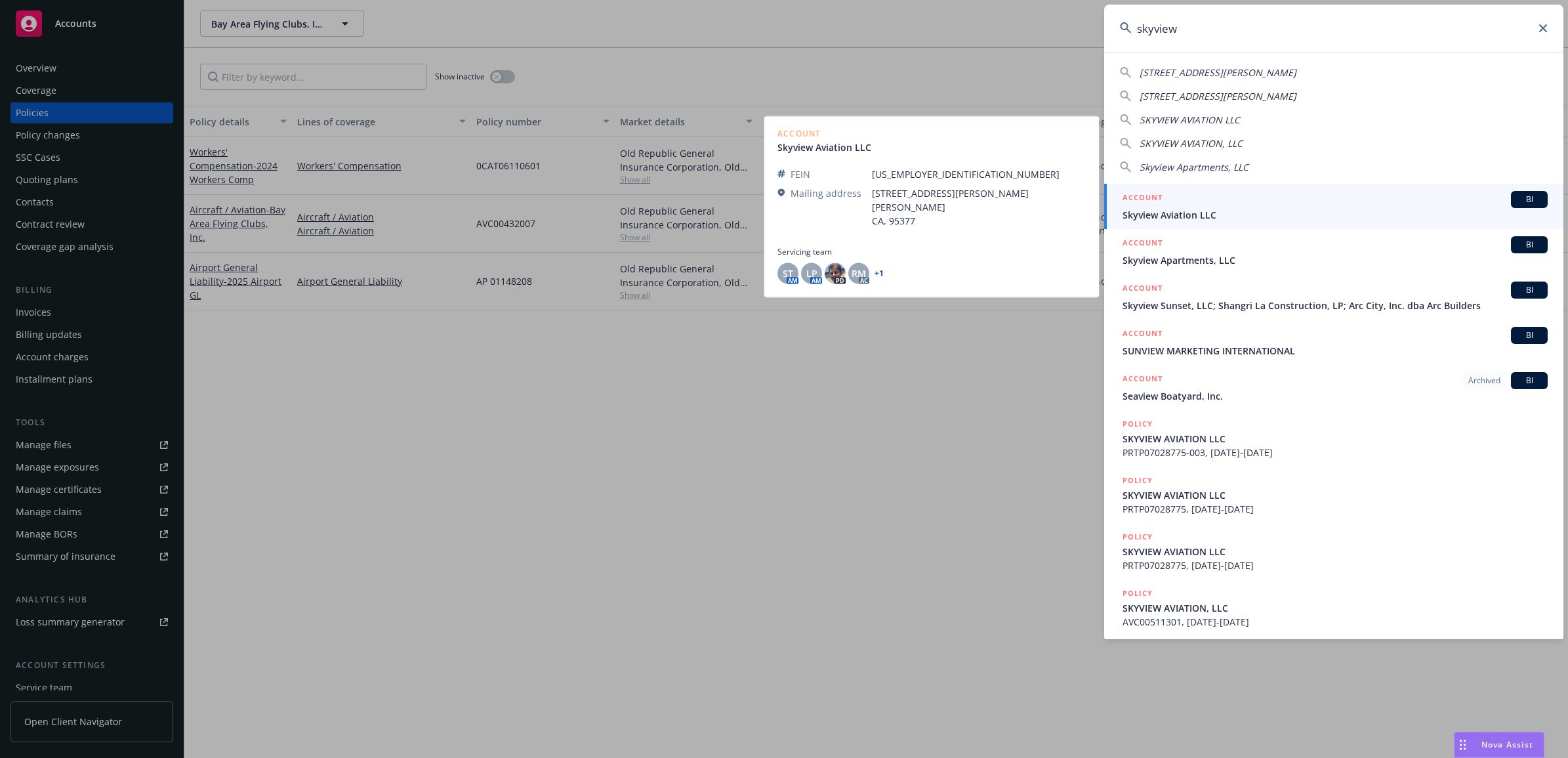
click at [1214, 213] on span "Skyview Aviation LLC" at bounding box center [1335, 215] width 425 height 14
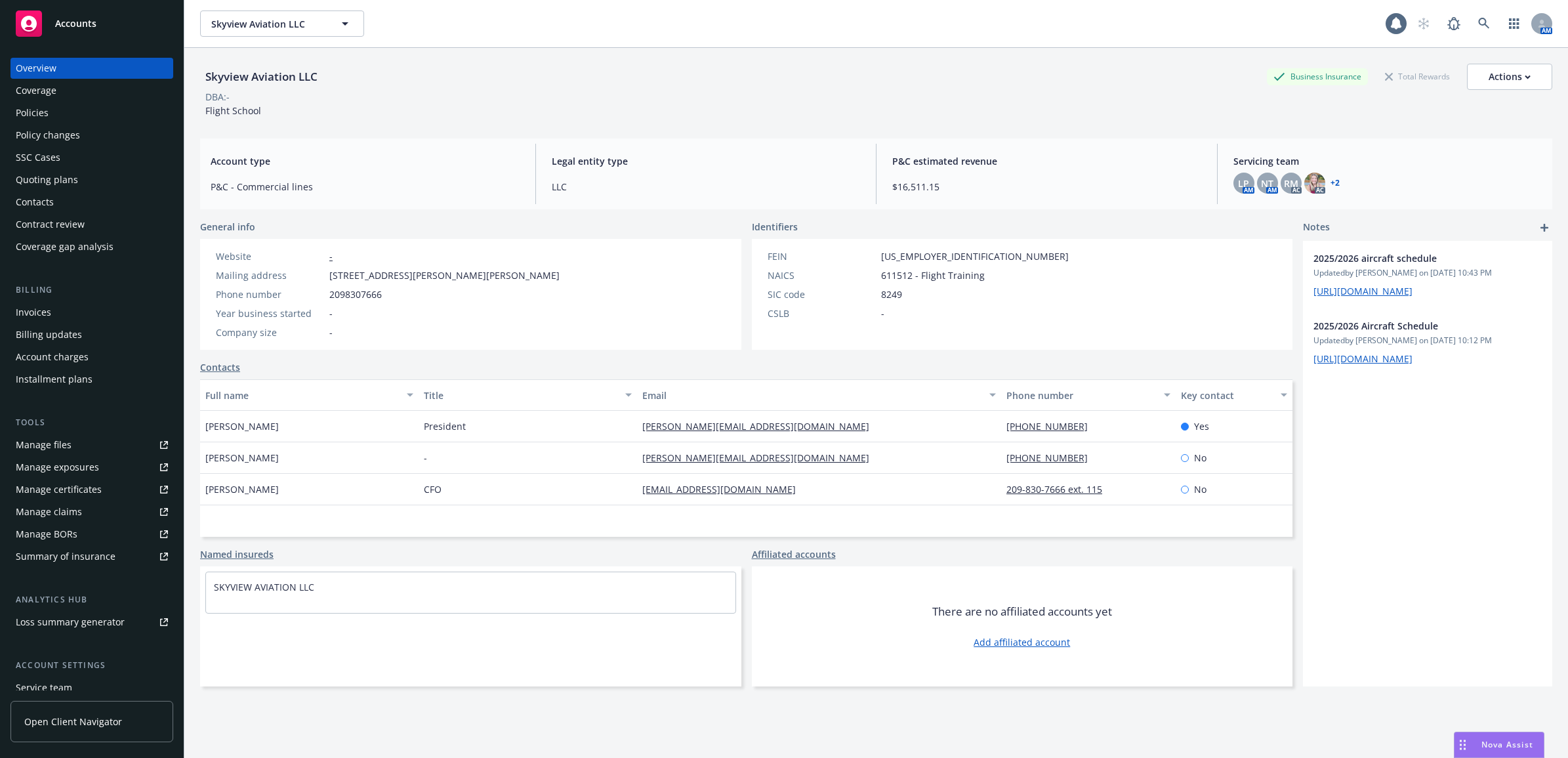
click at [101, 118] on div "Policies" at bounding box center [92, 112] width 152 height 21
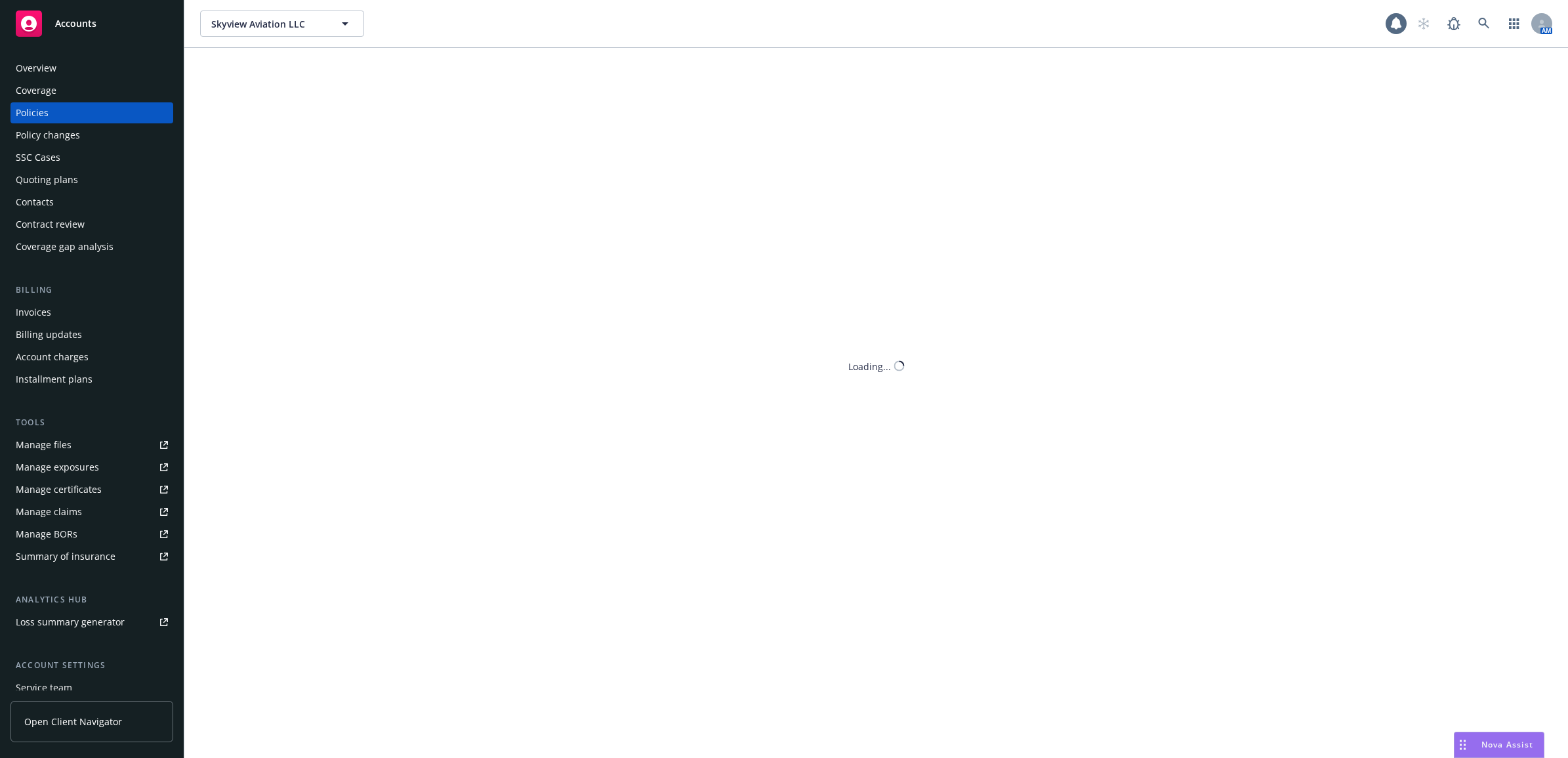
click at [96, 128] on div "Policy changes" at bounding box center [92, 135] width 152 height 21
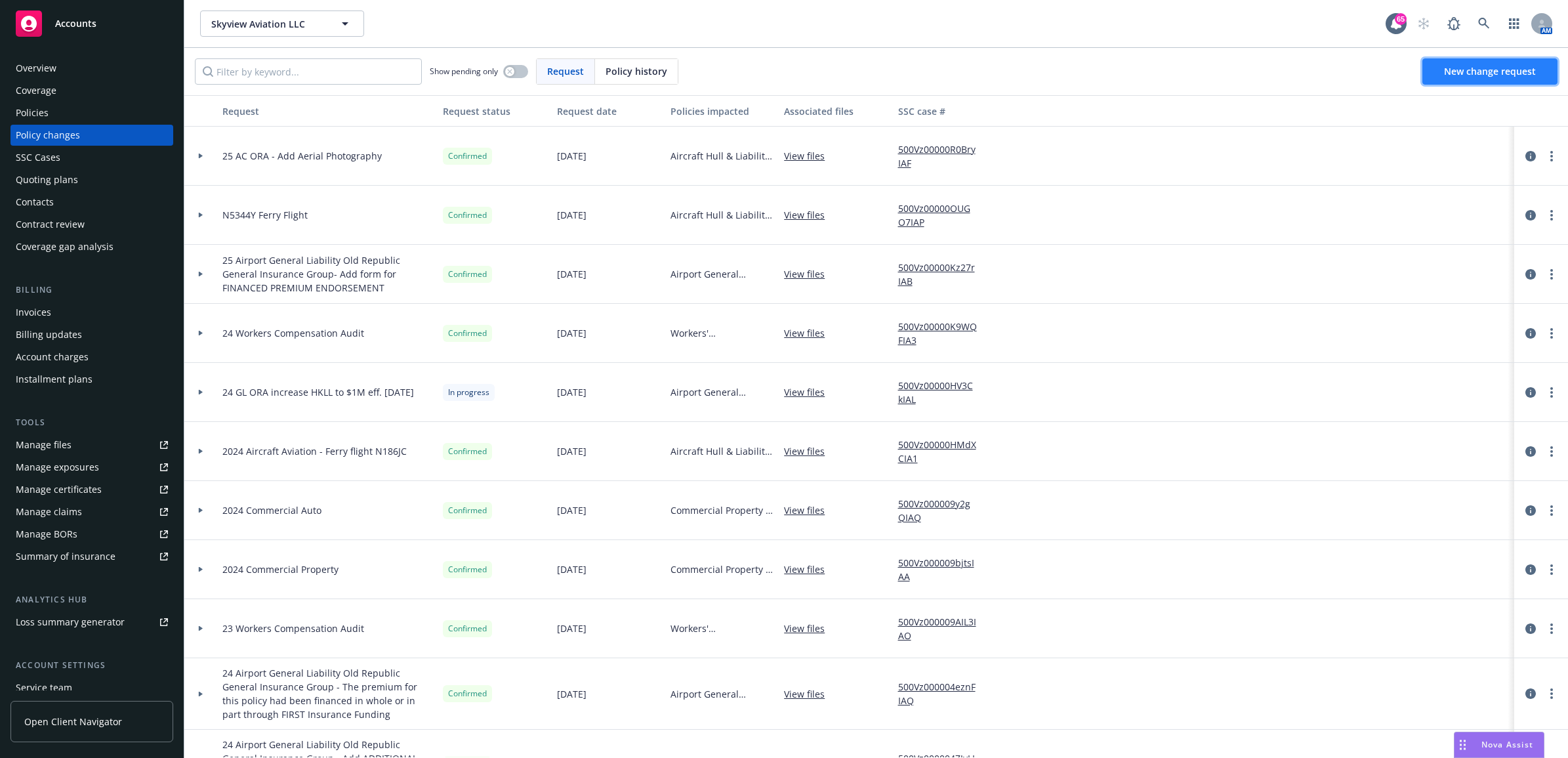
click at [1532, 69] on span "New change request" at bounding box center [1490, 71] width 92 height 13
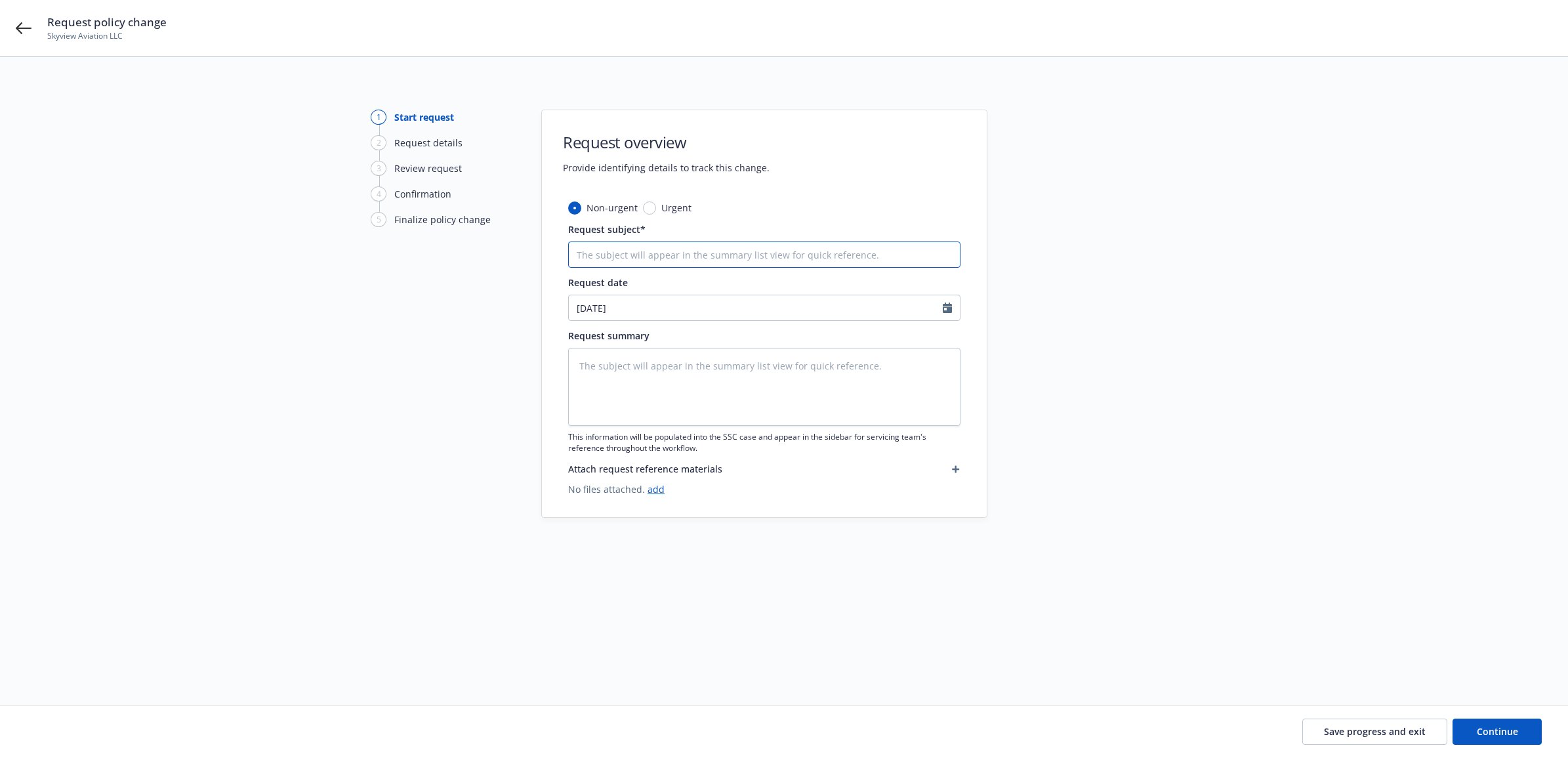
click at [773, 256] on input "Request subject*" at bounding box center [765, 254] width 393 height 26
type textarea "x"
type input "2"
type textarea "x"
type input "24"
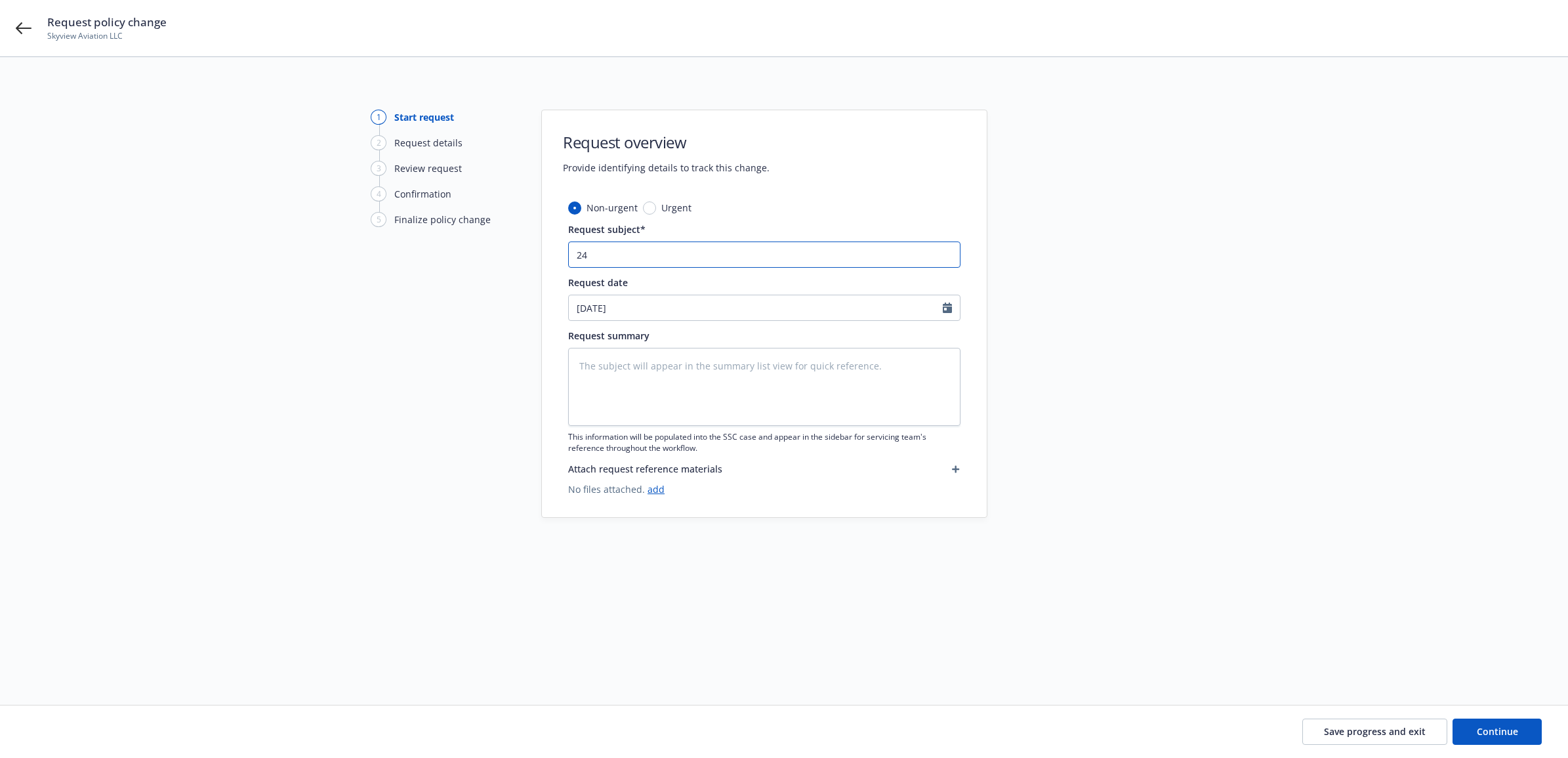
type textarea "x"
type input "2"
type textarea "x"
type input "25"
type textarea "x"
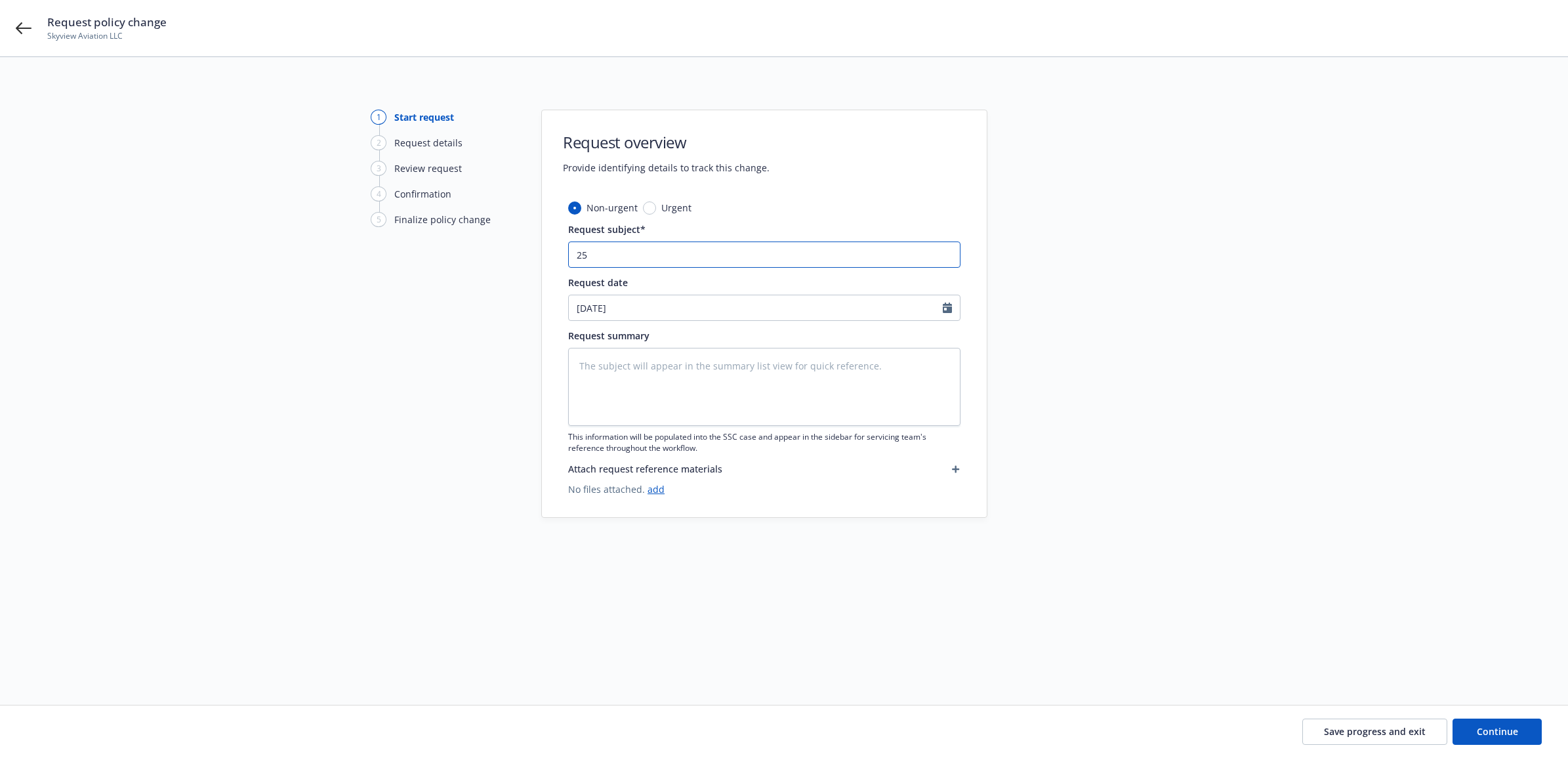
type input "25"
type textarea "x"
type input "25 A"
type textarea "x"
type input "25 AC"
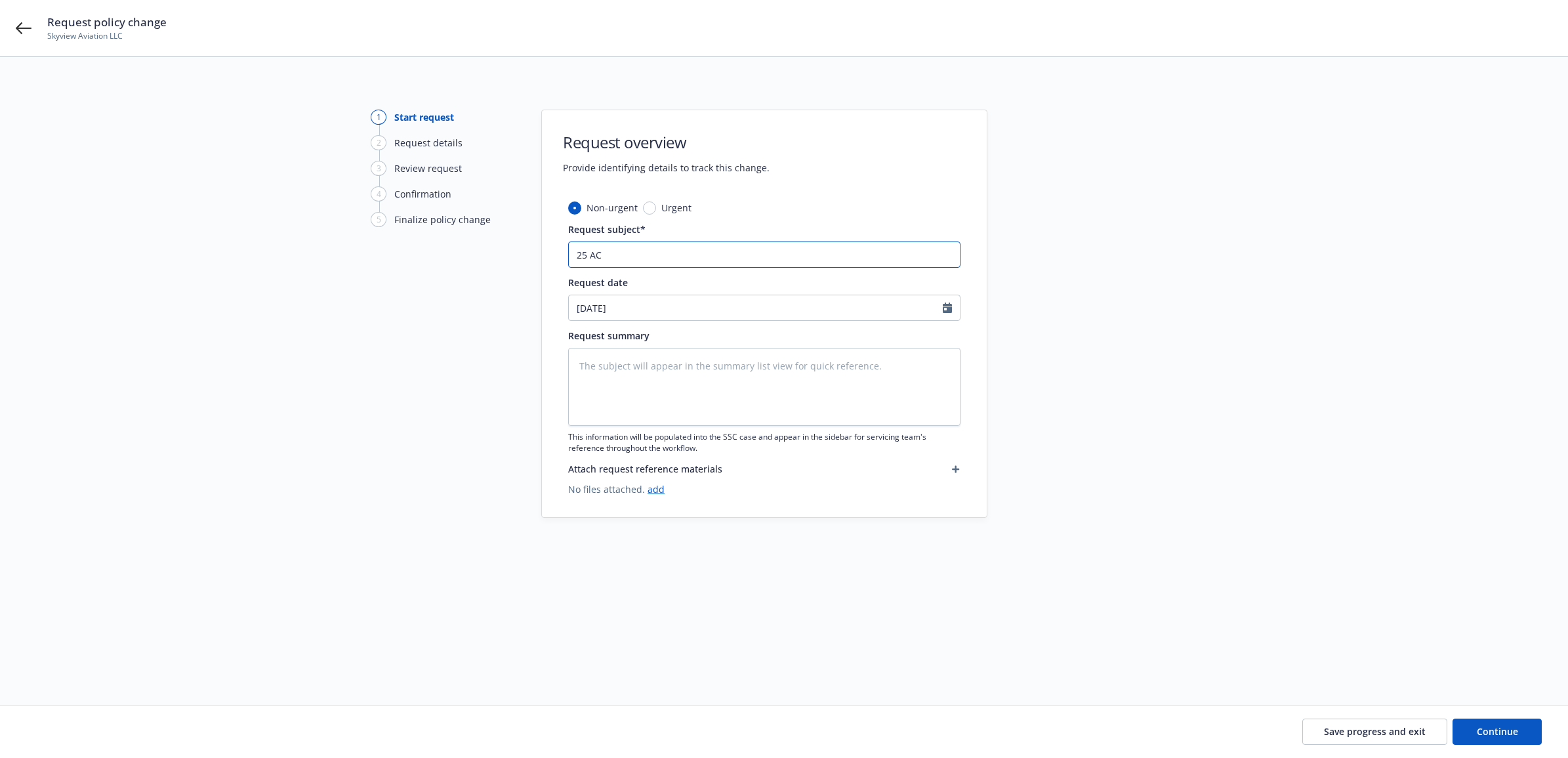
click at [666, 248] on input "25 AC" at bounding box center [765, 254] width 393 height 26
type textarea "x"
type input "25 AC"
type textarea "x"
type input "25 AC O"
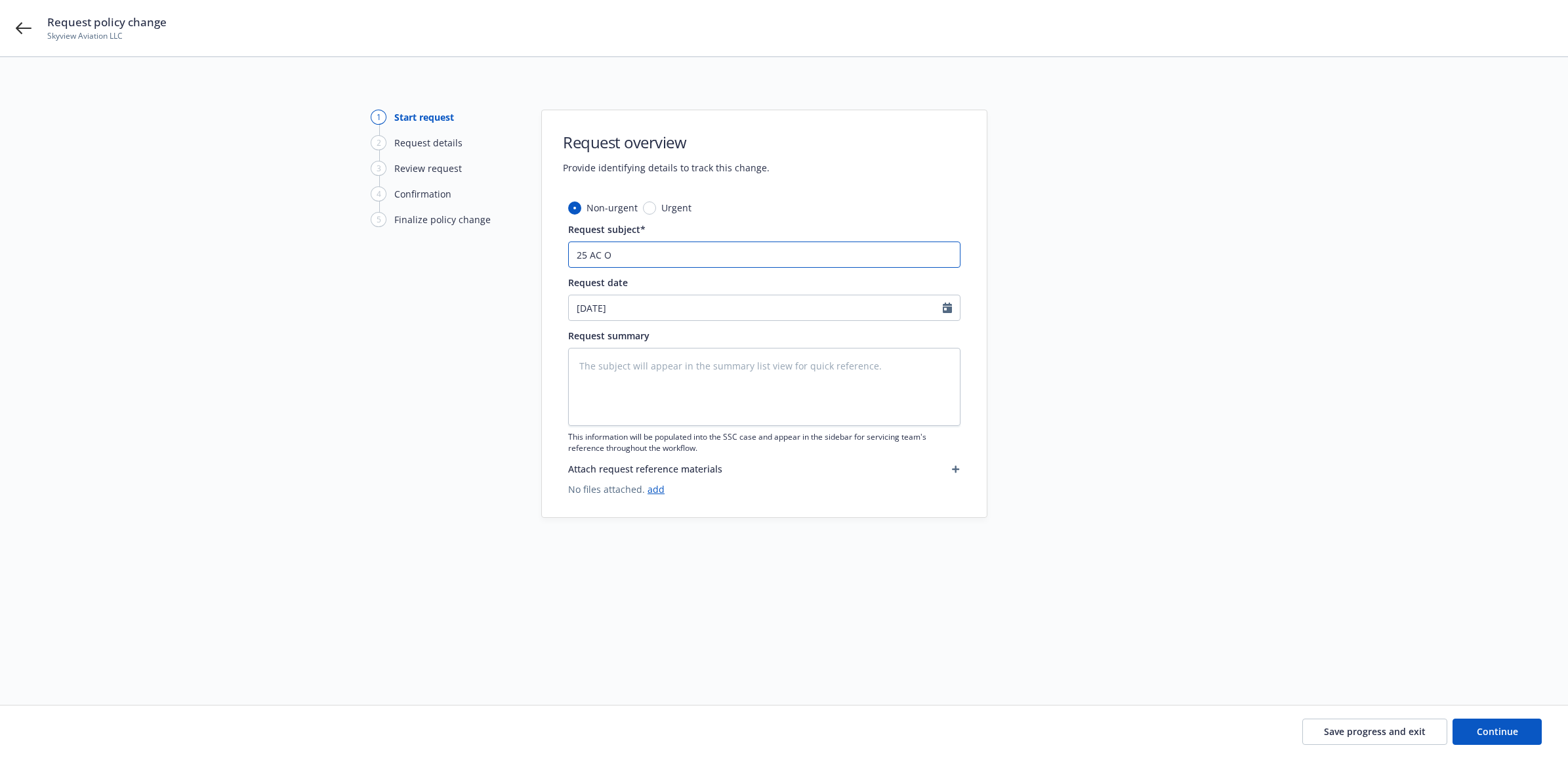
type textarea "x"
type input "25 AC OR"
type textarea "x"
type input "25 AC ORA"
type textarea "x"
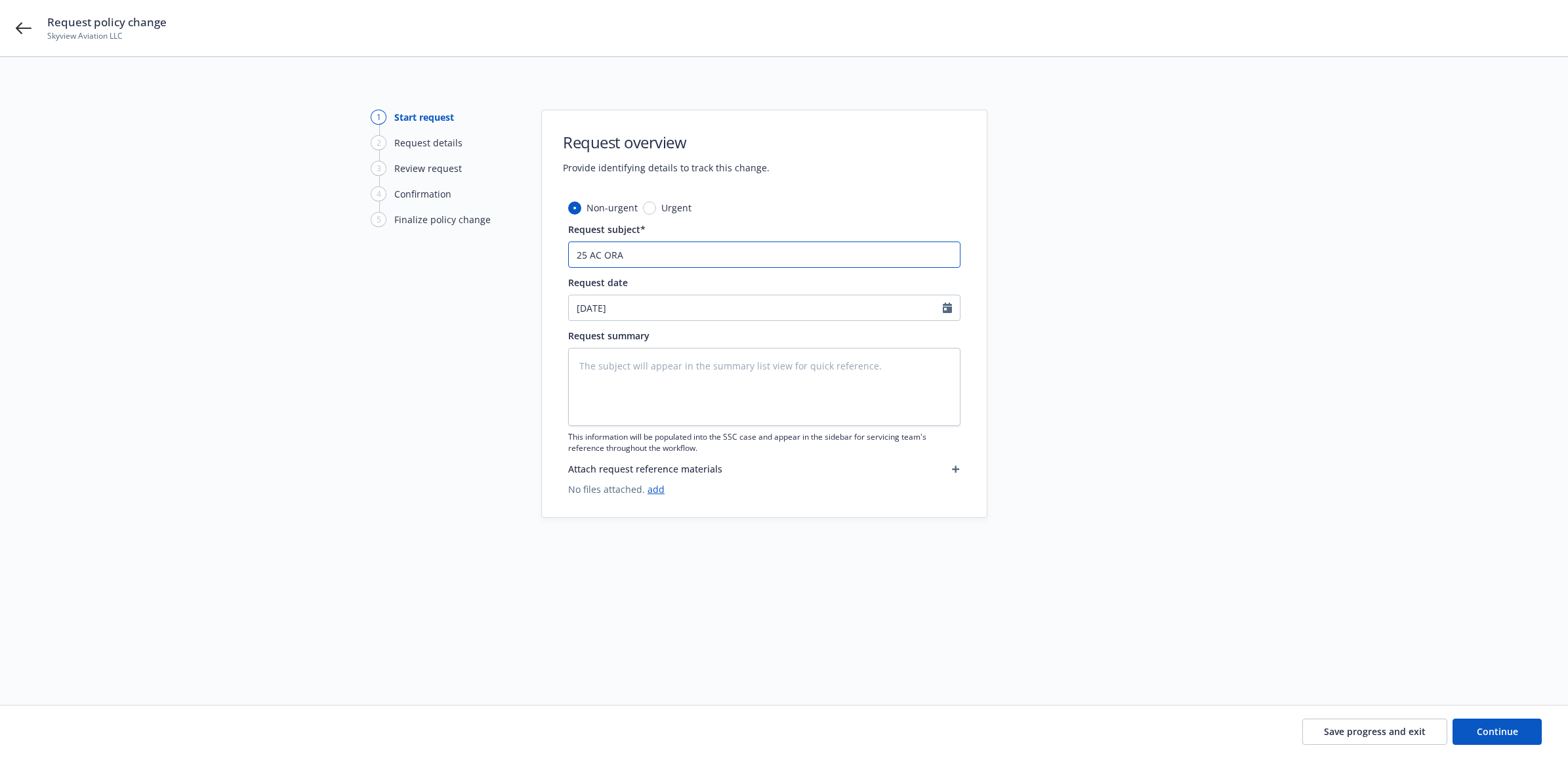
type input "25 AC ORA"
type textarea "x"
type input "25 AC ORA -"
type textarea "x"
type input "25 AC ORA -"
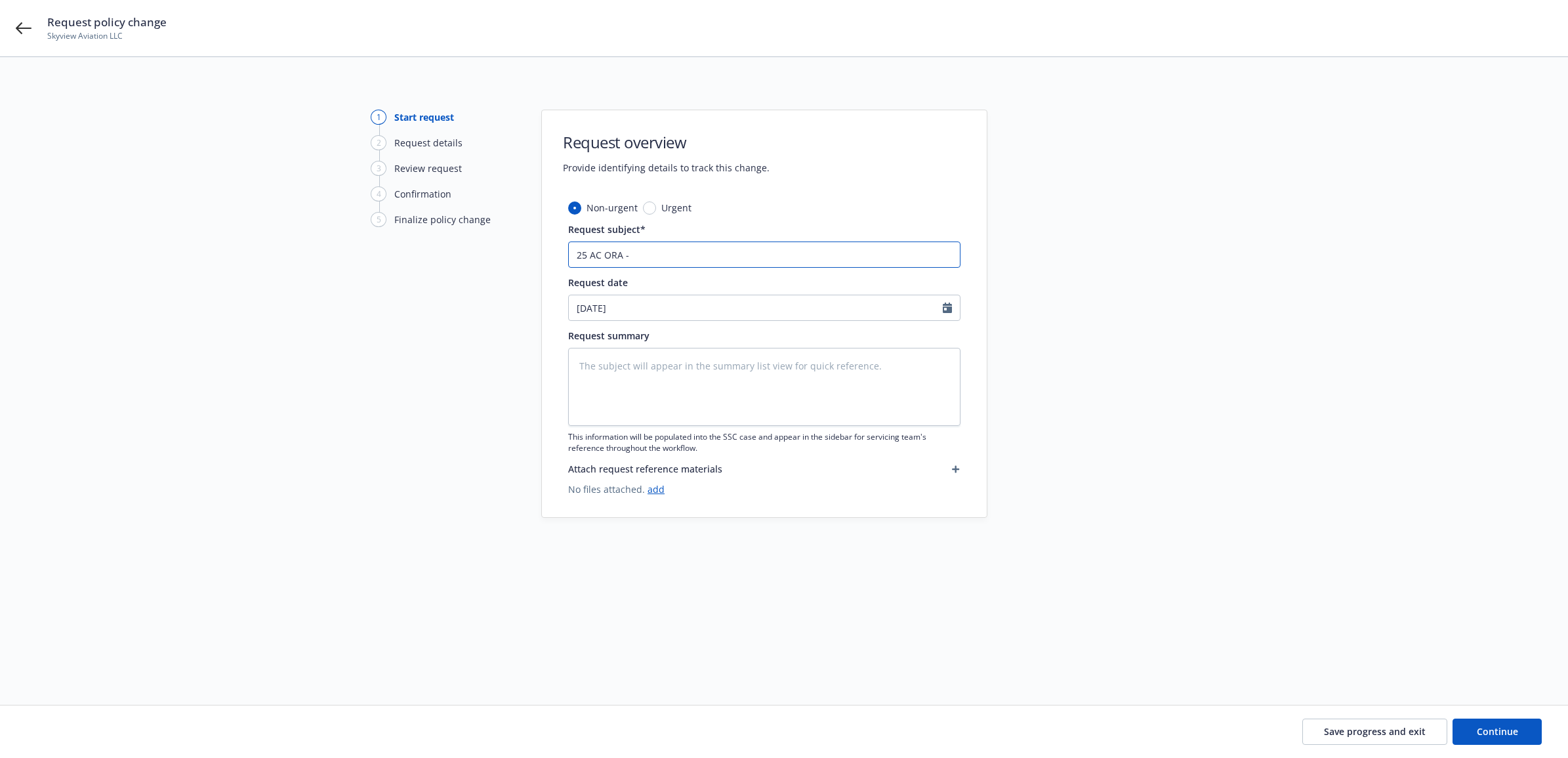
type textarea "x"
type input "25 AC ORA - F"
type textarea "x"
type input "25 AC ORA - Fe"
type textarea "x"
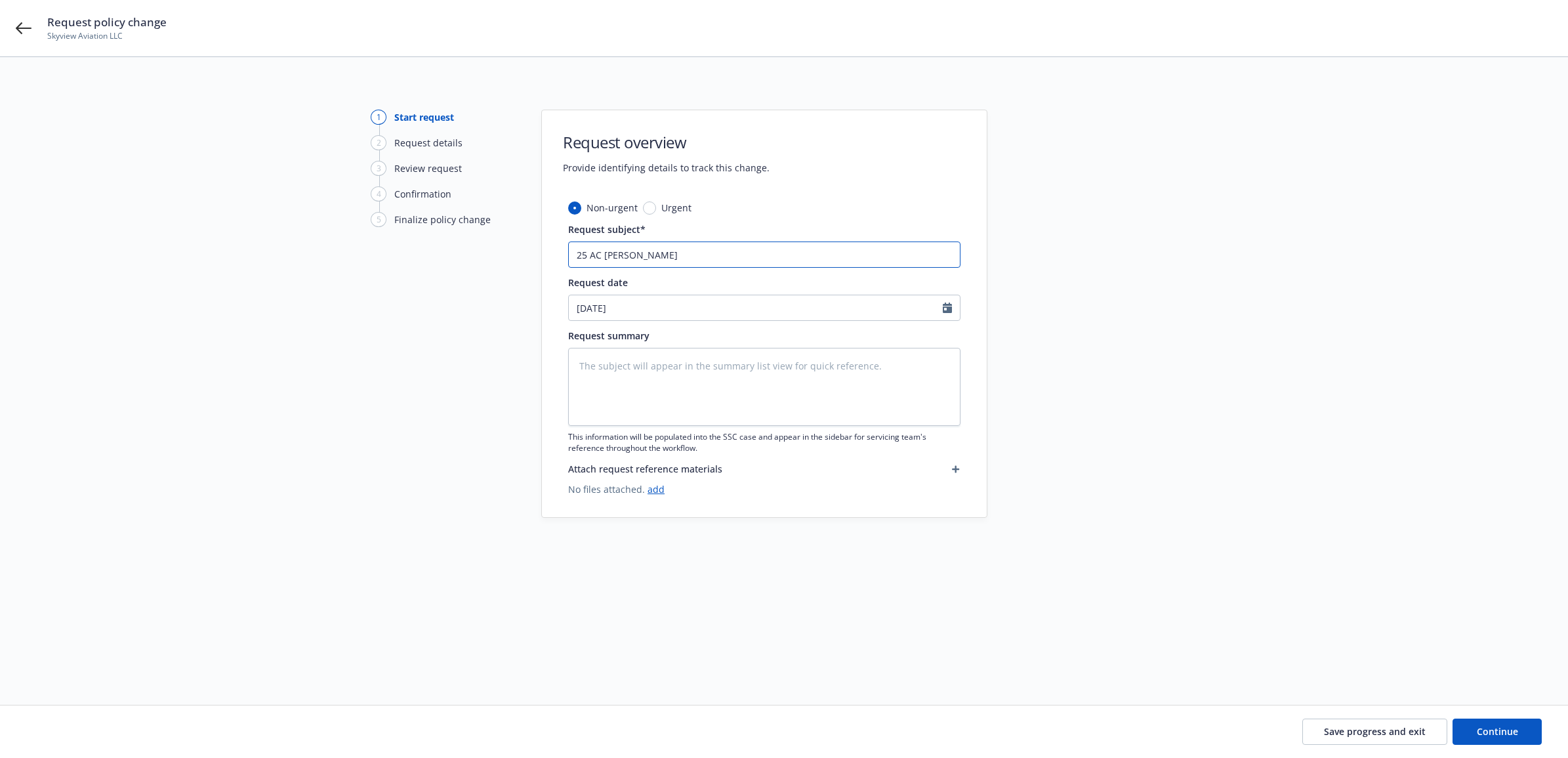
type input "25 AC ORA - F"
type textarea "x"
type input "25 AC ORA -"
click at [648, 251] on input "25 AC ORA -" at bounding box center [765, 254] width 393 height 26
type textarea "x"
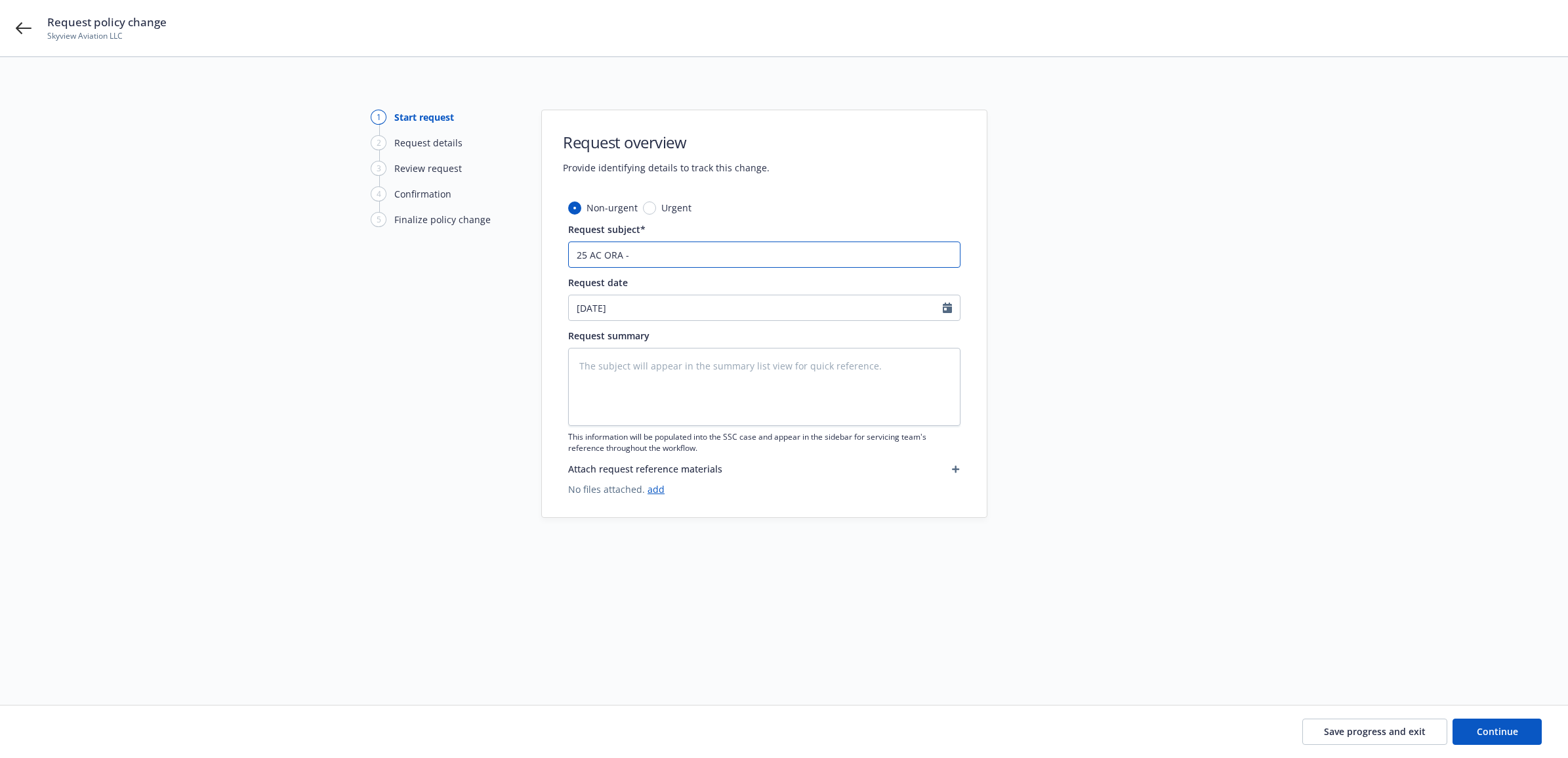
type input "25 AC ORA - N"
type textarea "x"
type input "25 AC ORA - N9"
type textarea "x"
type input "25 AC ORA - N91"
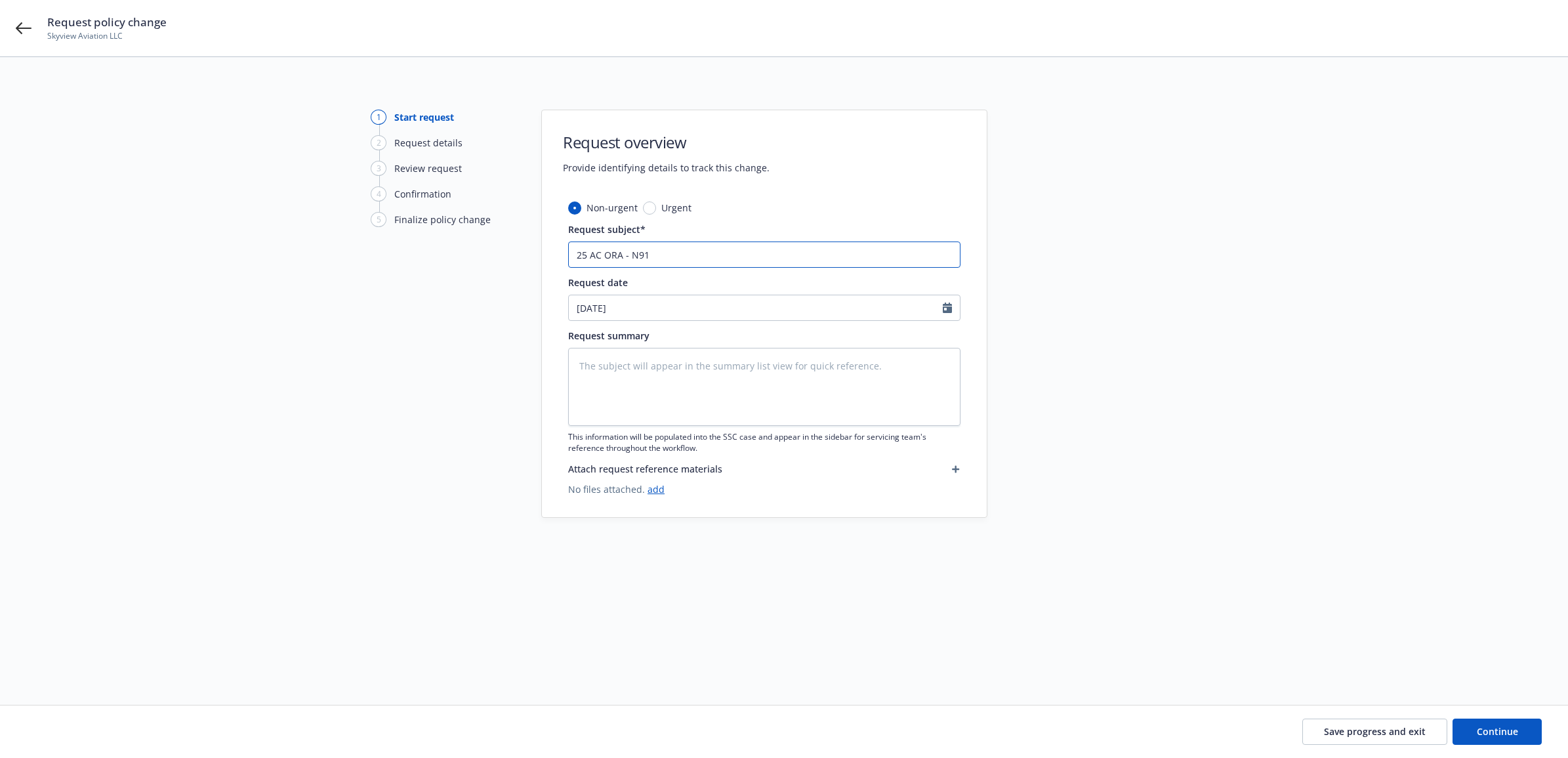
type textarea "x"
type input "25 AC ORA - N914"
type textarea "x"
type input "25 AC ORA - N9141"
type textarea "x"
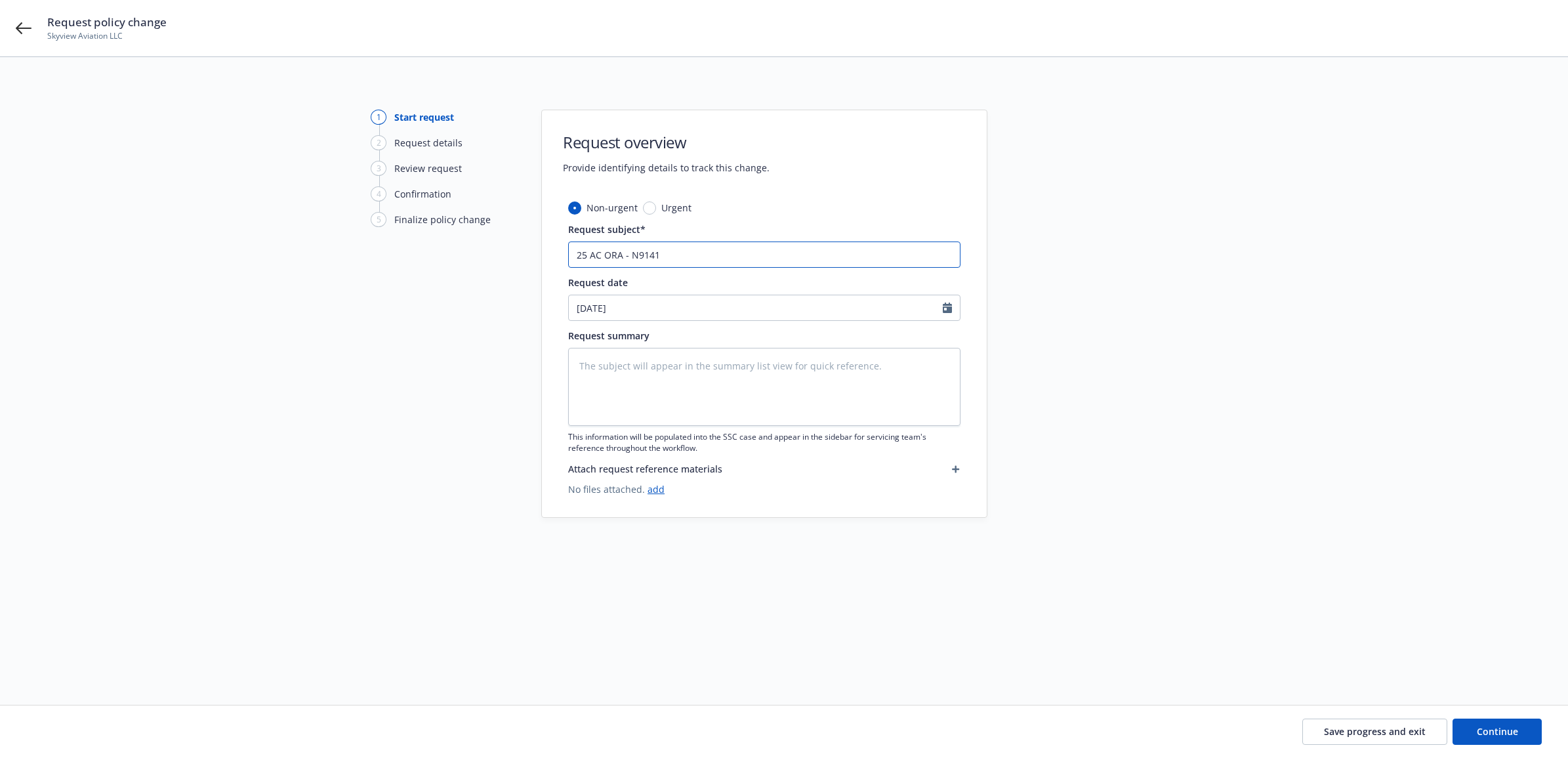
type input "25 AC ORA - N9141M"
type textarea "x"
type input "25 AC ORA - N9141M"
type textarea "x"
type input "25 AC ORA - N9141M F"
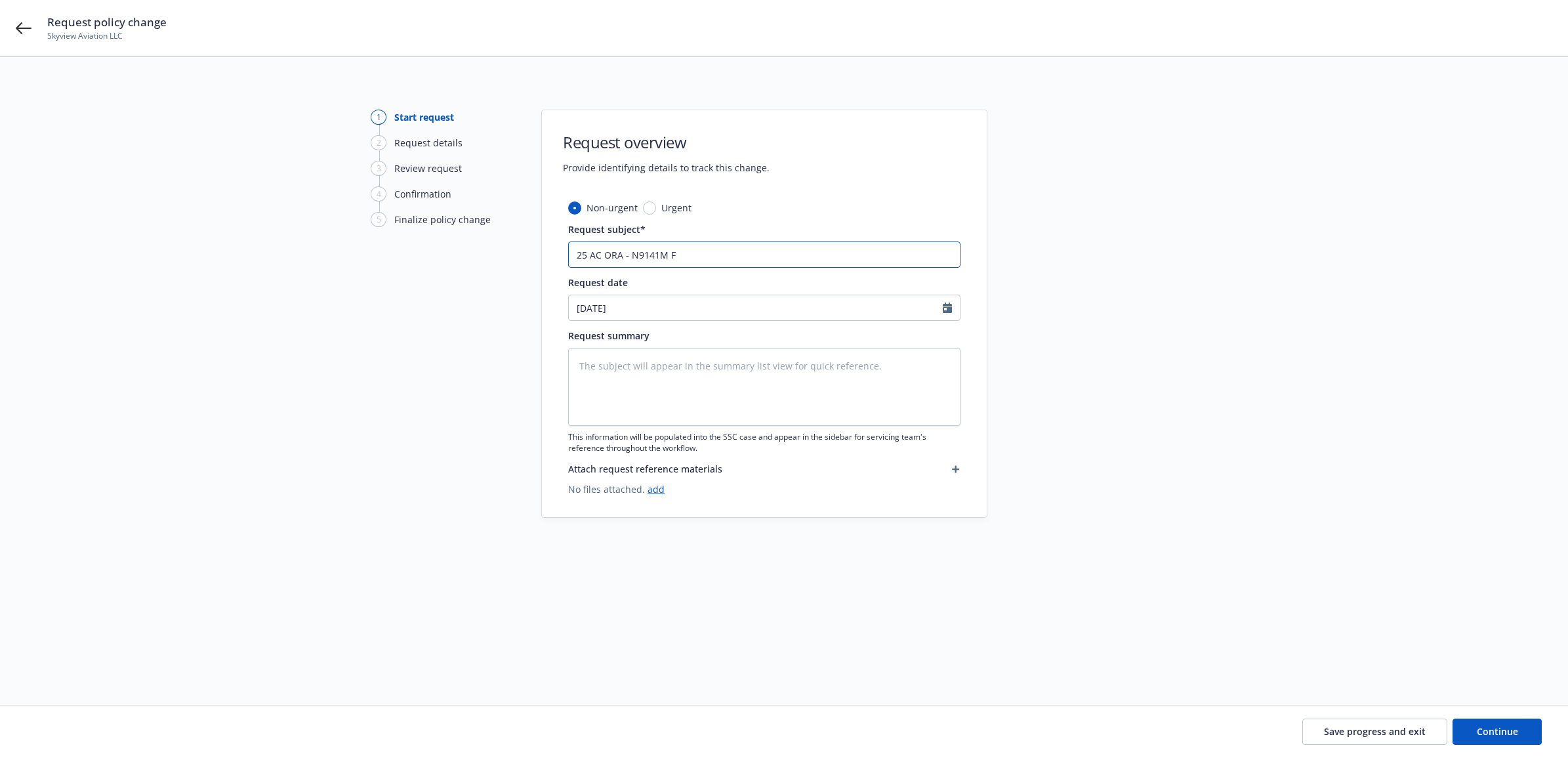
type textarea "x"
type input "25 AC ORA - N9141M Fe"
type textarea "x"
type input "25 AC ORA - N9141M Fer"
type textarea "x"
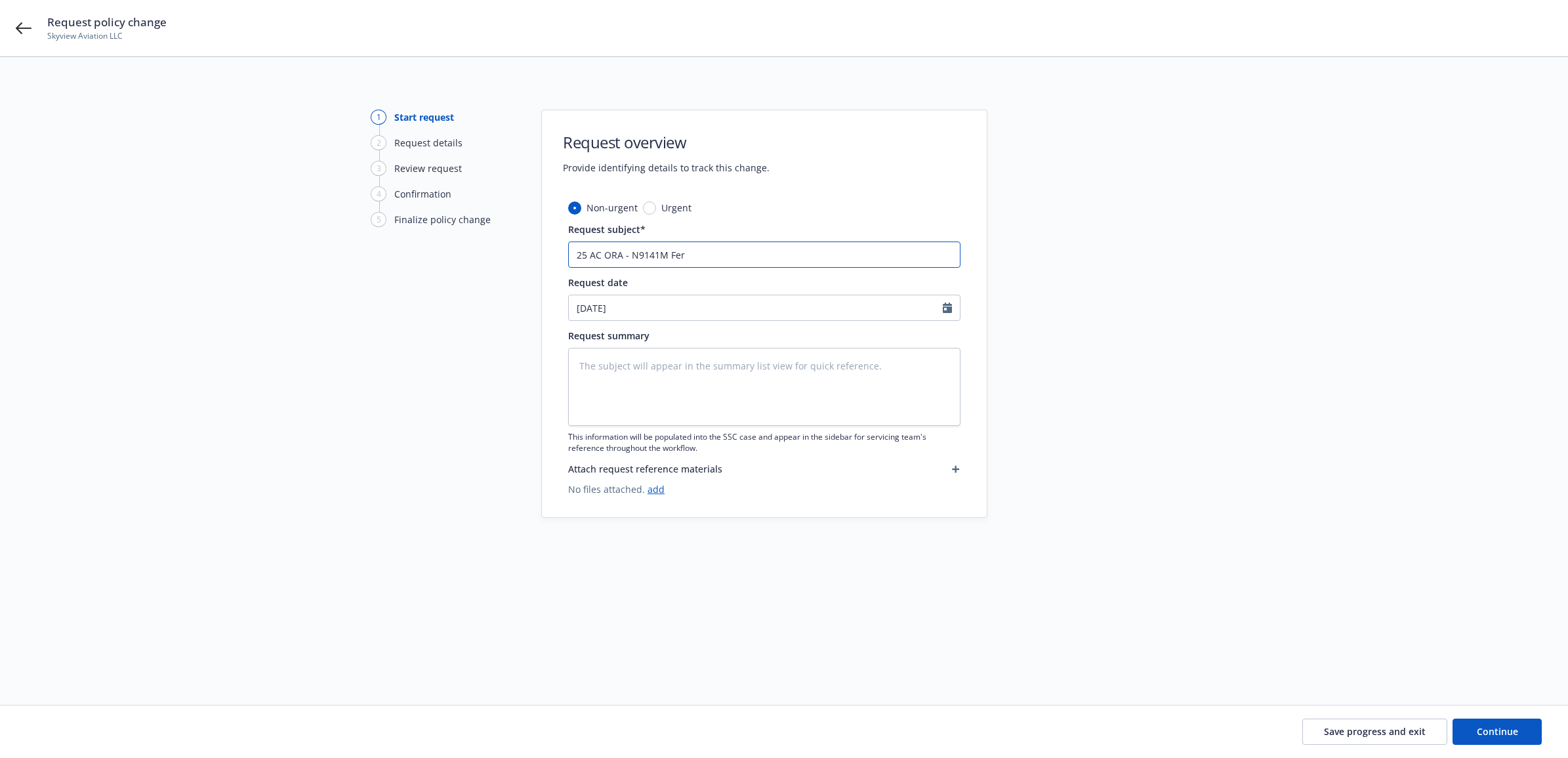
type input "25 AC ORA - N9141M Ferr"
type textarea "x"
type input "25 AC ORA - N9141M Ferry"
type textarea "x"
type input "25 AC ORA - N9141M Ferry"
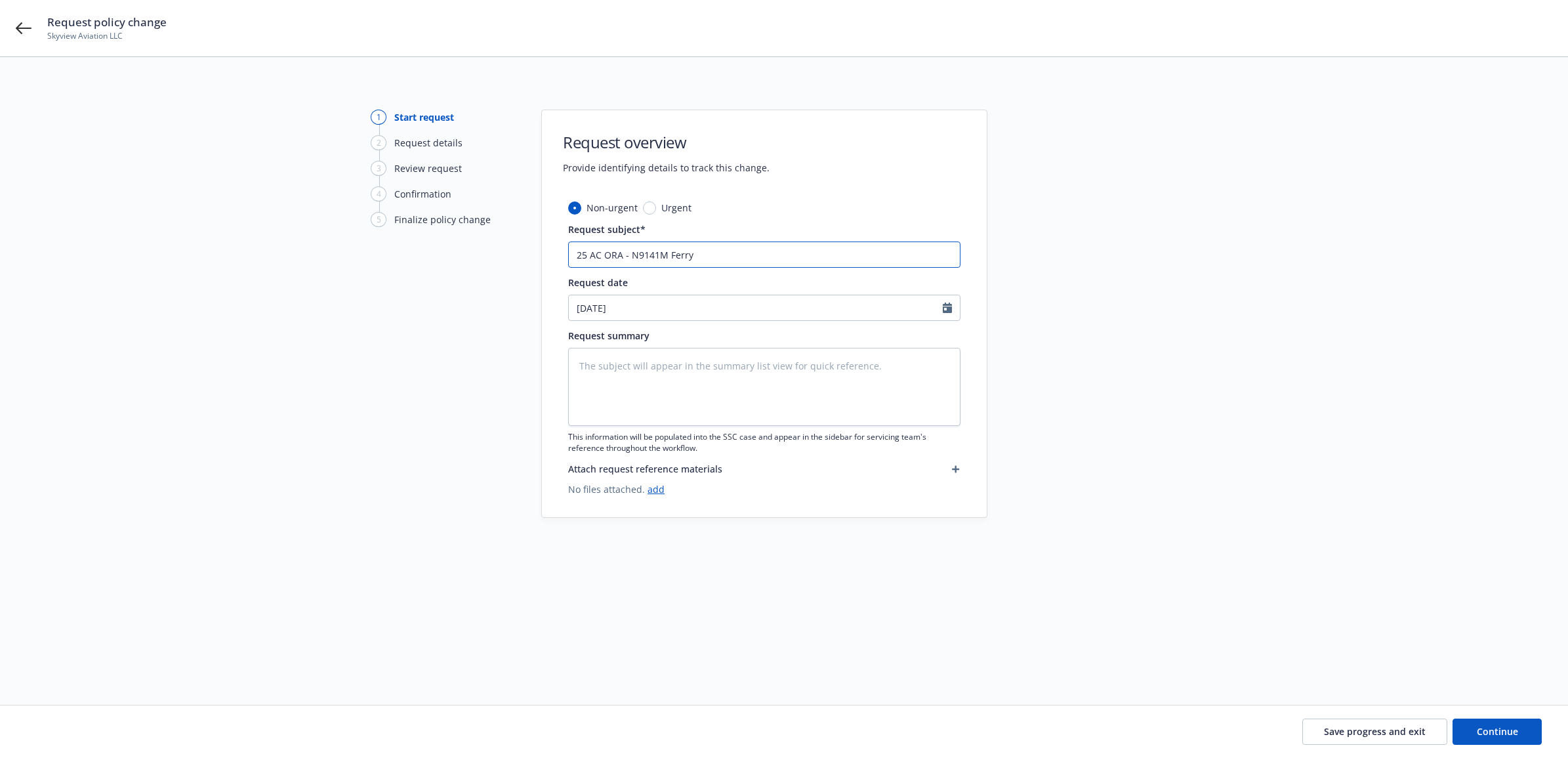
type textarea "x"
type input "25 AC ORA - N9141M Ferry Fl"
type textarea "x"
type input "25 AC ORA - N9141M Ferry Fli"
type textarea "x"
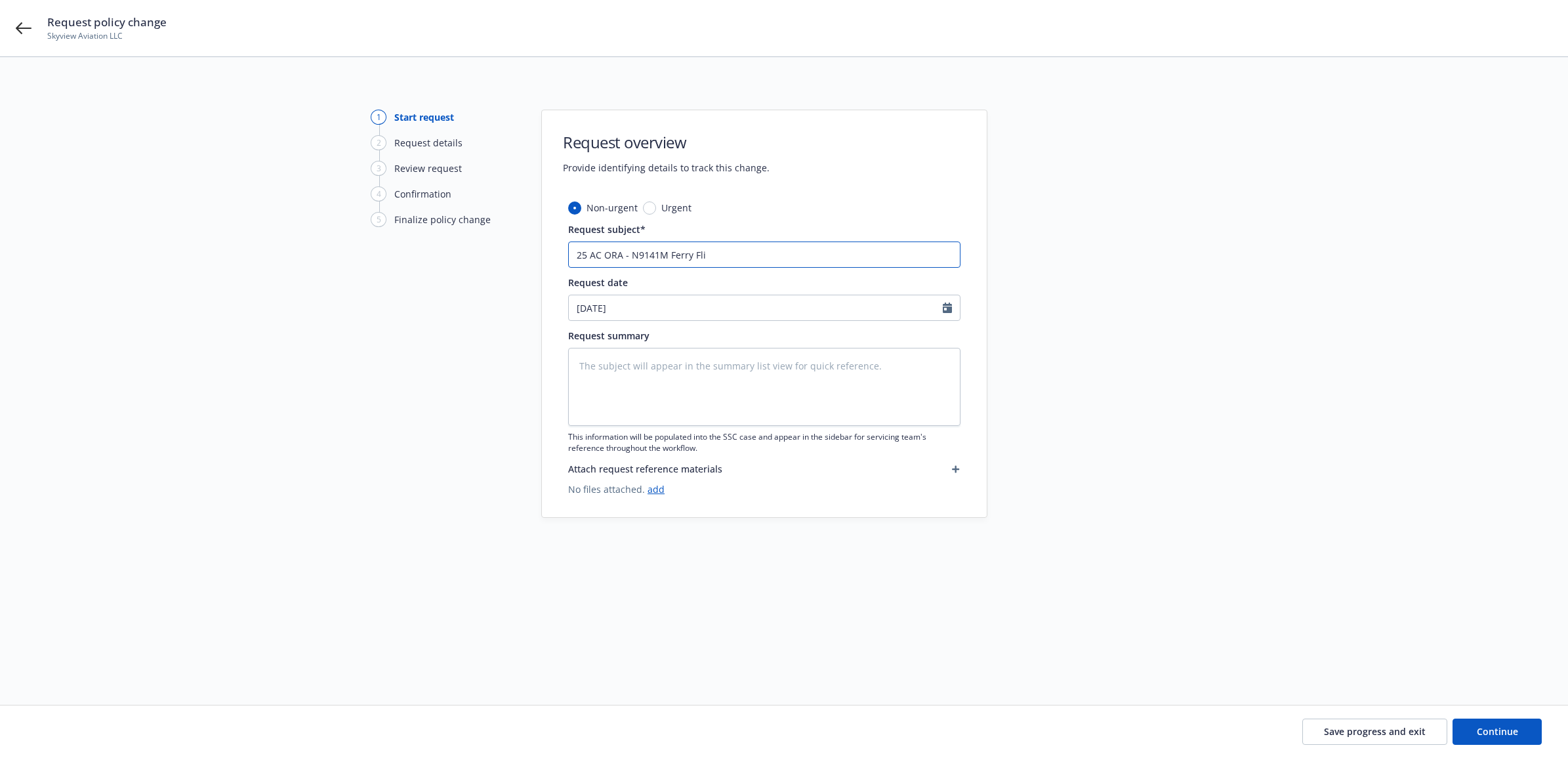
type input "25 AC ORA - N9141M Ferry Flig"
type textarea "x"
type input "25 AC ORA - N9141M Ferry Fligh"
type textarea "x"
drag, startPoint x: 745, startPoint y: 257, endPoint x: 496, endPoint y: 257, distance: 249.0
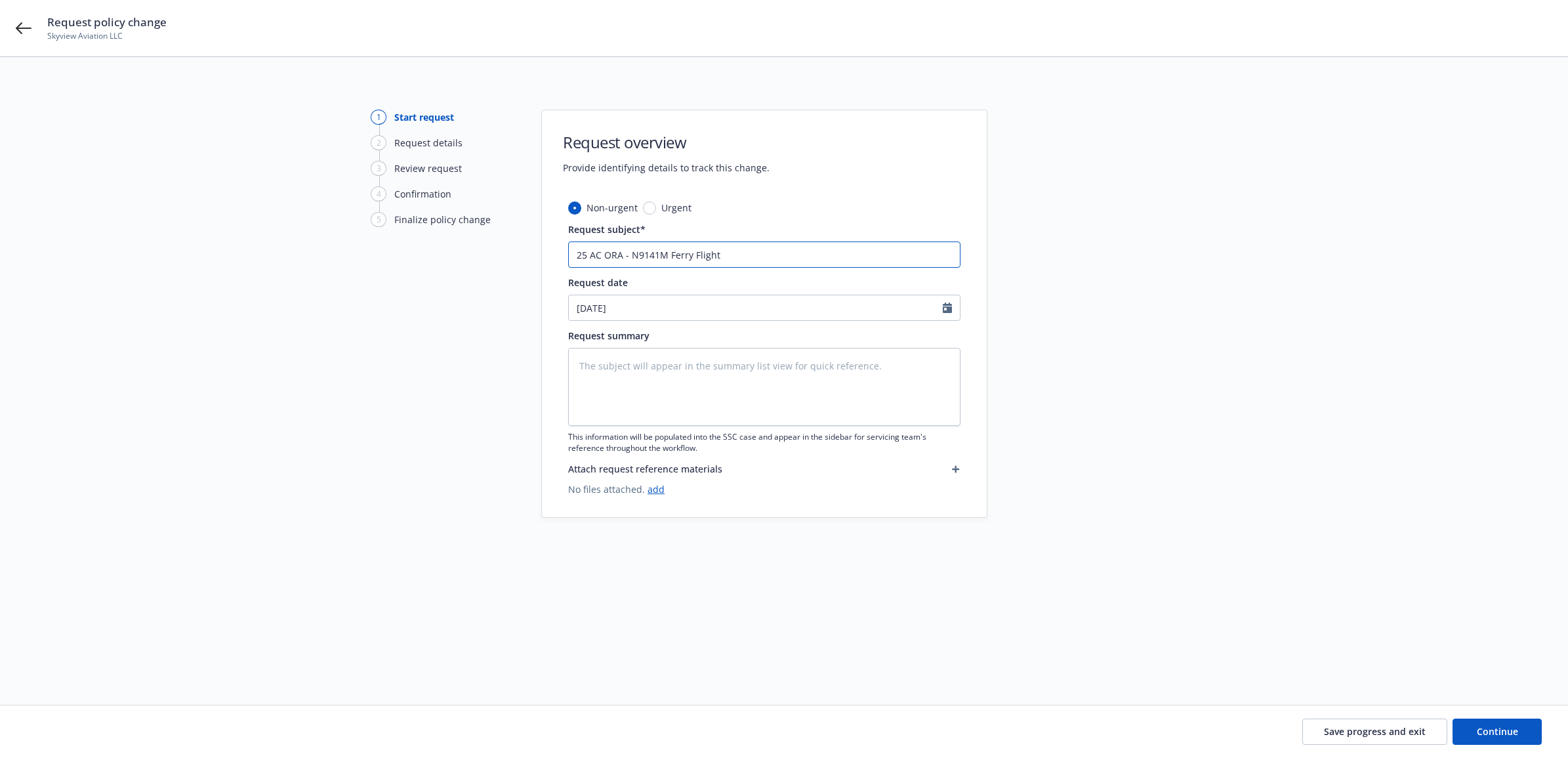
click at [496, 257] on div "1 Start request 2 Request details 3 Review request 4 Confirmation 5 Finalize po…" at bounding box center [784, 364] width 1537 height 511
type input "25 AC ORA - N9141M Ferry Flight"
paste textarea "25 AC ORA - N9141M Ferry Flight"
type textarea "x"
type textarea "25 AC ORA - N9141M Ferry Flight"
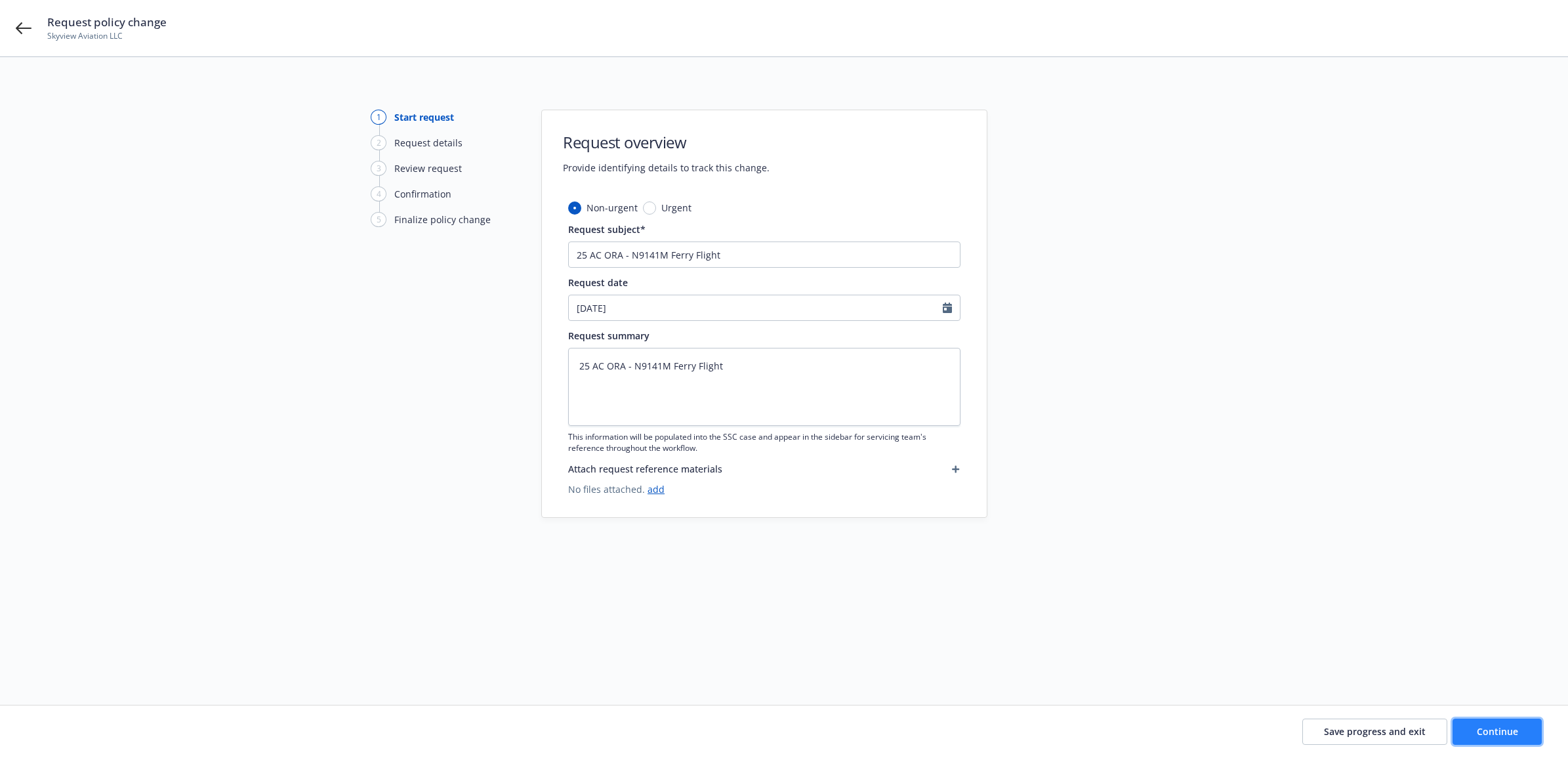
click at [1537, 737] on button "Continue" at bounding box center [1497, 732] width 89 height 26
type textarea "x"
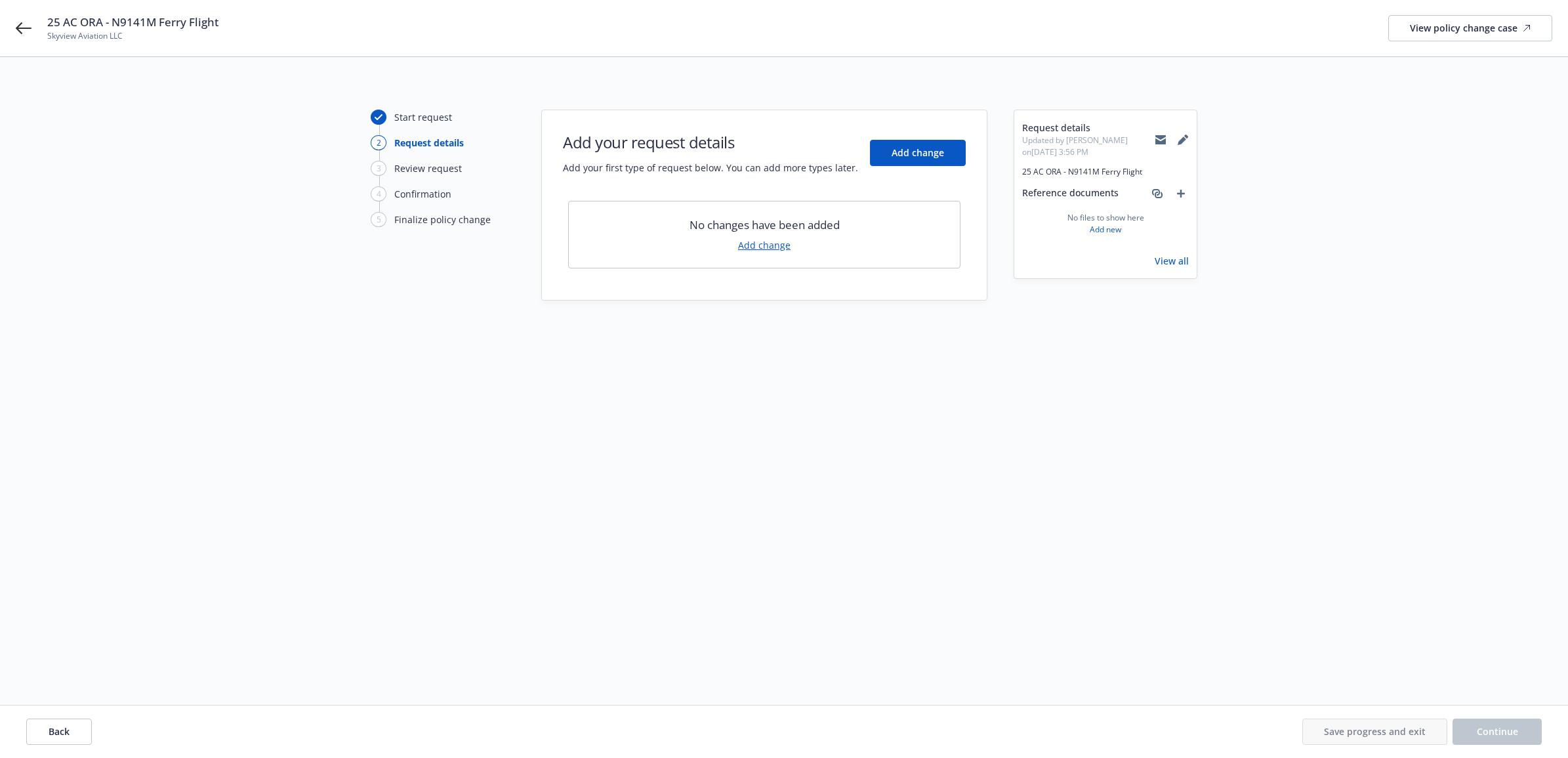
click at [762, 253] on div "No changes have been added Add change" at bounding box center [765, 234] width 393 height 67
click at [752, 244] on link "Add change" at bounding box center [765, 245] width 53 height 14
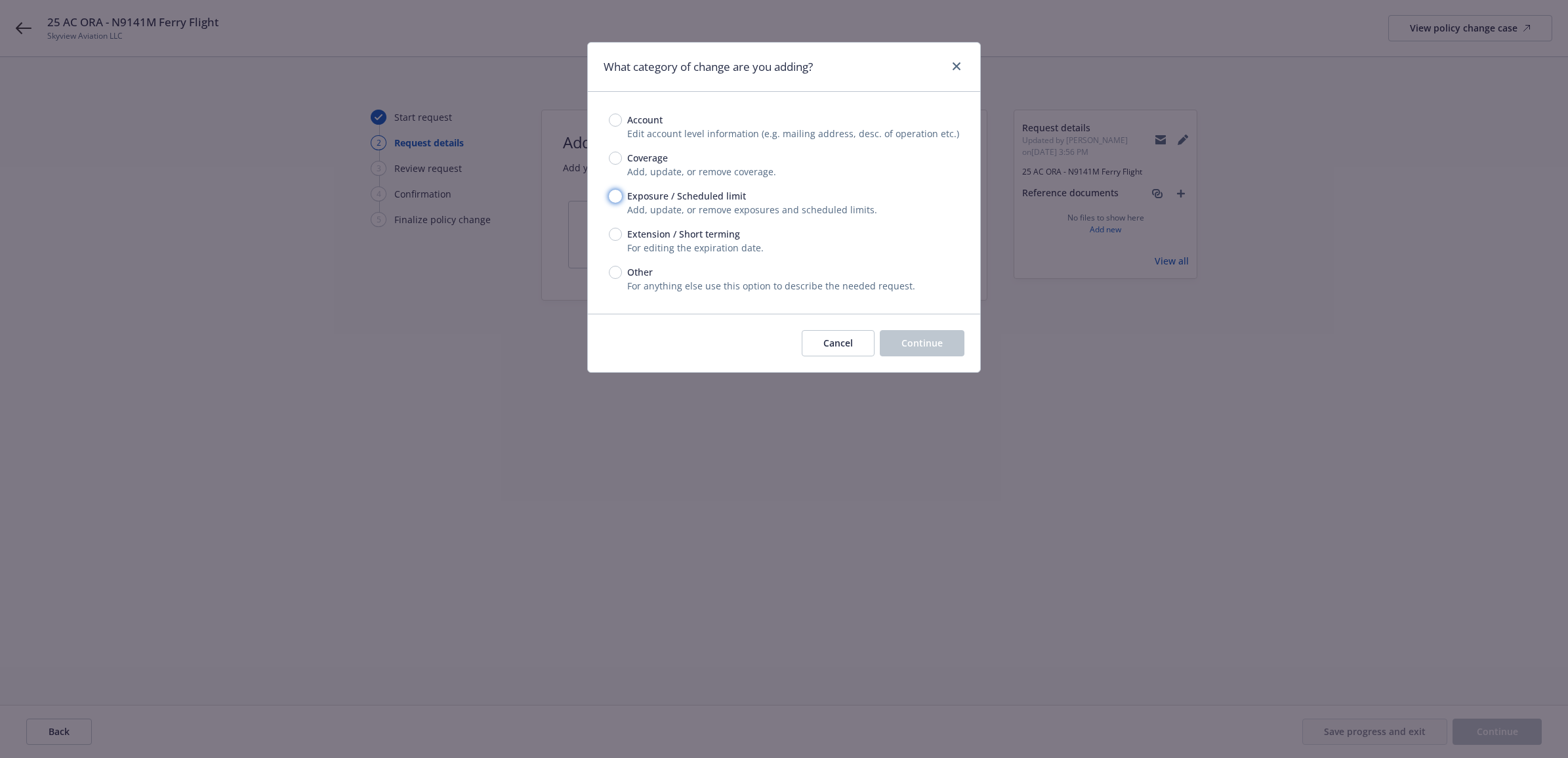
click at [613, 195] on input "Exposure / Scheduled limit" at bounding box center [614, 195] width 13 height 13
radio input "true"
click at [930, 338] on span "Continue" at bounding box center [922, 343] width 41 height 13
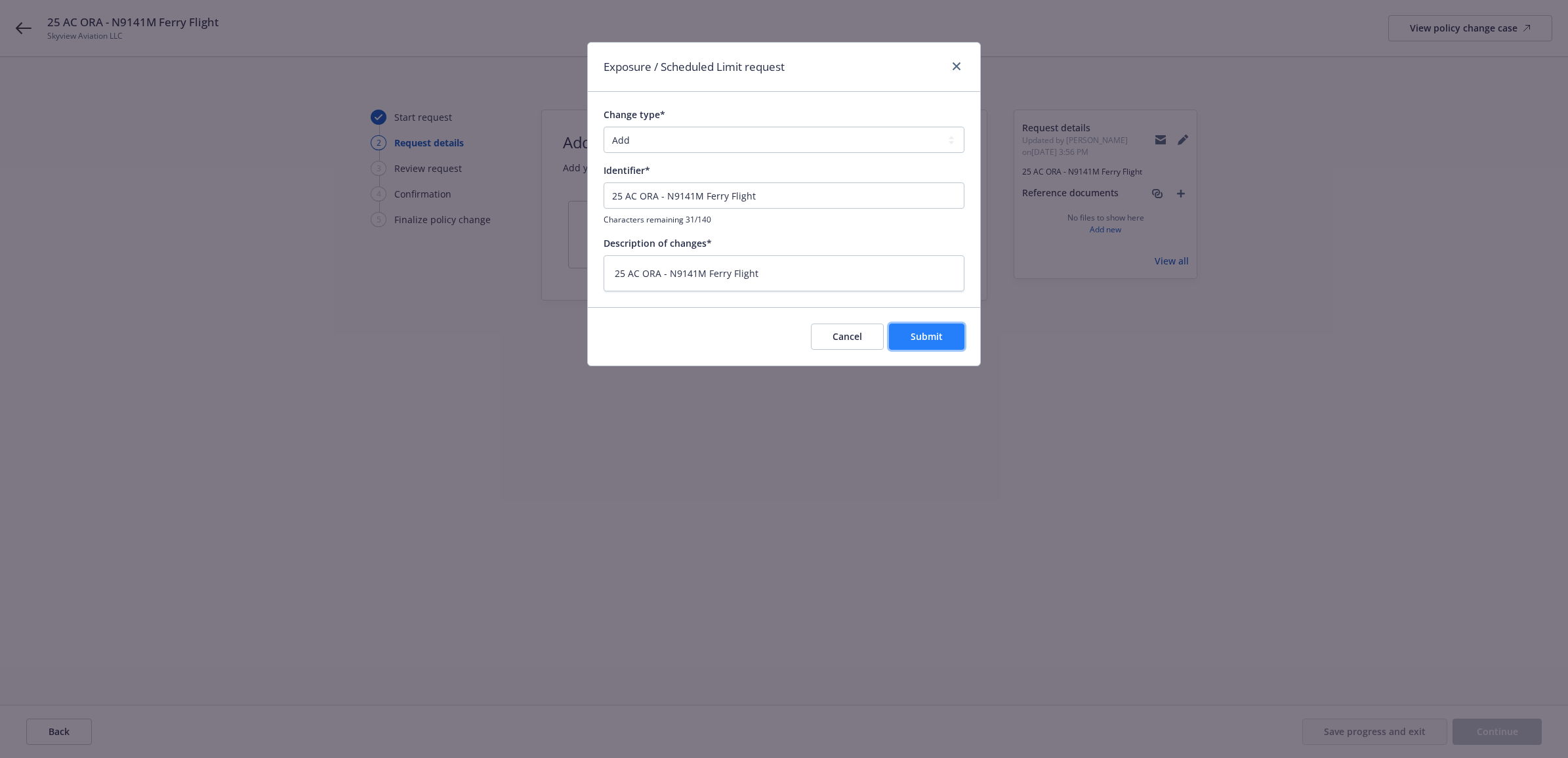
click at [943, 339] on span "Submit" at bounding box center [926, 336] width 32 height 13
type textarea "x"
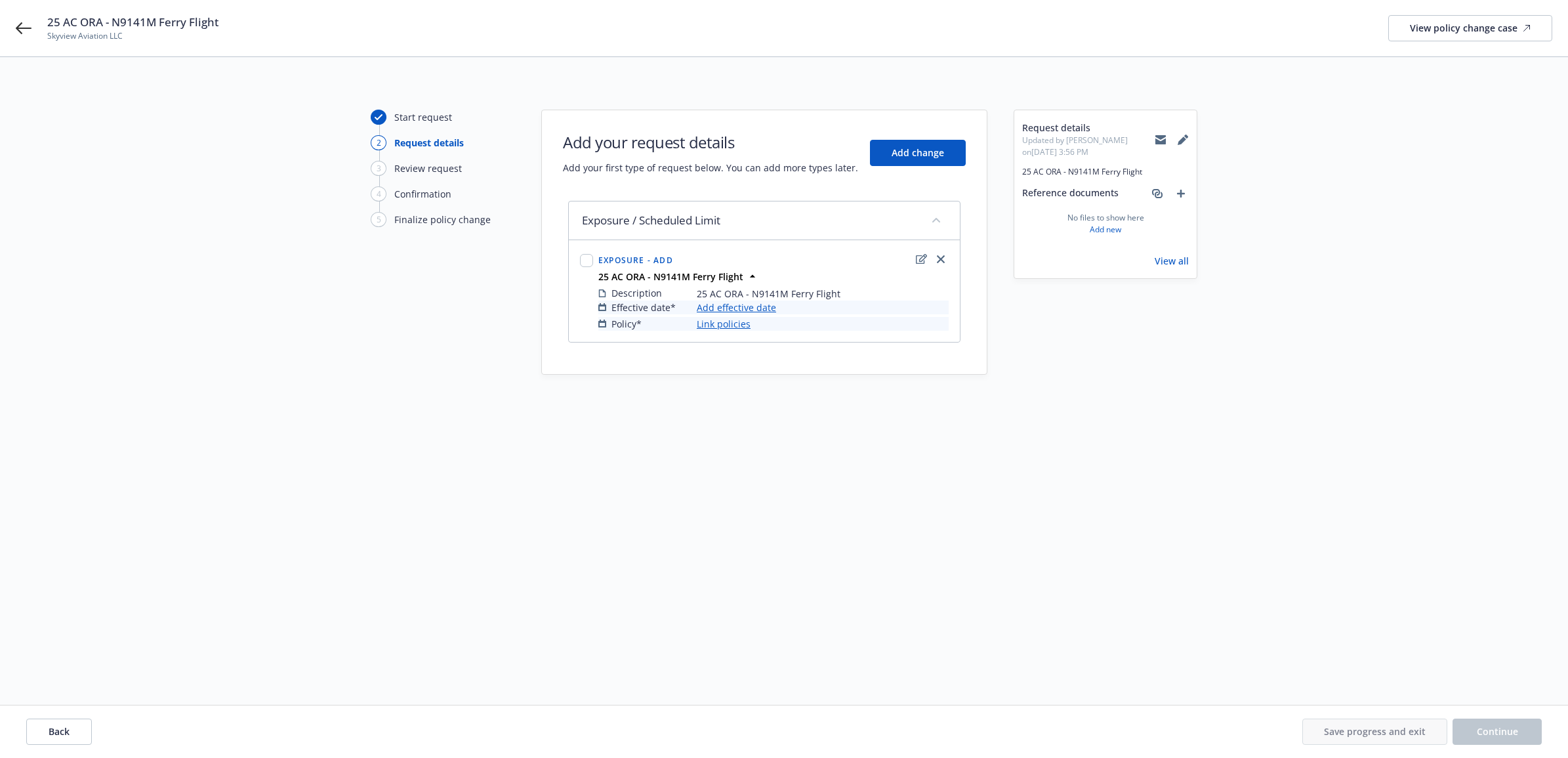
click at [737, 307] on link "Add effective date" at bounding box center [736, 308] width 79 height 14
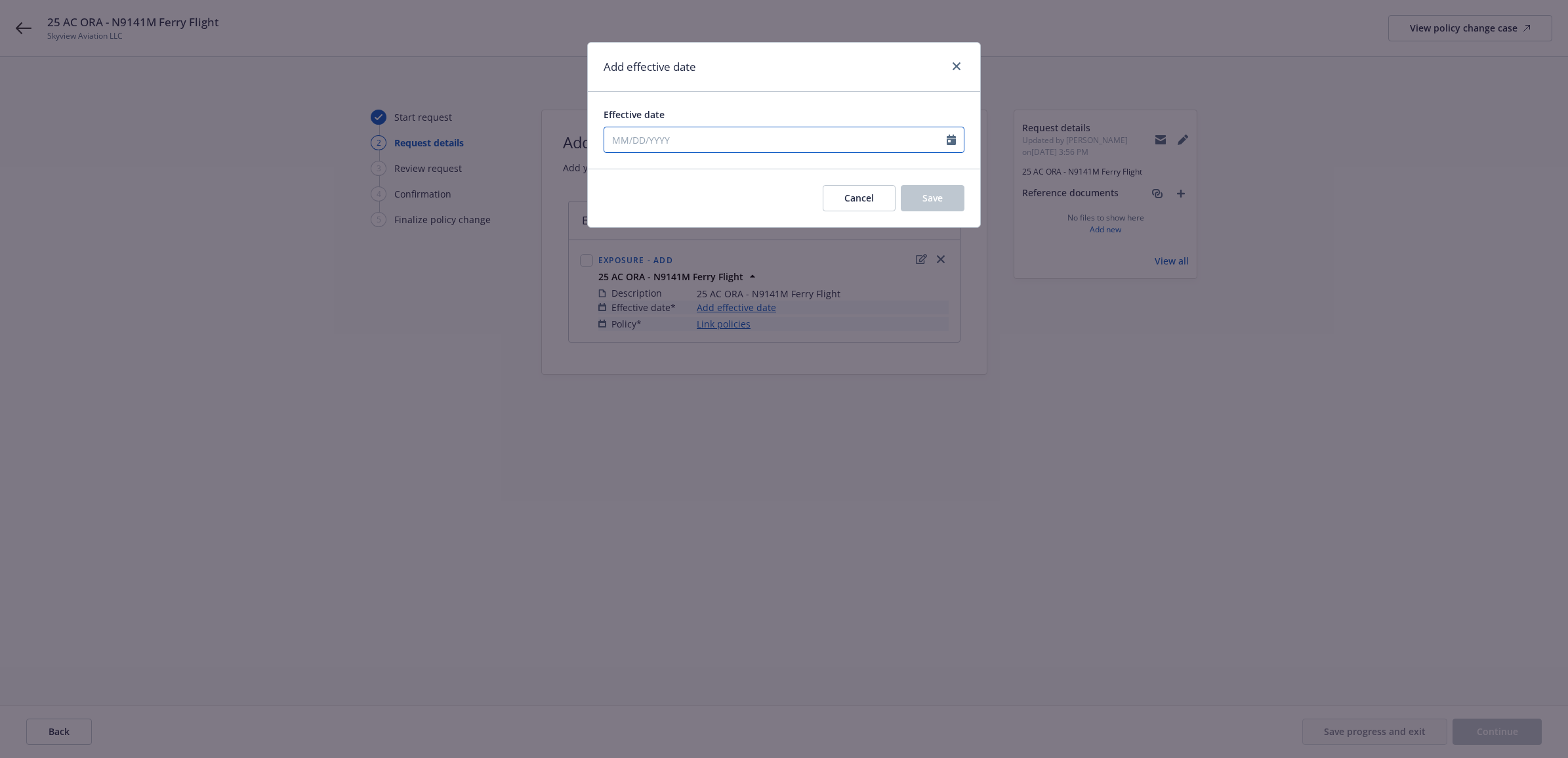
select select "8"
click at [673, 136] on input "Effective date" at bounding box center [776, 140] width 343 height 25
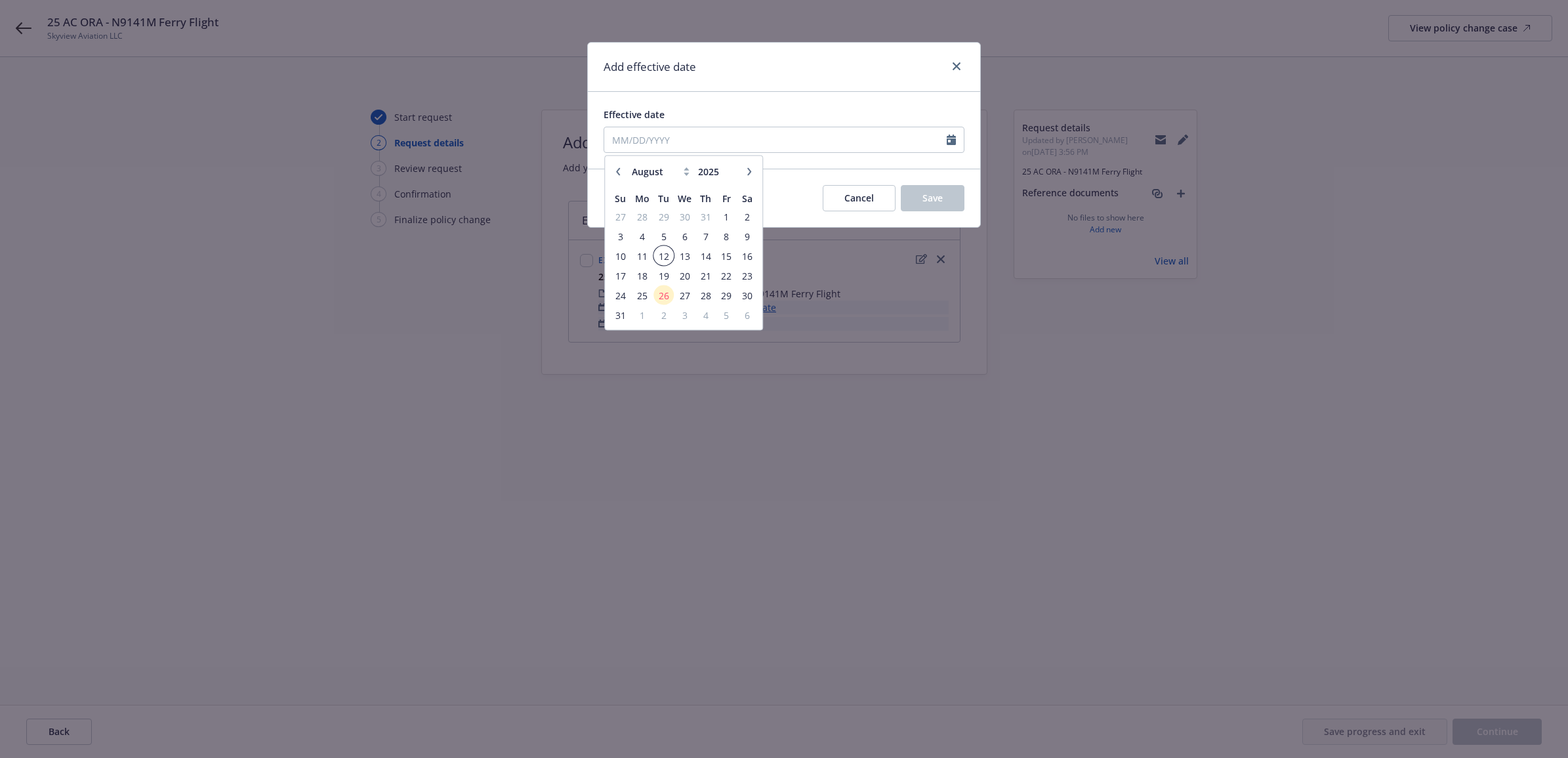
click at [659, 260] on span "12" at bounding box center [663, 255] width 18 height 17
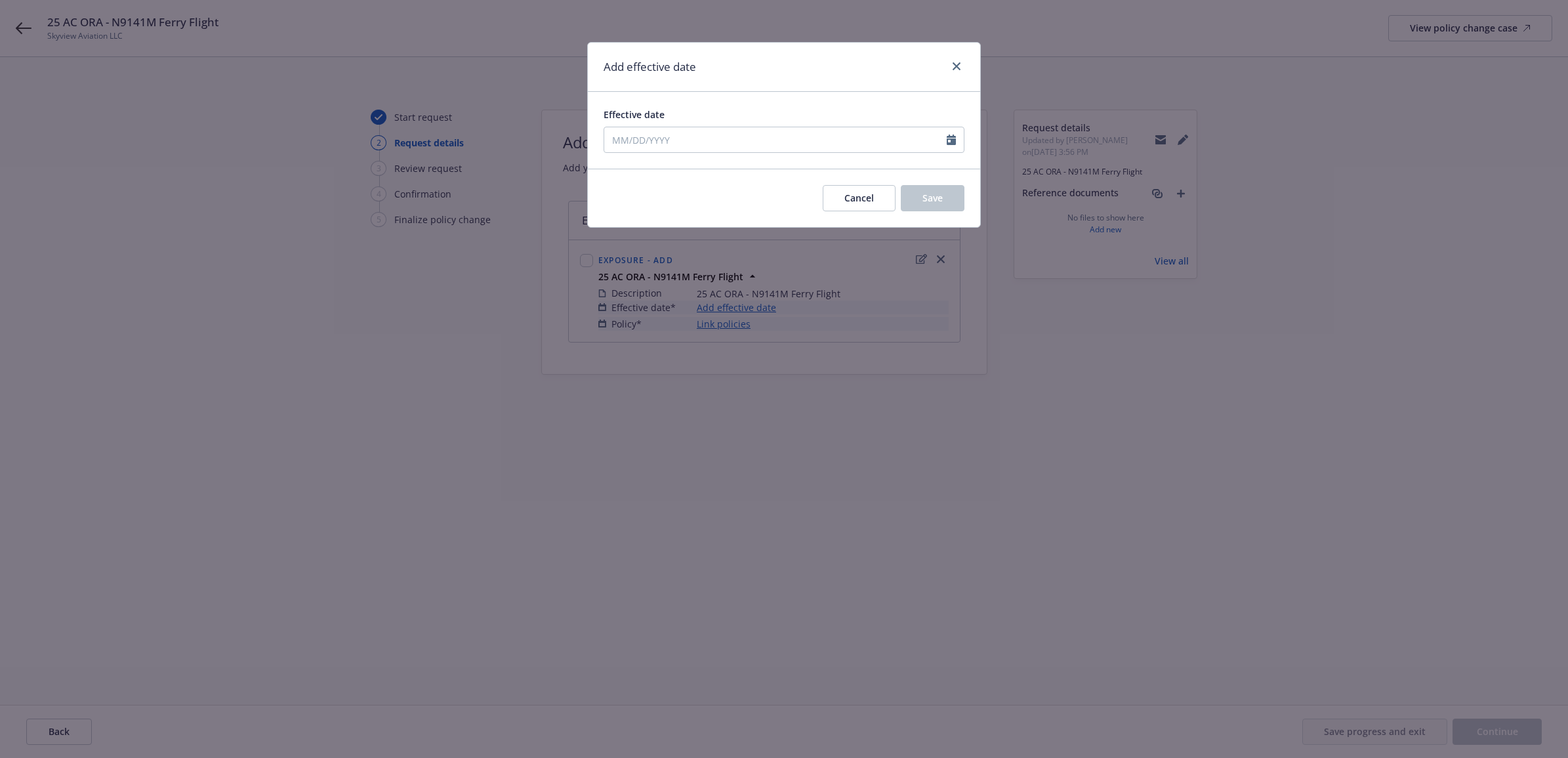
type input "08/12/2025"
click at [945, 198] on button "Save" at bounding box center [932, 197] width 64 height 26
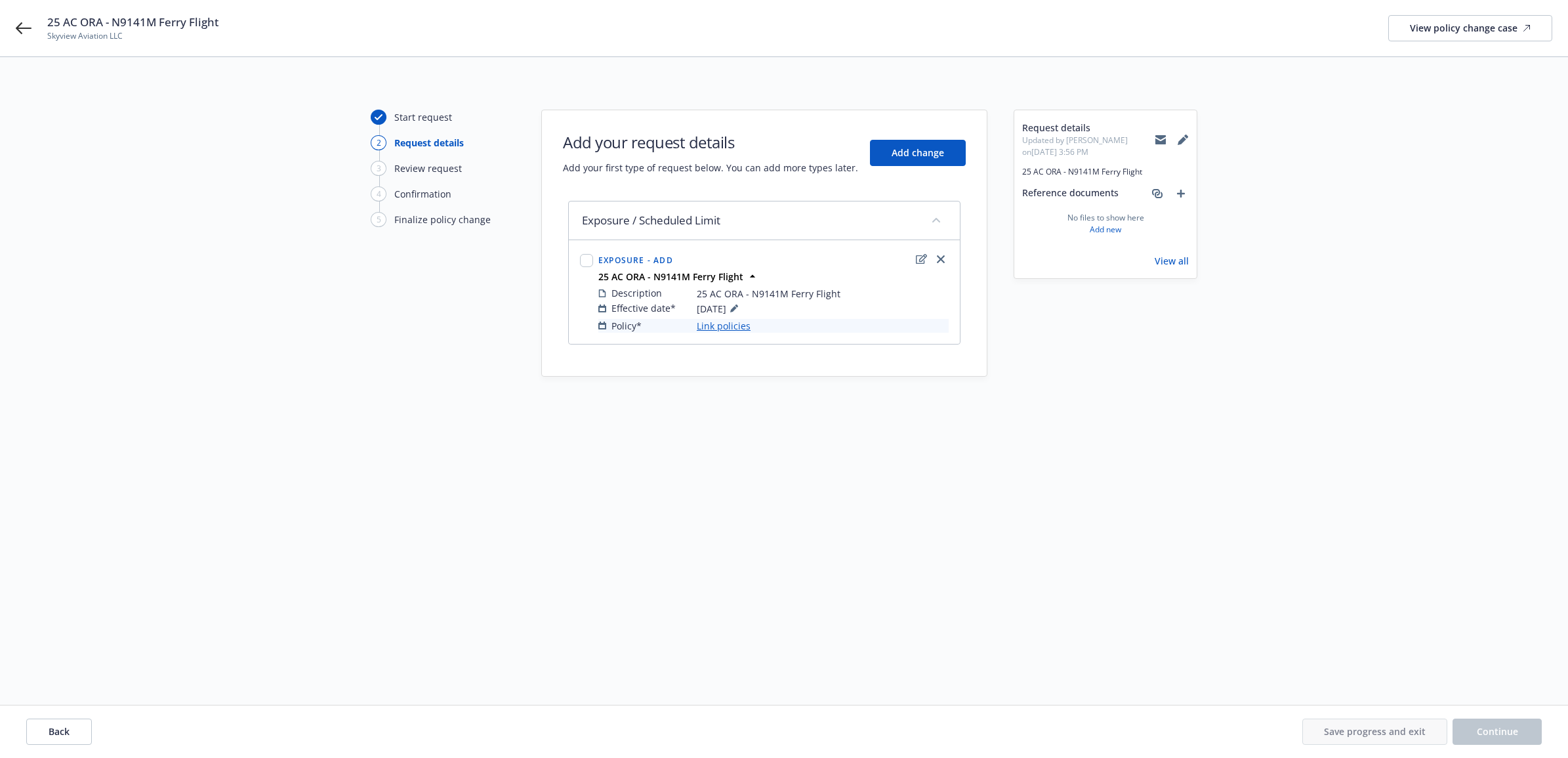
click at [732, 333] on link "Link policies" at bounding box center [723, 325] width 54 height 14
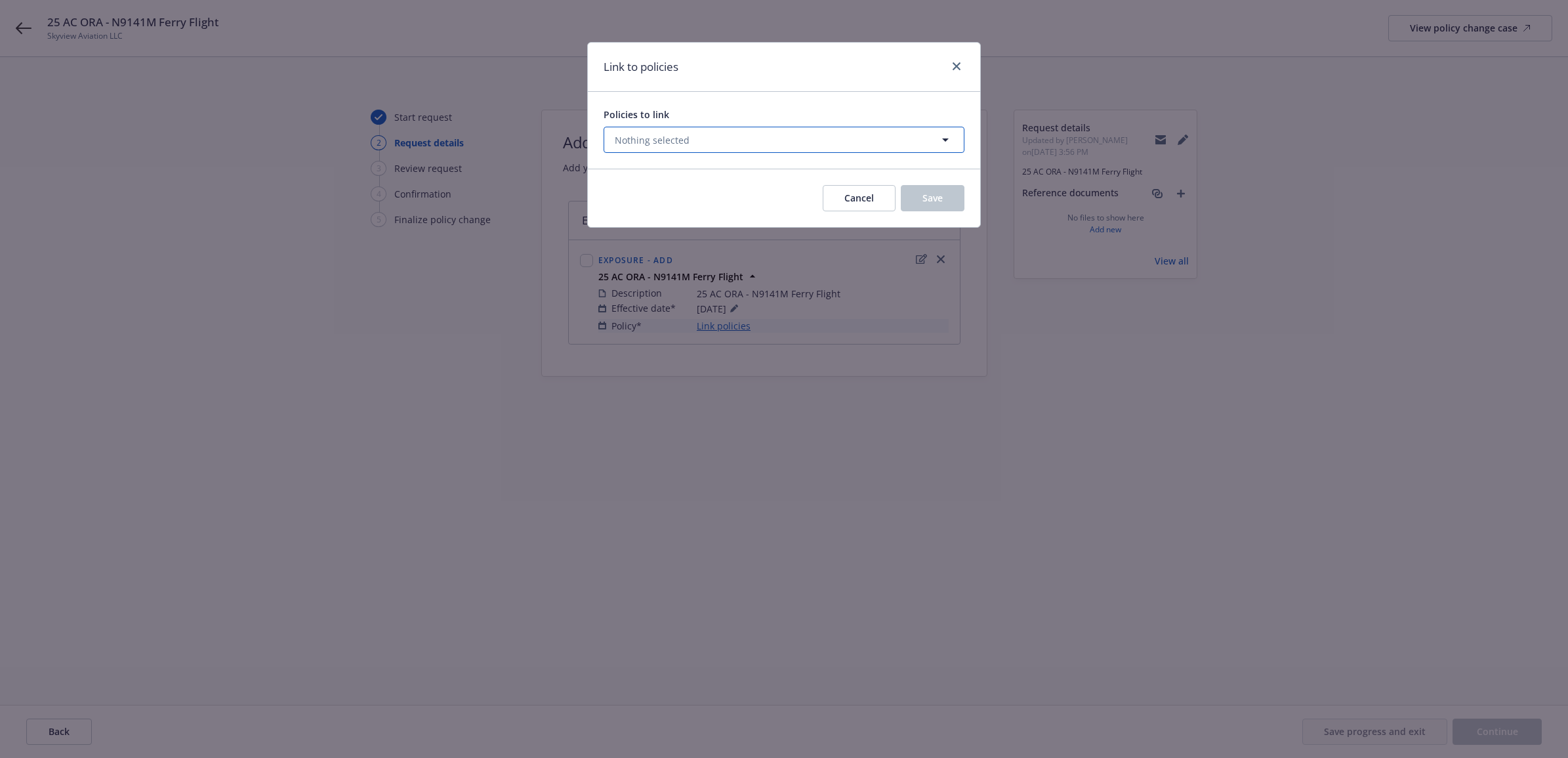
click at [757, 147] on button "Nothing selected" at bounding box center [784, 140] width 360 height 26
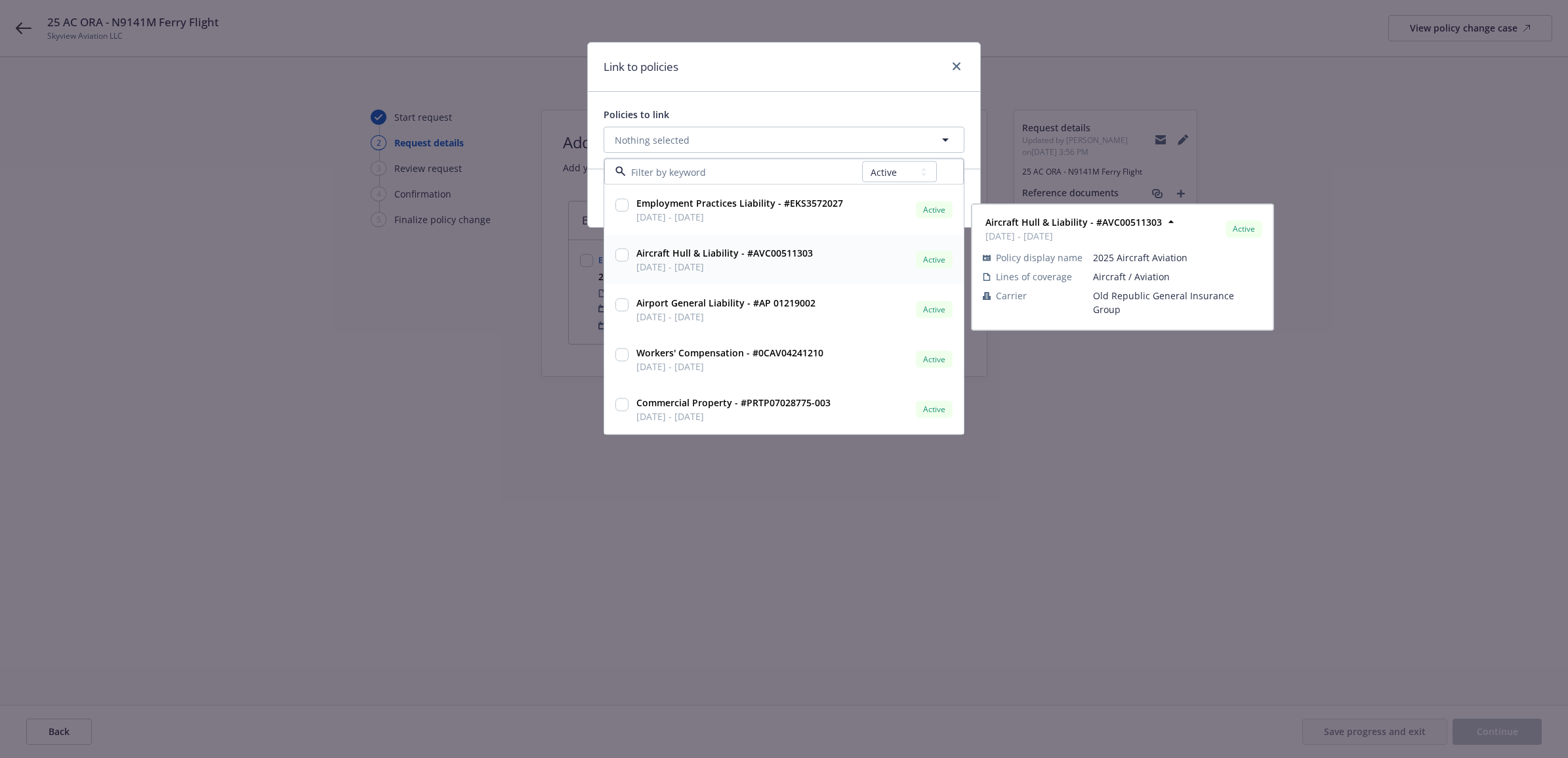
click at [627, 253] on input "checkbox" at bounding box center [621, 255] width 13 height 13
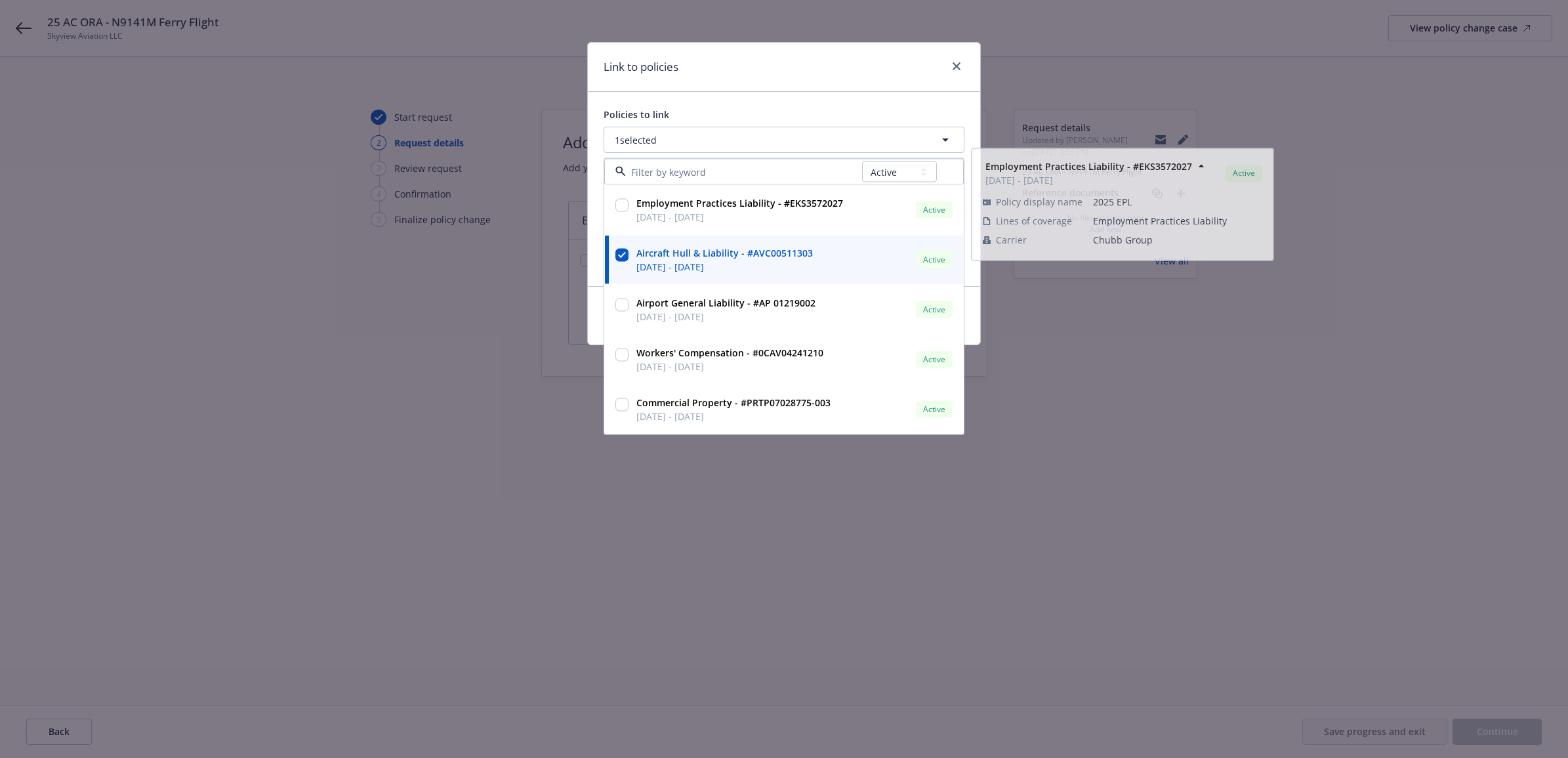
click at [802, 71] on div "Link to policies" at bounding box center [784, 67] width 393 height 49
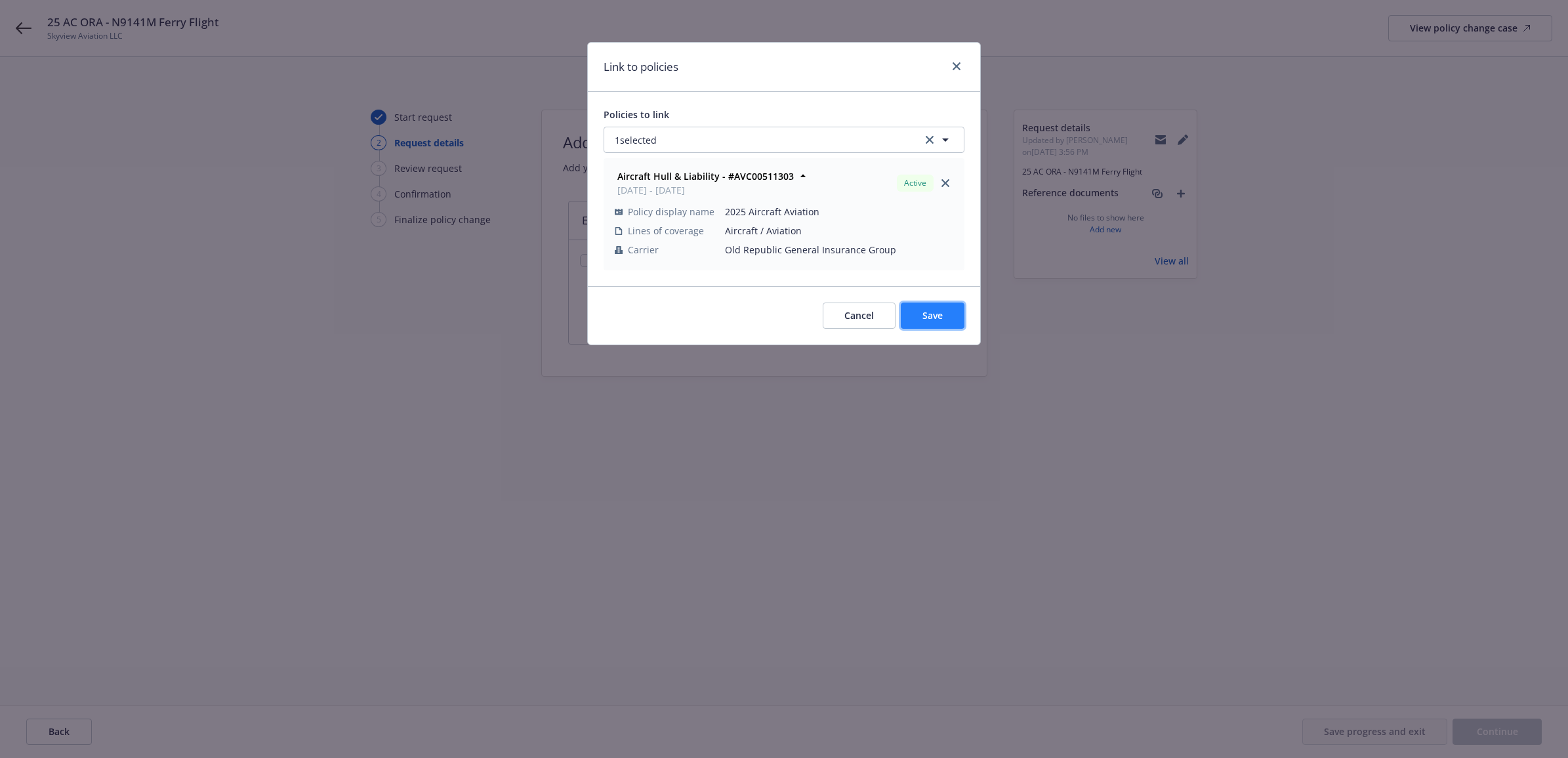
click at [940, 318] on span "Save" at bounding box center [932, 315] width 21 height 13
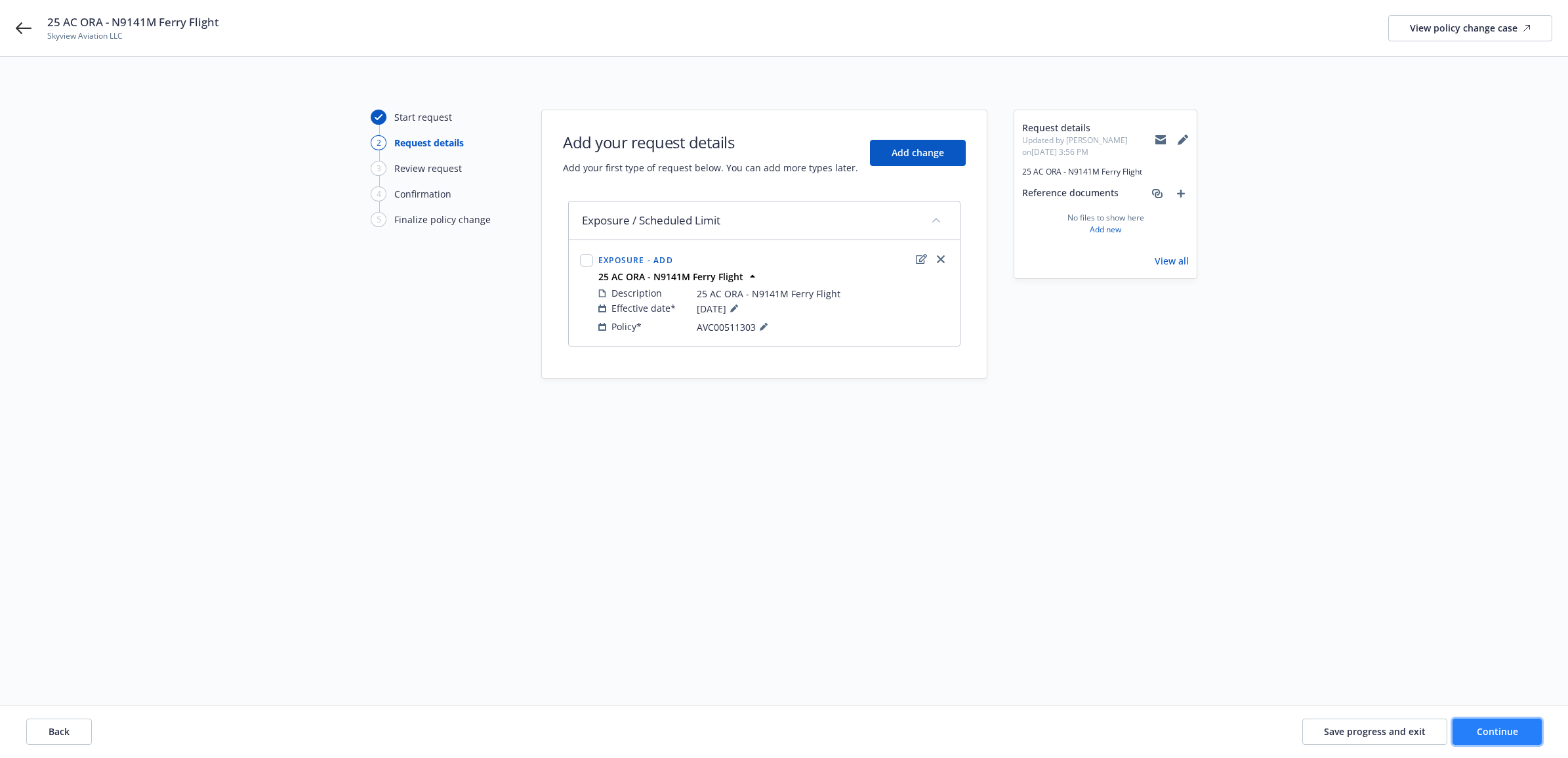
click at [1516, 736] on span "Continue" at bounding box center [1498, 731] width 41 height 13
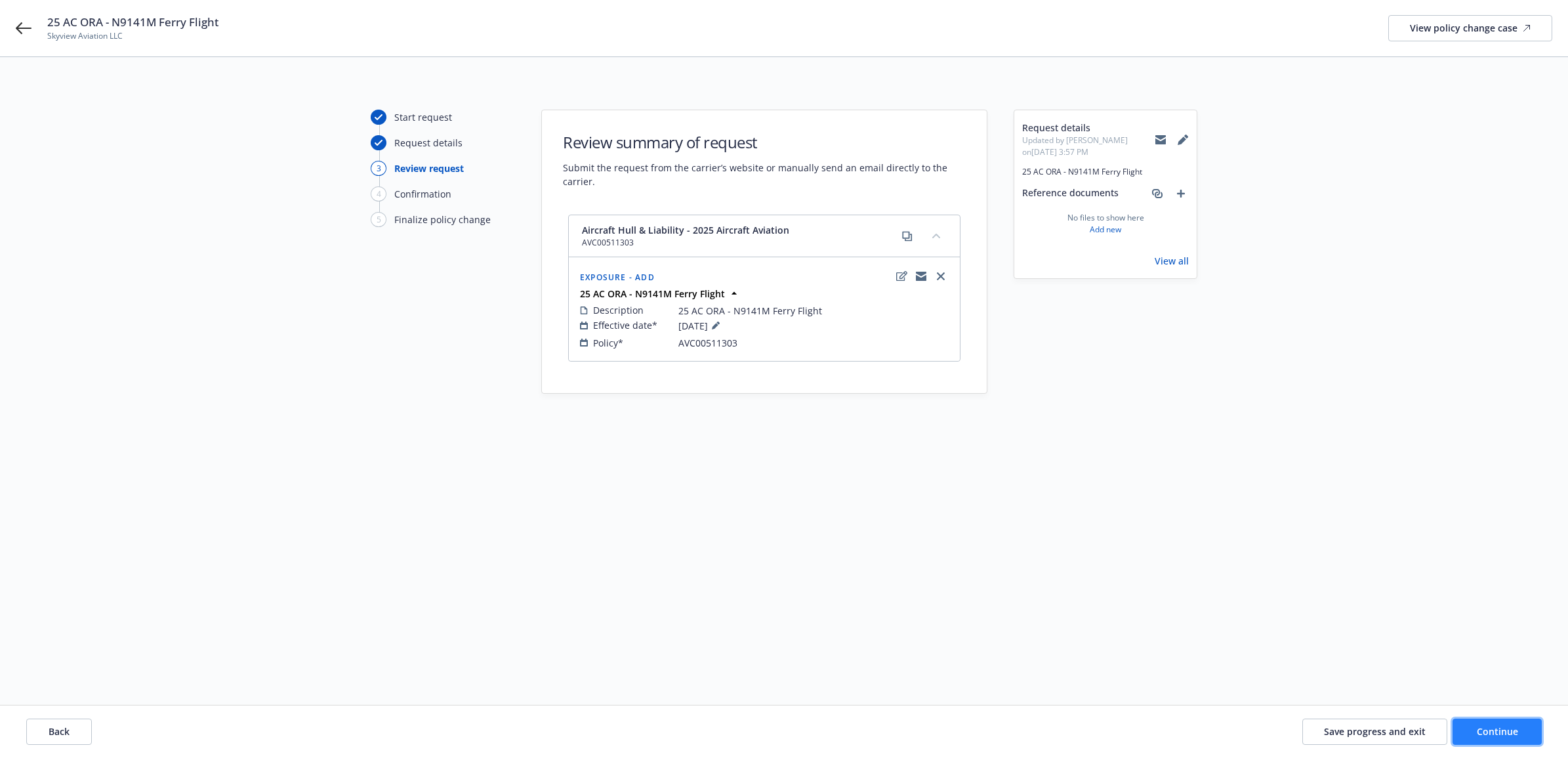
click at [1509, 727] on span "Continue" at bounding box center [1498, 731] width 41 height 13
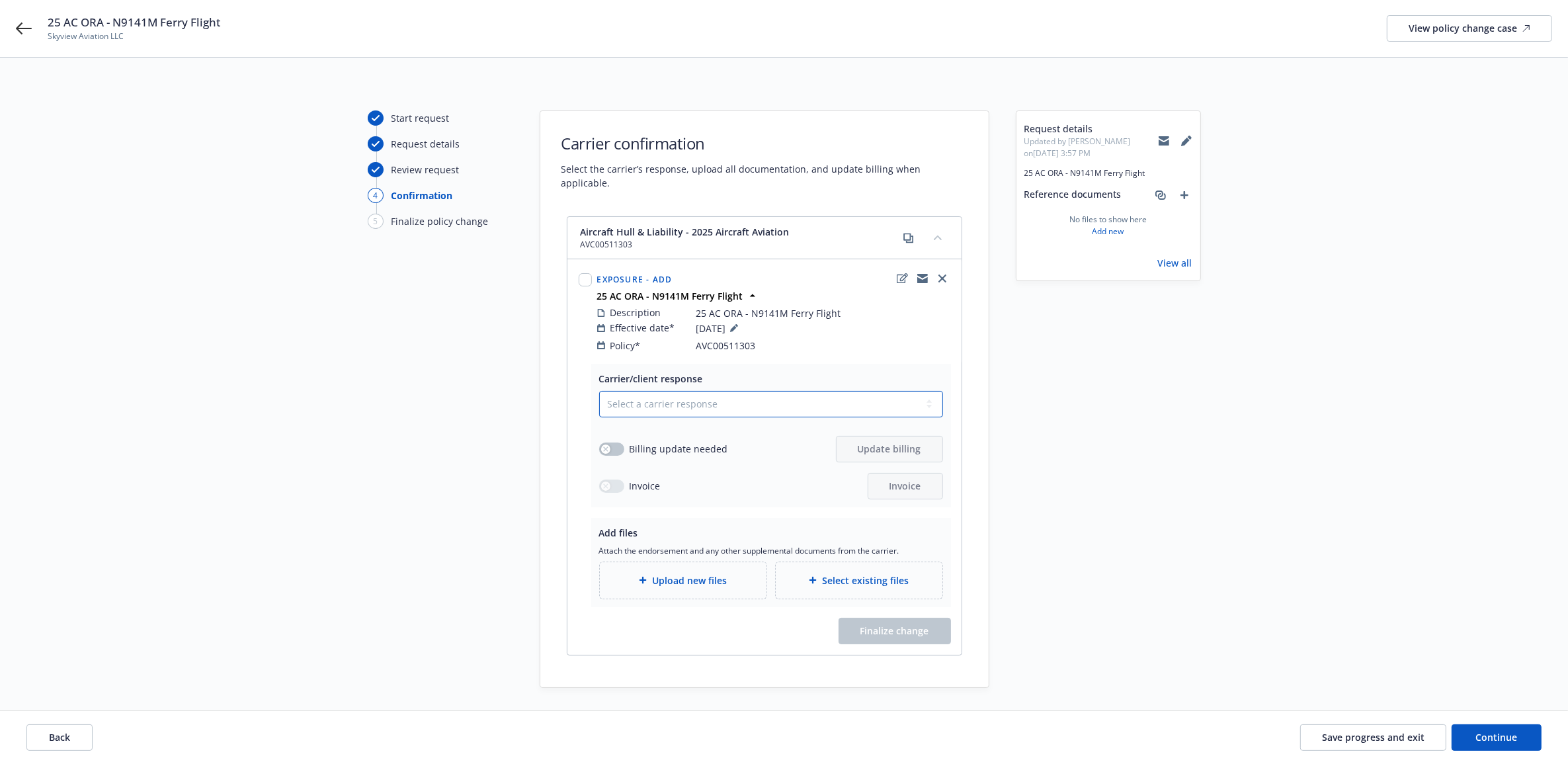
drag, startPoint x: 721, startPoint y: 382, endPoint x: 690, endPoint y: 407, distance: 39.8
click at [721, 391] on select "Select a carrier response Accepted Accepted with revision No endorsement needed…" at bounding box center [771, 404] width 344 height 27
click at [599, 391] on select "Select a carrier response Accepted Accepted with revision No endorsement needed…" at bounding box center [771, 404] width 344 height 27
click at [609, 444] on div "button" at bounding box center [605, 448] width 9 height 9
click at [894, 442] on span "Update billing" at bounding box center [889, 448] width 63 height 13
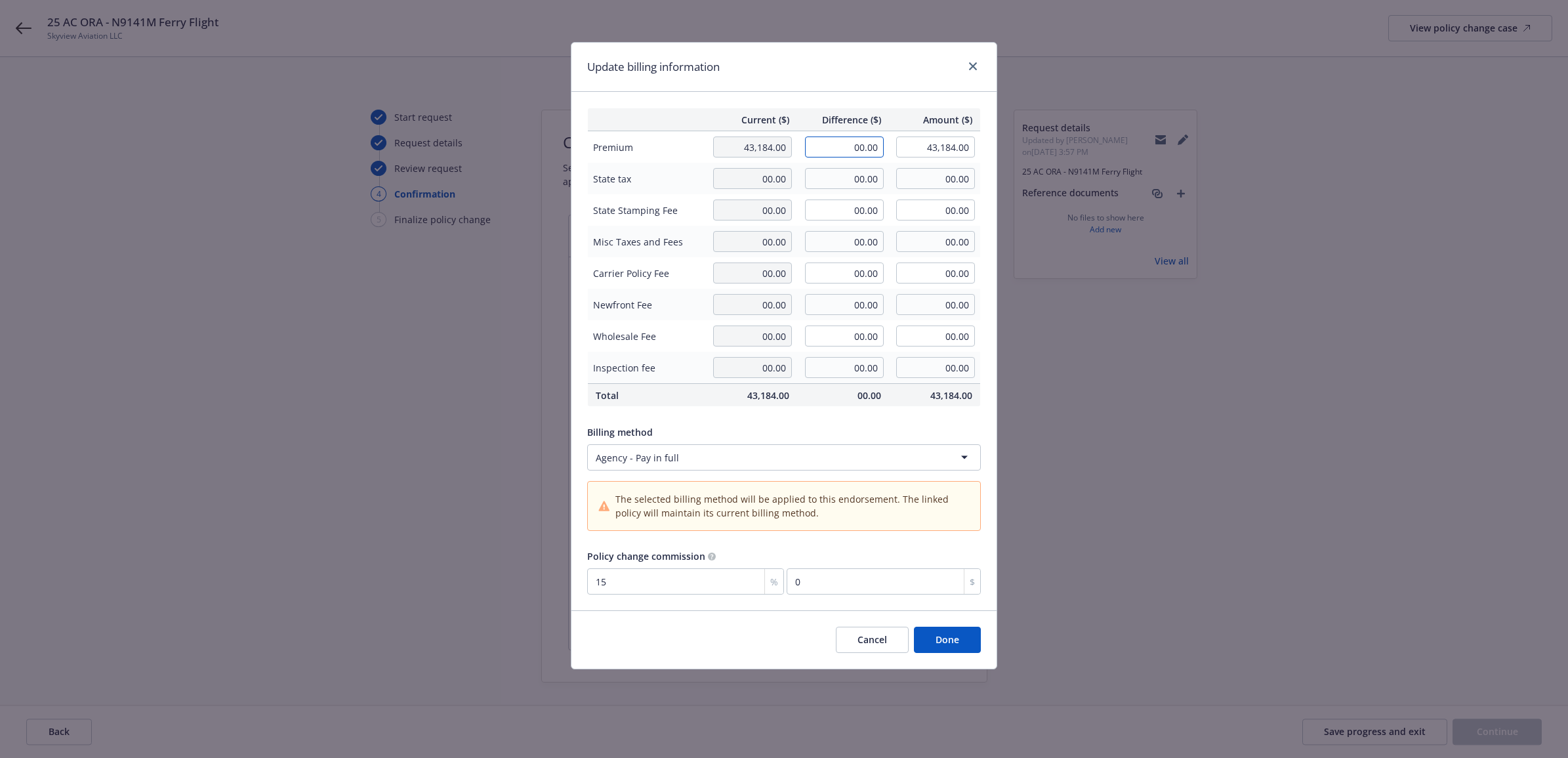
drag, startPoint x: 826, startPoint y: 147, endPoint x: 976, endPoint y: 152, distance: 150.1
click at [915, 146] on tr "Premium 43,184.00 00.00 43,184.00" at bounding box center [784, 147] width 393 height 32
click at [950, 643] on button "Done" at bounding box center [948, 640] width 67 height 26
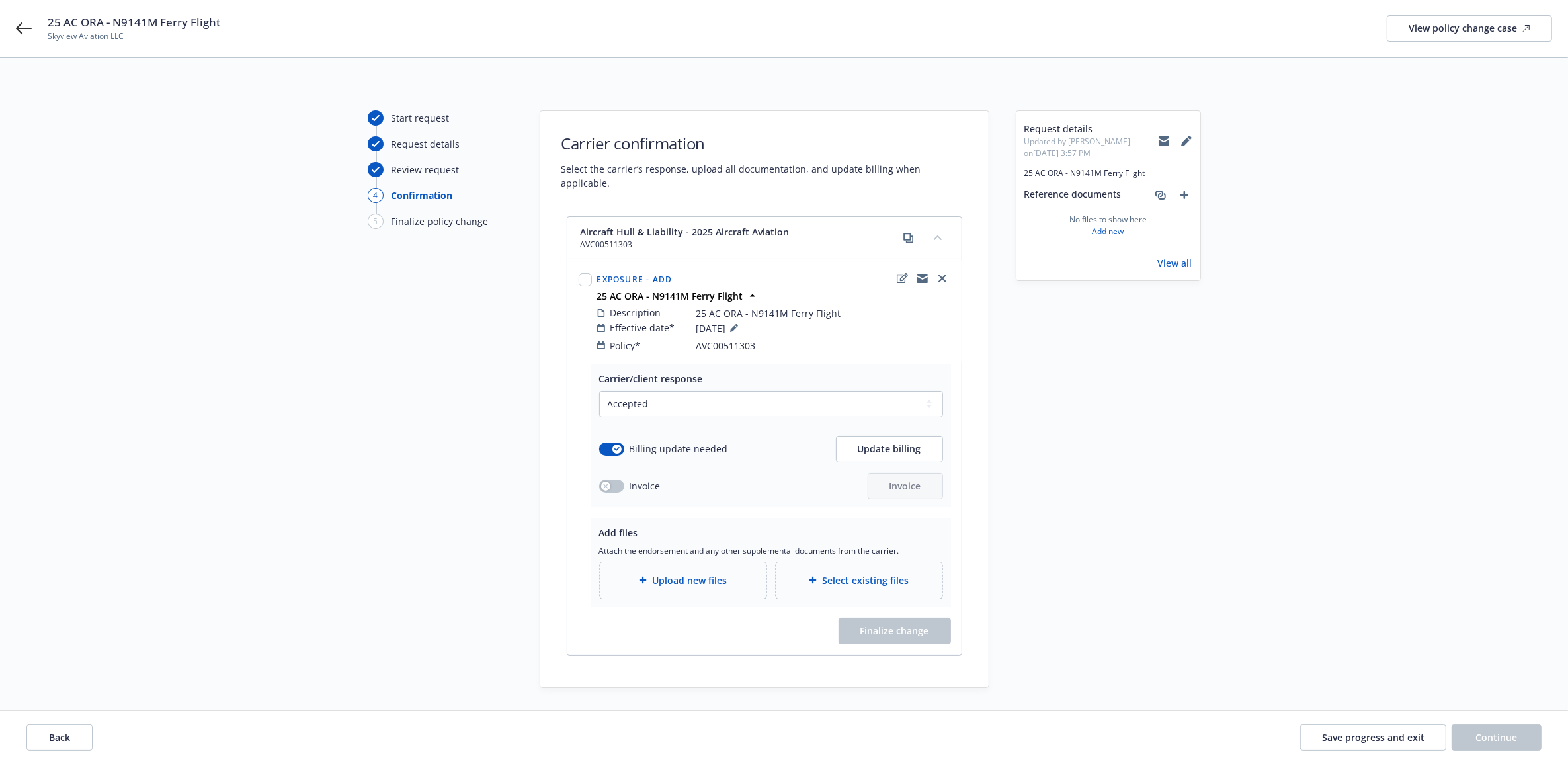
click at [692, 573] on span "Upload new files" at bounding box center [689, 580] width 75 height 14
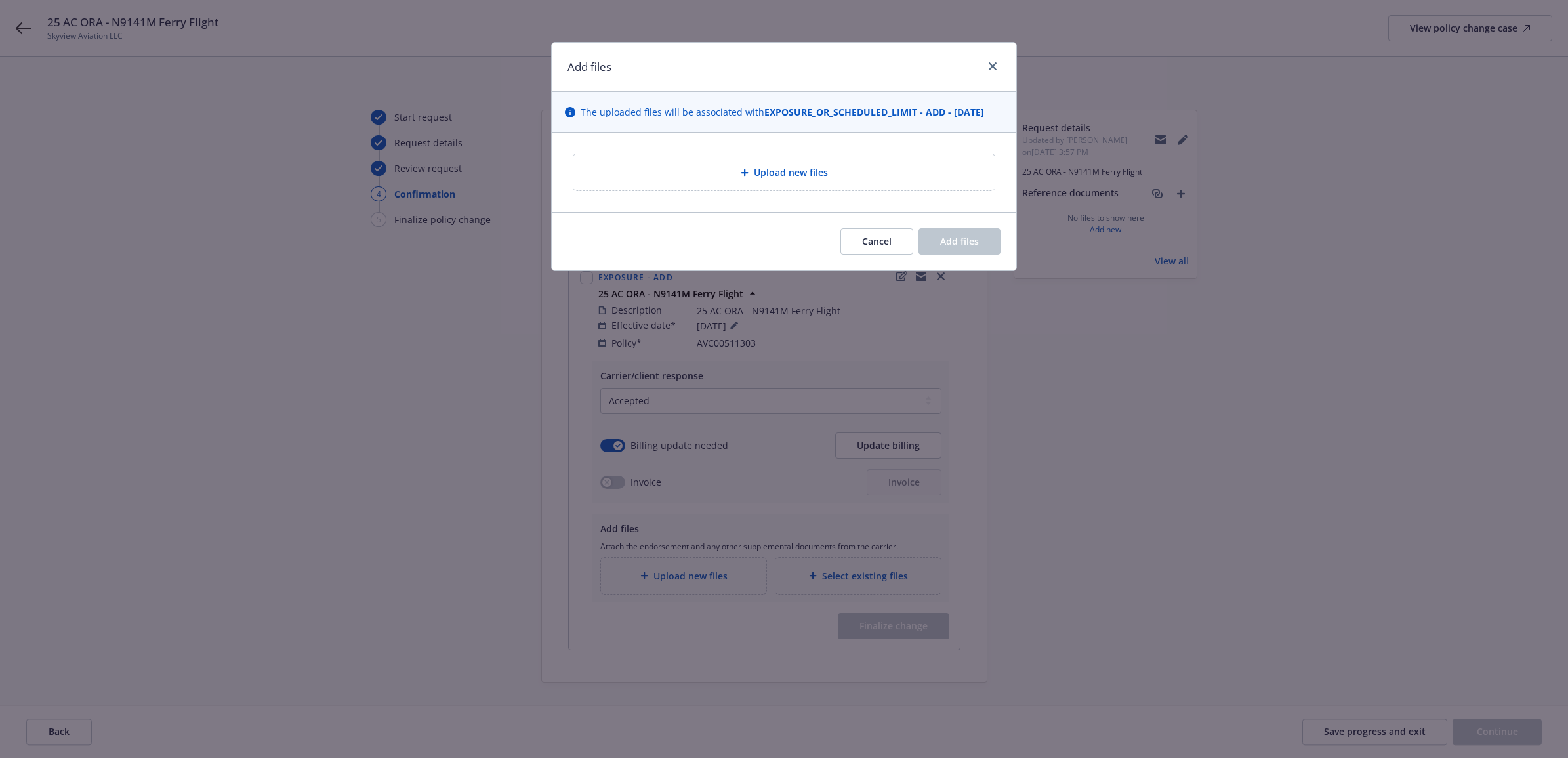
click at [748, 162] on div "Upload new files" at bounding box center [784, 172] width 421 height 36
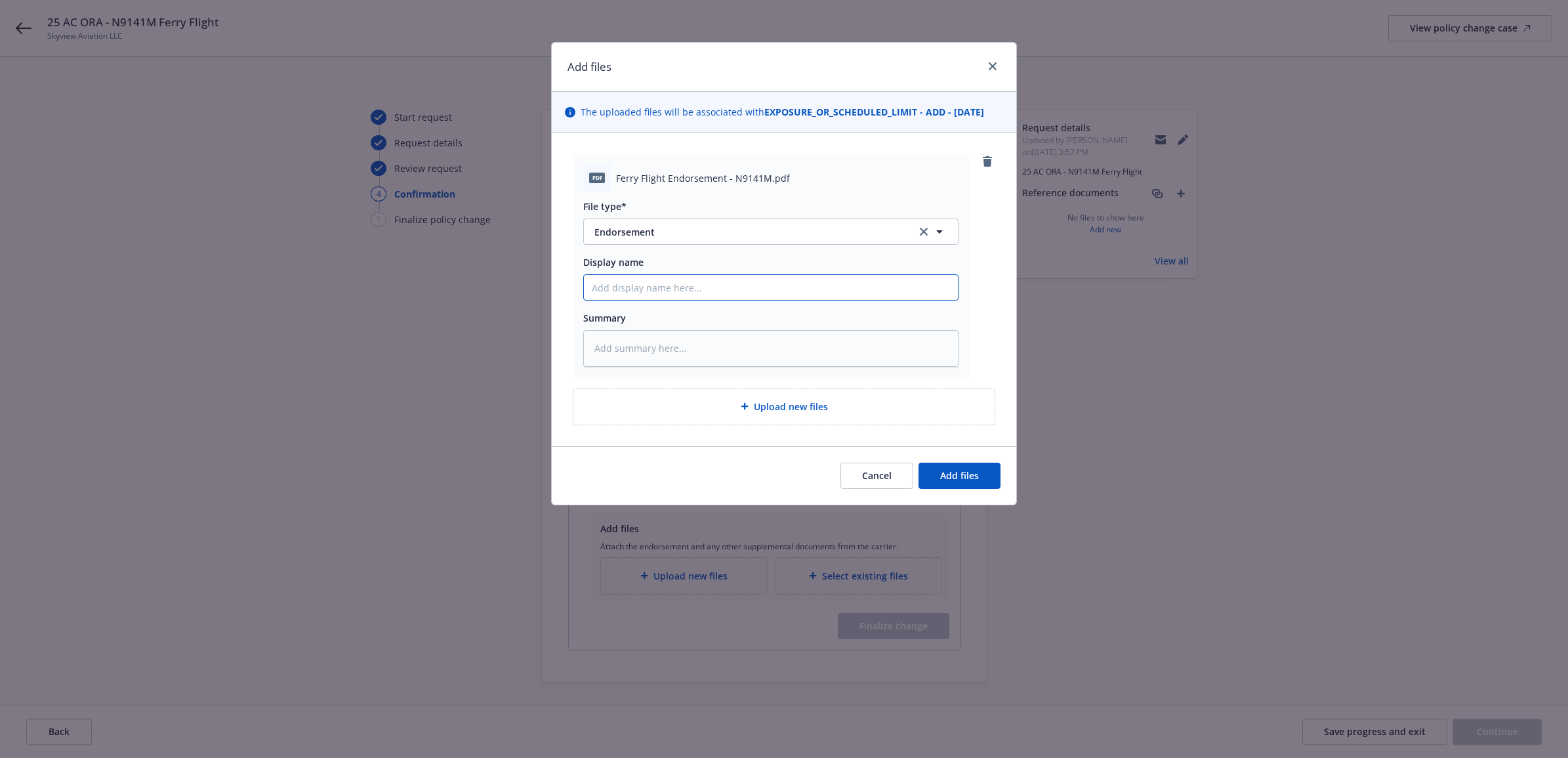
paste input "25 AC ORA - N9141M Ferry Flight"
drag, startPoint x: 779, startPoint y: 283, endPoint x: 514, endPoint y: 284, distance: 265.0
click at [514, 284] on div "Add files The uploaded files will be associated with EXPOSURE_OR_SCHEDULED_LIMI…" at bounding box center [784, 379] width 1568 height 758
paste textarea "25 AC ORA - N9141M Ferry Flight endt"
click at [765, 424] on div "Upload new files" at bounding box center [784, 406] width 421 height 36
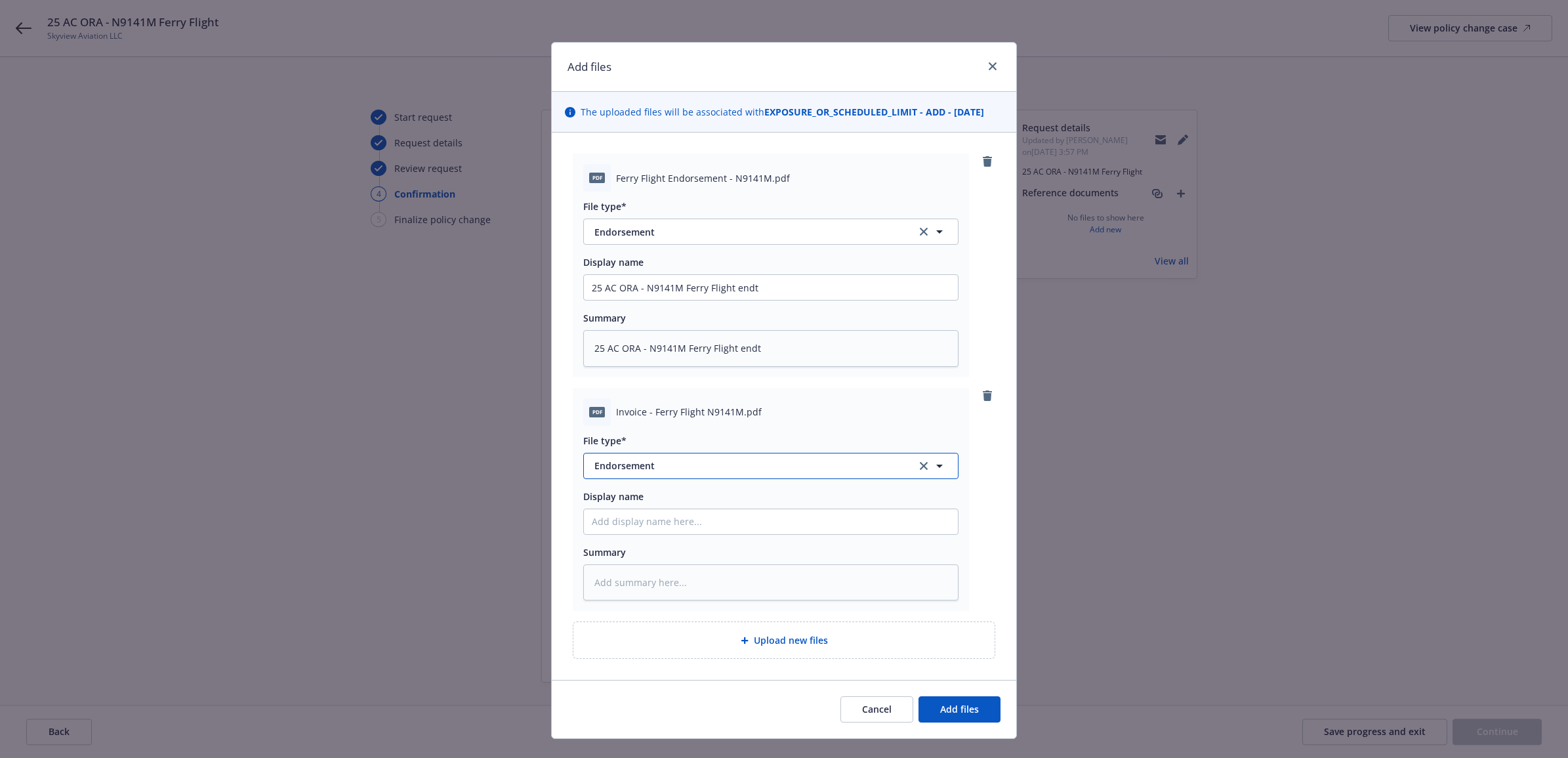
click at [637, 471] on span "Endorsement" at bounding box center [746, 466] width 304 height 14
click at [648, 430] on span "Invoice - Third Party" at bounding box center [642, 430] width 91 height 14
paste input "25 AC ORA - N9141M Ferry Flight endt"
click at [958, 712] on span "Add files" at bounding box center [960, 708] width 39 height 13
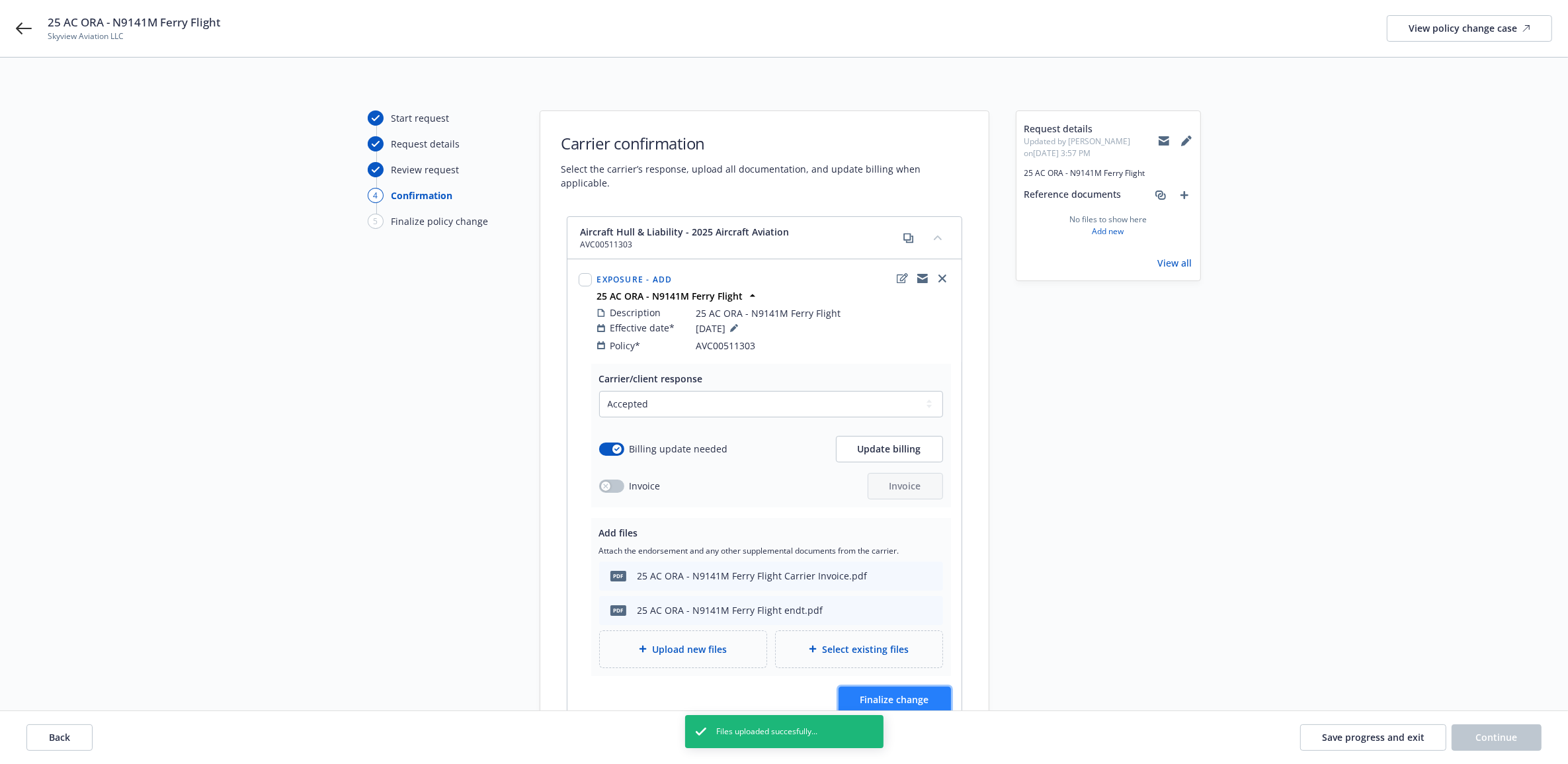
click at [929, 686] on button "Finalize change" at bounding box center [895, 699] width 112 height 27
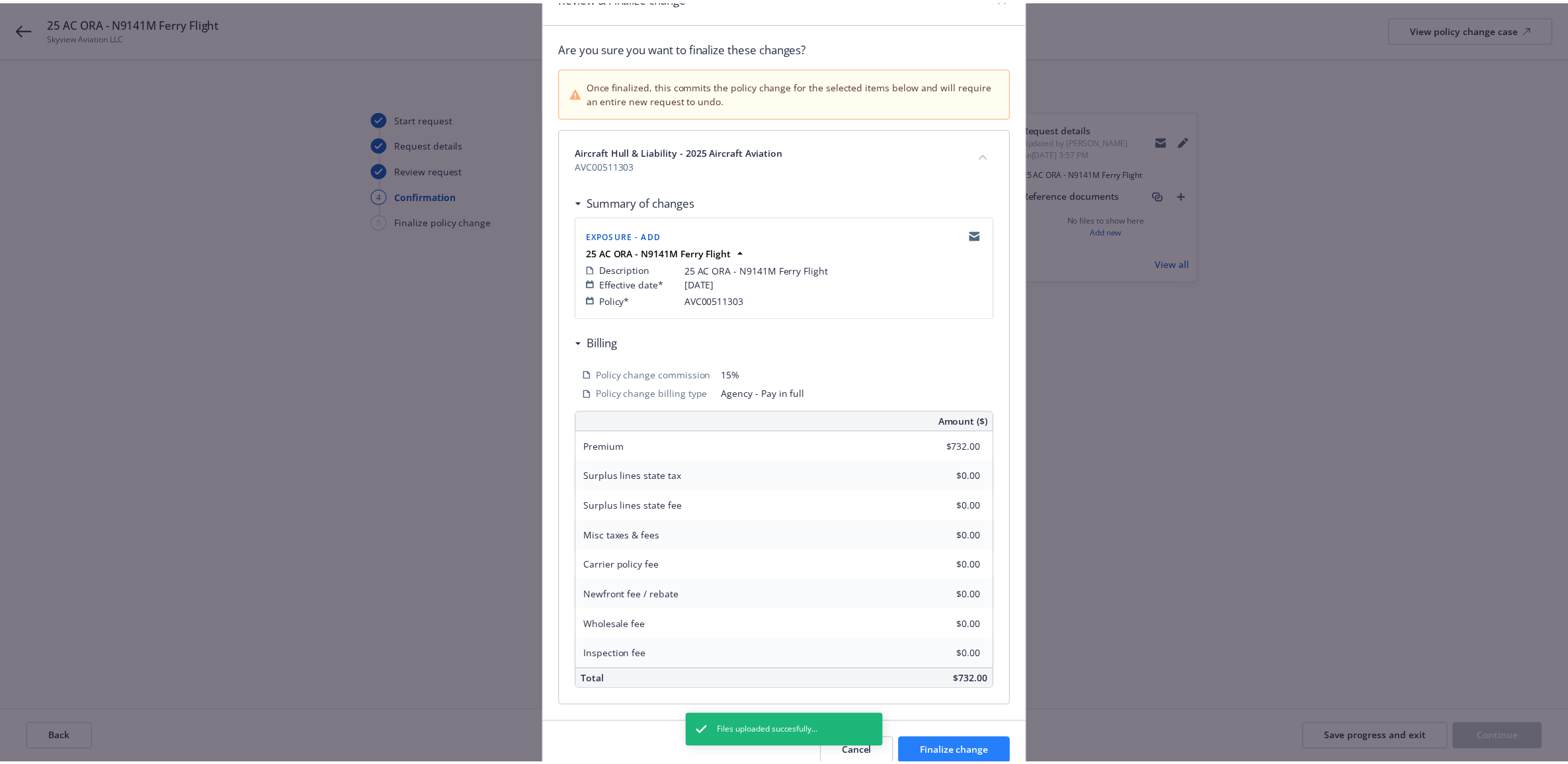
scroll to position [133, 0]
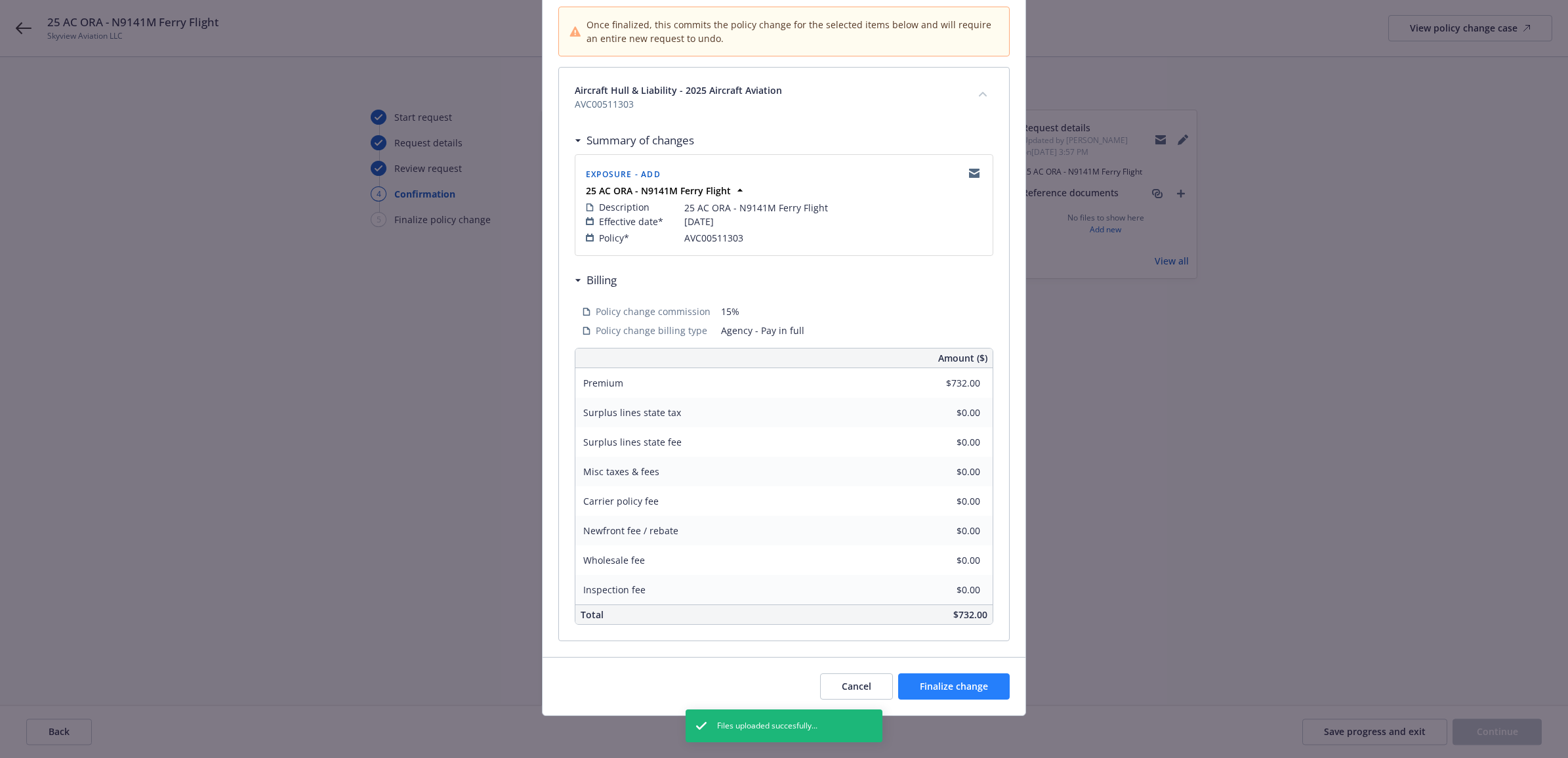
drag, startPoint x: 983, startPoint y: 703, endPoint x: 980, endPoint y: 696, distance: 7.6
click at [983, 704] on div "Cancel Finalize change" at bounding box center [784, 686] width 483 height 59
click at [979, 691] on span "Finalize change" at bounding box center [954, 686] width 68 height 13
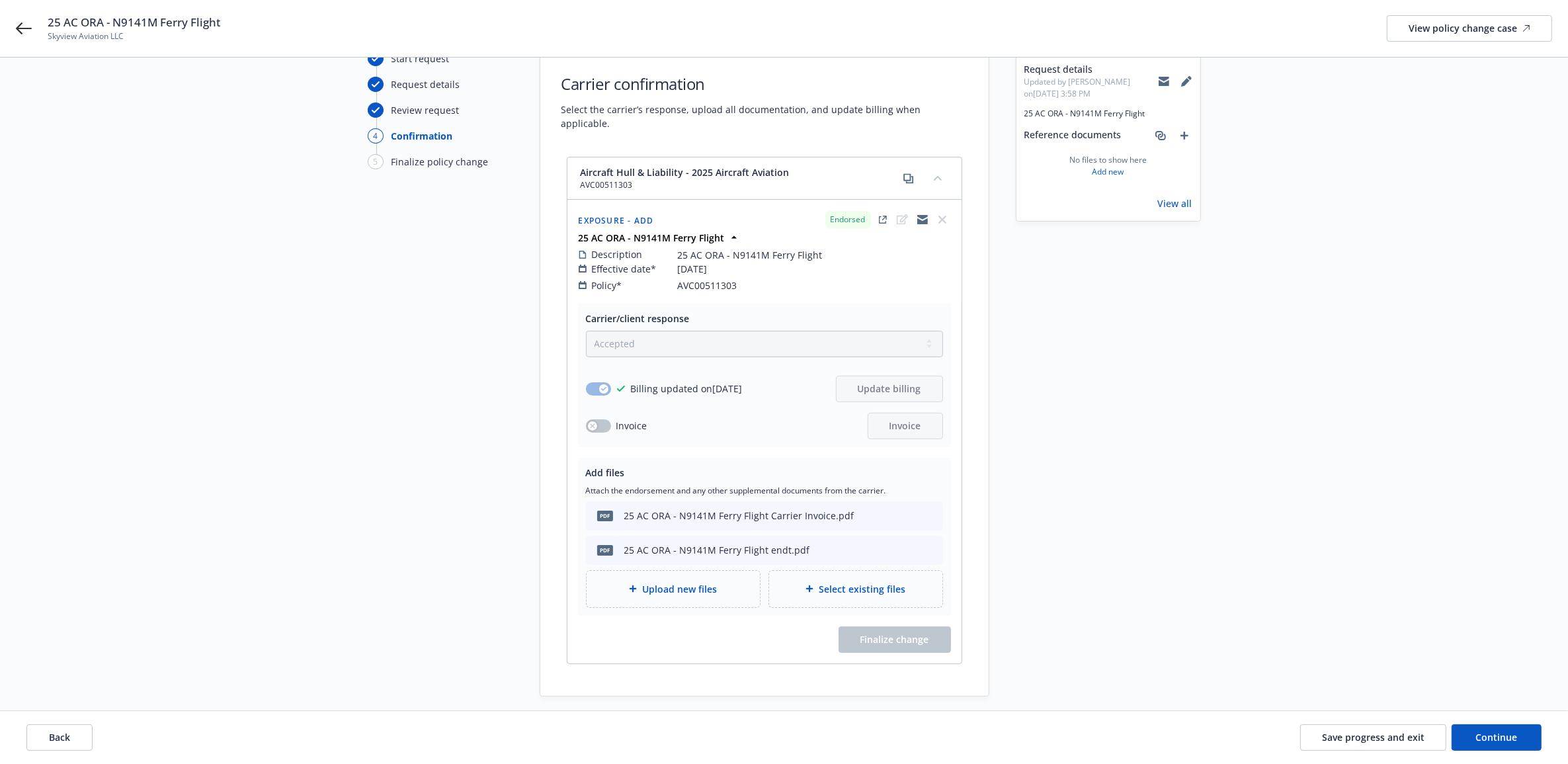
scroll to position [118, 0]
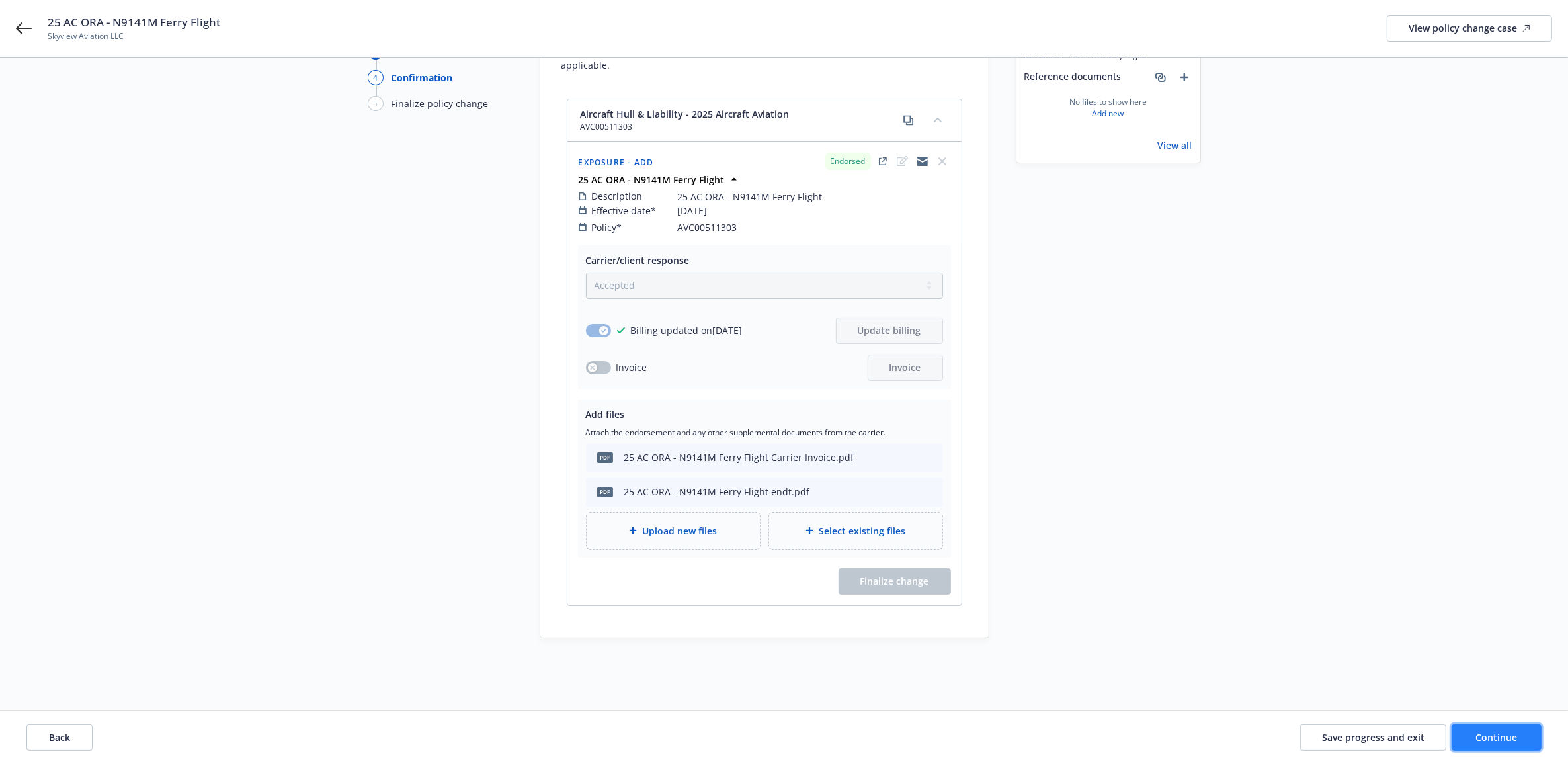
click at [1519, 738] on button "Continue" at bounding box center [1495, 737] width 90 height 27
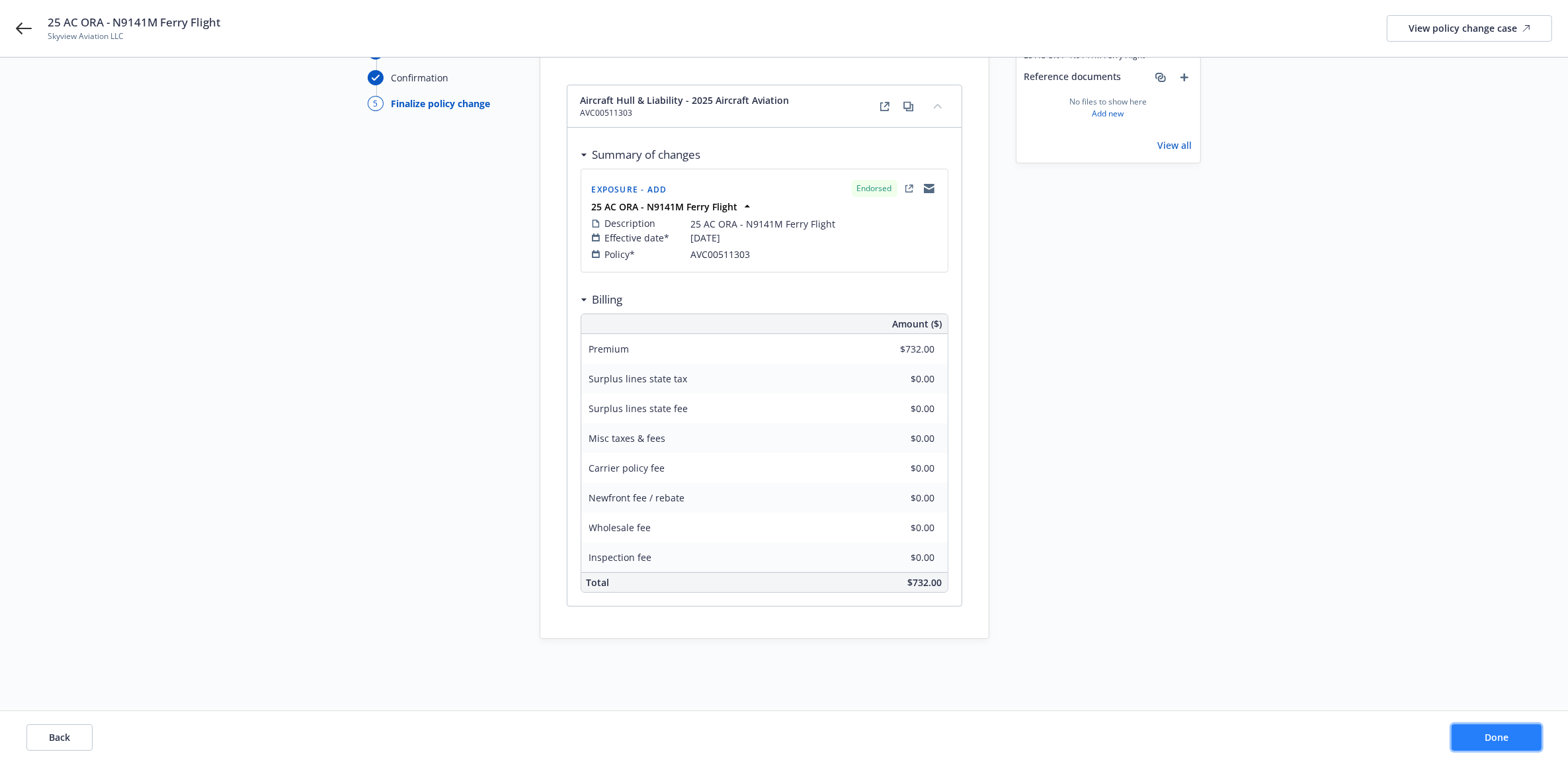
drag, startPoint x: 1495, startPoint y: 735, endPoint x: 1477, endPoint y: 735, distance: 18.0
click at [1496, 735] on span "Done" at bounding box center [1496, 736] width 24 height 13
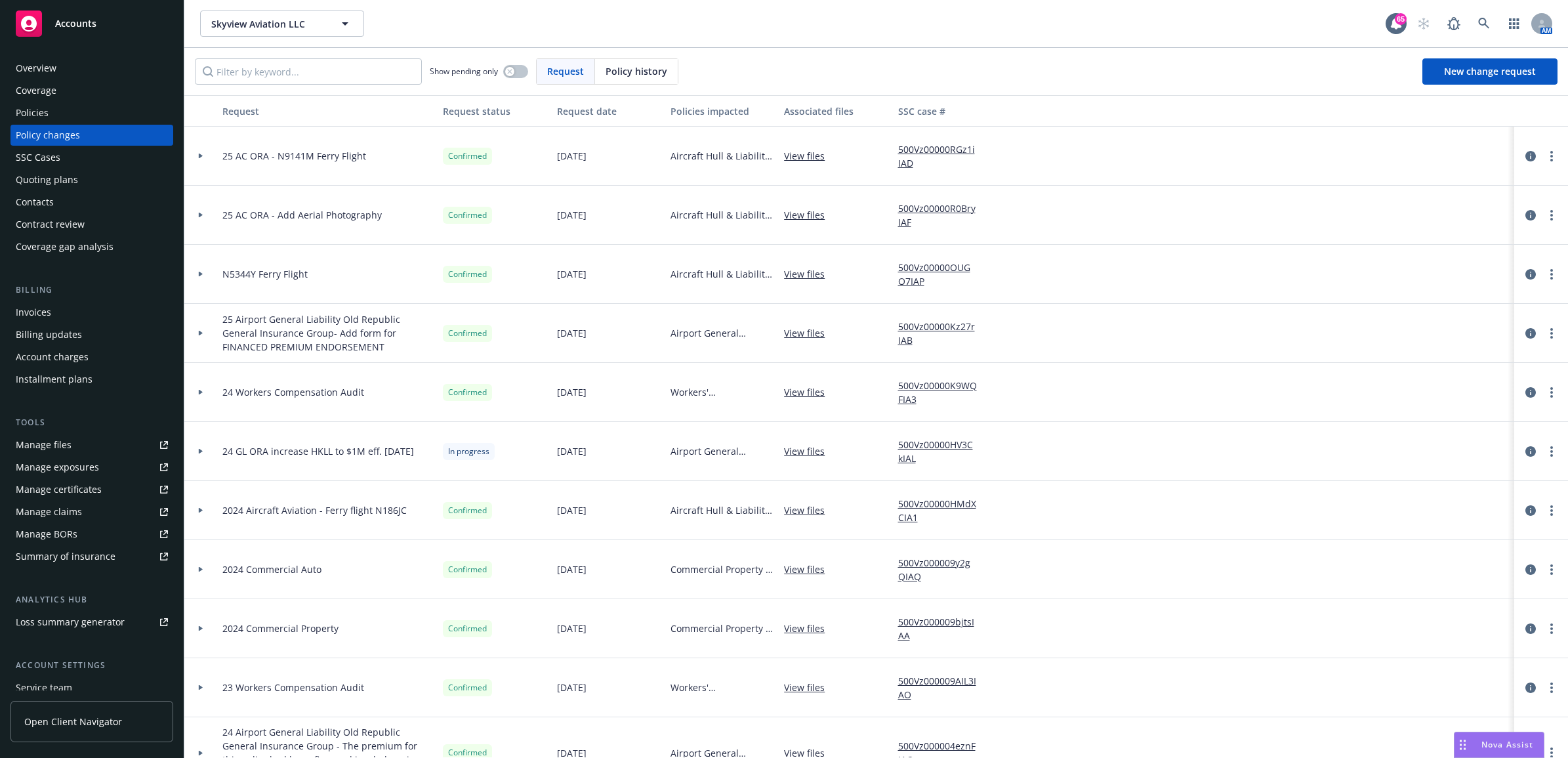
click at [47, 313] on div "Invoices" at bounding box center [33, 312] width 35 height 21
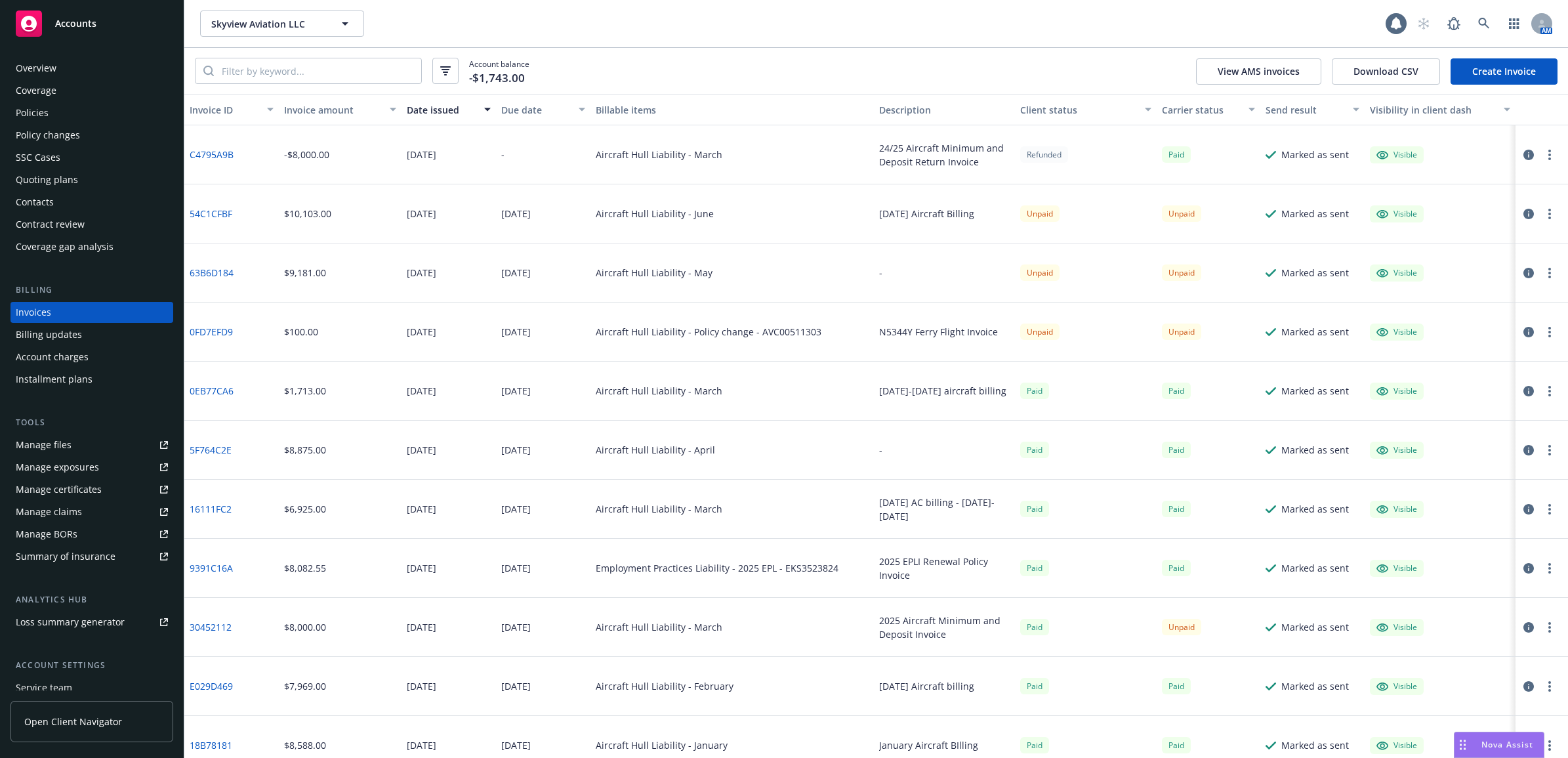
click at [1503, 73] on link "Create Invoice" at bounding box center [1504, 71] width 106 height 26
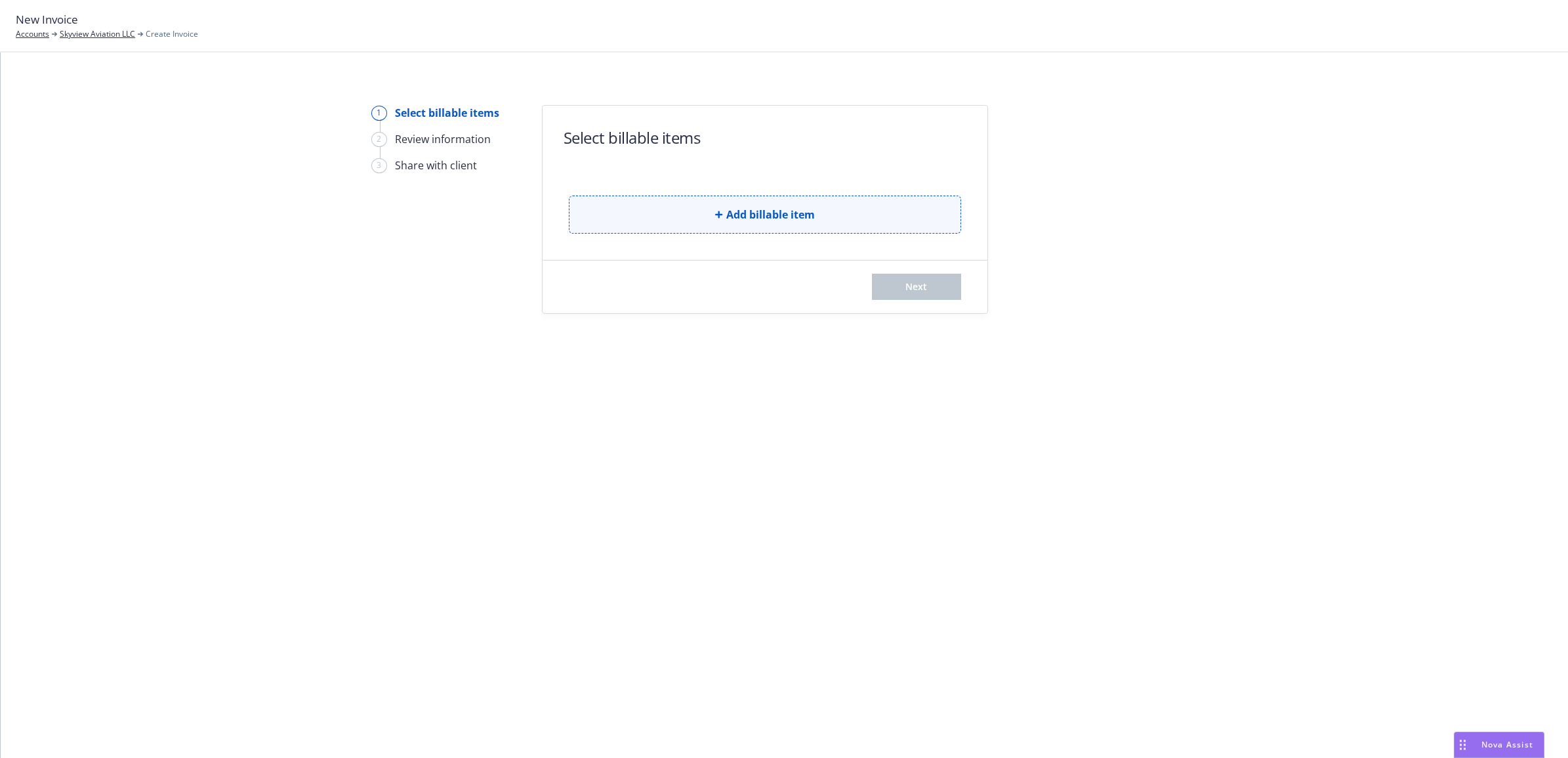
click at [703, 210] on button "Add billable item" at bounding box center [765, 214] width 393 height 38
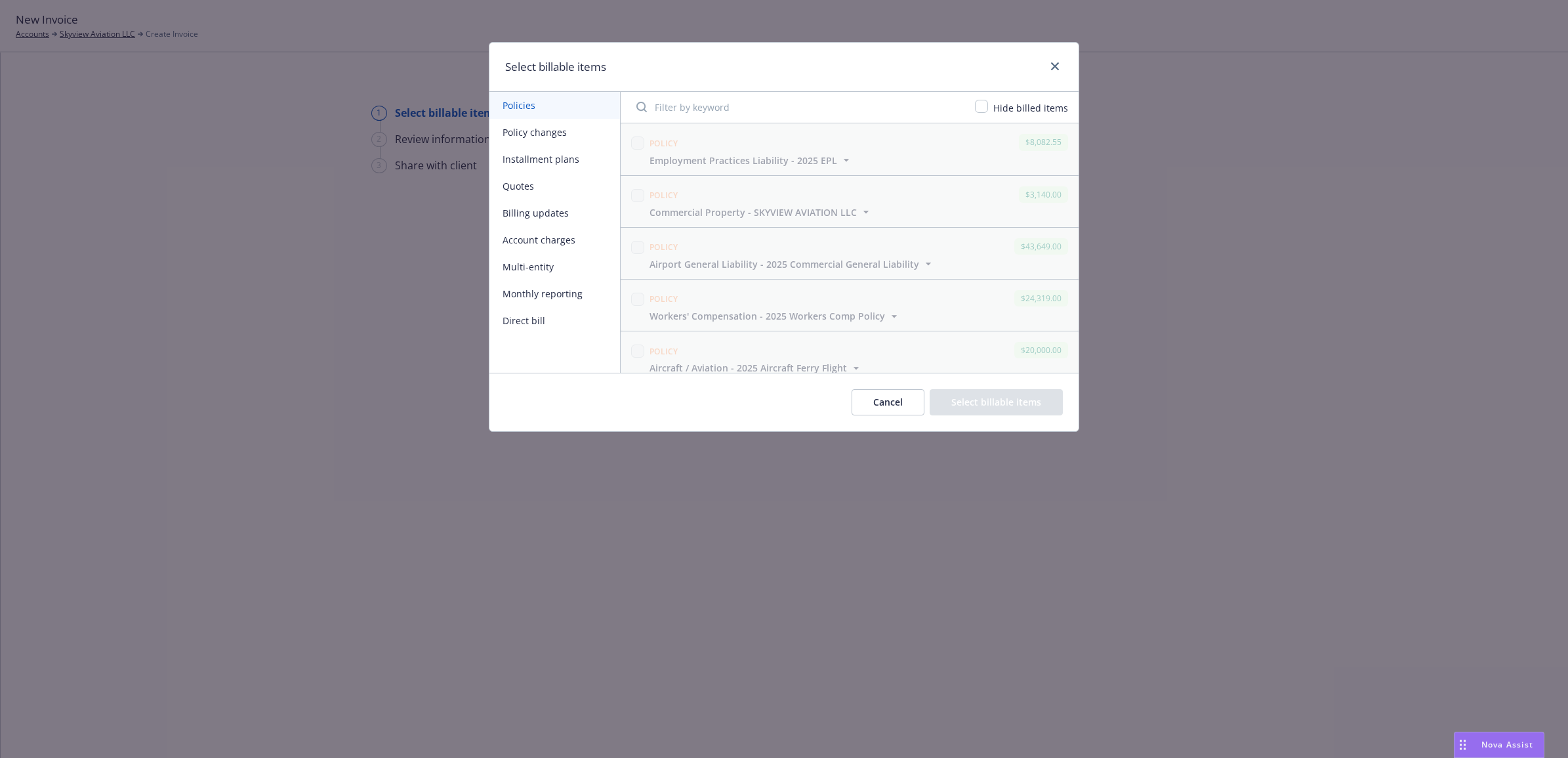
click at [531, 129] on button "Policy changes" at bounding box center [555, 133] width 131 height 27
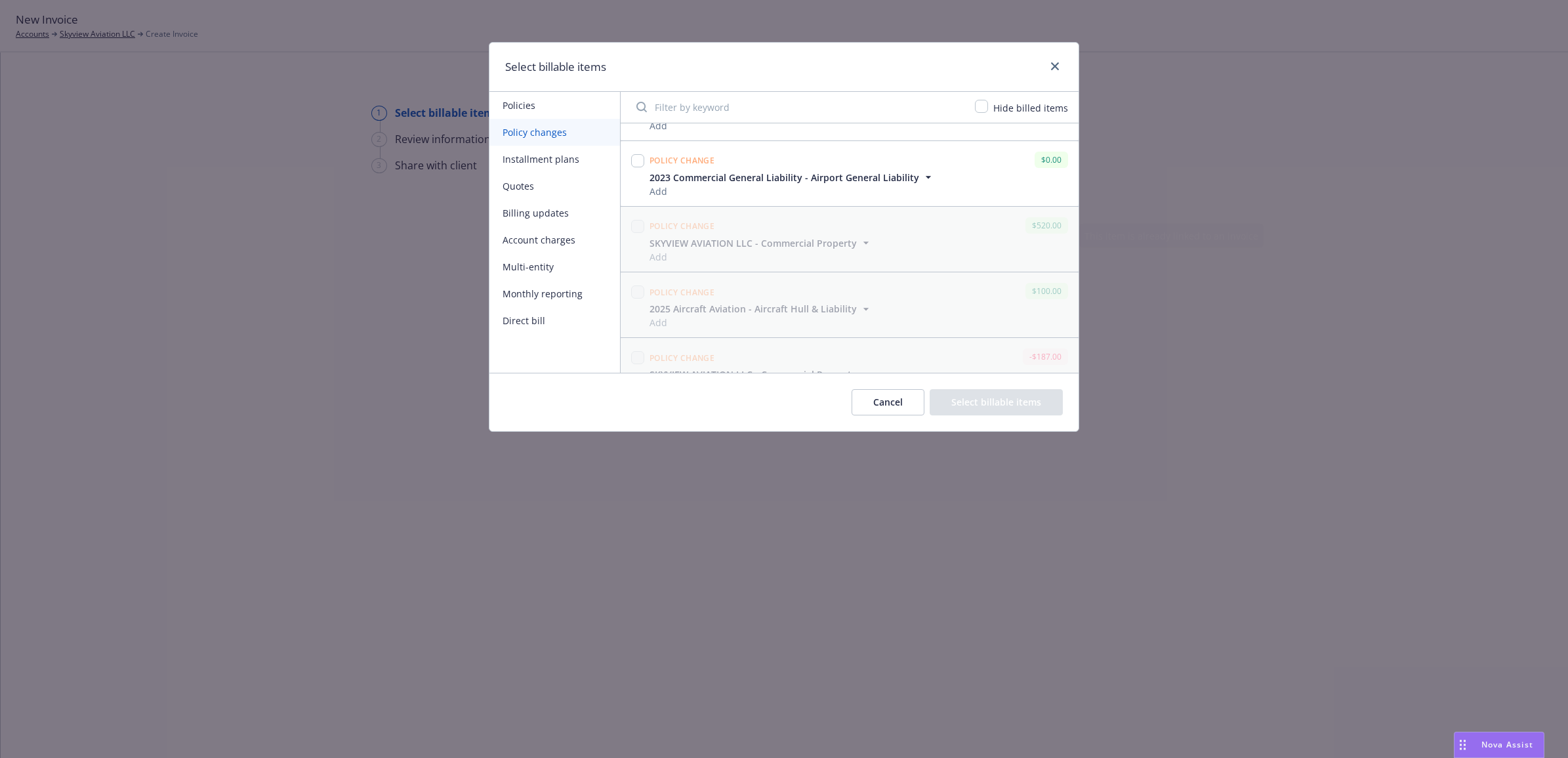
scroll to position [935, 0]
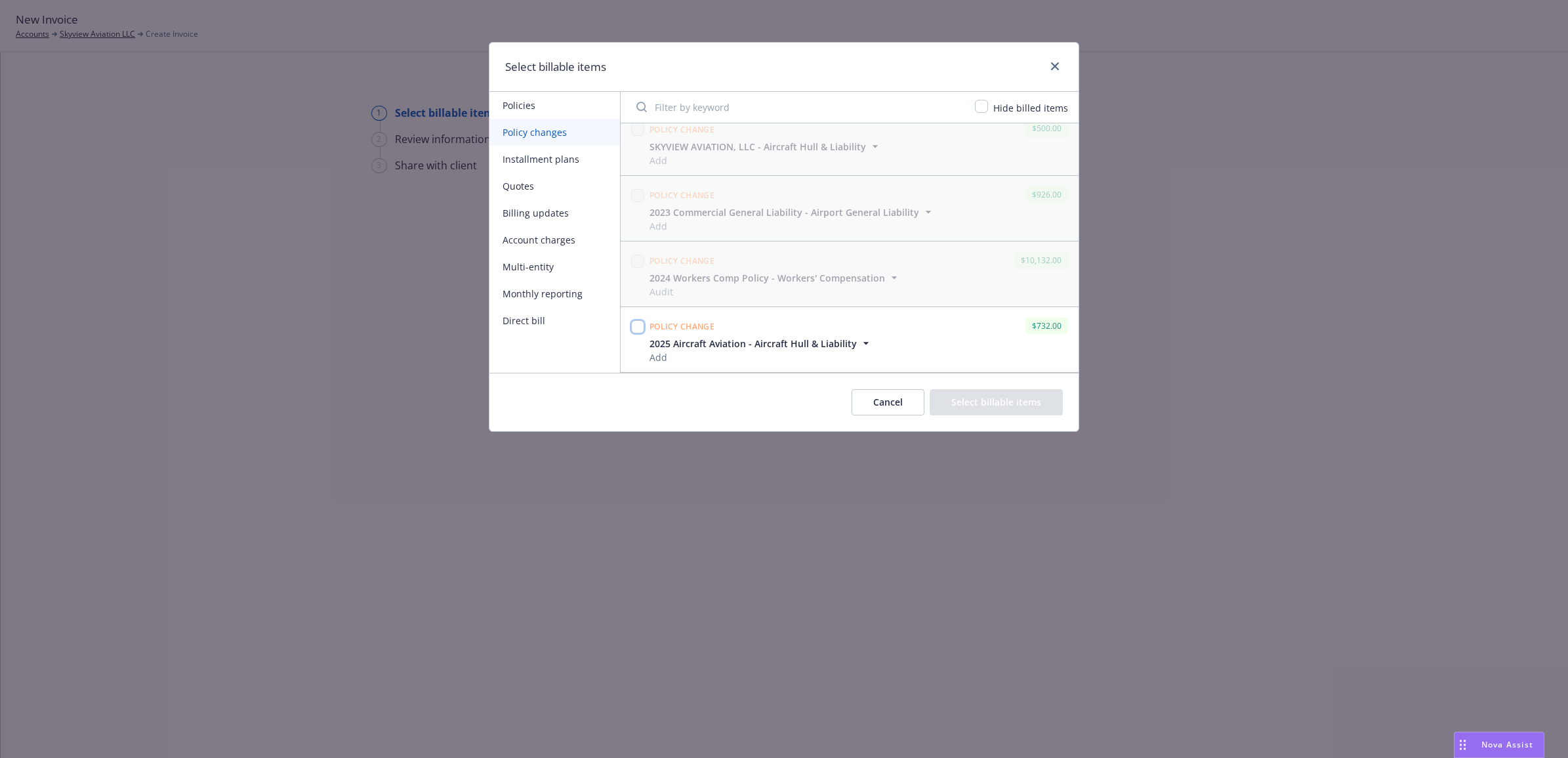
click at [638, 326] on input "checkbox" at bounding box center [637, 326] width 13 height 13
checkbox input "true"
click at [1051, 414] on button "Select billable items" at bounding box center [996, 401] width 133 height 26
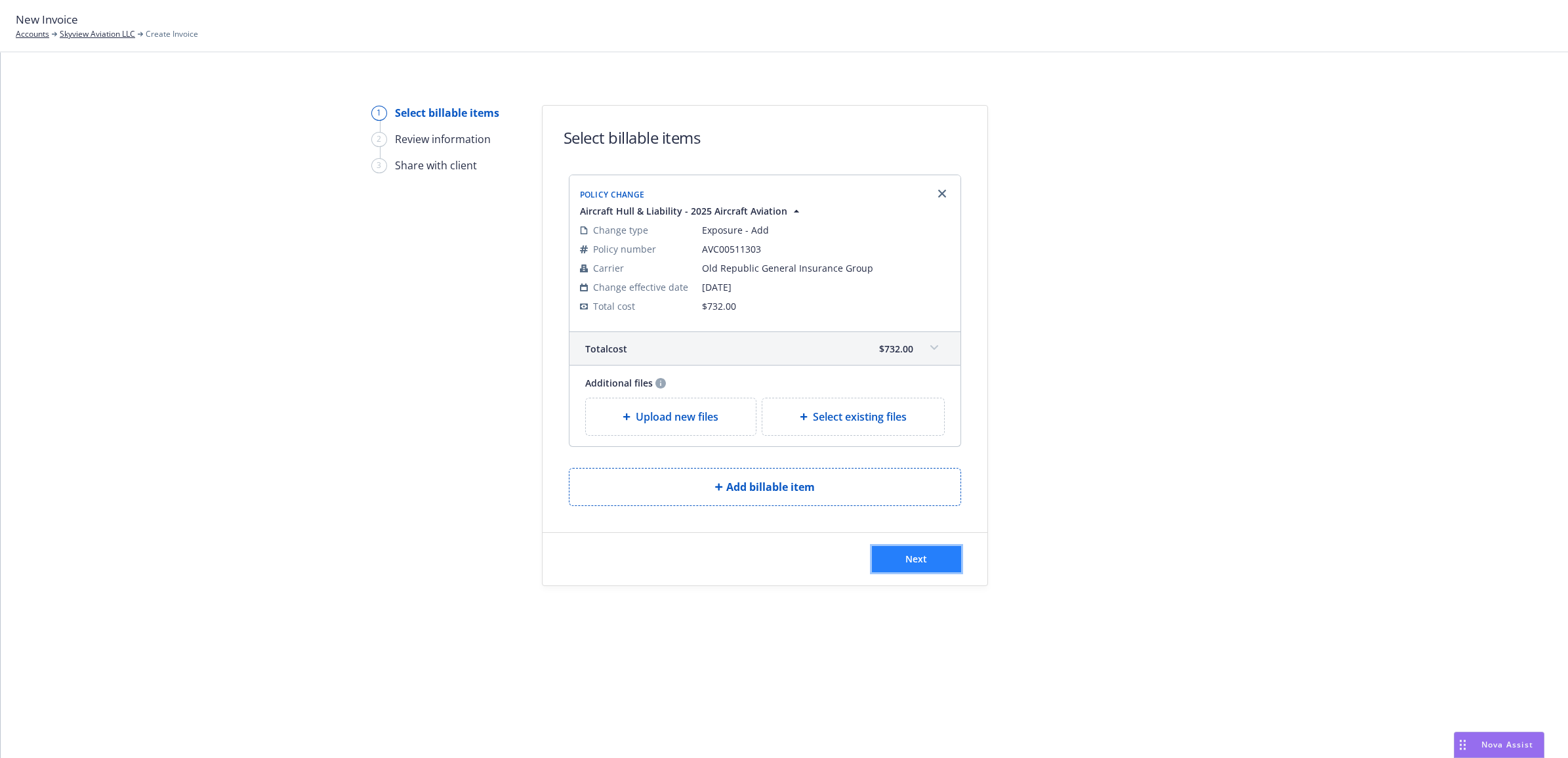
click at [939, 563] on button "Next" at bounding box center [916, 559] width 89 height 26
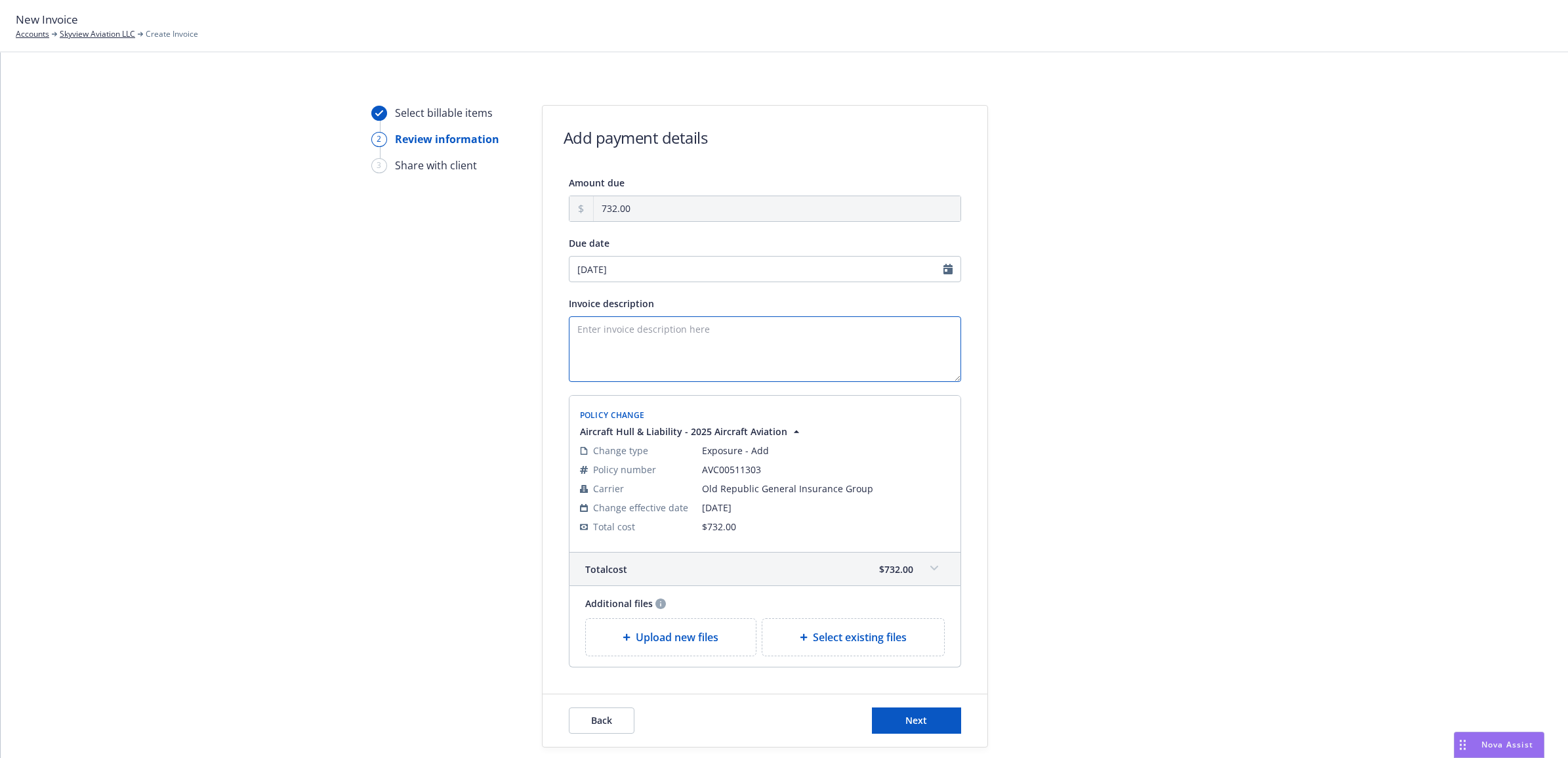
paste textarea "25 AC ORA - N9141M Ferry Flight endt"
click at [773, 335] on textarea "25 AC ORA - N9141M Ferry Flight endorsement invoice" at bounding box center [765, 349] width 393 height 65
type textarea "25 AC ORA - N9141M Ferry Flight endorsement Invoice"
click at [911, 713] on button "Next" at bounding box center [916, 720] width 89 height 26
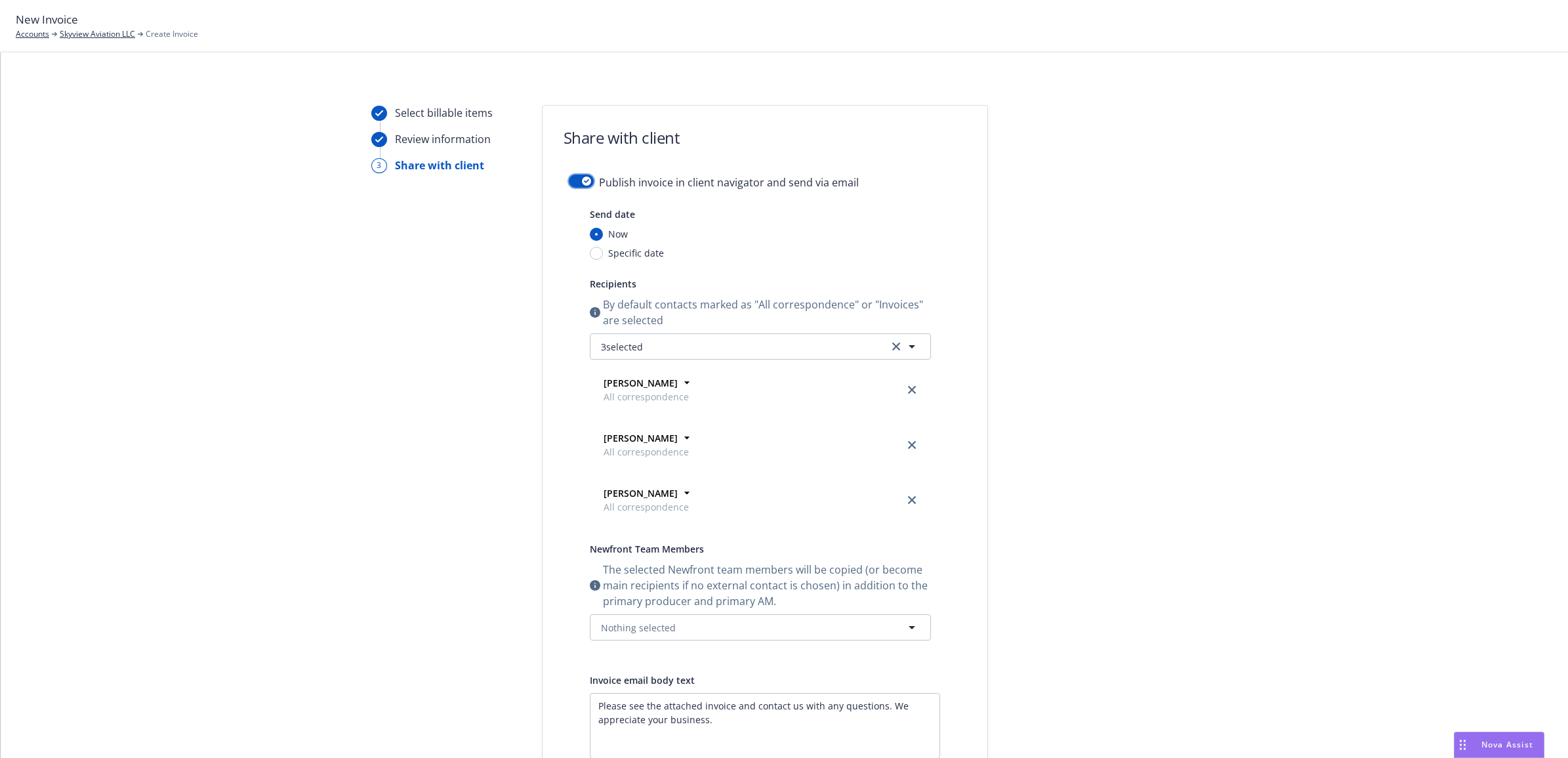
click at [569, 181] on button "button" at bounding box center [581, 181] width 25 height 13
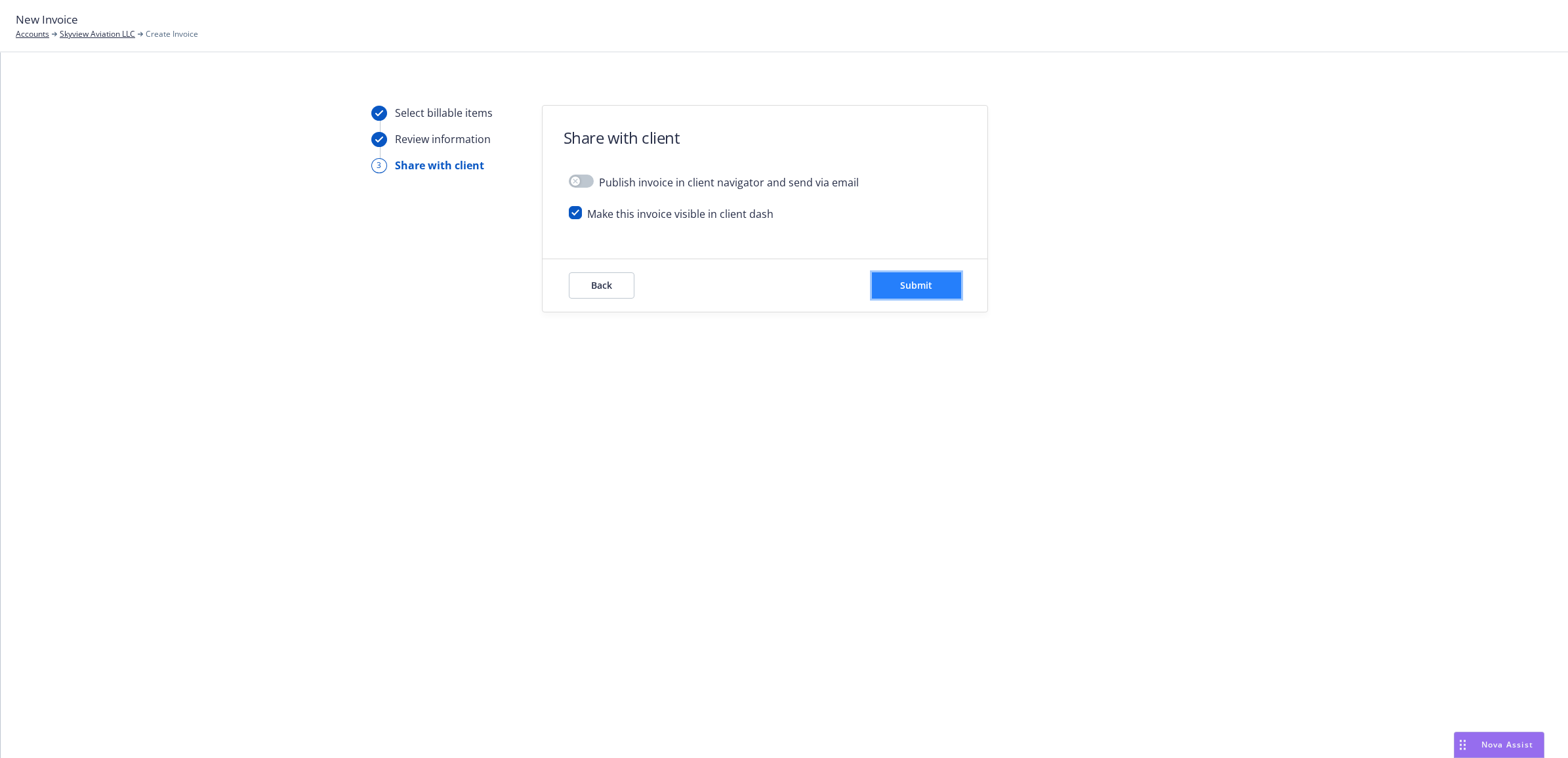
click at [931, 292] on button "Submit" at bounding box center [916, 285] width 89 height 26
